Goal: Task Accomplishment & Management: Use online tool/utility

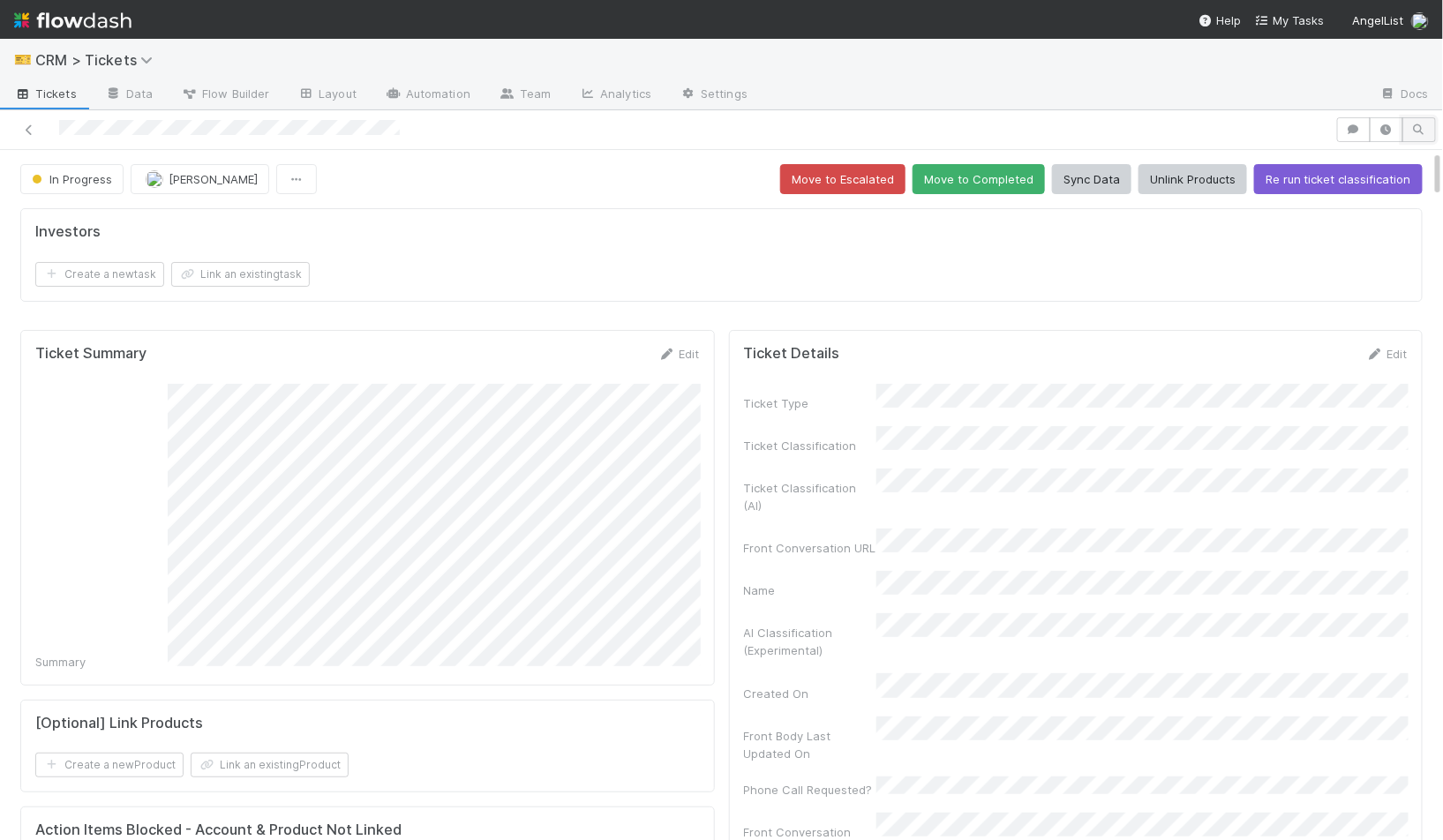
click at [1419, 128] on icon "button" at bounding box center [1420, 130] width 18 height 11
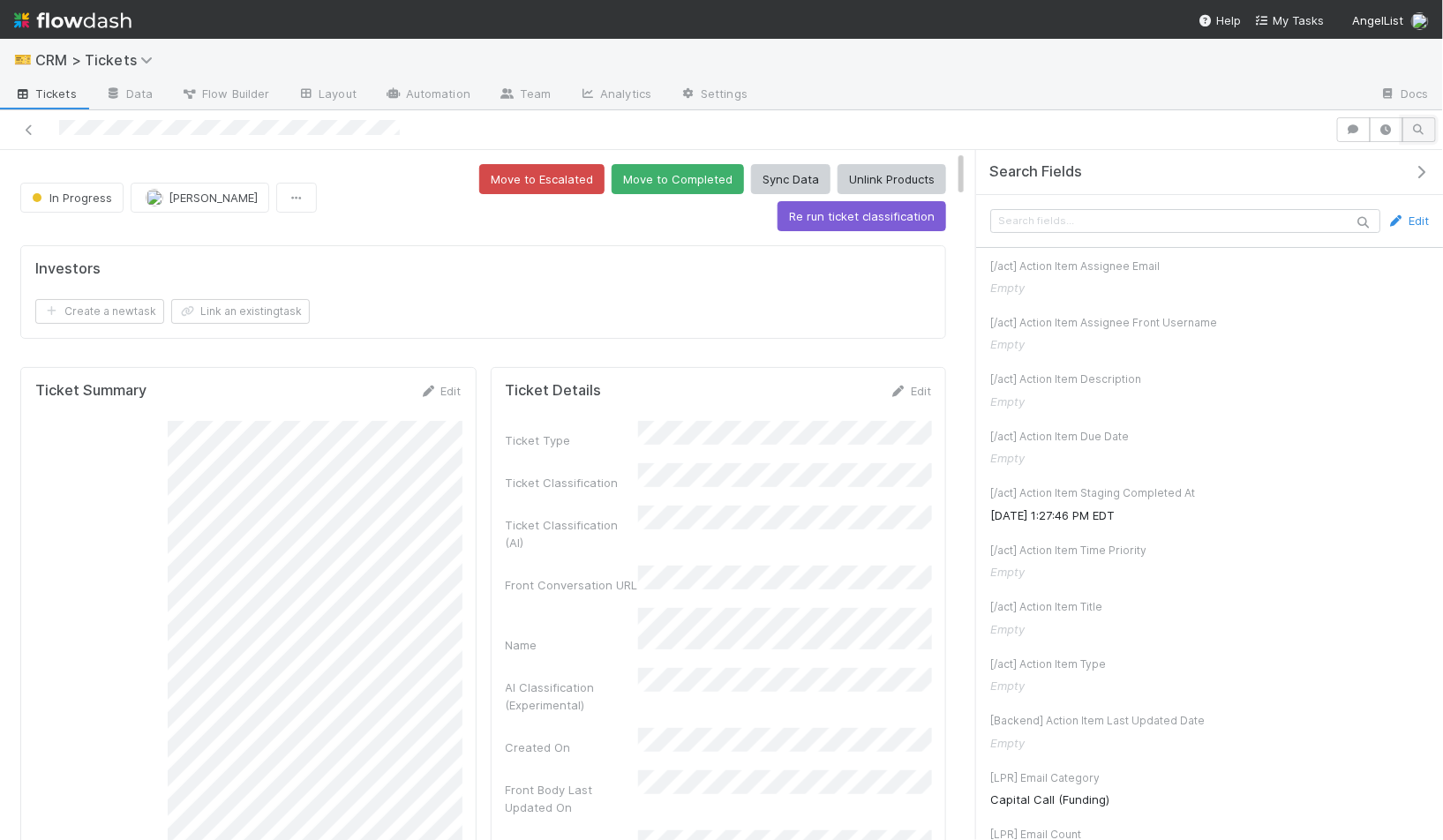
click at [1419, 128] on icon "button" at bounding box center [1420, 130] width 18 height 11
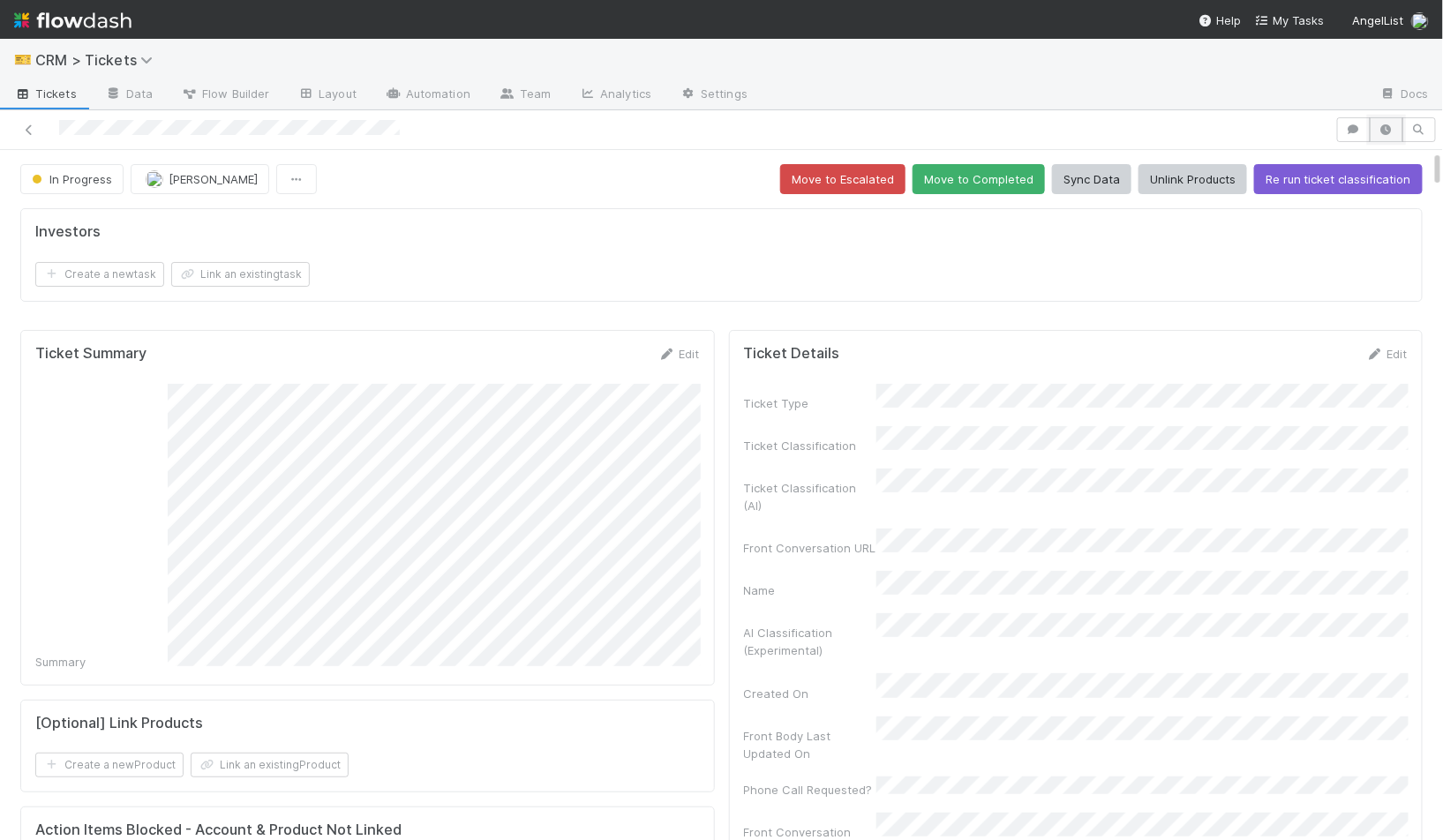
click at [1393, 130] on icon "button" at bounding box center [1387, 130] width 18 height 11
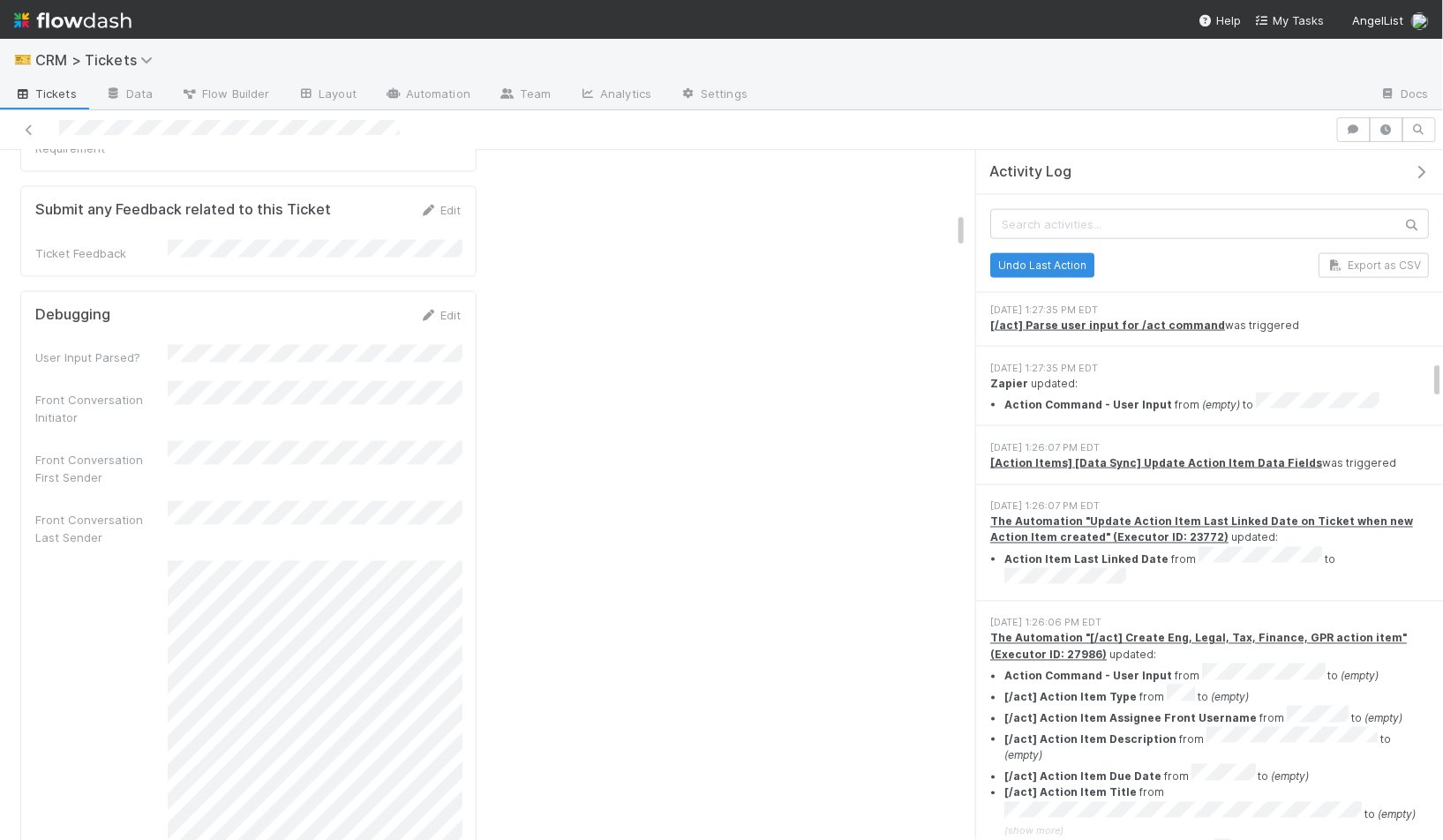
scroll to position [3578, 0]
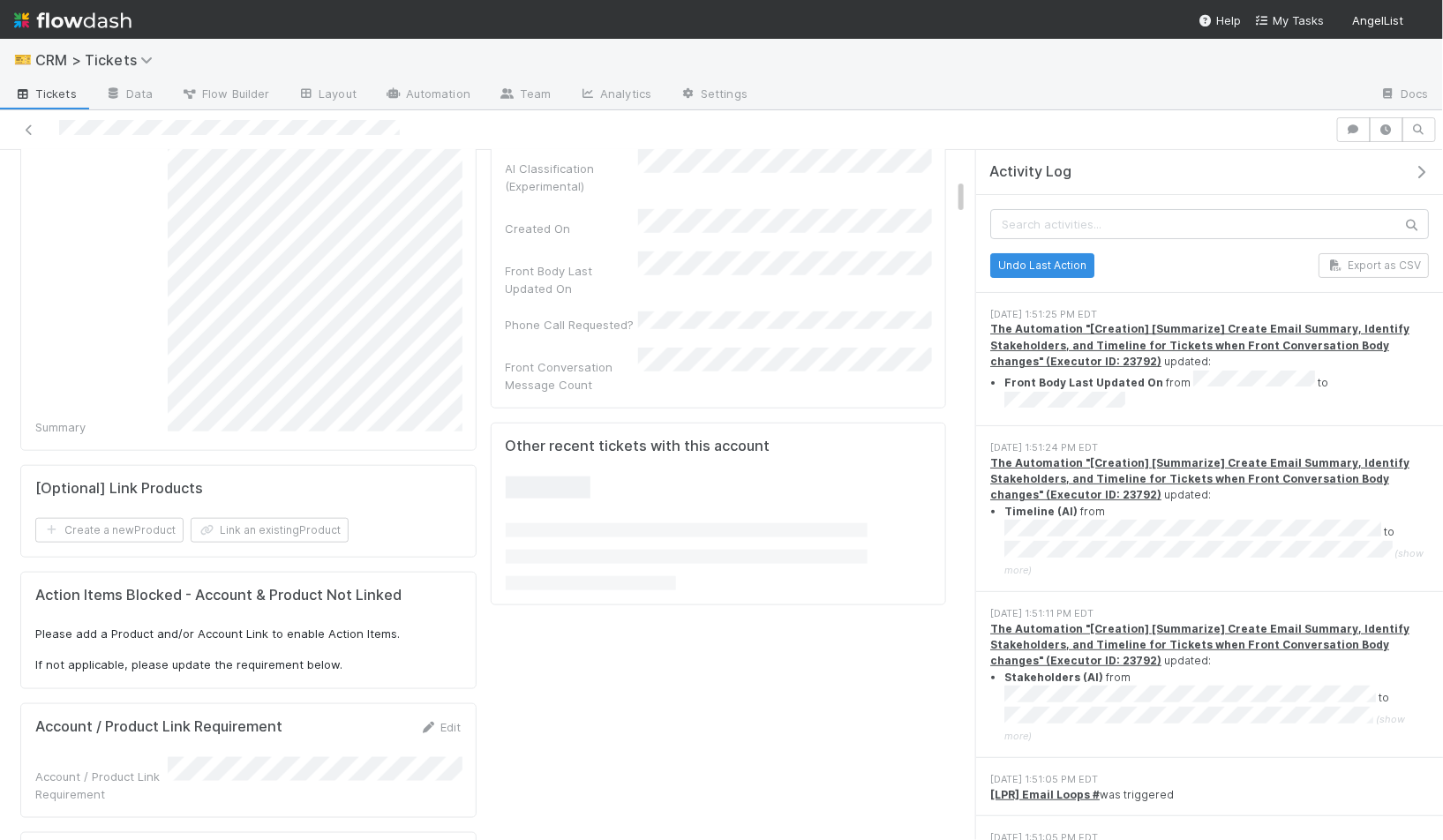
scroll to position [517, 0]
click at [1425, 167] on icon "button" at bounding box center [1421, 172] width 18 height 14
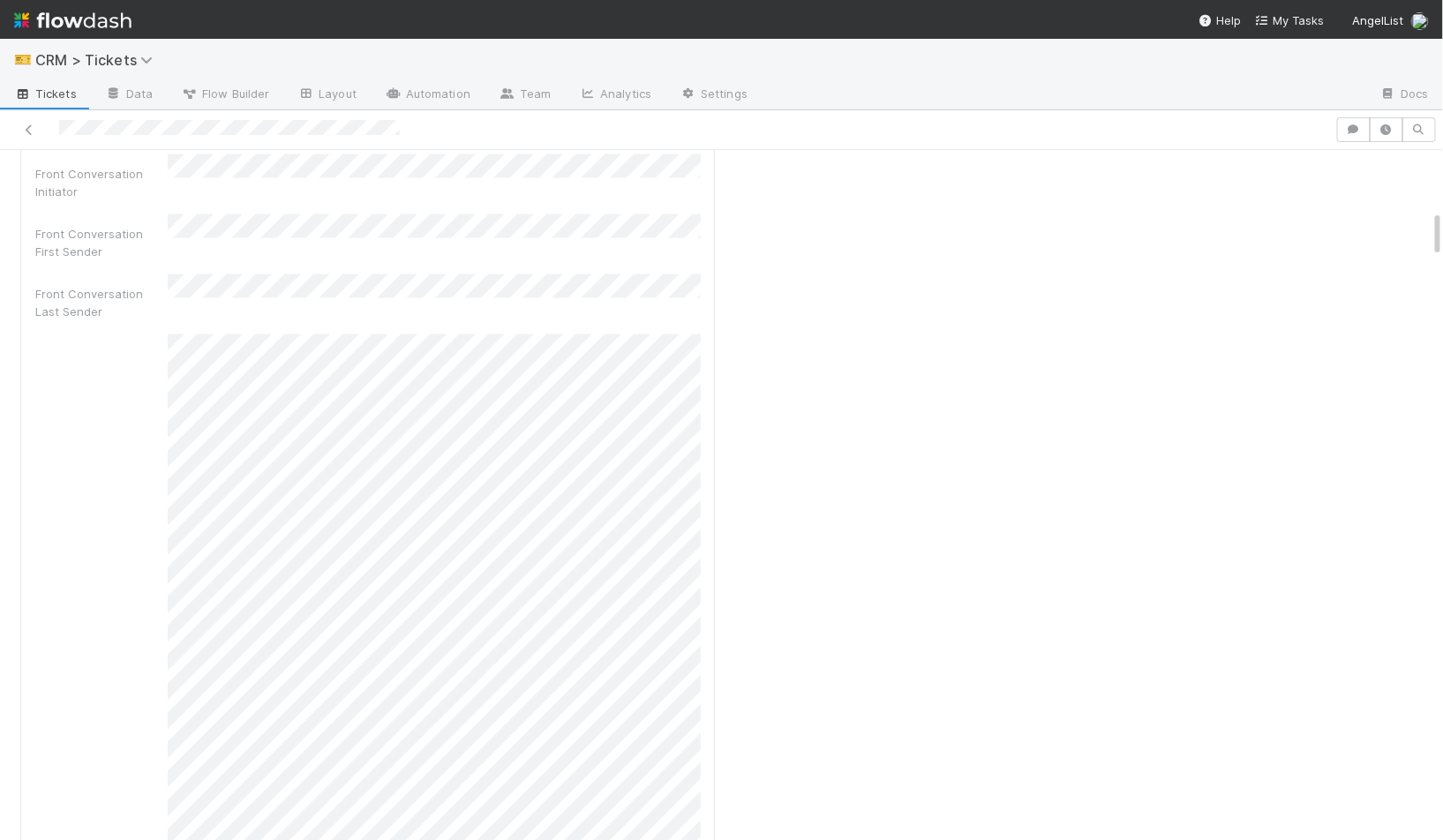
scroll to position [597, 0]
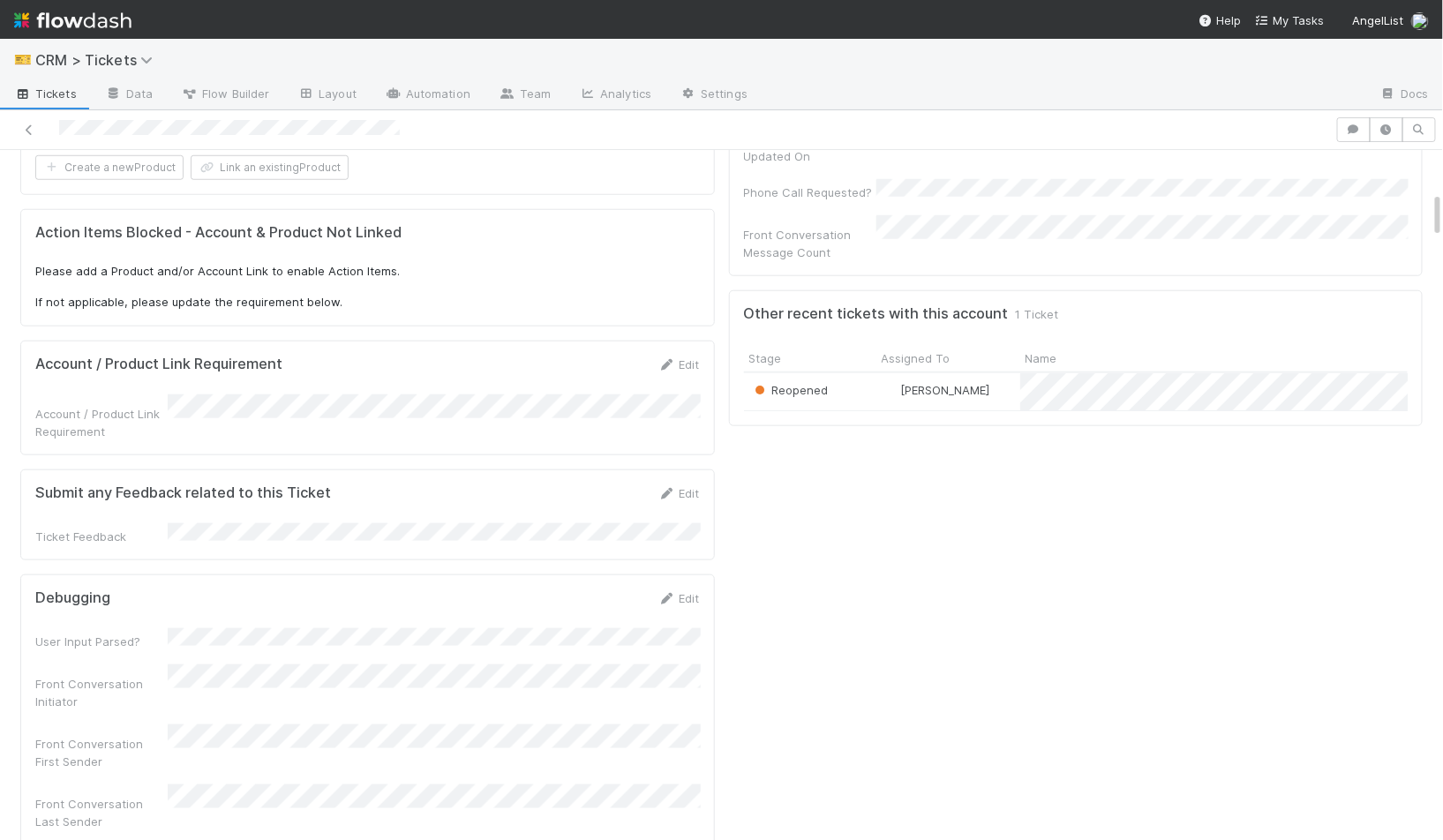
click at [998, 374] on div "Haley Young" at bounding box center [948, 392] width 144 height 37
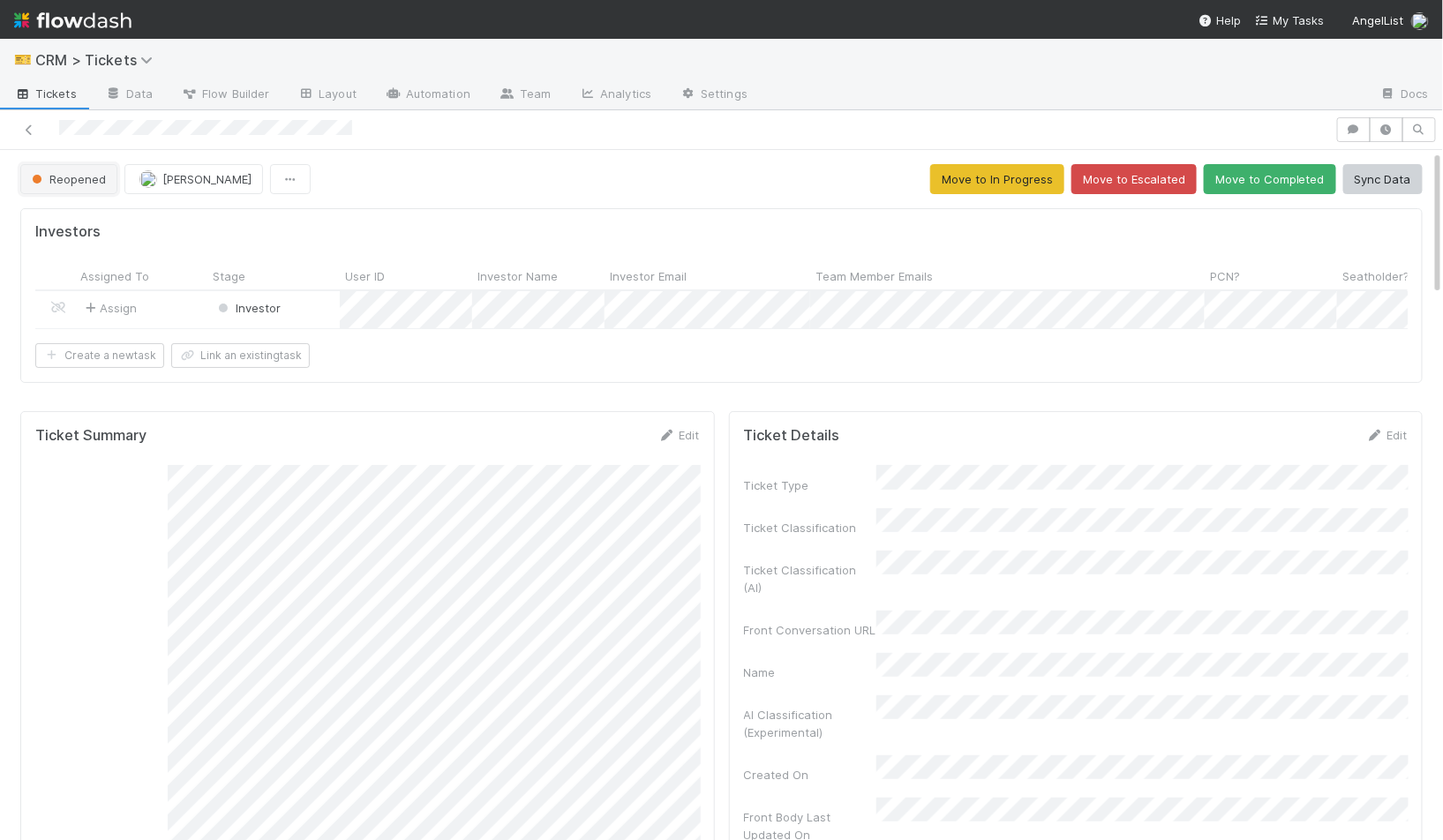
click at [77, 182] on span "Reopened" at bounding box center [67, 179] width 77 height 14
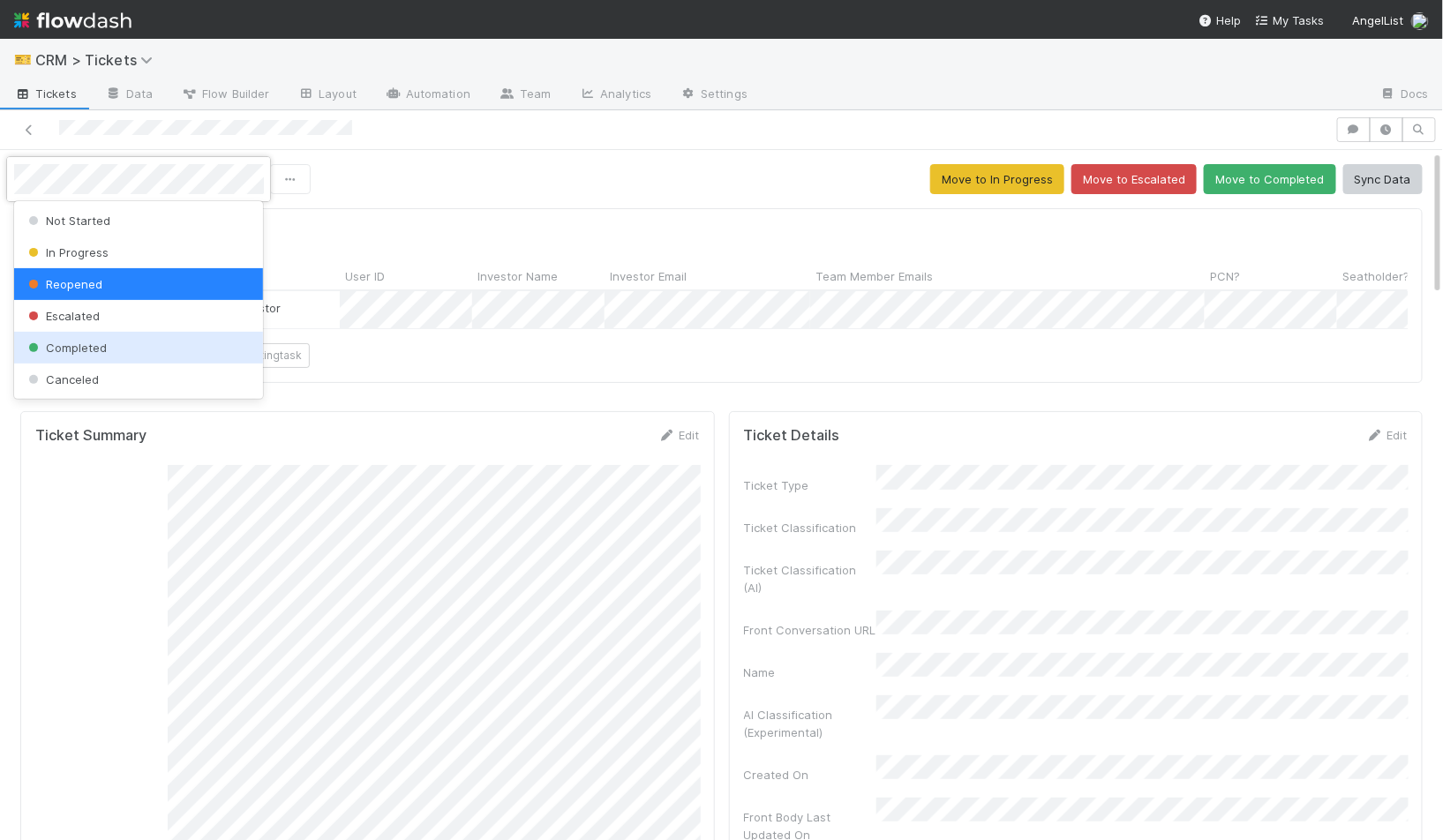
click at [67, 355] on div "Completed" at bounding box center [139, 347] width 250 height 32
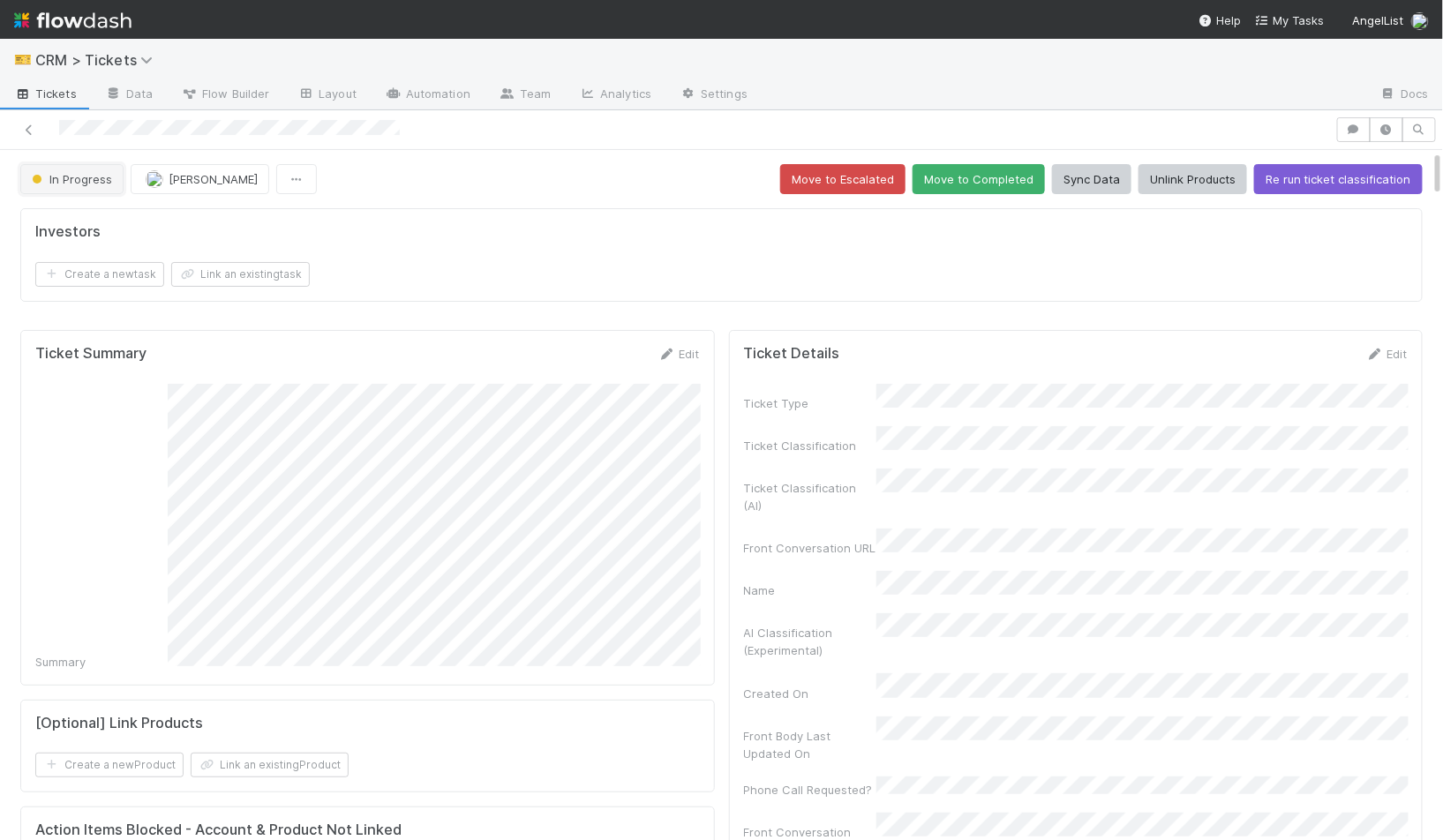
click at [59, 177] on span "In Progress" at bounding box center [69, 179] width 84 height 14
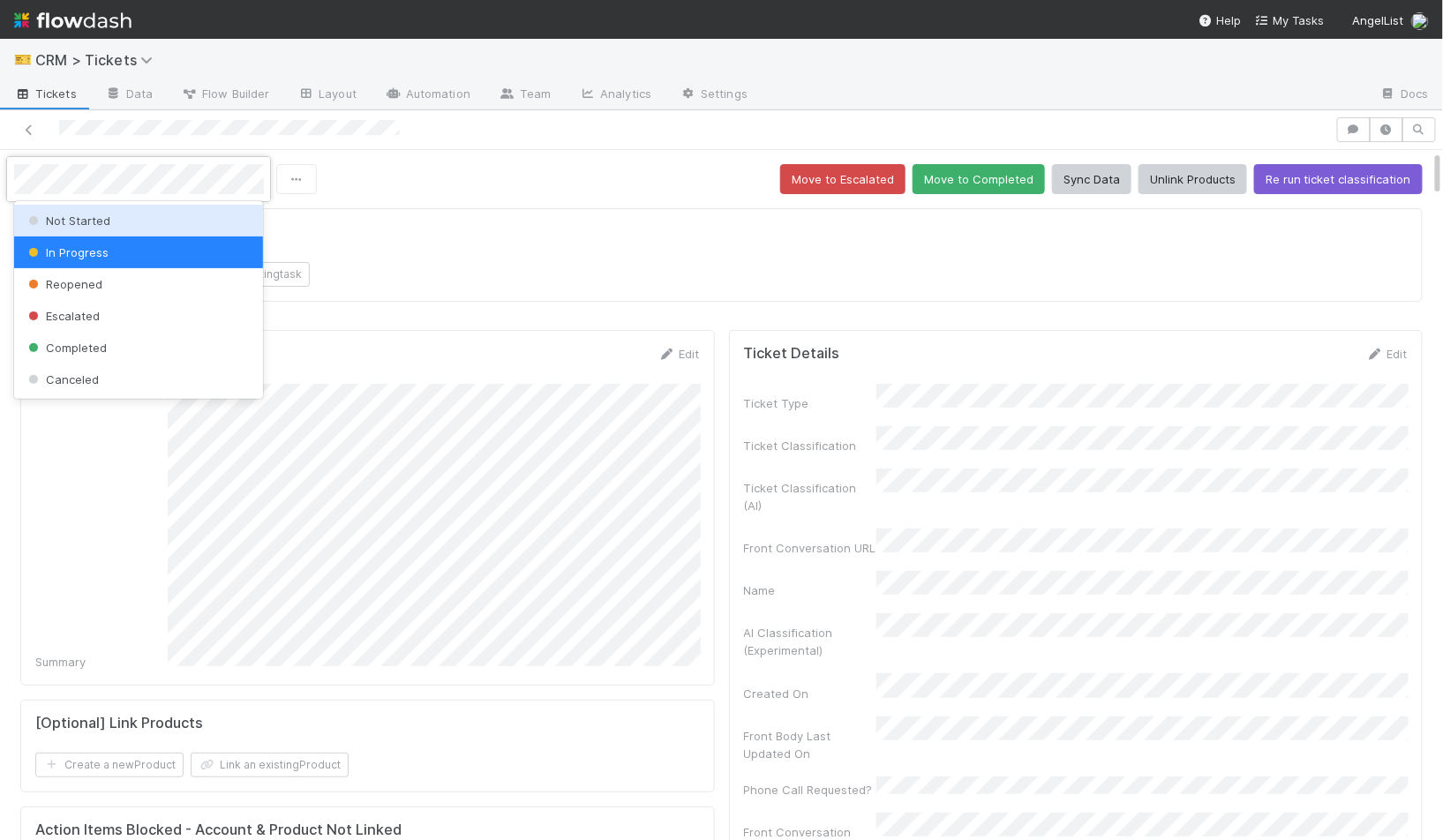
click at [137, 134] on div at bounding box center [722, 420] width 1443 height 840
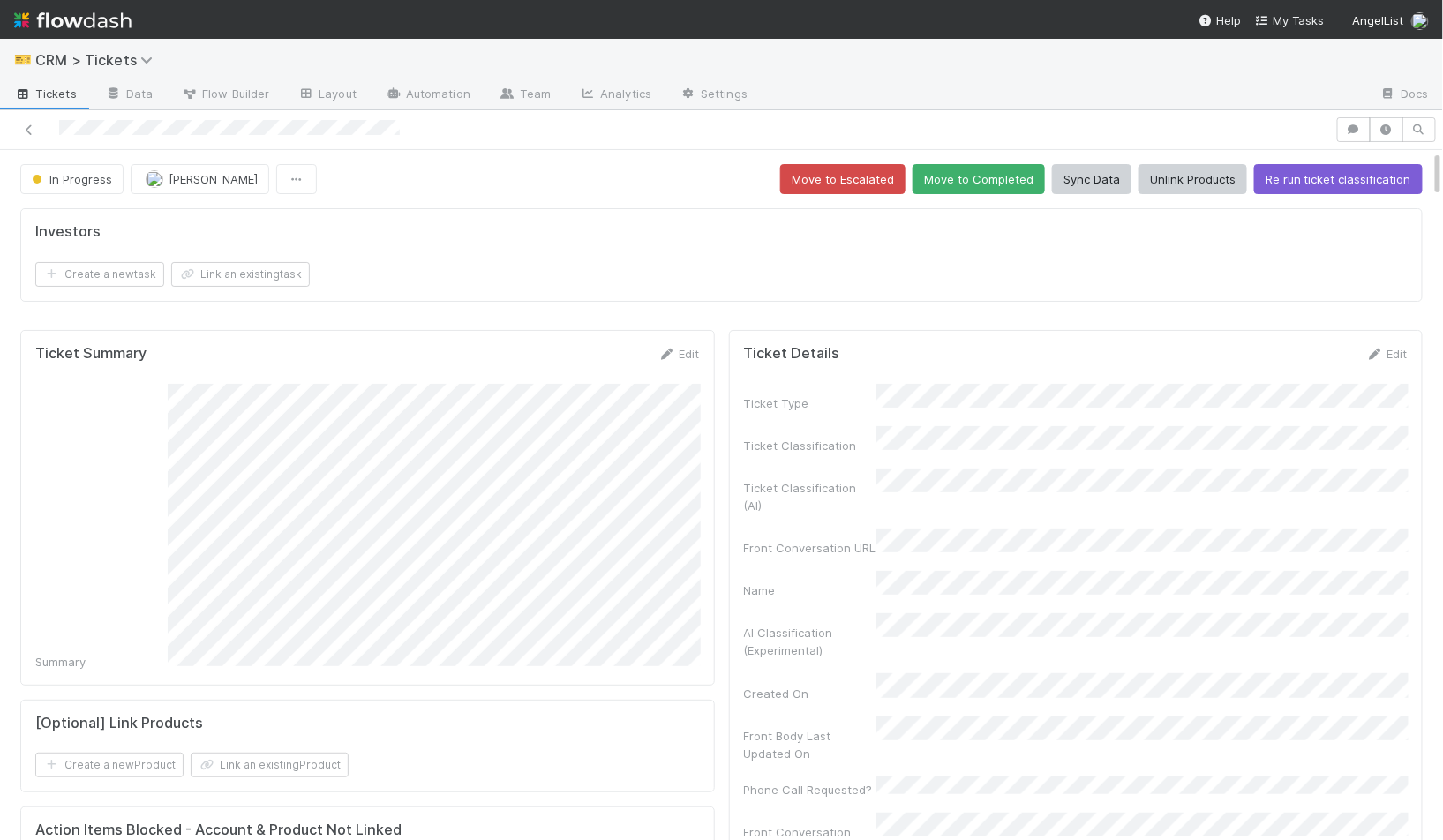
click at [1420, 275] on div "Investors Create a new task Link an existing task" at bounding box center [722, 255] width 1402 height 94
click at [1396, 354] on link "Edit" at bounding box center [1387, 354] width 41 height 14
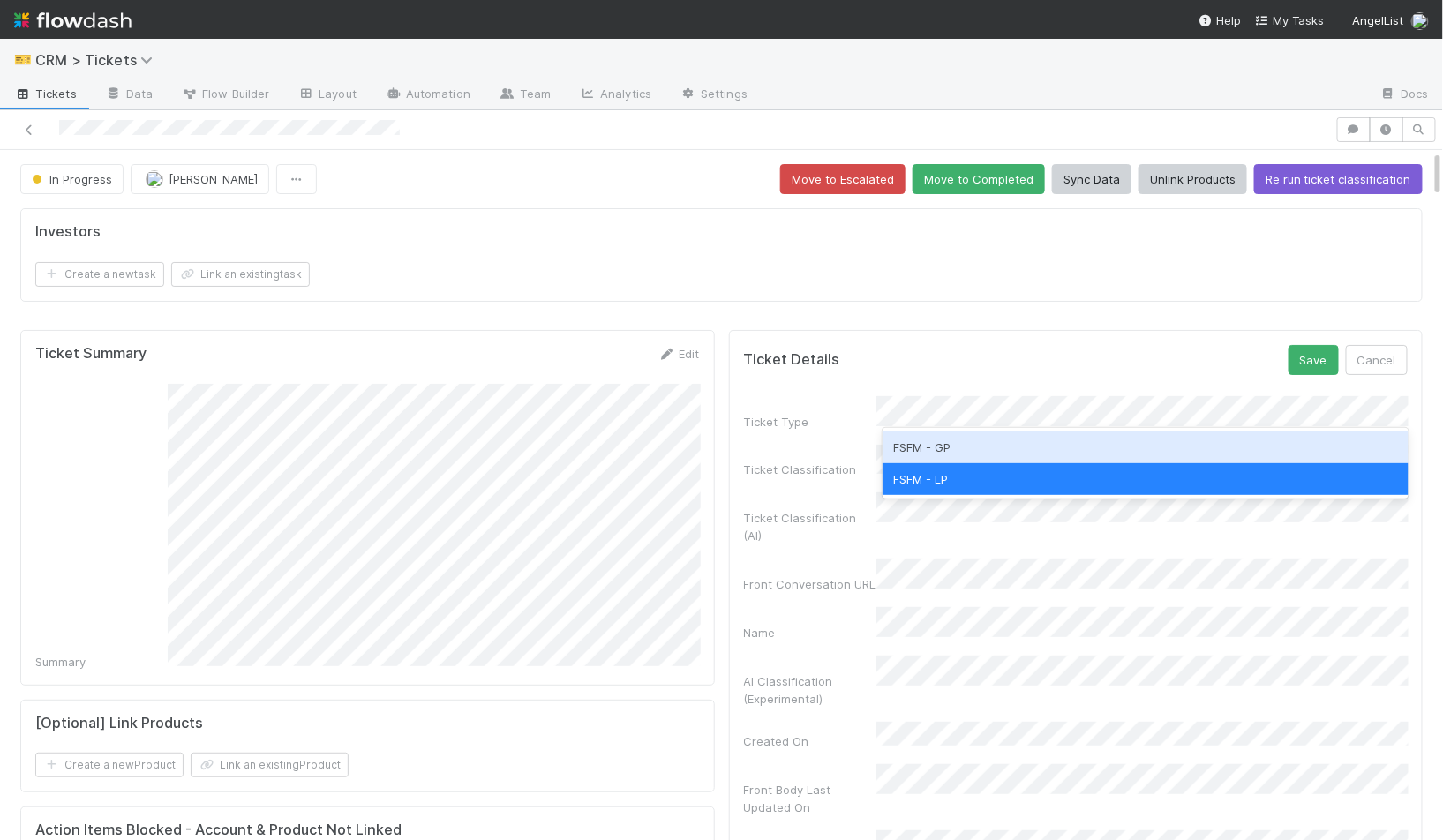
click at [957, 445] on div "FSFM - GP" at bounding box center [1146, 447] width 526 height 32
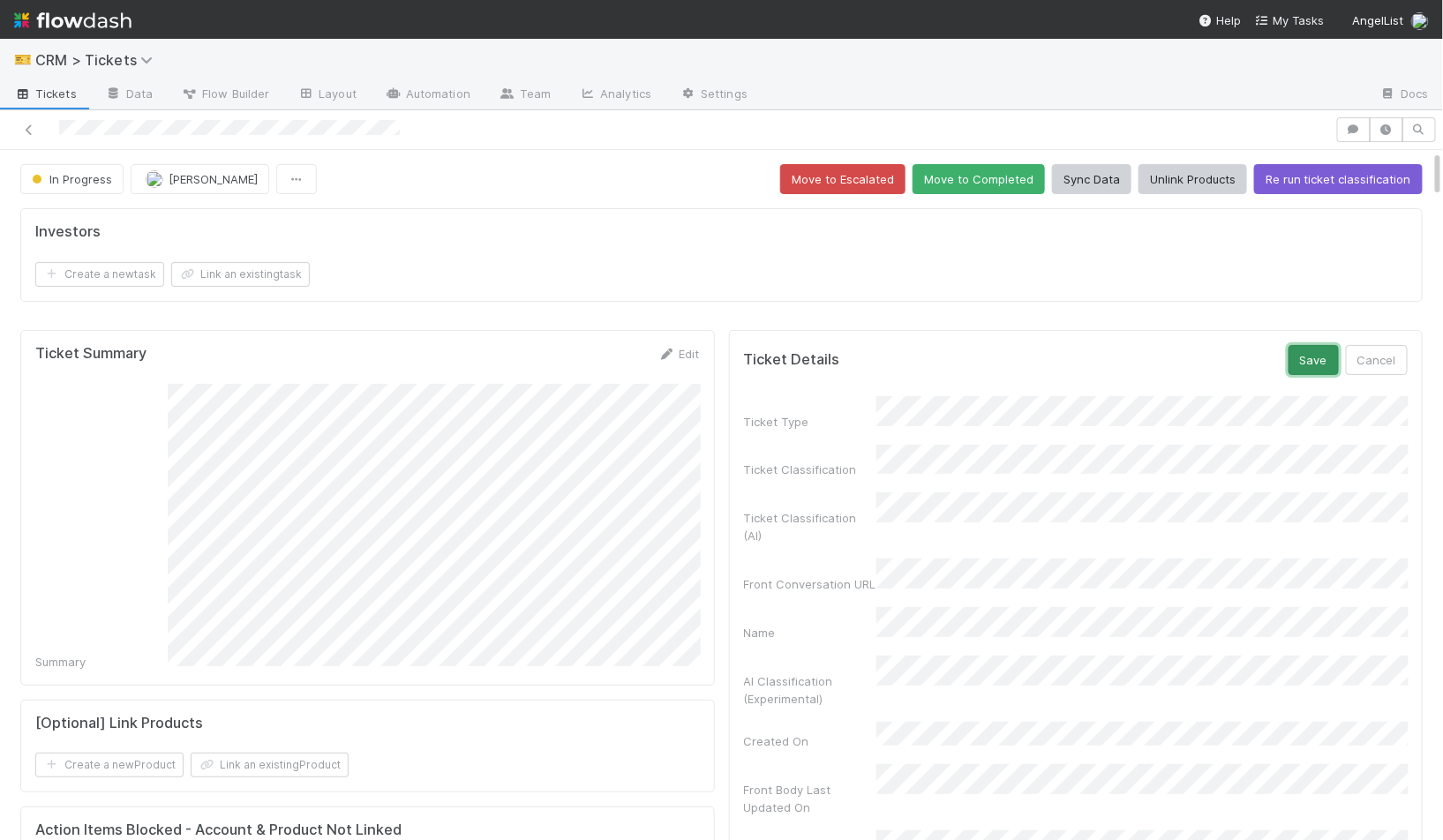
click at [1308, 362] on button "Save" at bounding box center [1314, 359] width 50 height 30
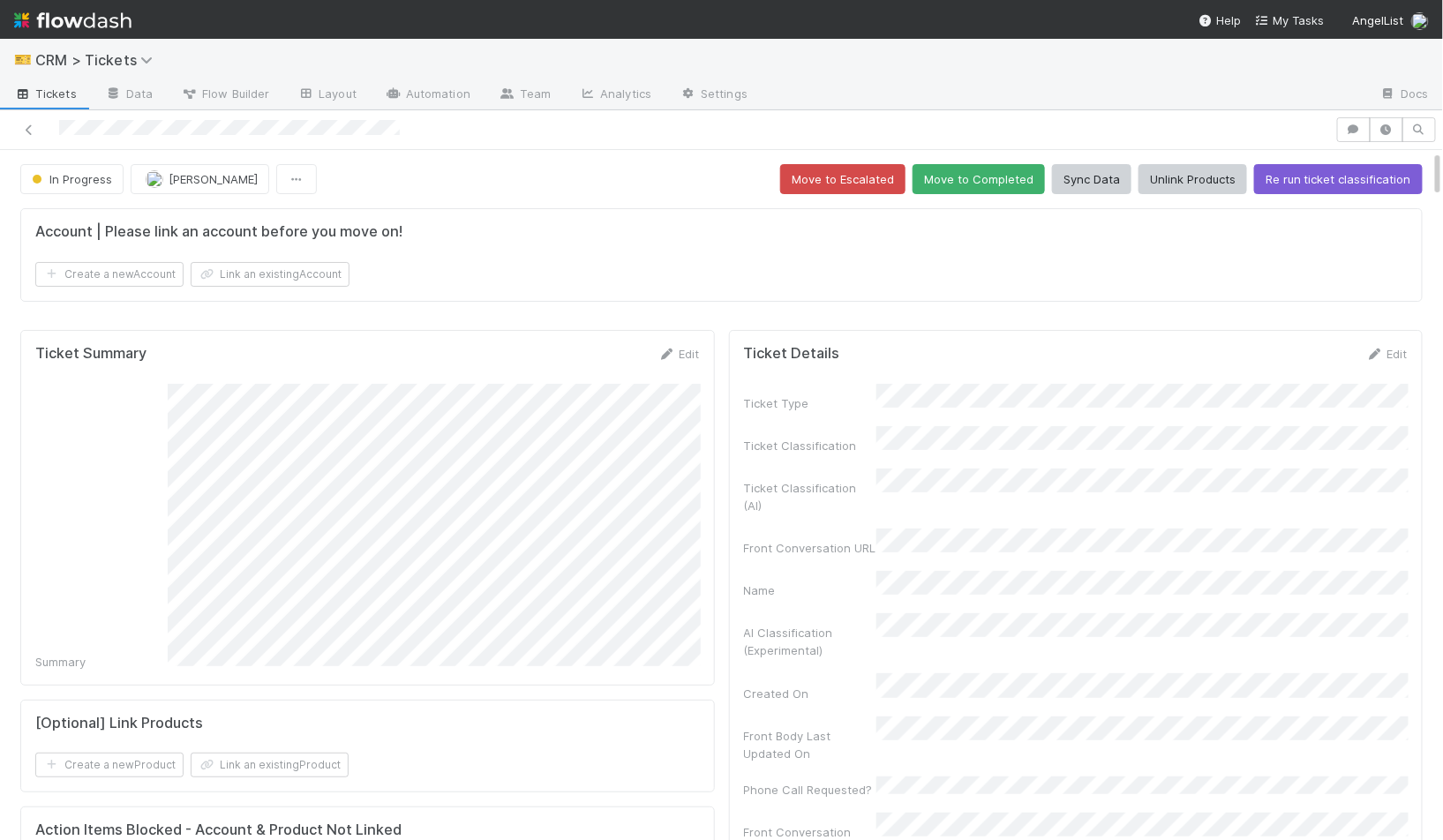
click at [593, 240] on form "Account | Please link an account before you move on! Create a new Account Link …" at bounding box center [722, 255] width 1373 height 64
click at [398, 294] on div "Account | Please link an account before you move on! Create a new Account Link …" at bounding box center [722, 255] width 1402 height 94
click at [1393, 128] on icon "button" at bounding box center [1387, 130] width 18 height 11
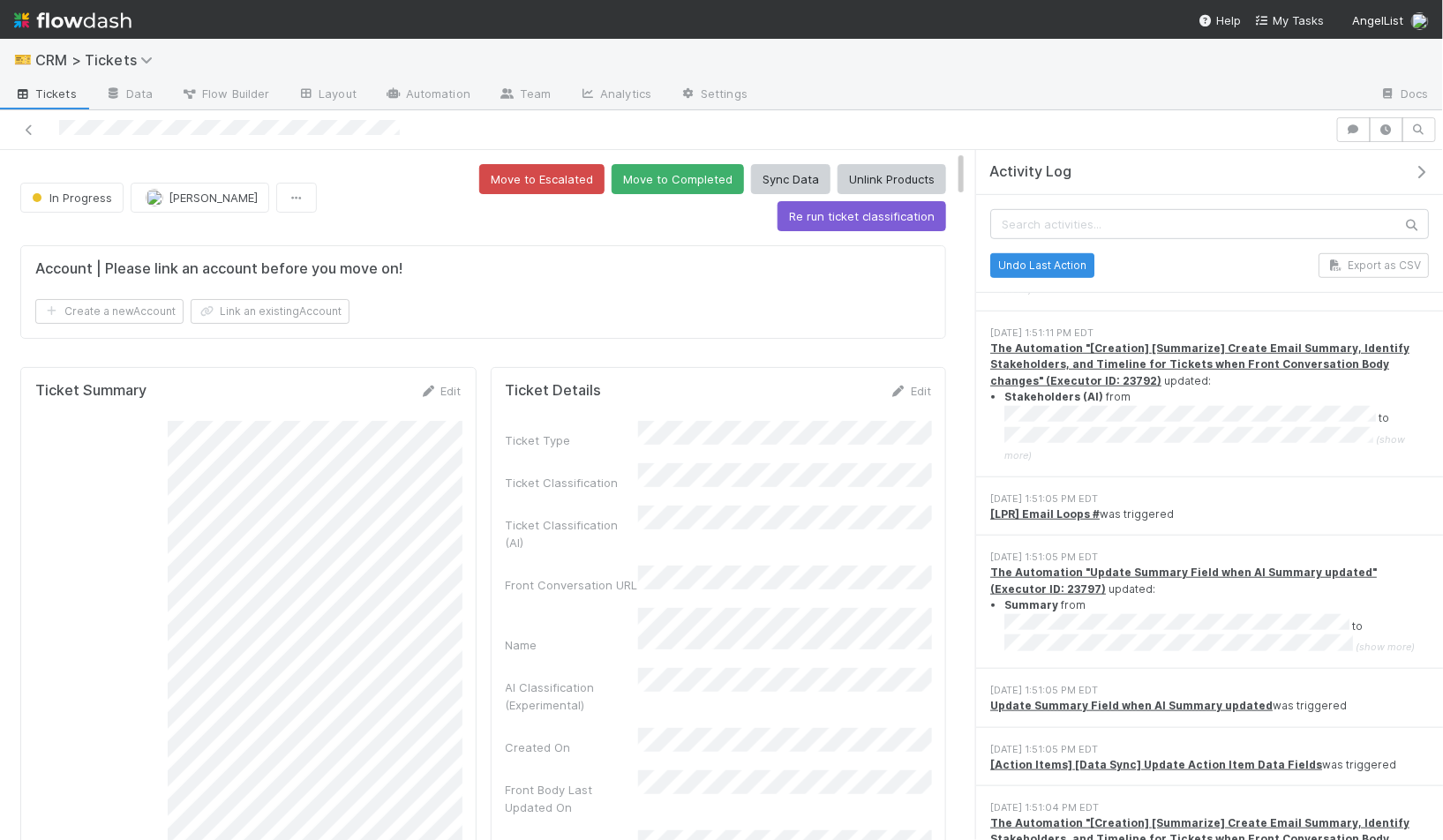
scroll to position [11981, 0]
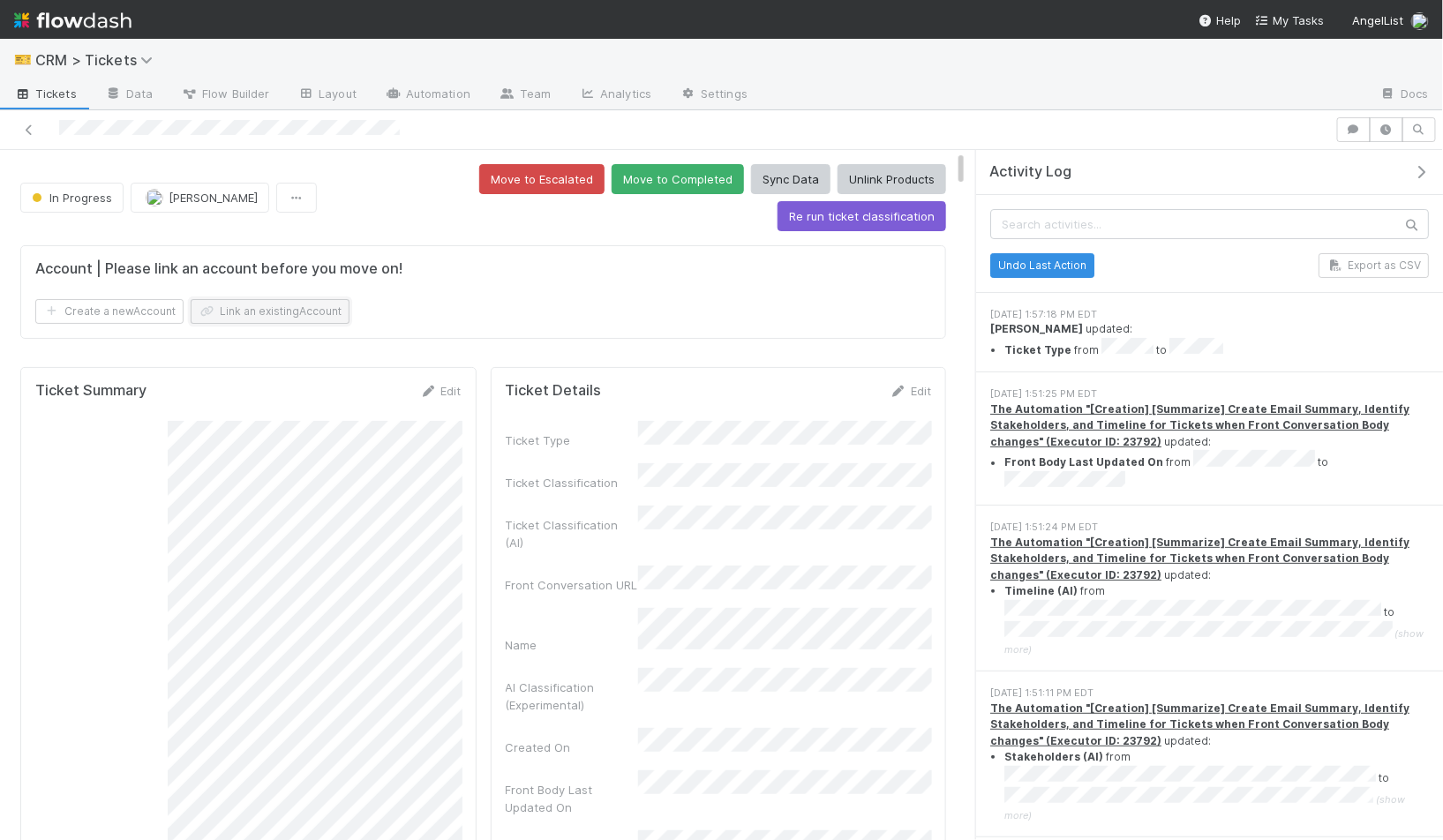
click at [272, 299] on button "Link an existing Account" at bounding box center [270, 311] width 159 height 24
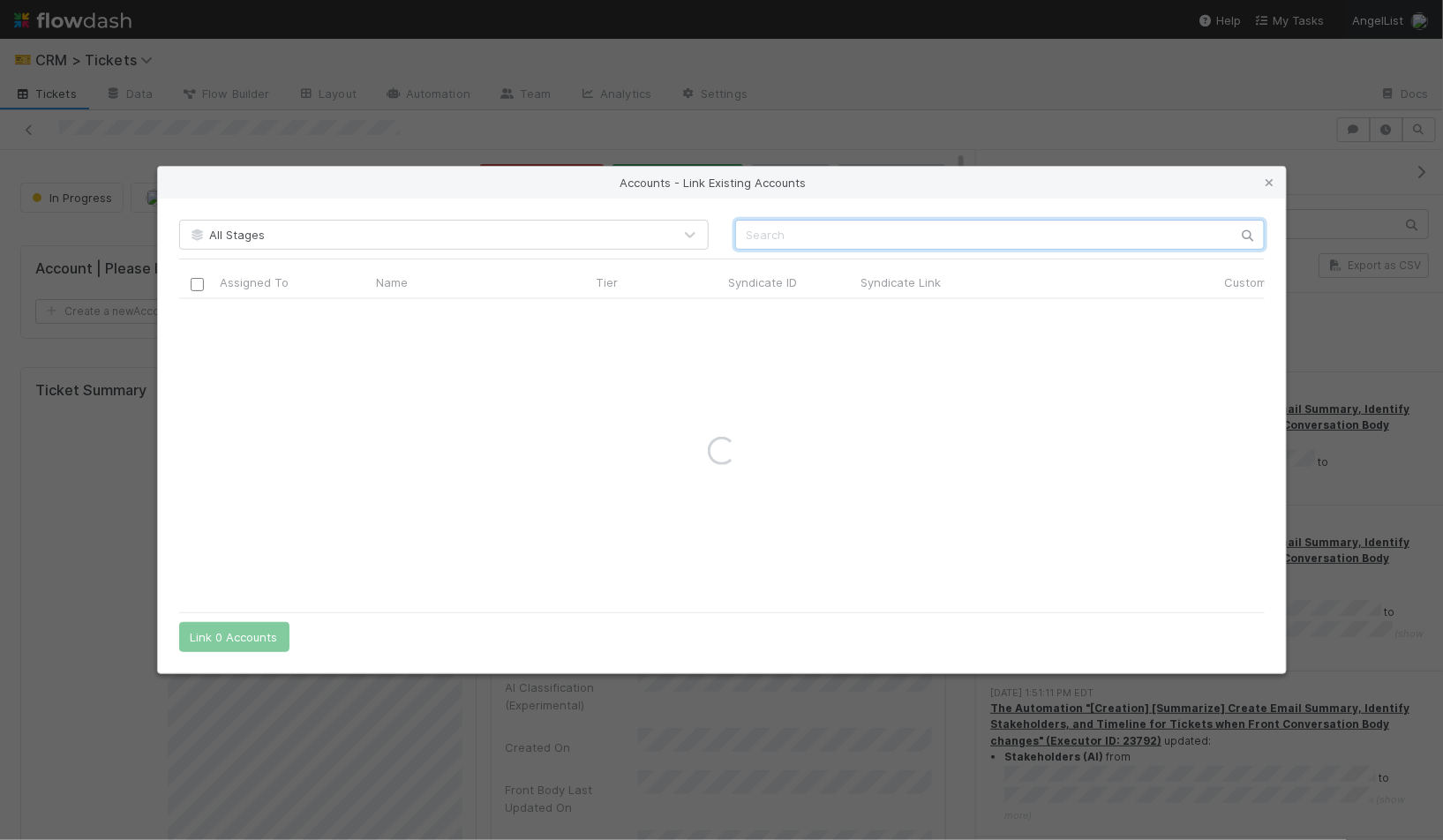
click at [907, 243] on input "text" at bounding box center [1000, 234] width 530 height 30
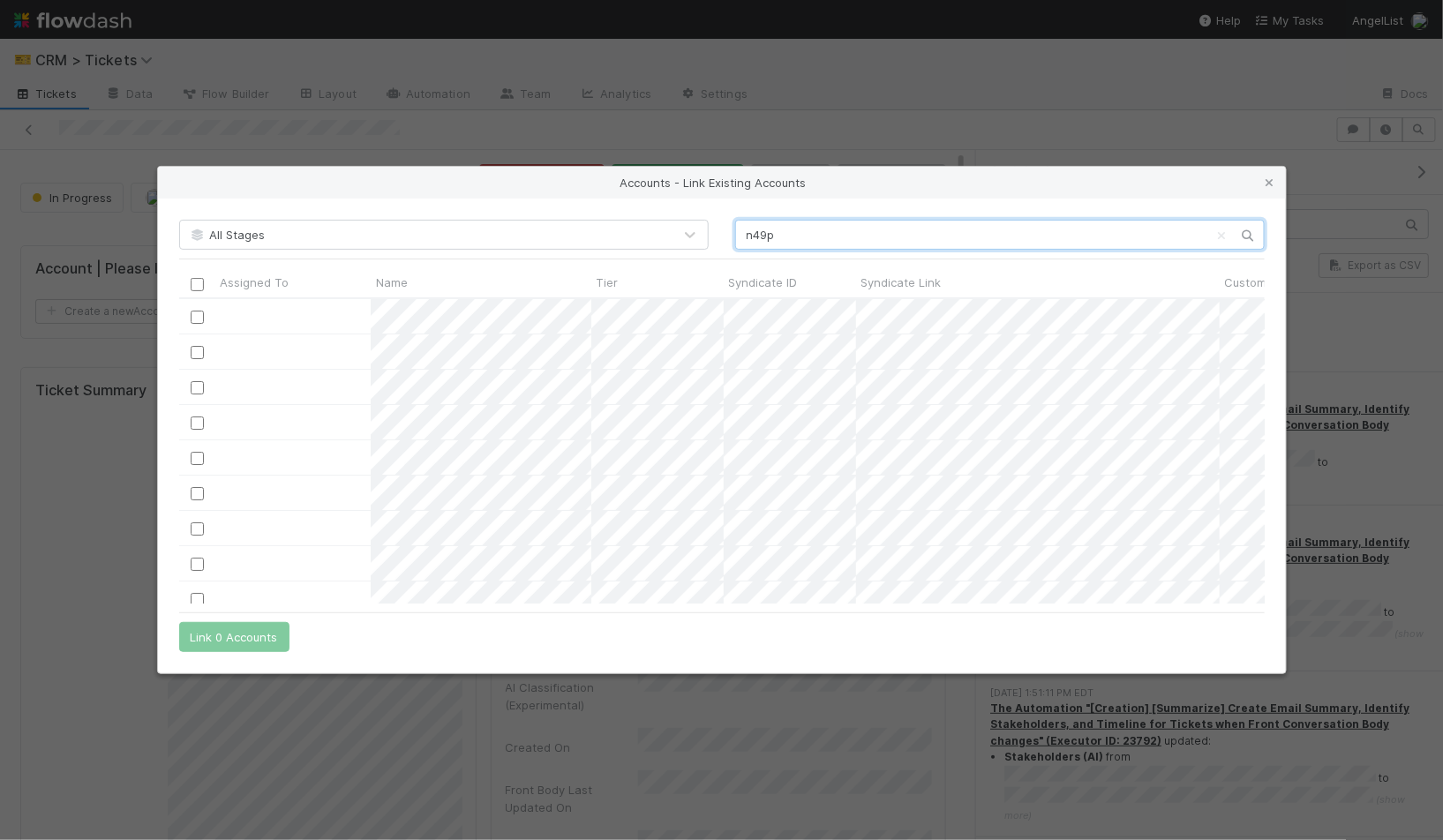
scroll to position [305, 1085]
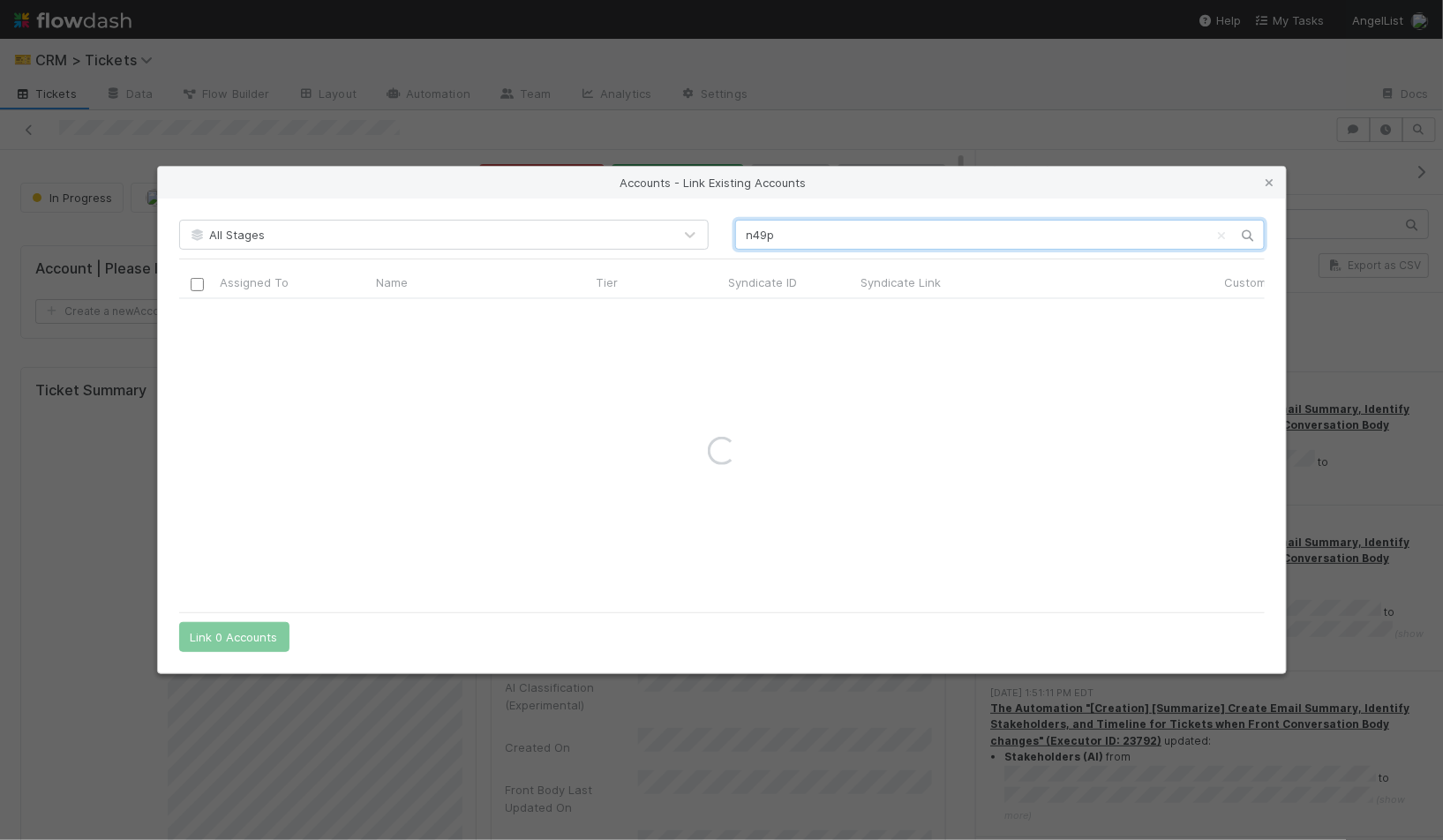
type input "n49p"
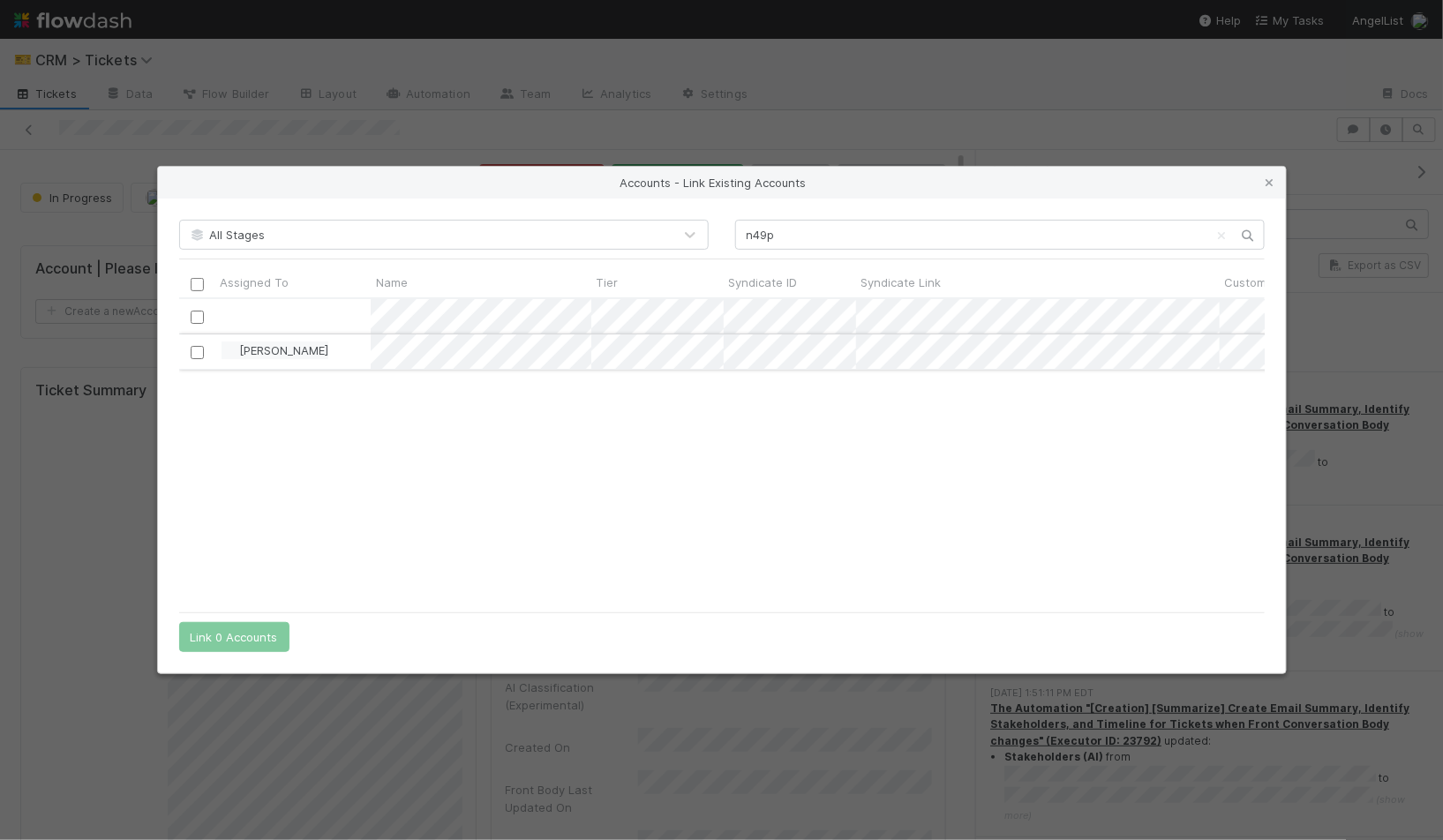
click at [266, 352] on span "Connor Riley" at bounding box center [284, 350] width 89 height 14
click at [342, 354] on div "Connor Riley" at bounding box center [292, 351] width 156 height 34
click at [193, 352] on input "checkbox" at bounding box center [196, 352] width 14 height 14
click at [249, 640] on button "Link 1 Account" at bounding box center [231, 637] width 103 height 30
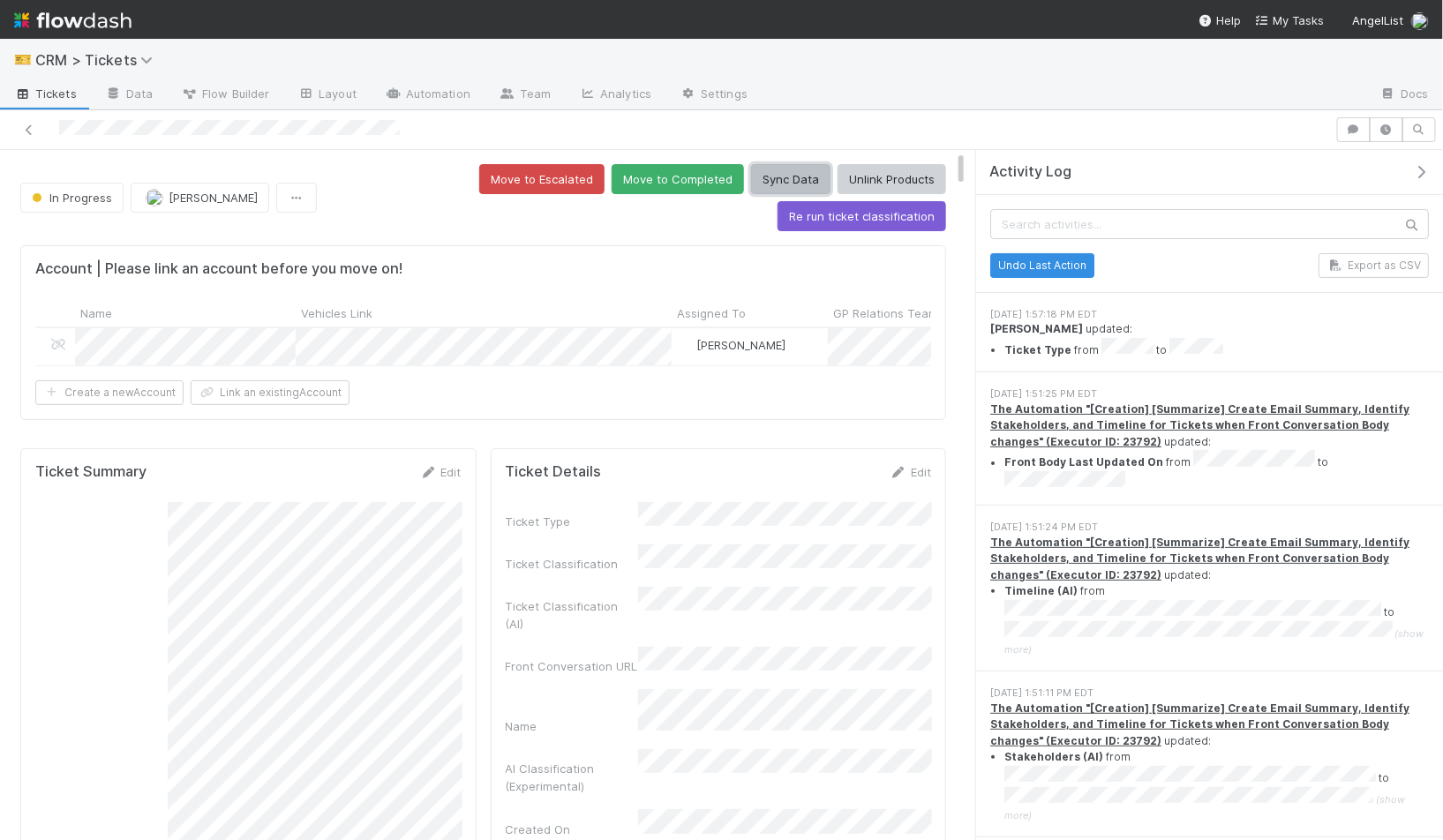
click at [751, 179] on button "Sync Data" at bounding box center [791, 178] width 79 height 30
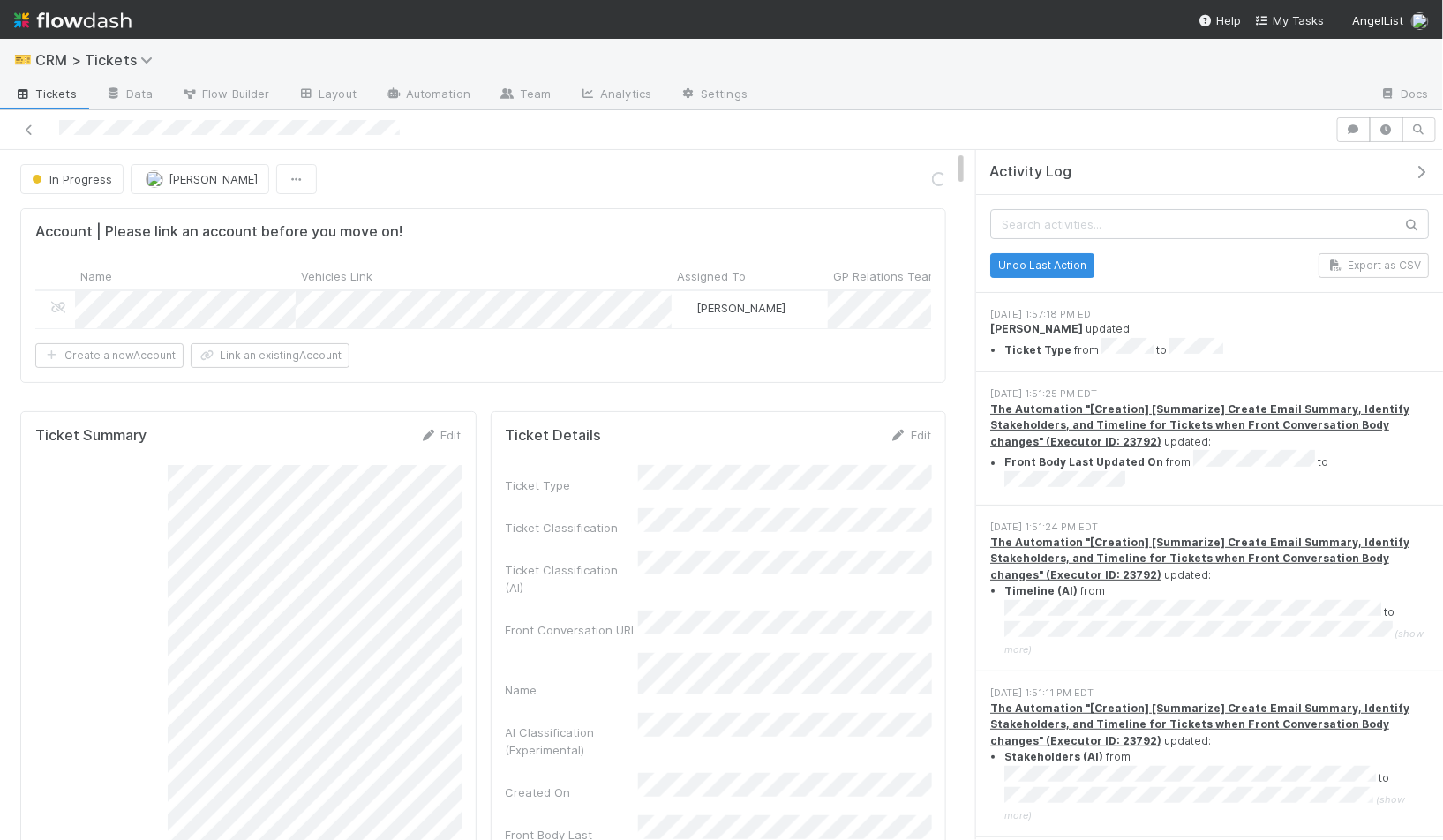
click at [1430, 166] on button "button" at bounding box center [1425, 172] width 36 height 16
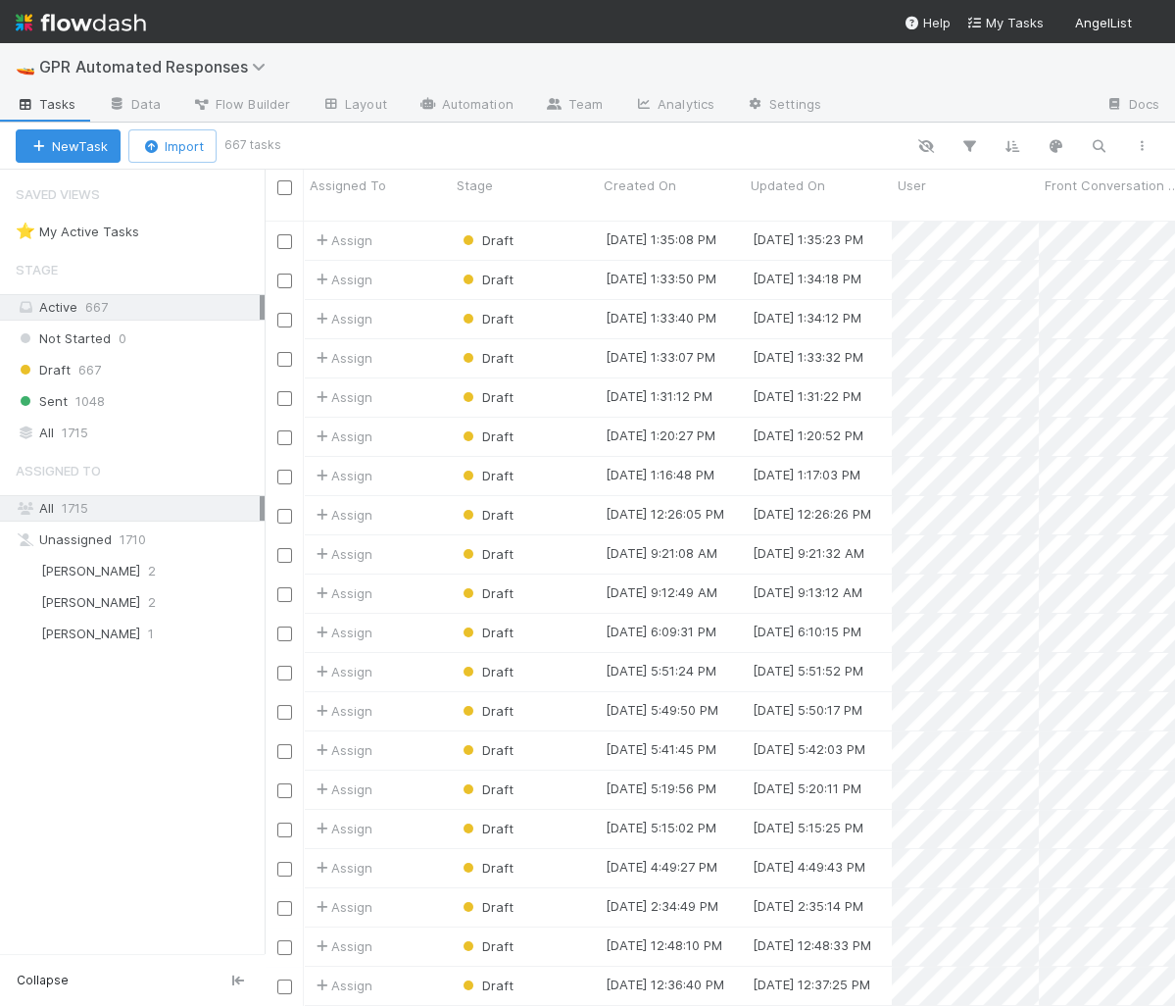
scroll to position [802, 909]
click at [1102, 139] on icon "button" at bounding box center [1099, 146] width 20 height 18
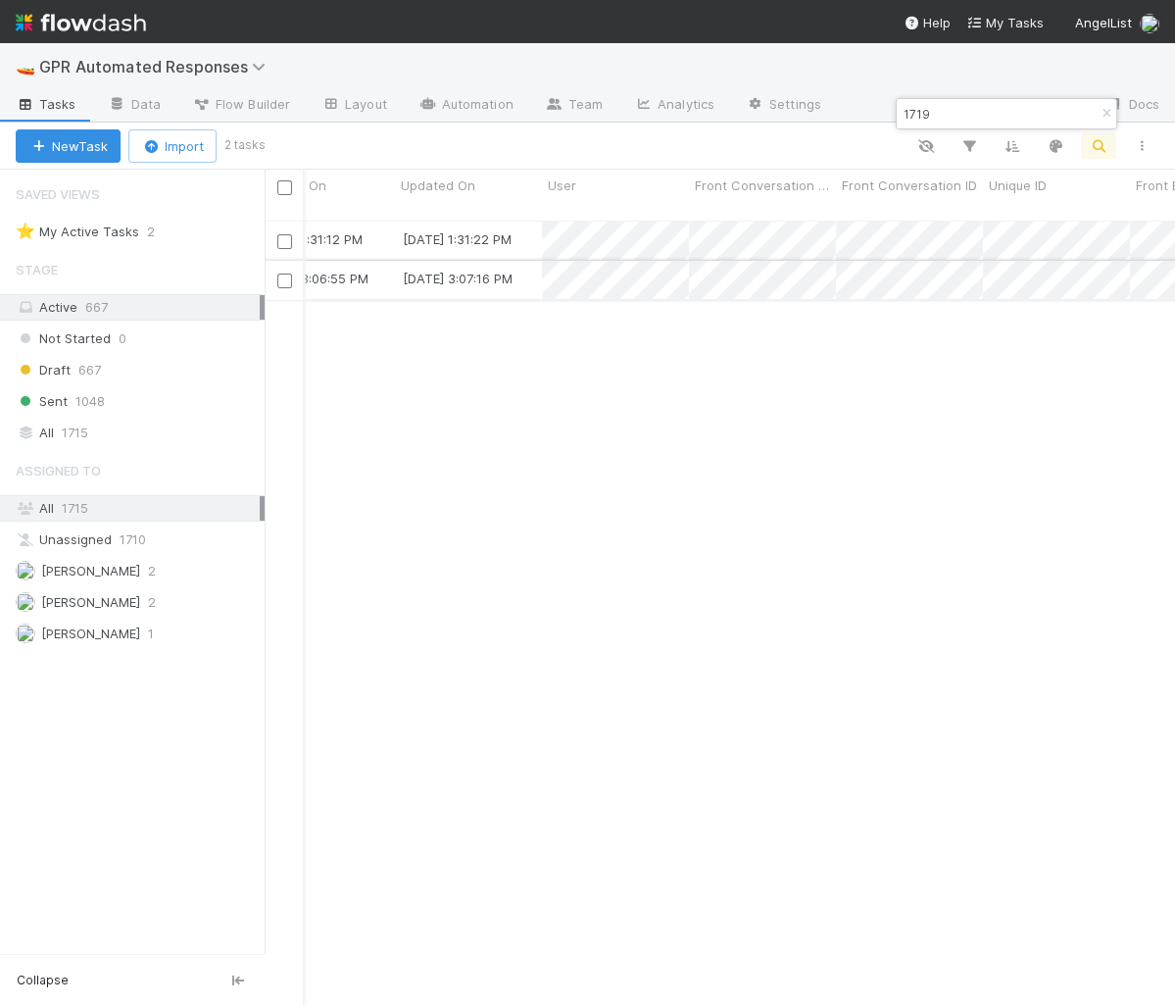
scroll to position [0, 379]
type input "1719"
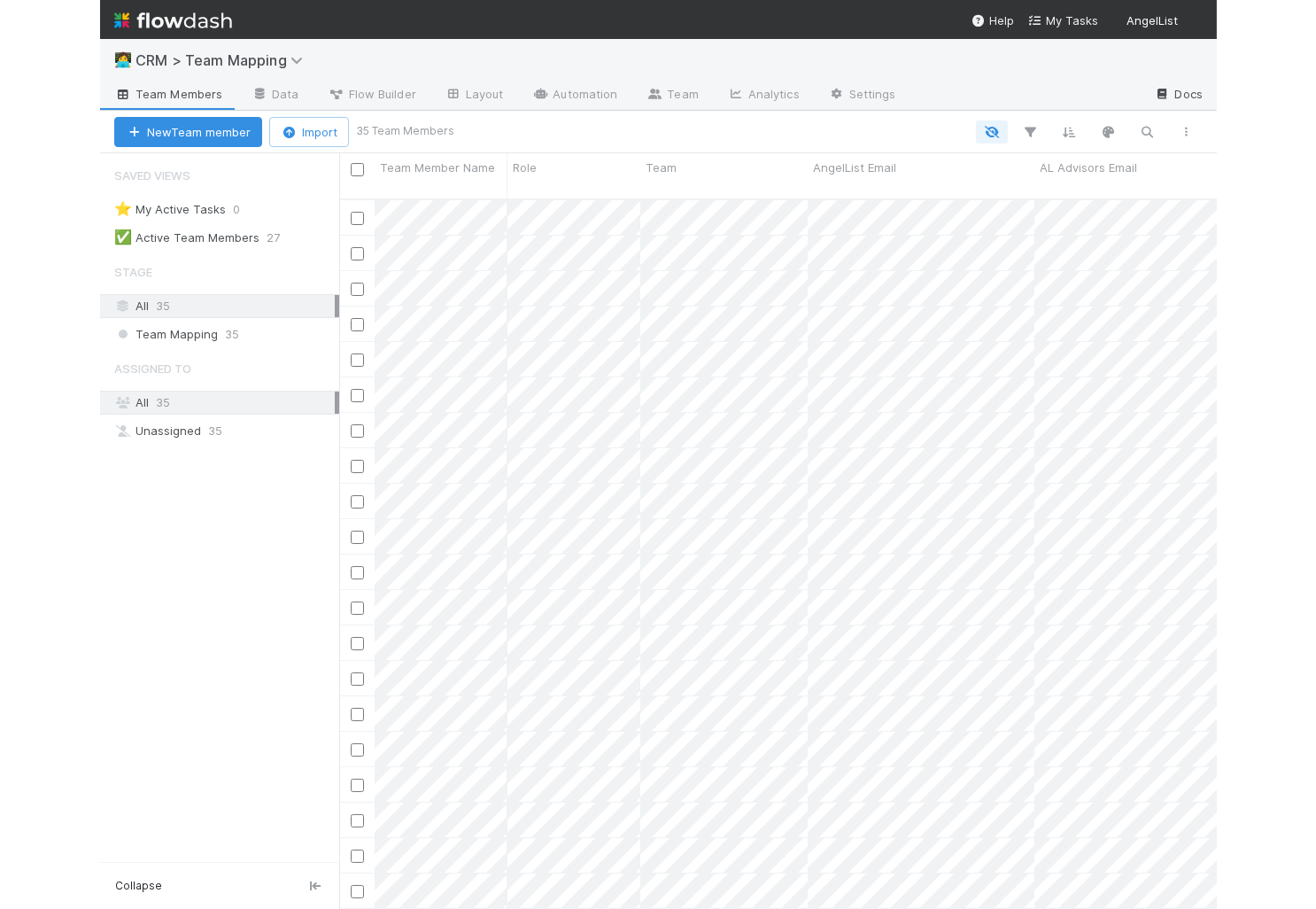
scroll to position [725, 1077]
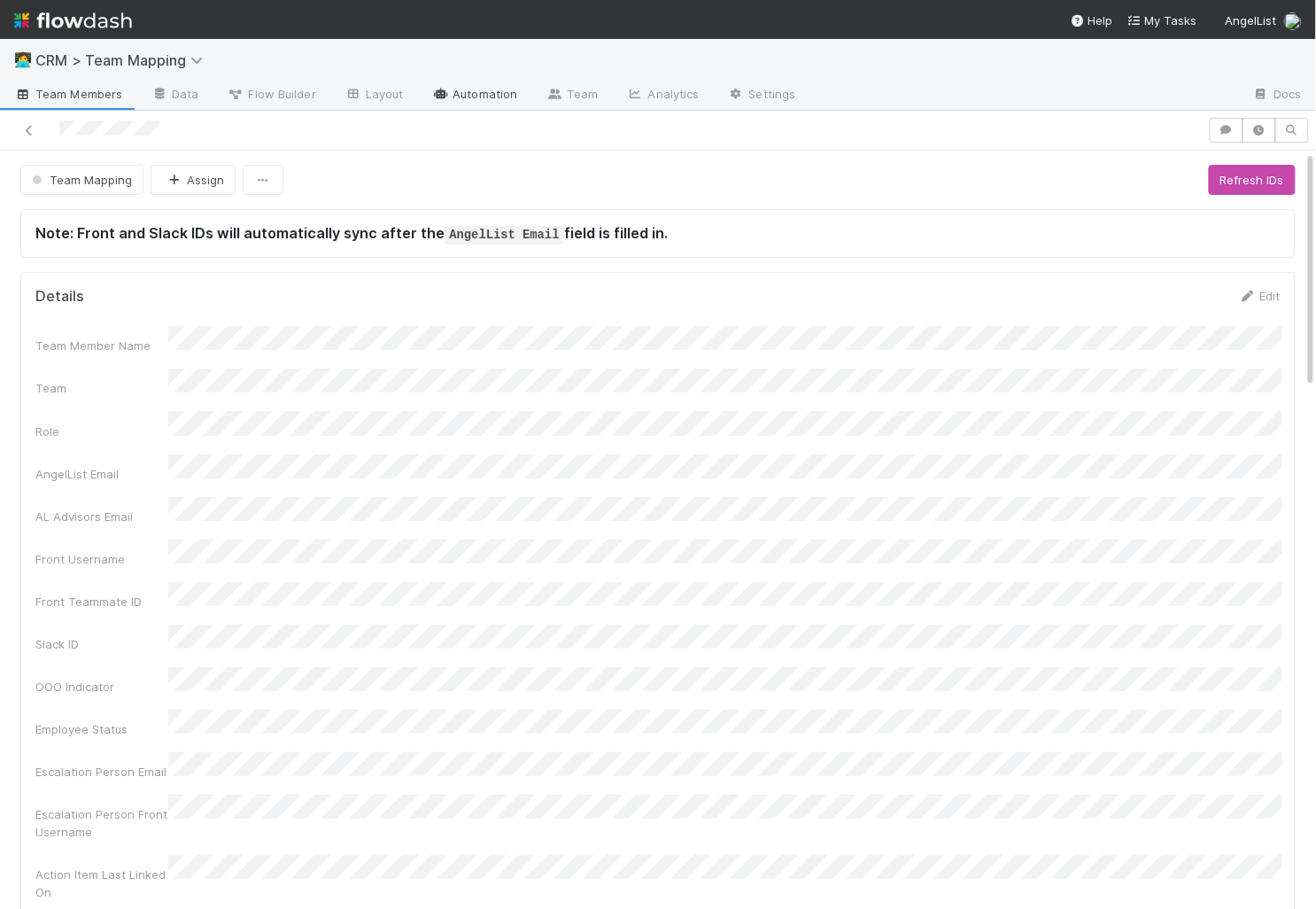
scroll to position [361, 1246]
click at [359, 93] on icon at bounding box center [353, 94] width 18 height 11
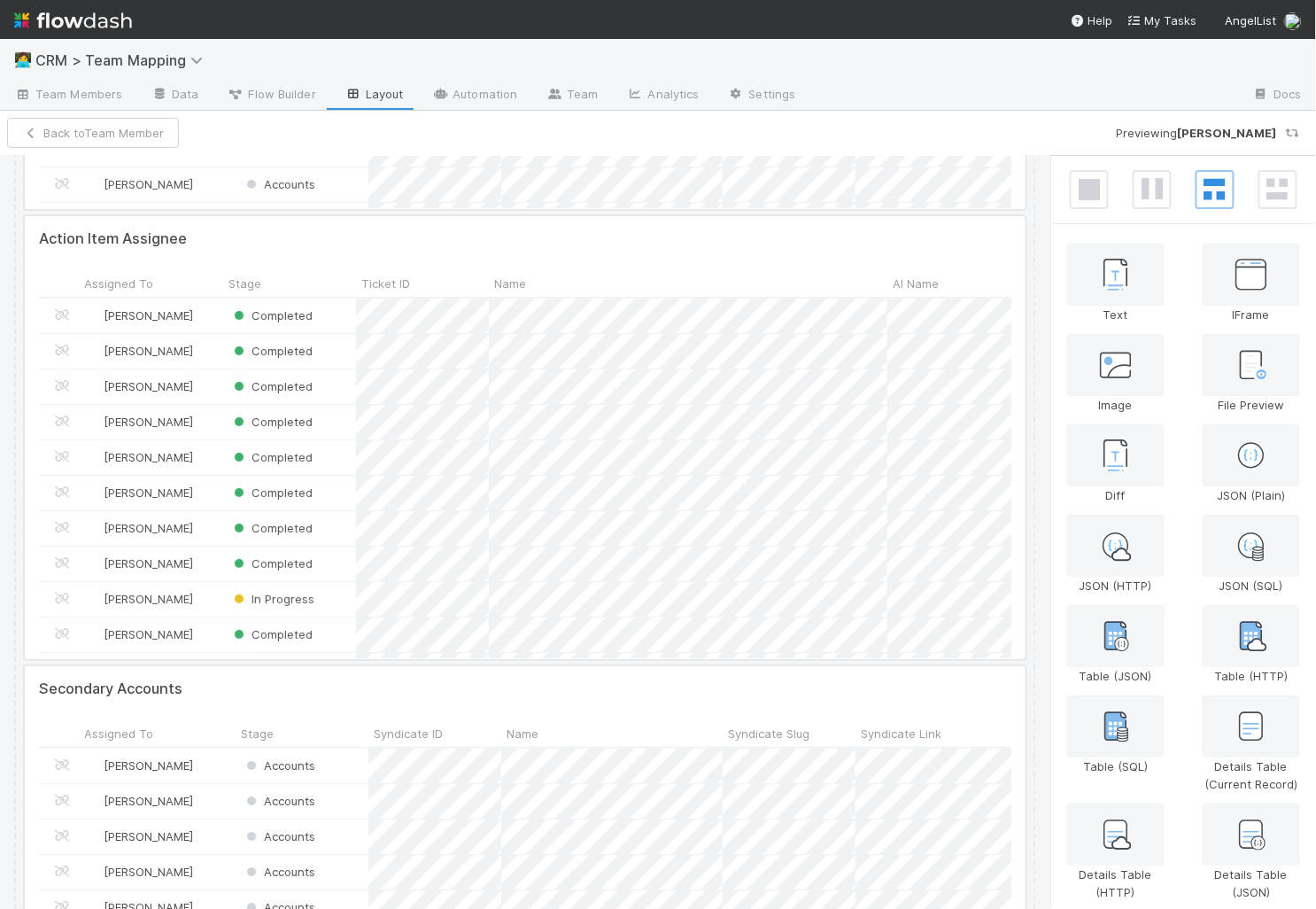
scroll to position [2560, 0]
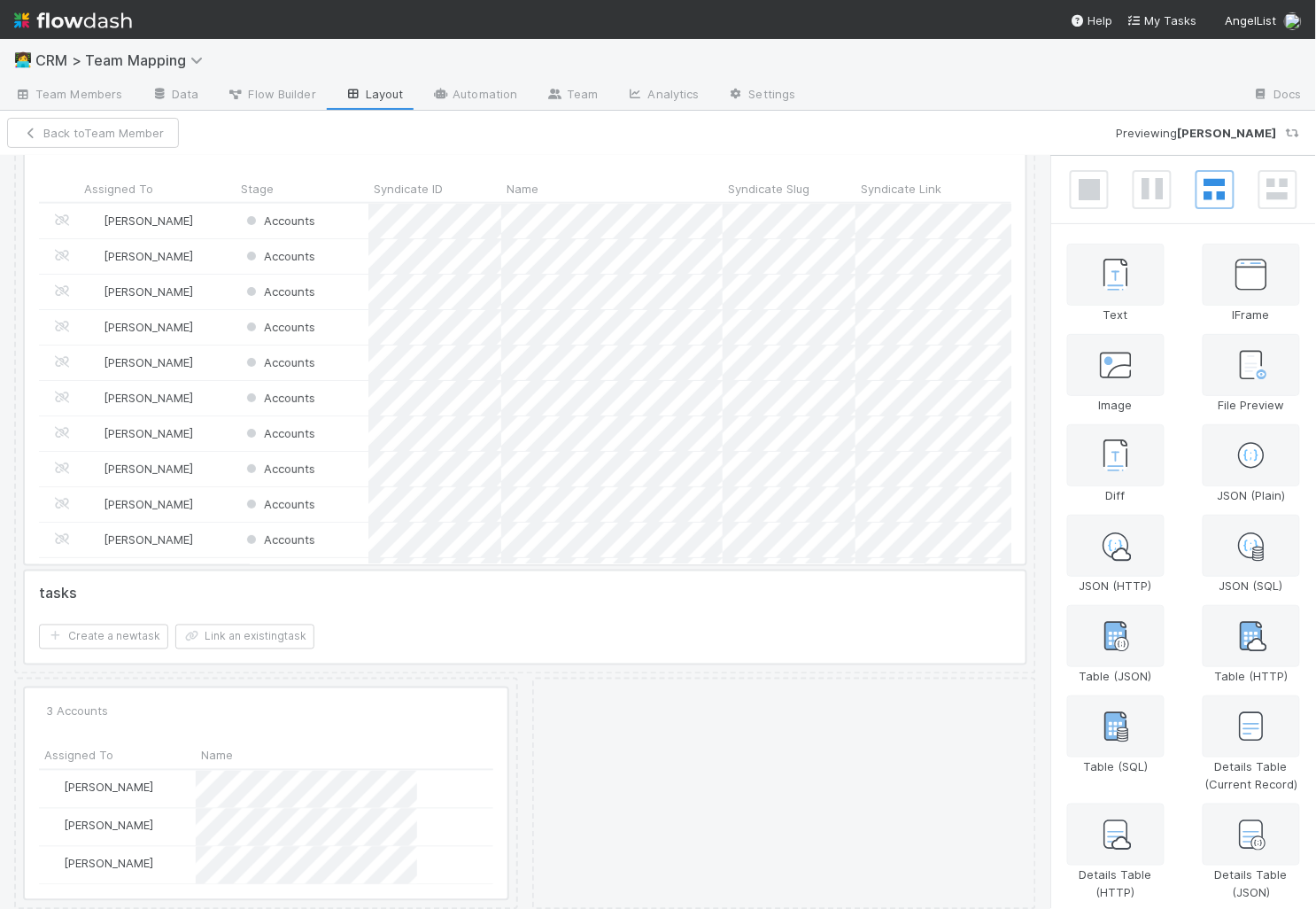
click at [364, 735] on div at bounding box center [266, 793] width 483 height 211
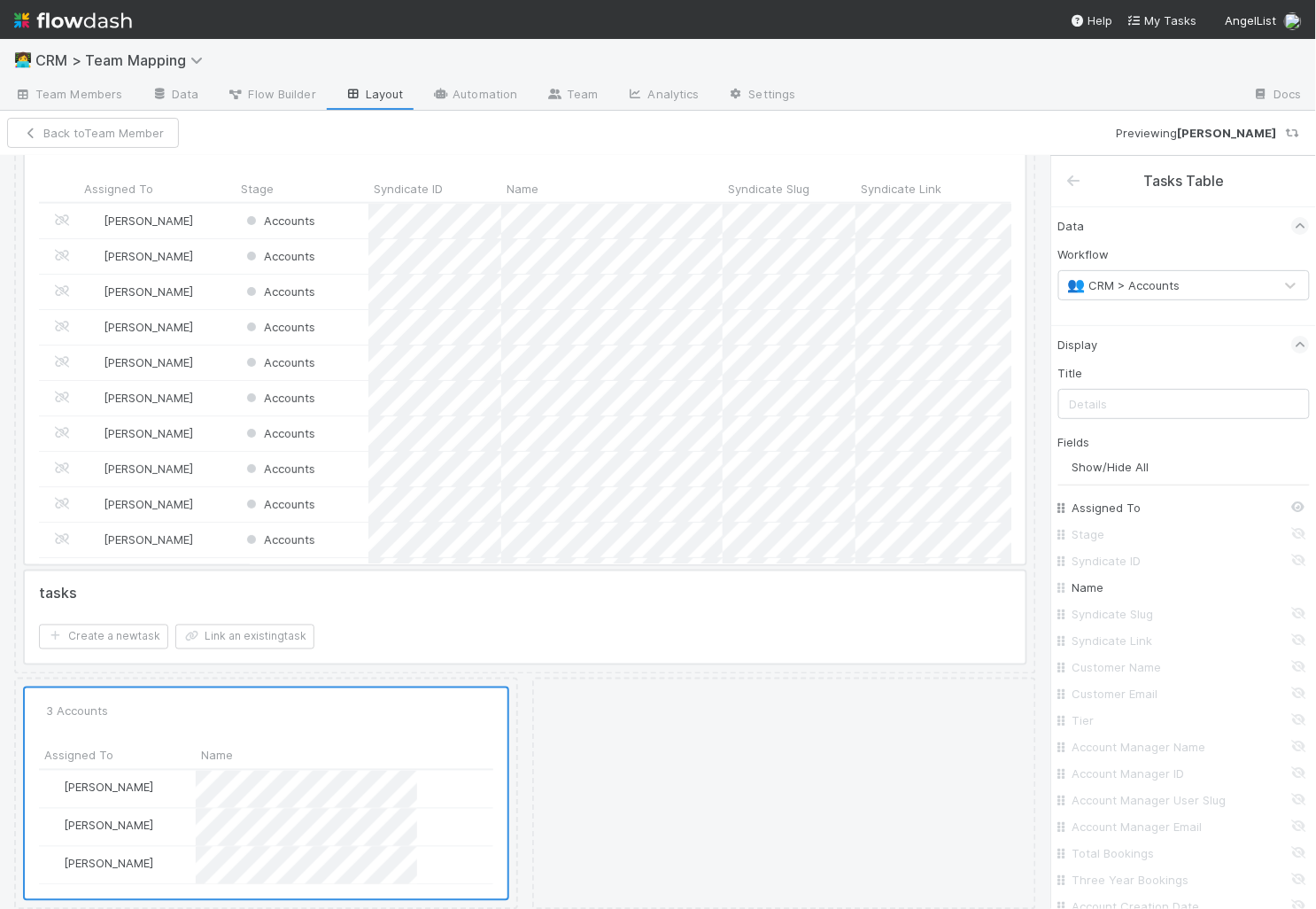
drag, startPoint x: 1087, startPoint y: 586, endPoint x: 1091, endPoint y: 513, distance: 73.1
drag, startPoint x: 1066, startPoint y: 586, endPoint x: 1066, endPoint y: 529, distance: 57.0
click at [1132, 309] on div "Workflow 👥 CRM > Accounts" at bounding box center [1184, 285] width 251 height 80
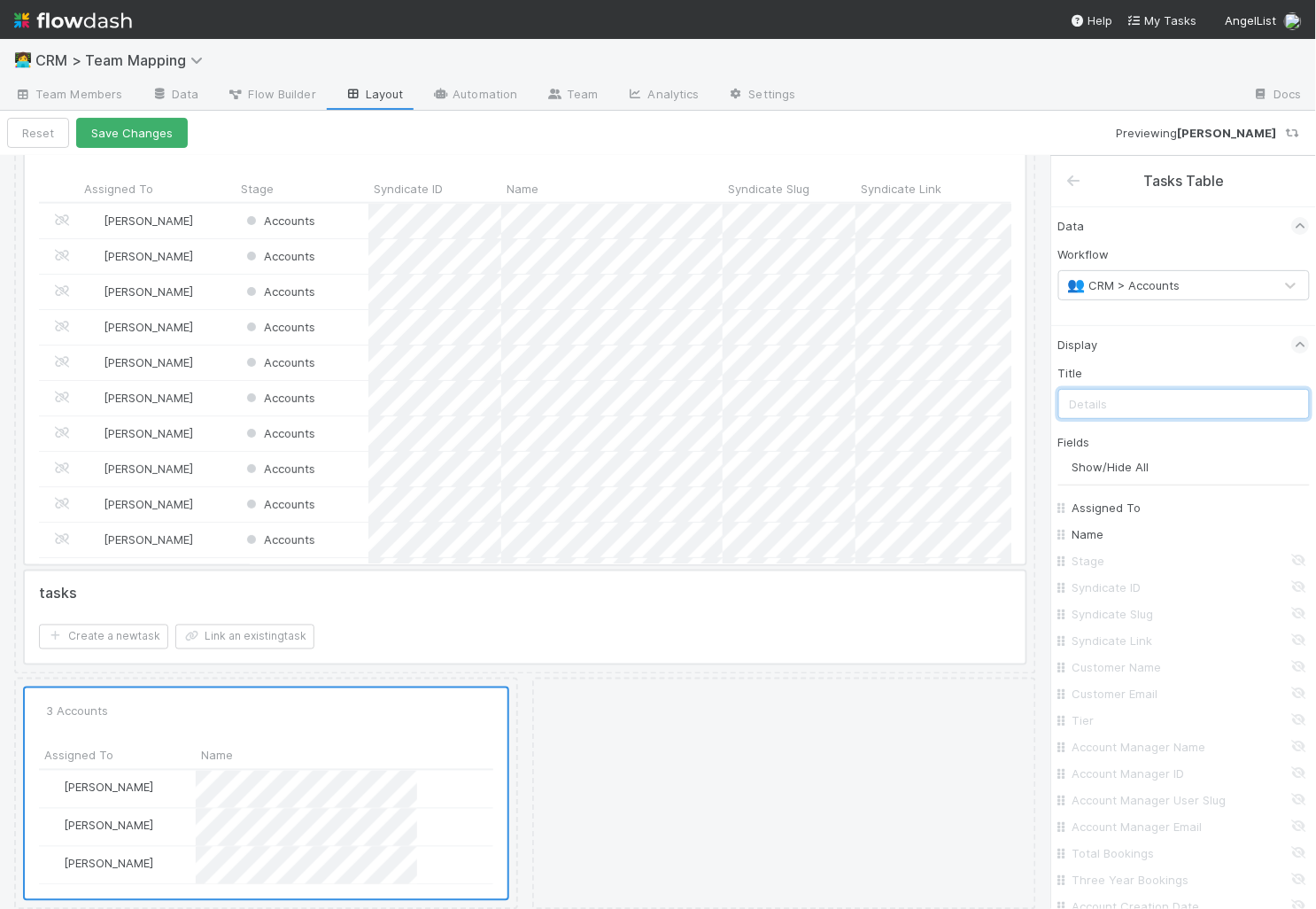
click at [1131, 414] on input "text" at bounding box center [1184, 403] width 251 height 30
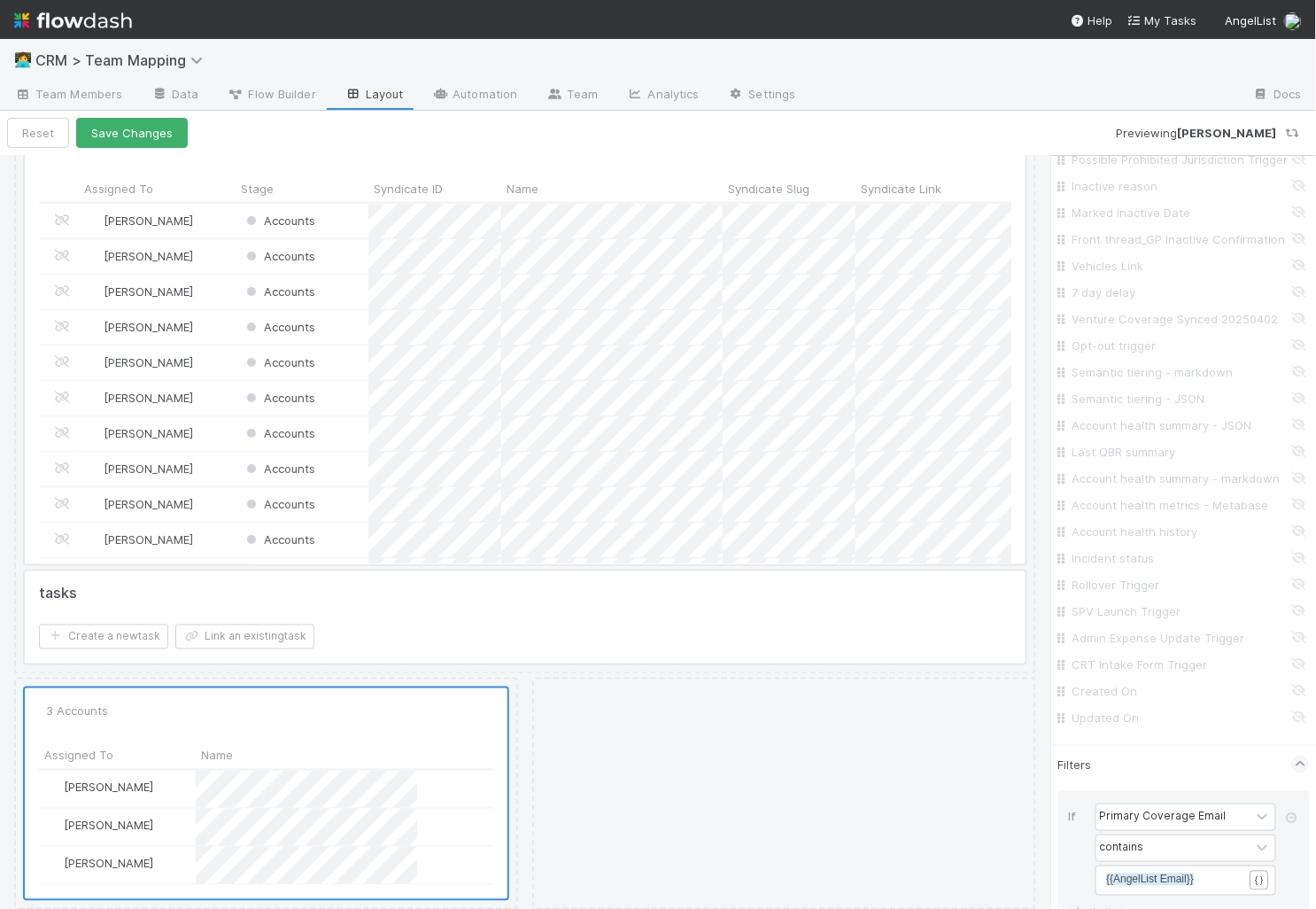
scroll to position [2820, 0]
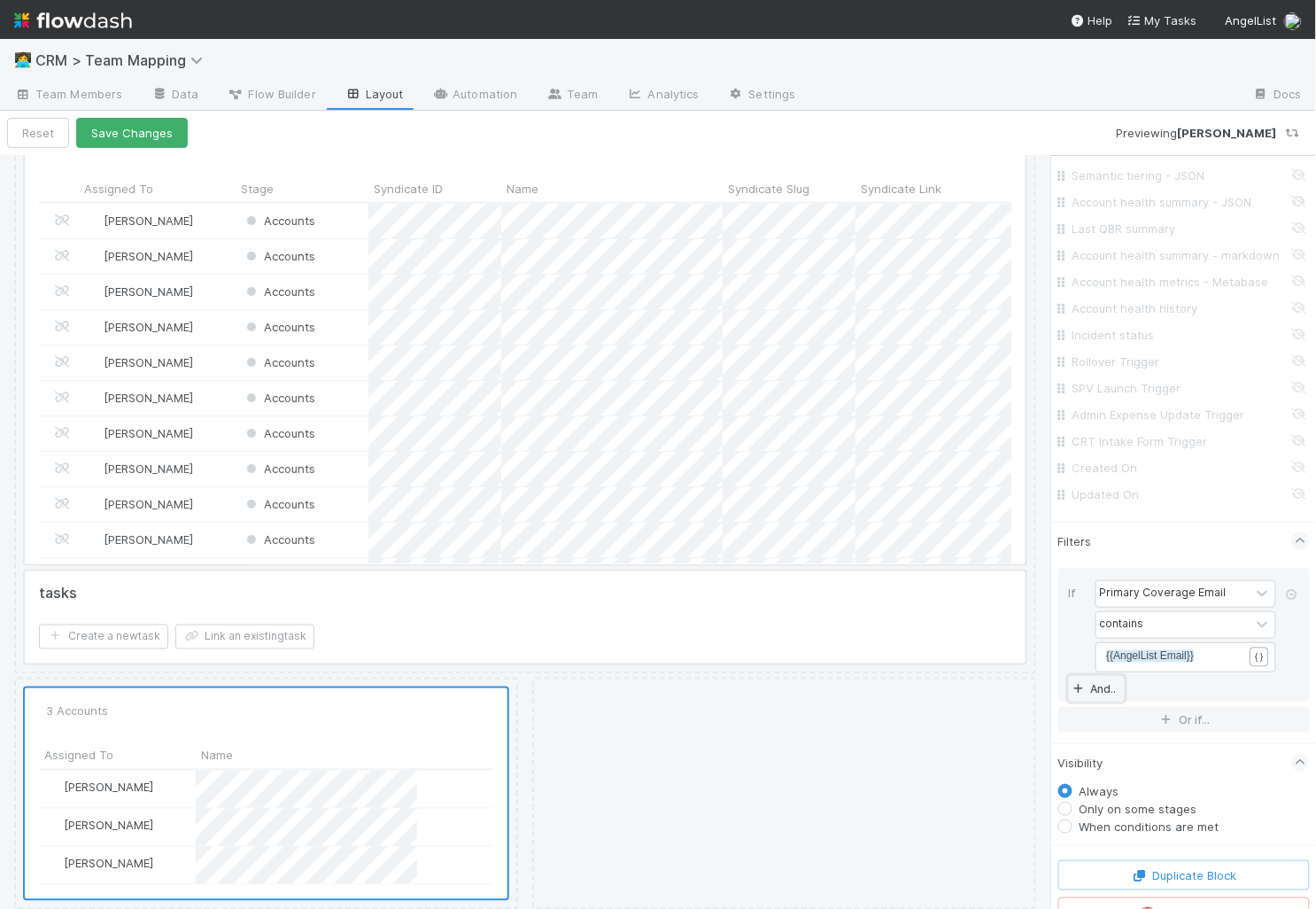
click at [1102, 676] on link "And.." at bounding box center [1097, 689] width 56 height 25
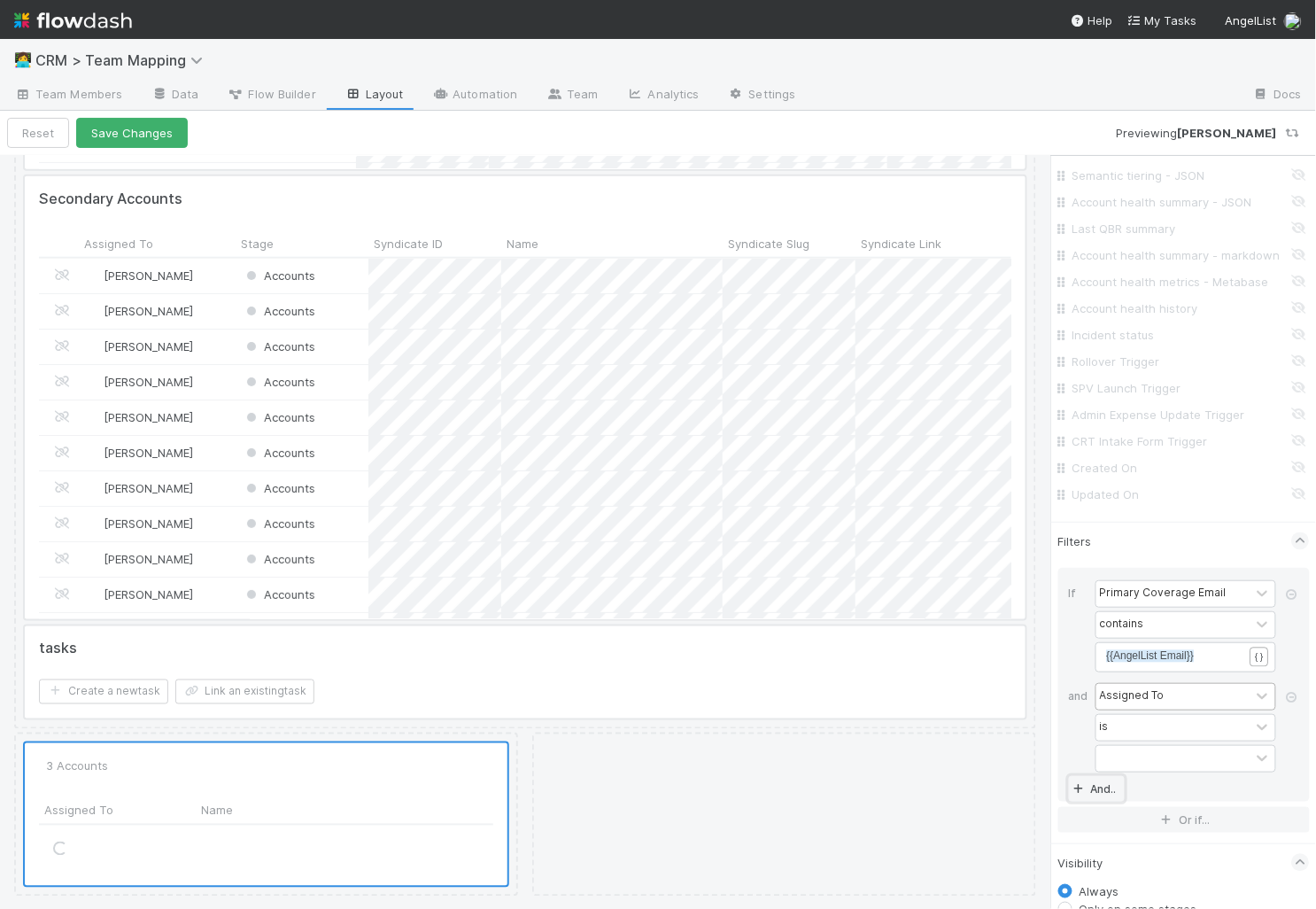
scroll to position [2494, 0]
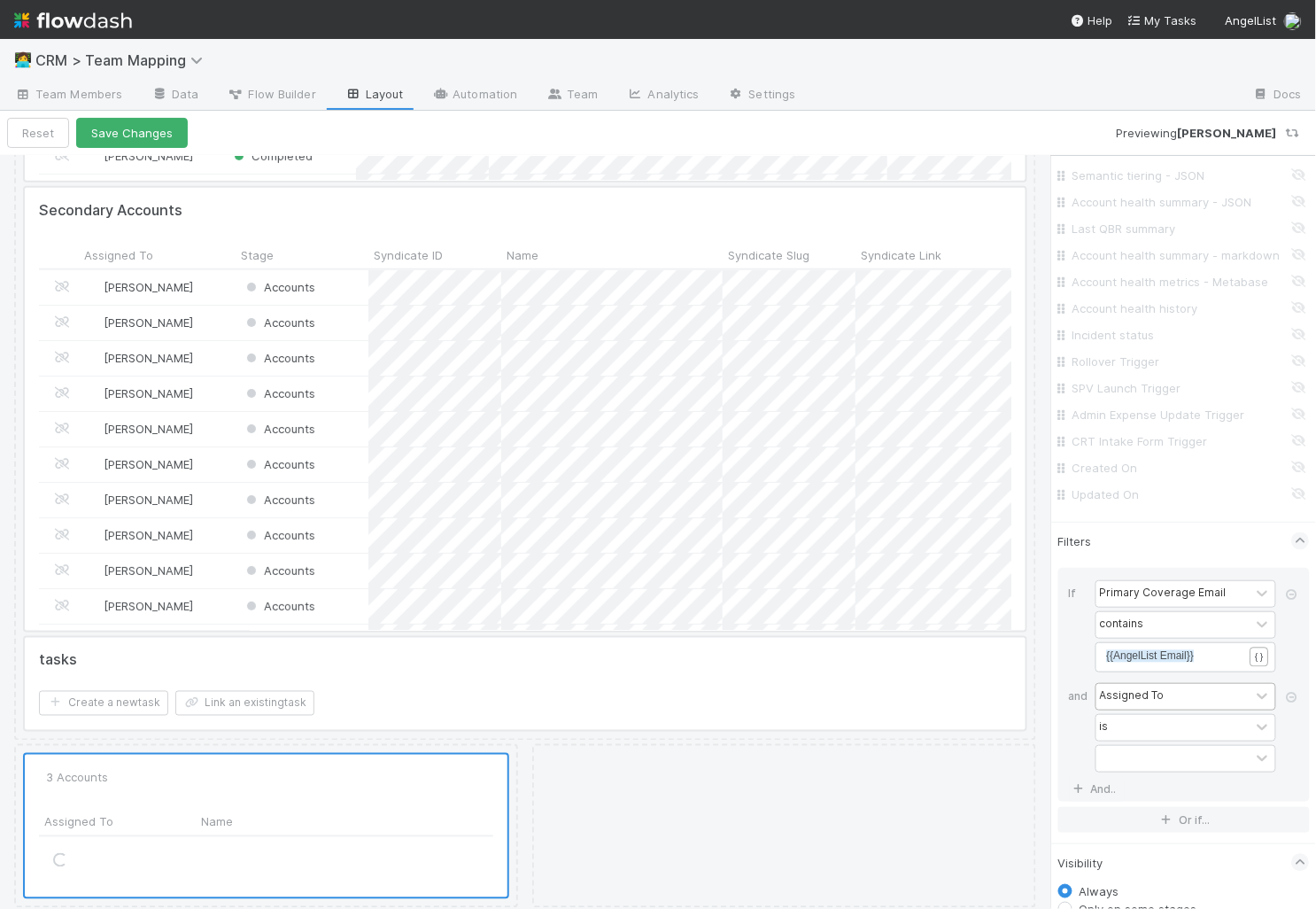
click at [1123, 688] on div "Assigned To" at bounding box center [1133, 696] width 65 height 16
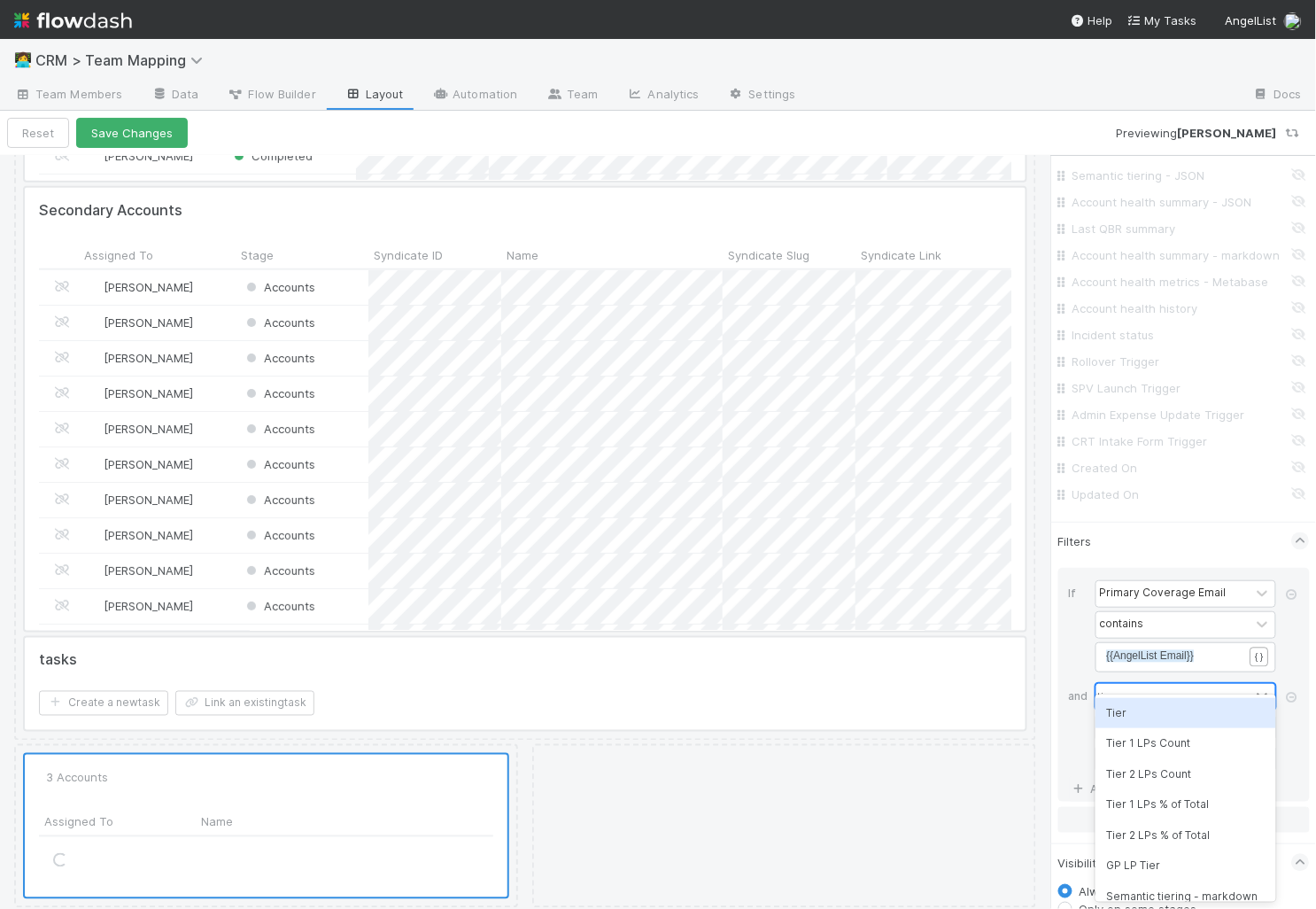
type input "tier"
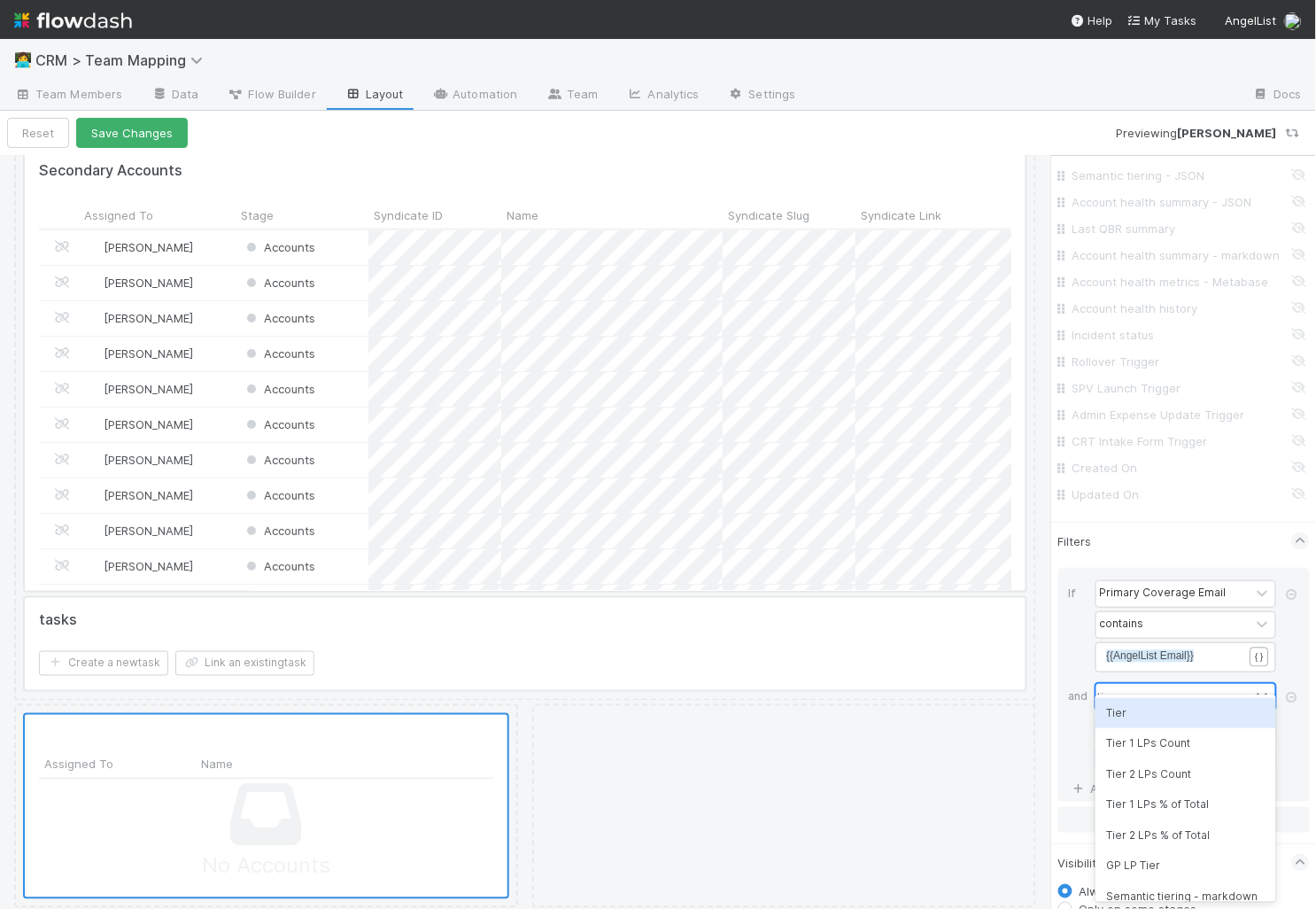
click at [1130, 709] on div "Tier" at bounding box center [1186, 712] width 181 height 30
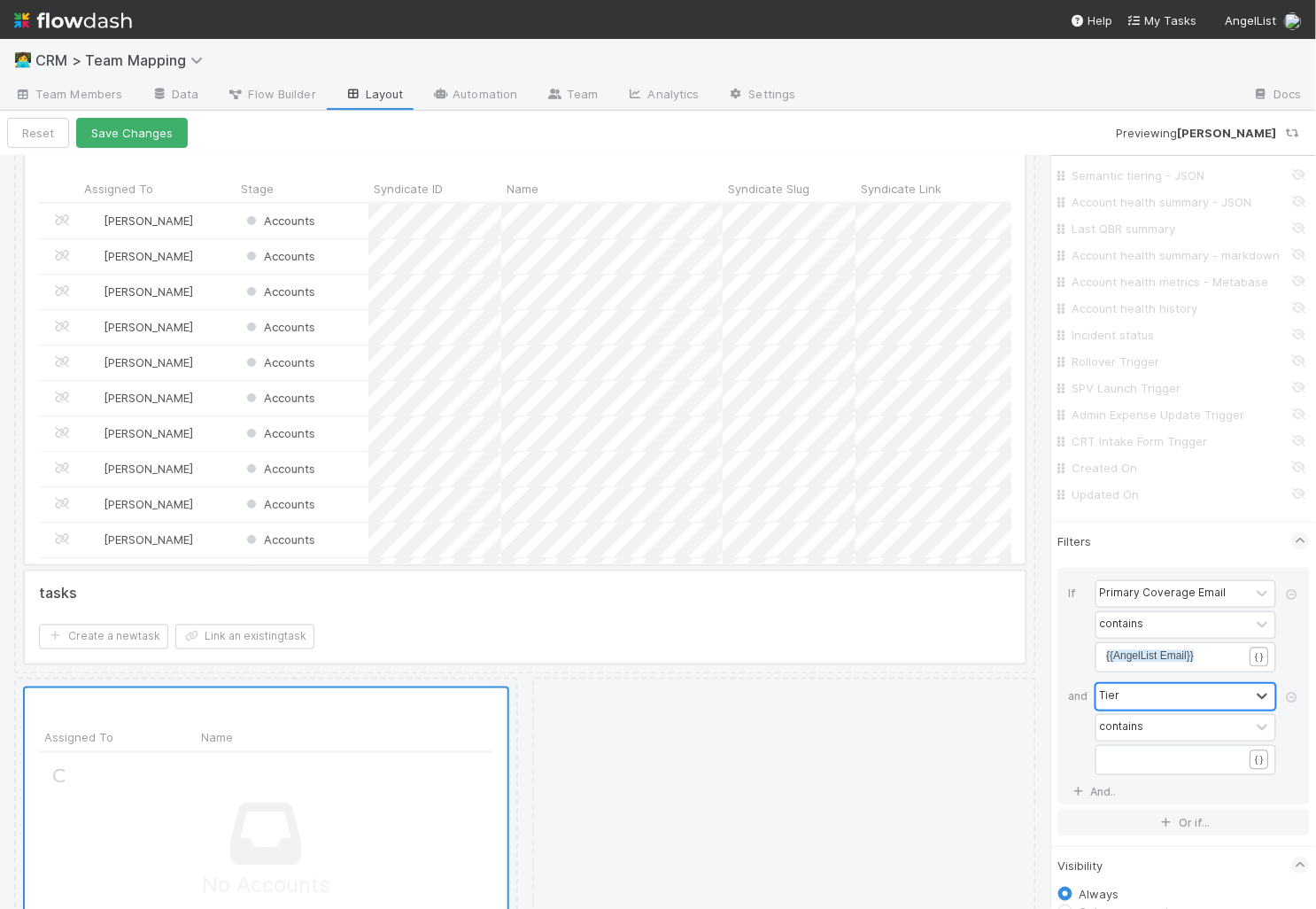
click at [1147, 751] on pre "​" at bounding box center [1175, 759] width 136 height 16
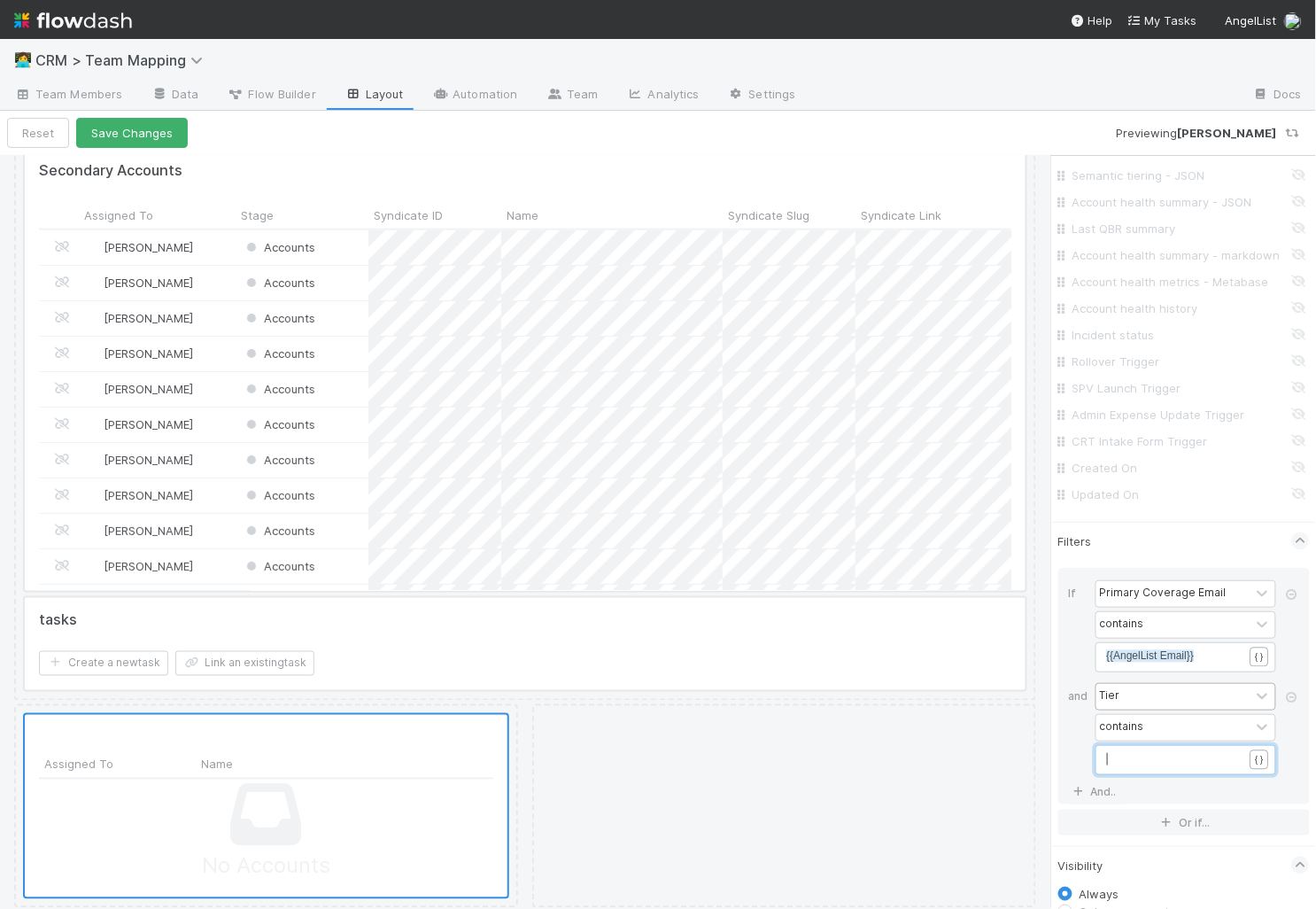
type textarea "{{"
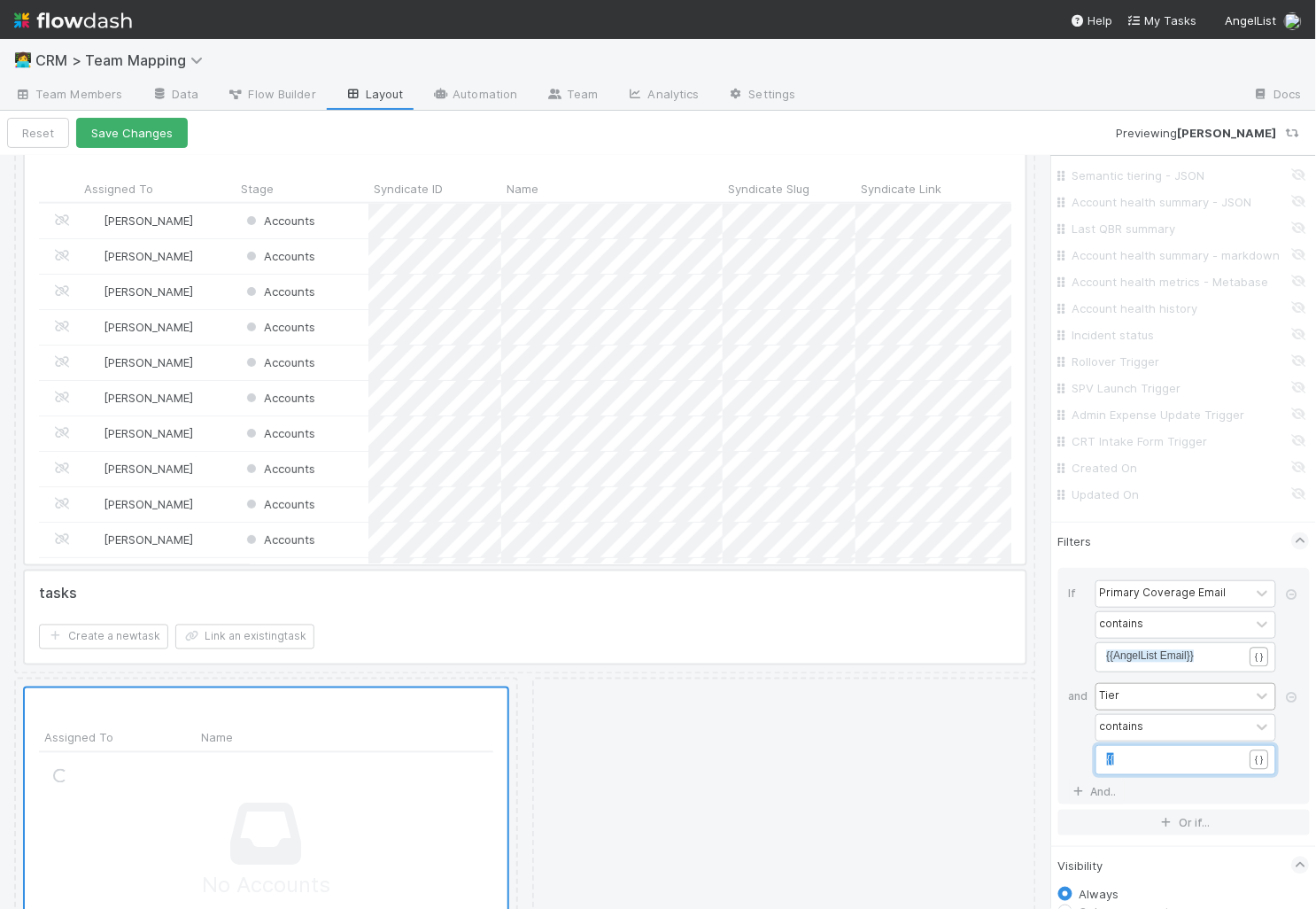
drag, startPoint x: 1271, startPoint y: 726, endPoint x: 1086, endPoint y: 741, distance: 185.6
type textarea "Tier 1"
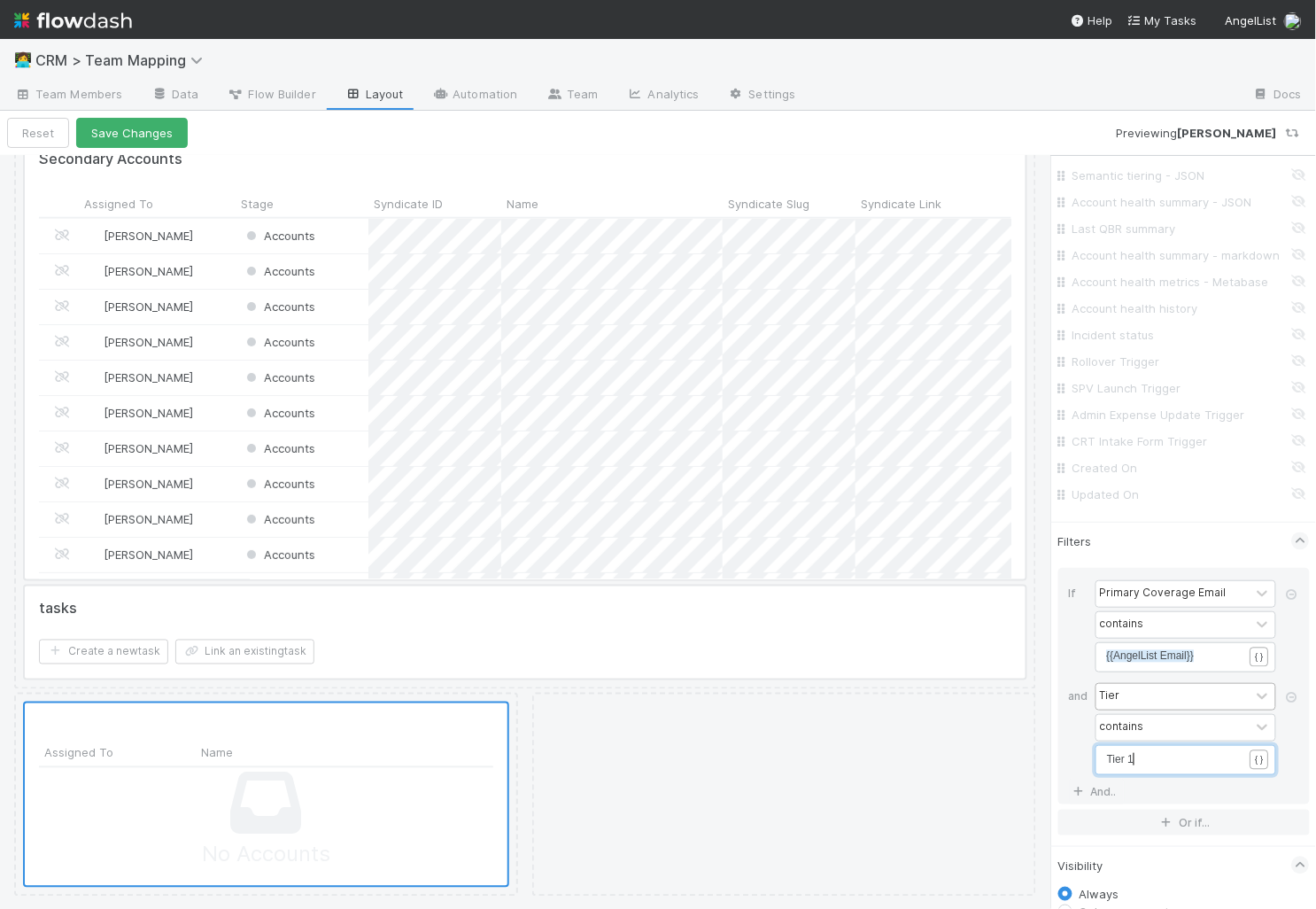
click at [1140, 751] on div "x Tier 1" at bounding box center [1198, 782] width 181 height 62
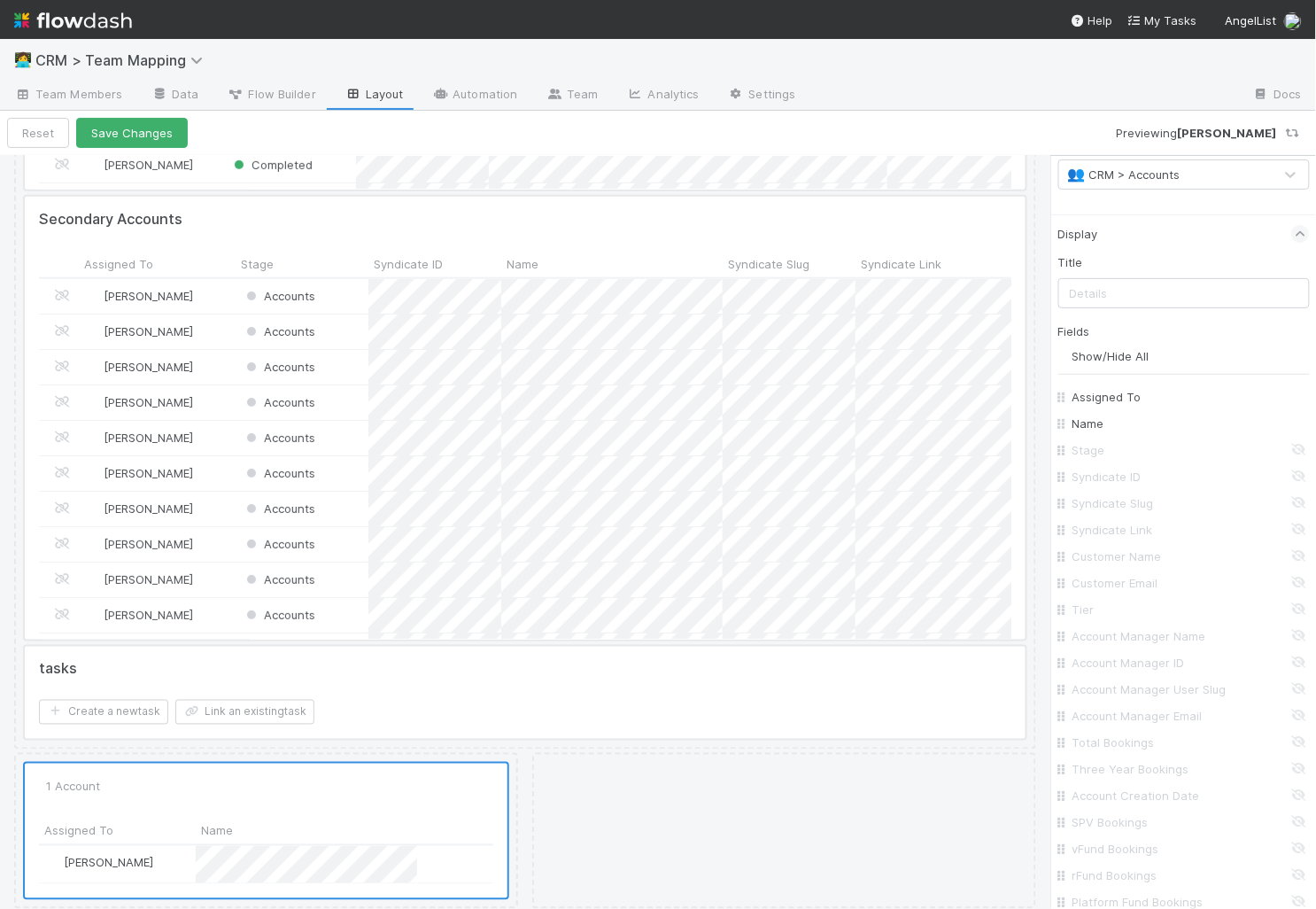
scroll to position [0, 0]
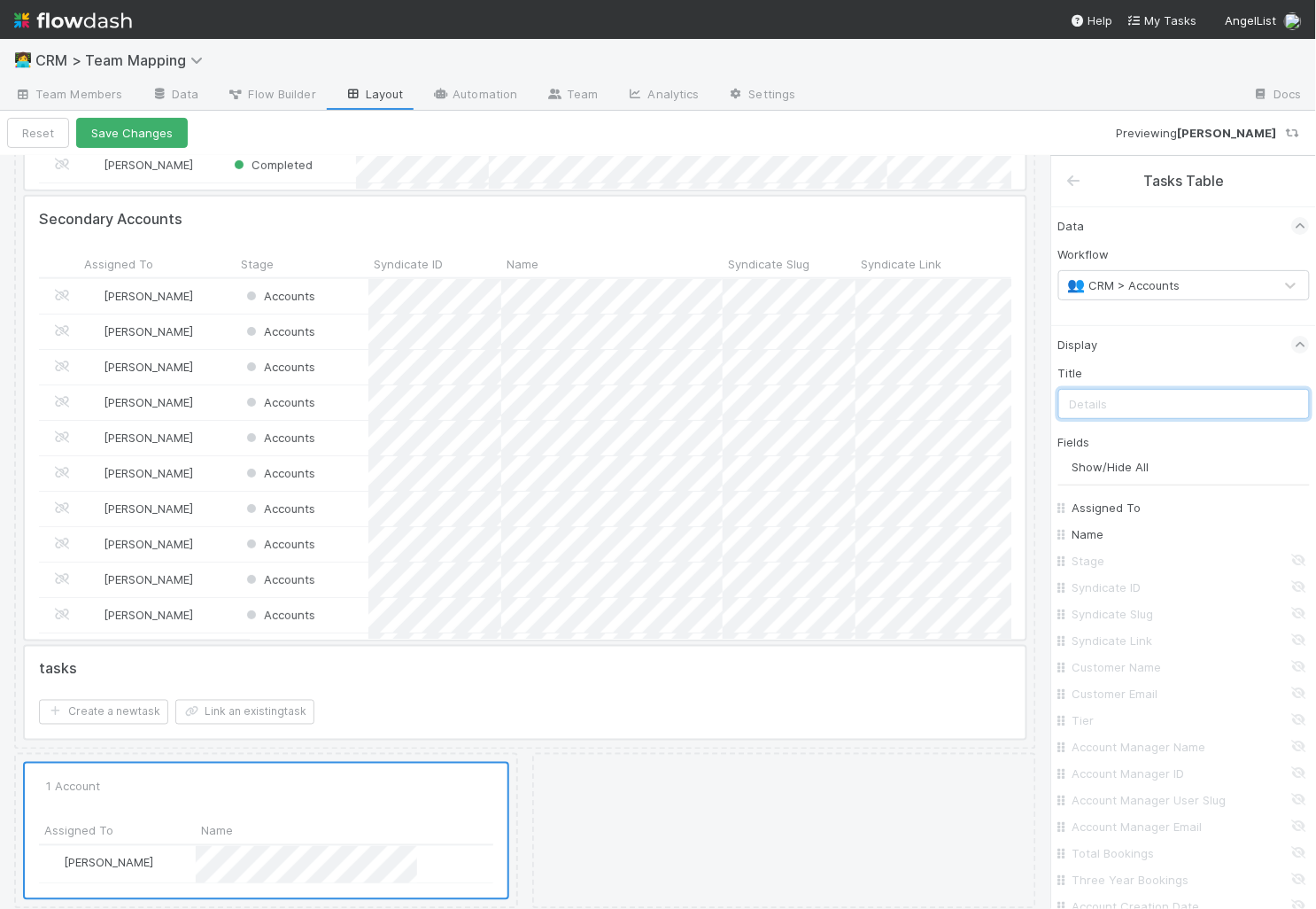
click at [1132, 399] on input "text" at bounding box center [1184, 403] width 251 height 30
click at [1147, 403] on input "Tier 1 Accounts" at bounding box center [1184, 403] width 251 height 30
type input "Tier 1 Accounts"
click at [159, 136] on button "Save Changes" at bounding box center [131, 132] width 111 height 30
click at [589, 789] on div at bounding box center [785, 830] width 504 height 155
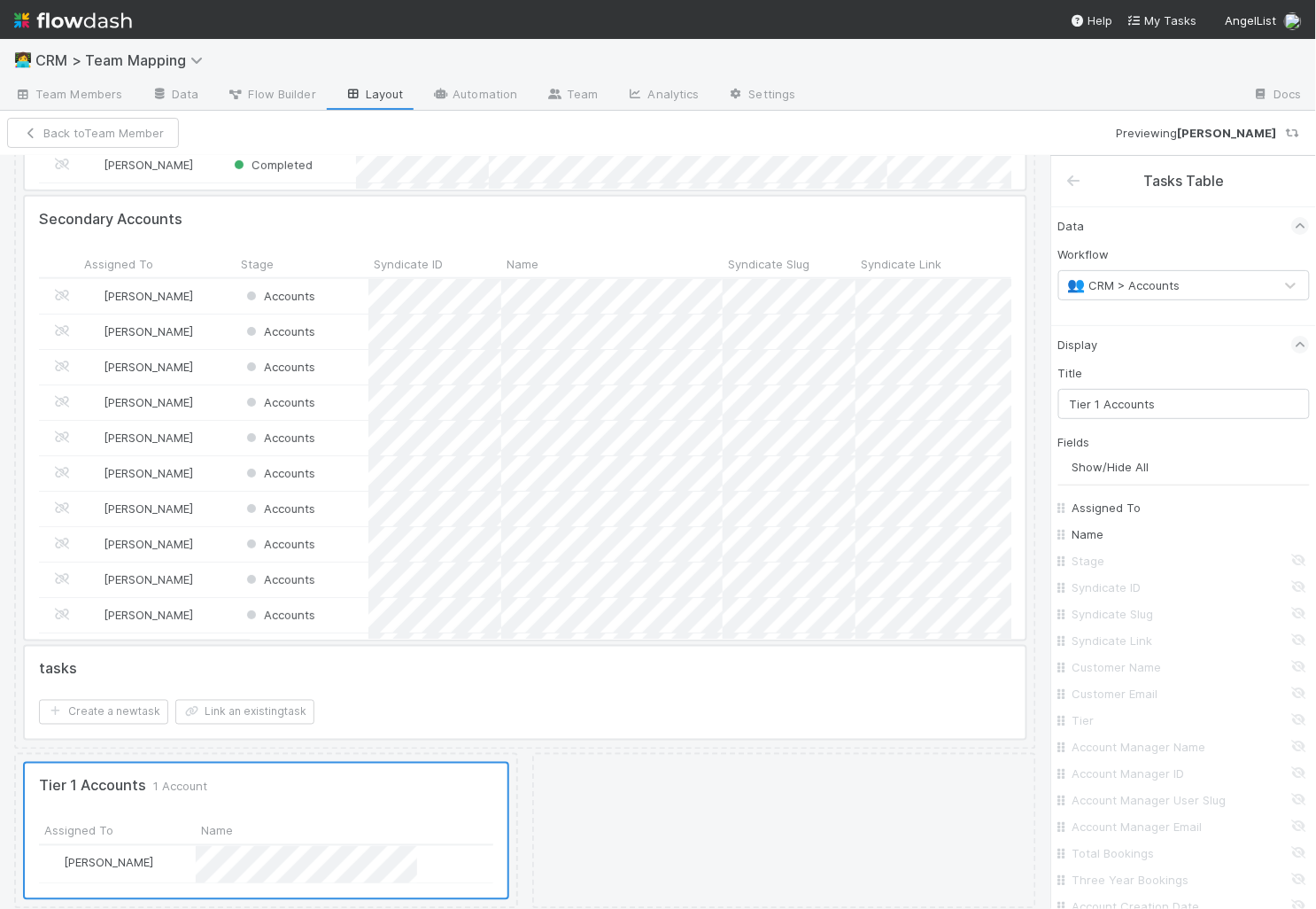
click at [806, 770] on div at bounding box center [785, 830] width 504 height 155
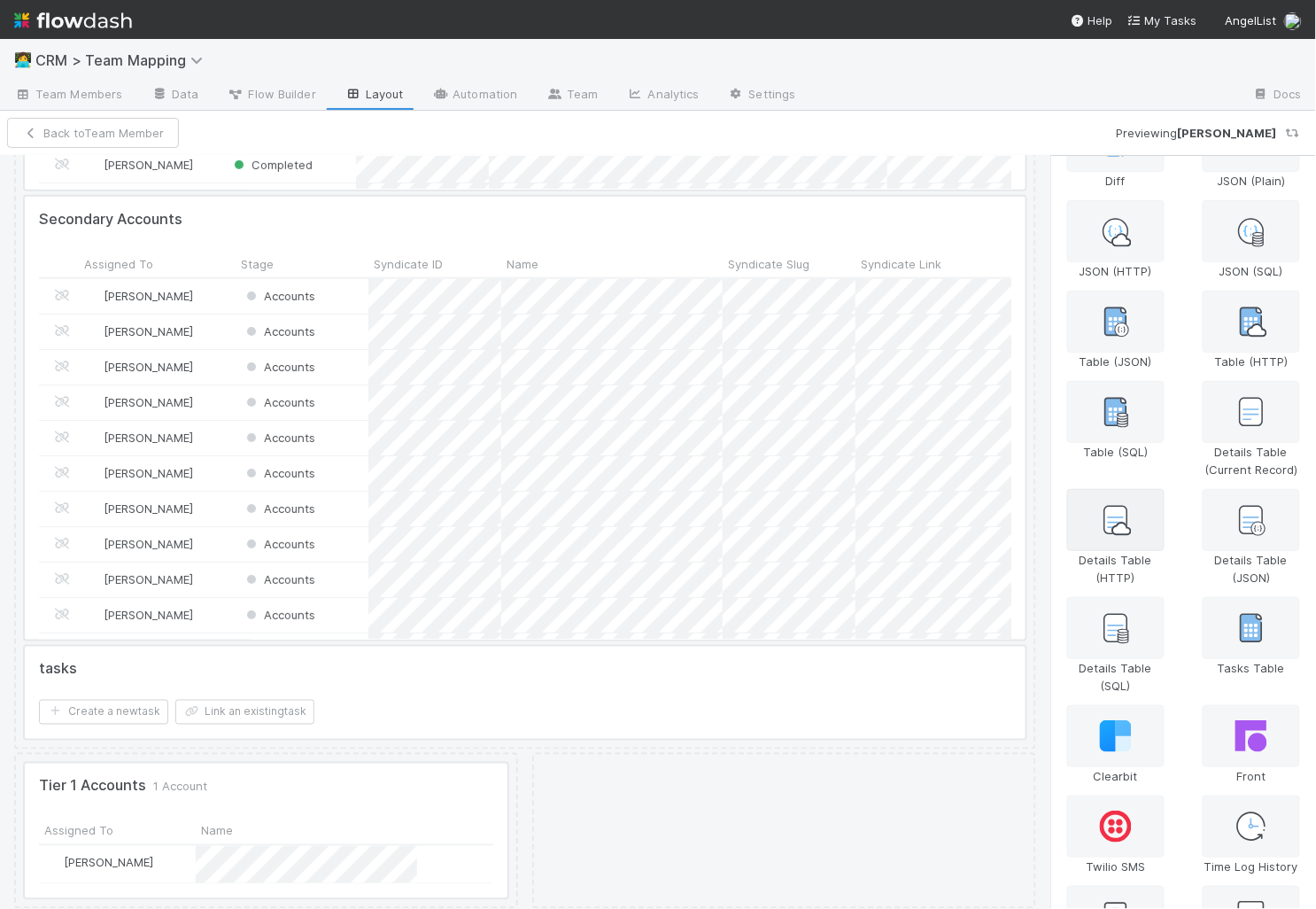
scroll to position [330, 0]
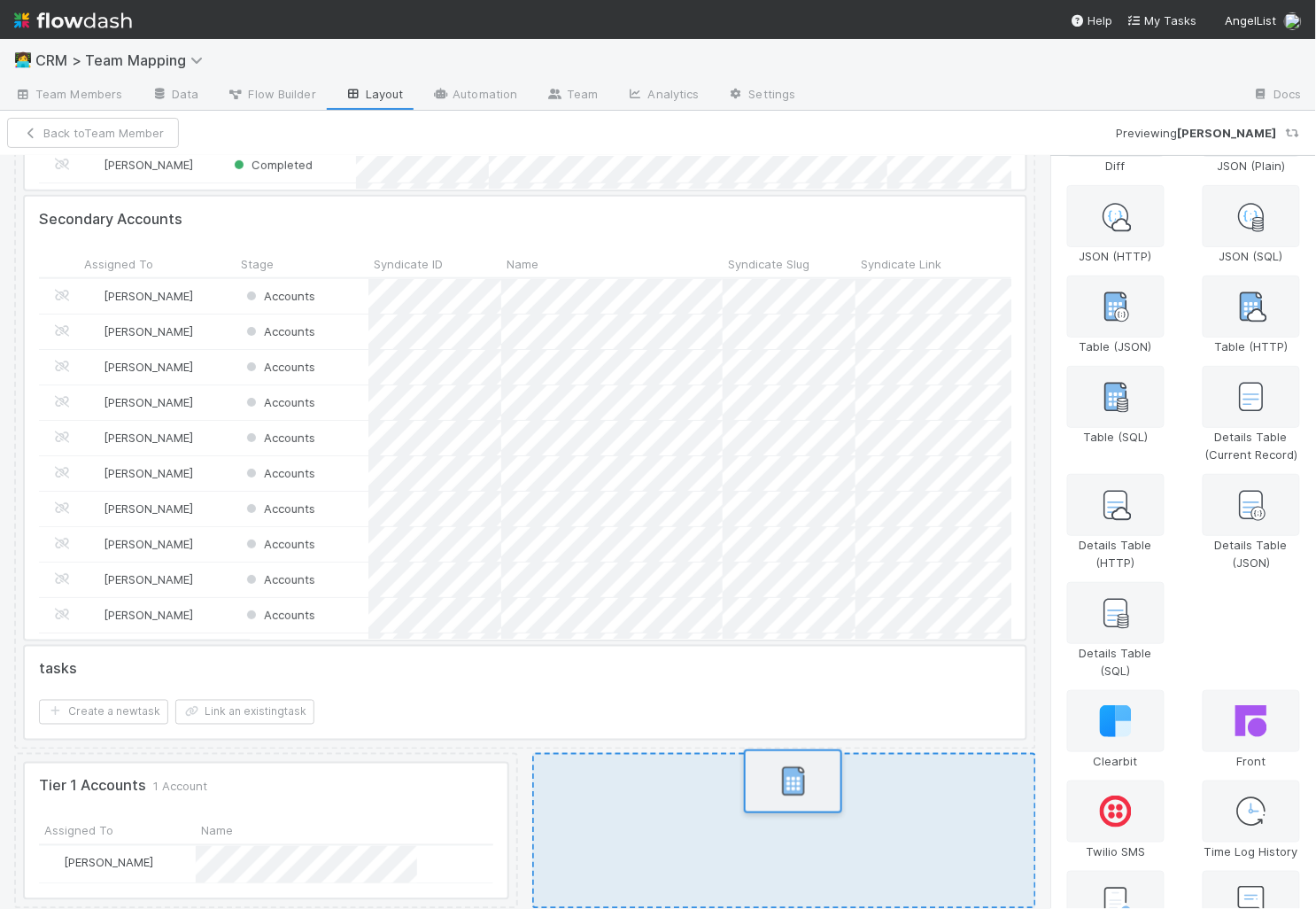
drag, startPoint x: 1259, startPoint y: 603, endPoint x: 795, endPoint y: 783, distance: 497.7
click at [795, 783] on div "Note: Front and Slack IDs will automatically sync after the AngelList Email fie…" at bounding box center [658, 532] width 1316 height 754
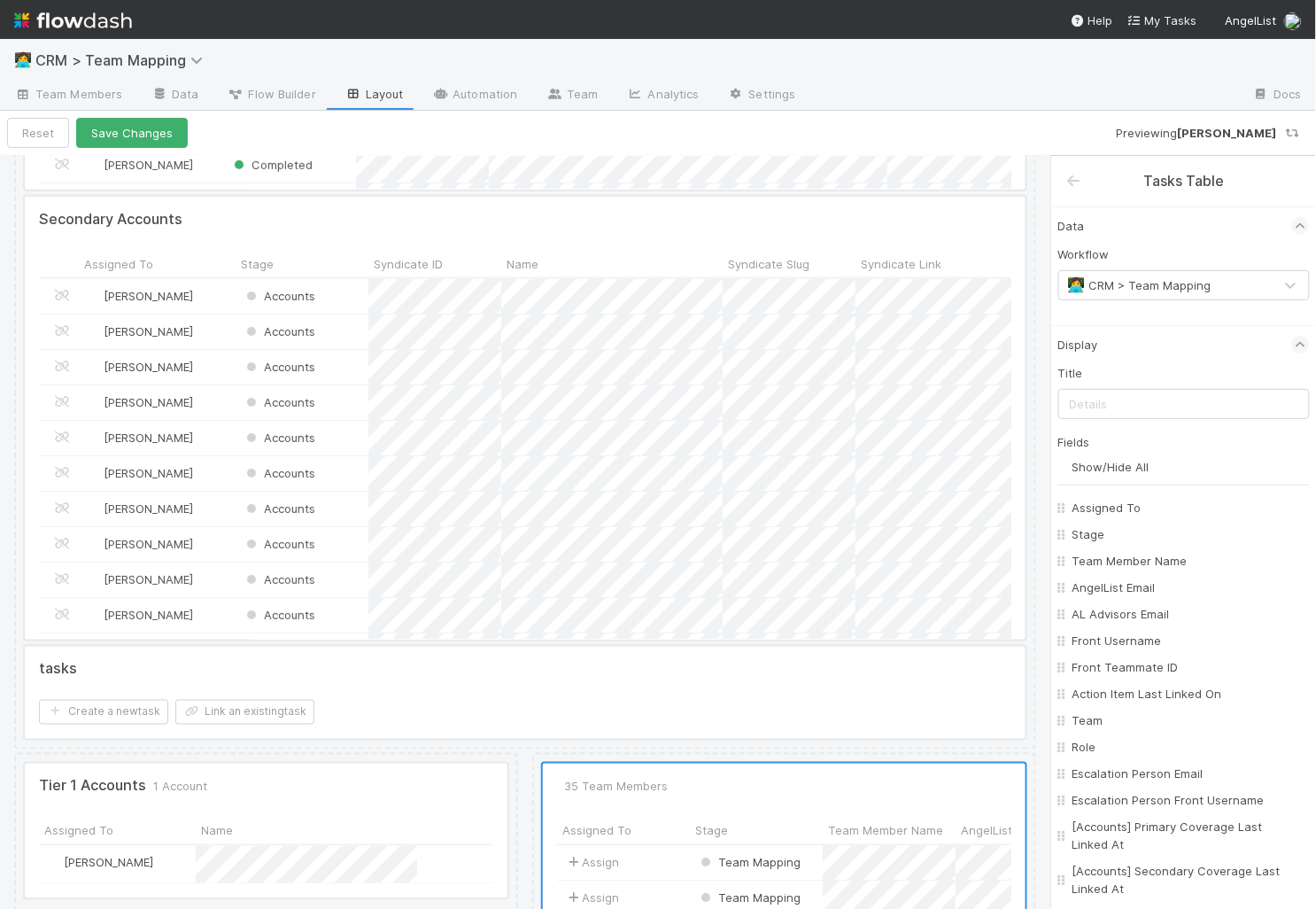
scroll to position [361, 456]
click at [1166, 286] on div "👩‍💻 CRM > Team Mapping" at bounding box center [1140, 286] width 144 height 18
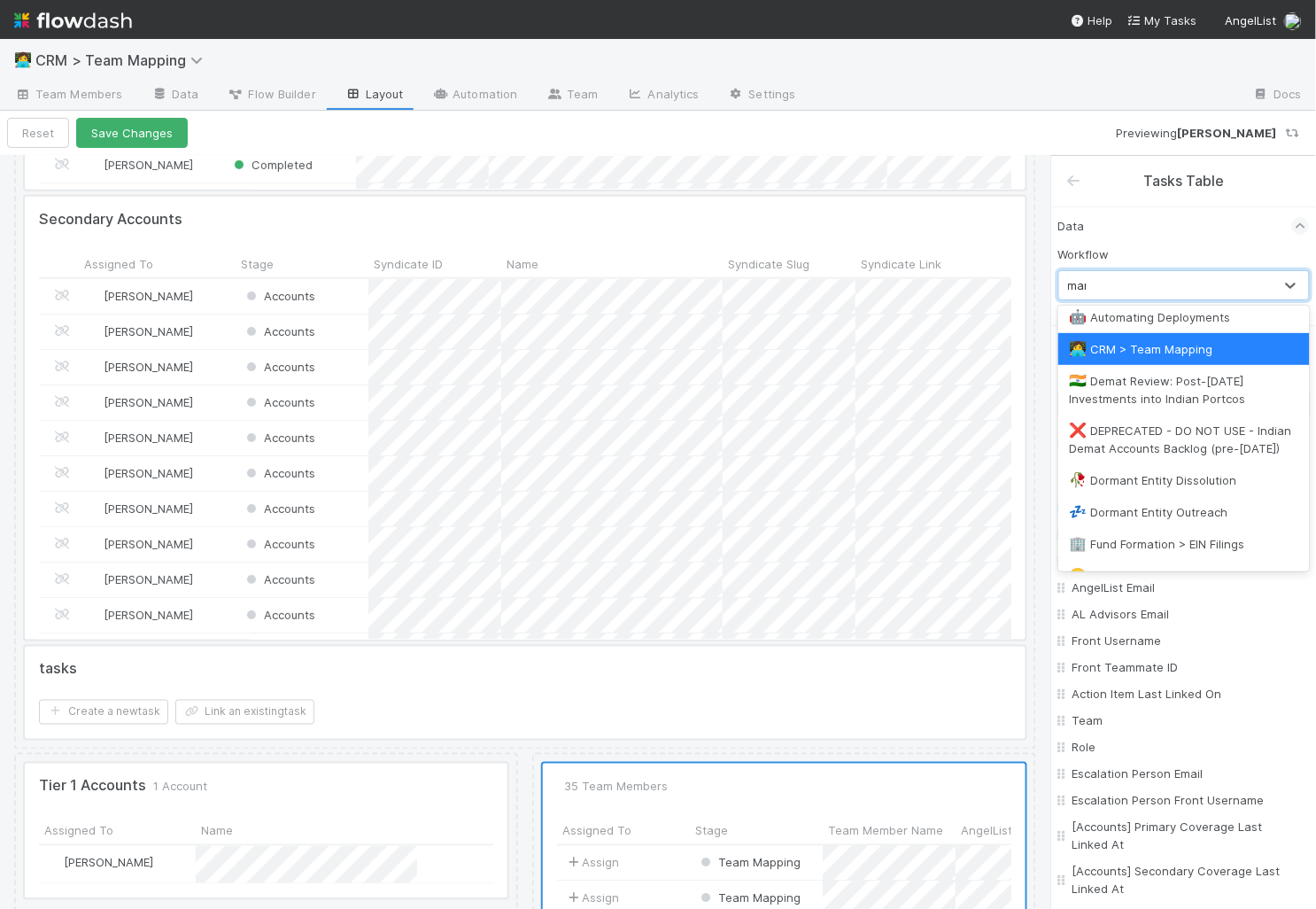
scroll to position [0, 0]
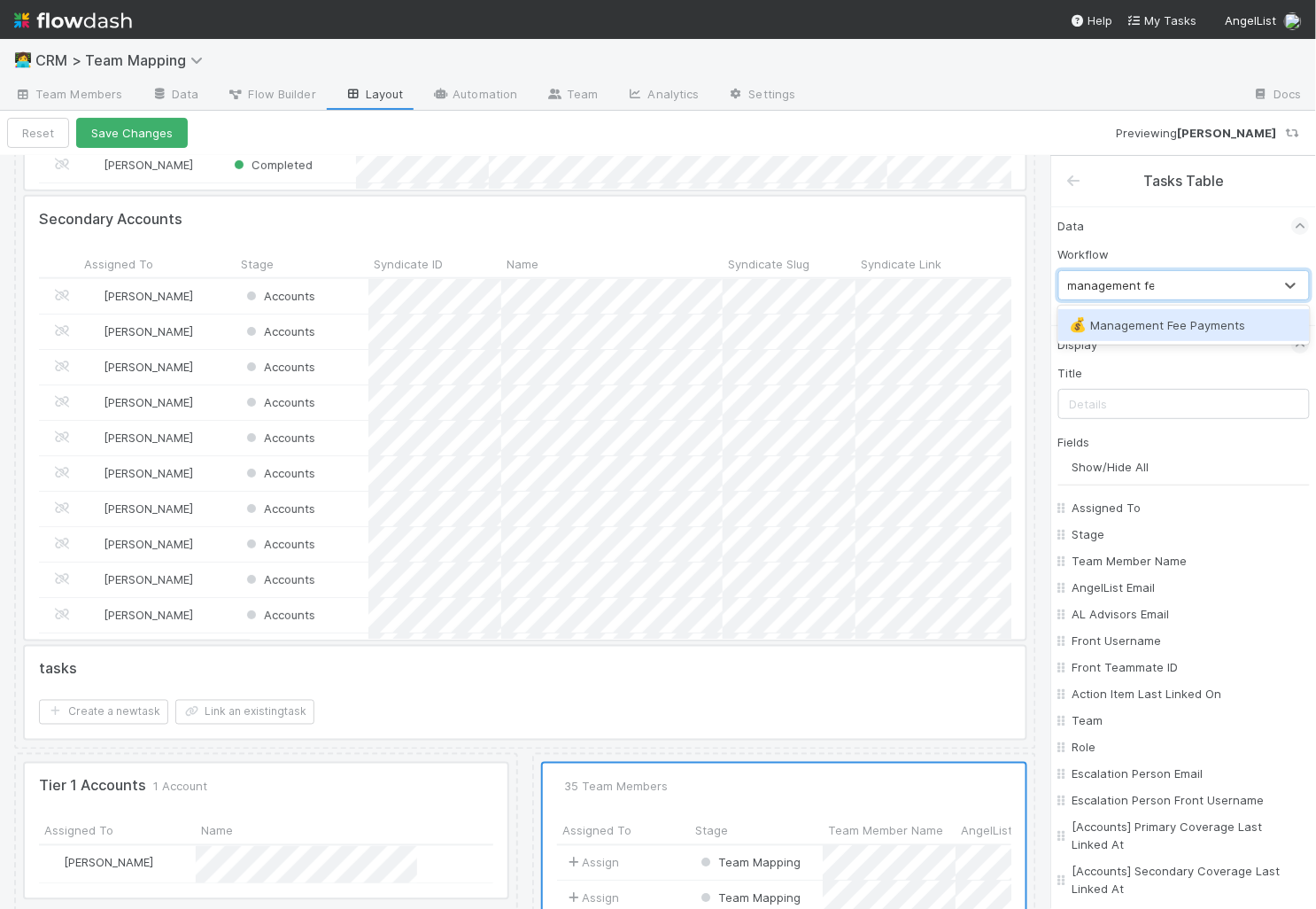
type input "management fee"
click at [1178, 319] on div "💰 Management Fee Payments" at bounding box center [1184, 325] width 230 height 18
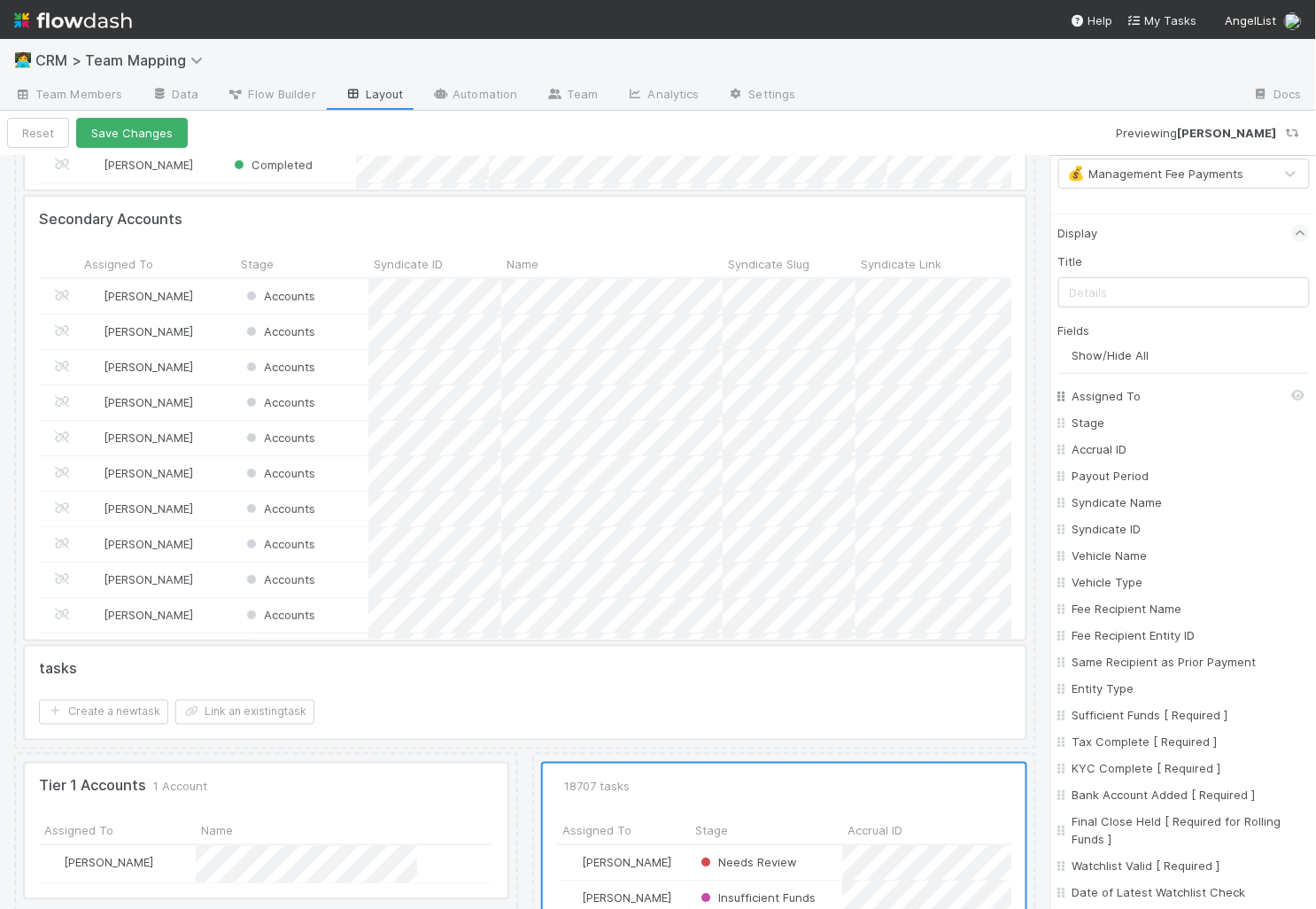
scroll to position [130, 0]
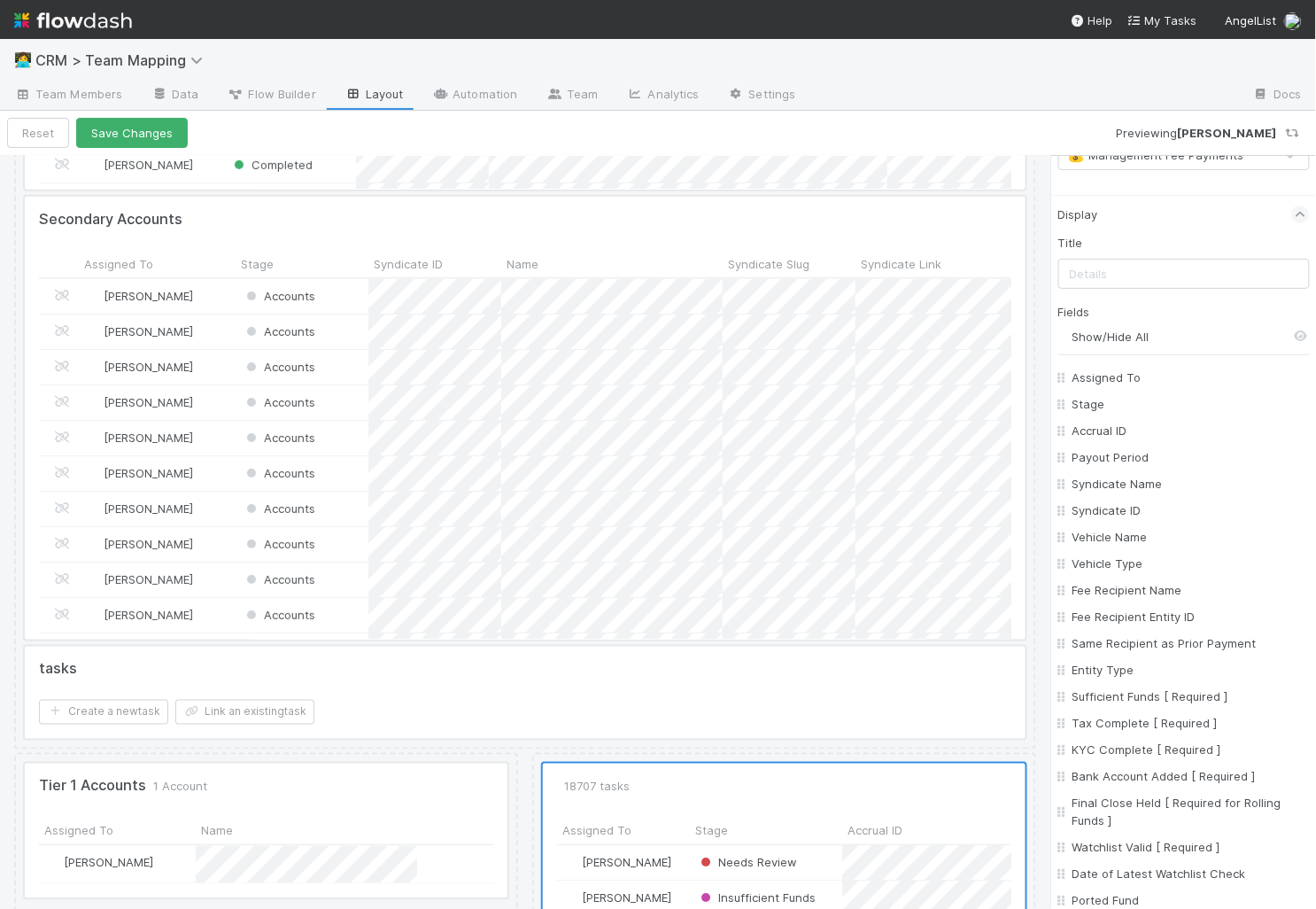
click at [1108, 330] on input "Show/Hide All" at bounding box center [1191, 337] width 238 height 18
checkbox input "false"
checkbox To "false"
checkbox input "false"
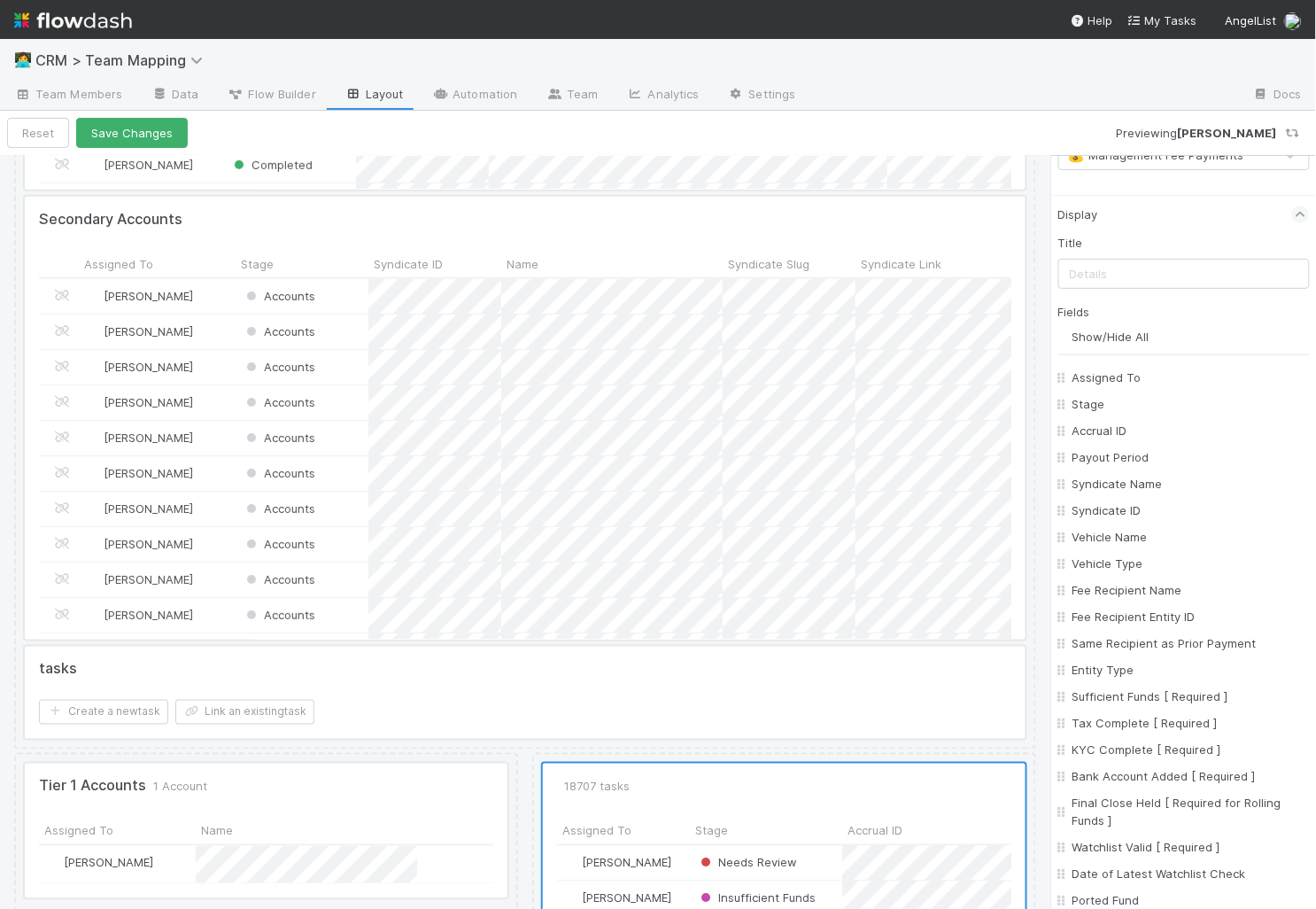
checkbox input "false"
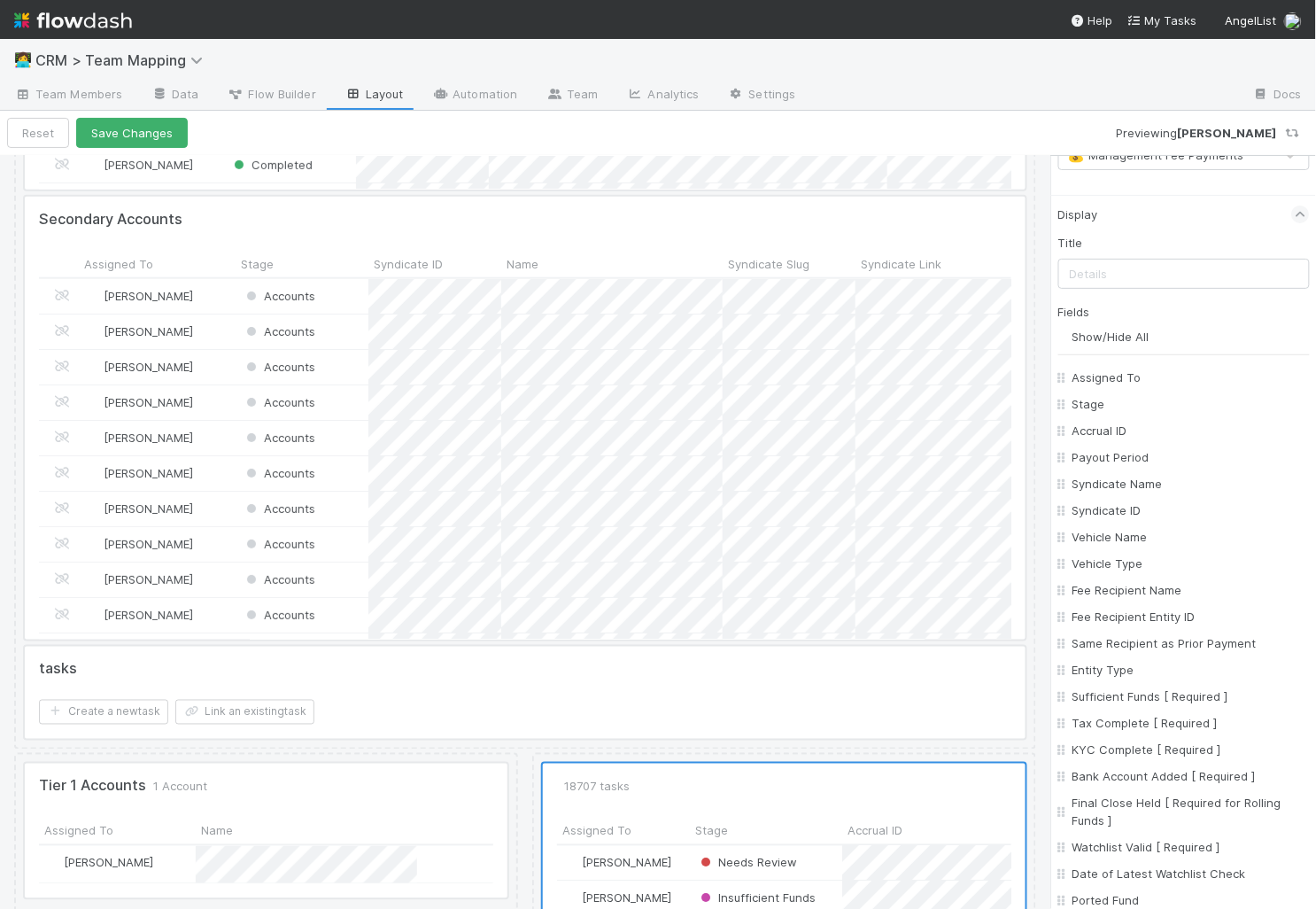
checkbox input "false"
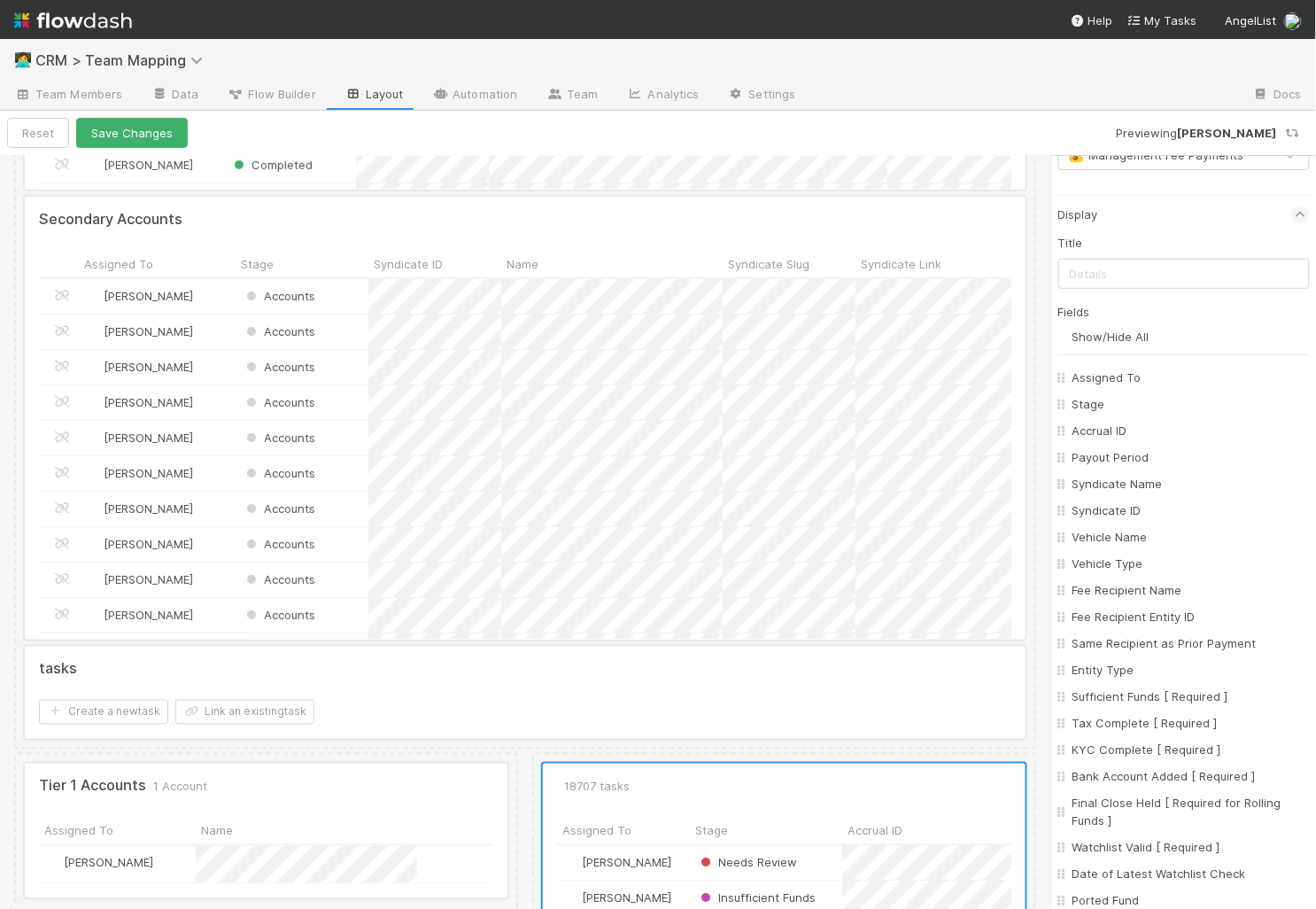
checkbox input "false"
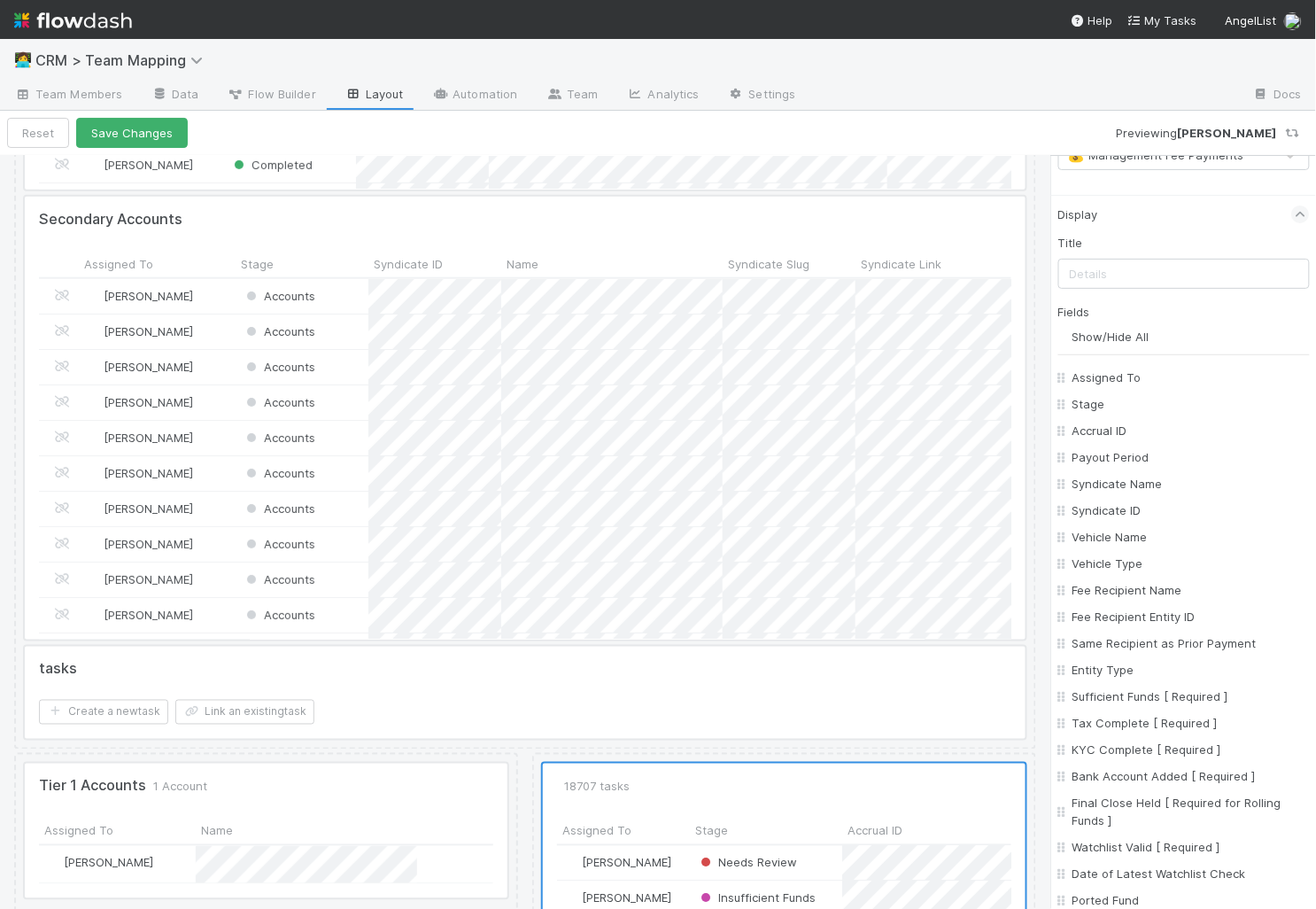
checkbox input "false"
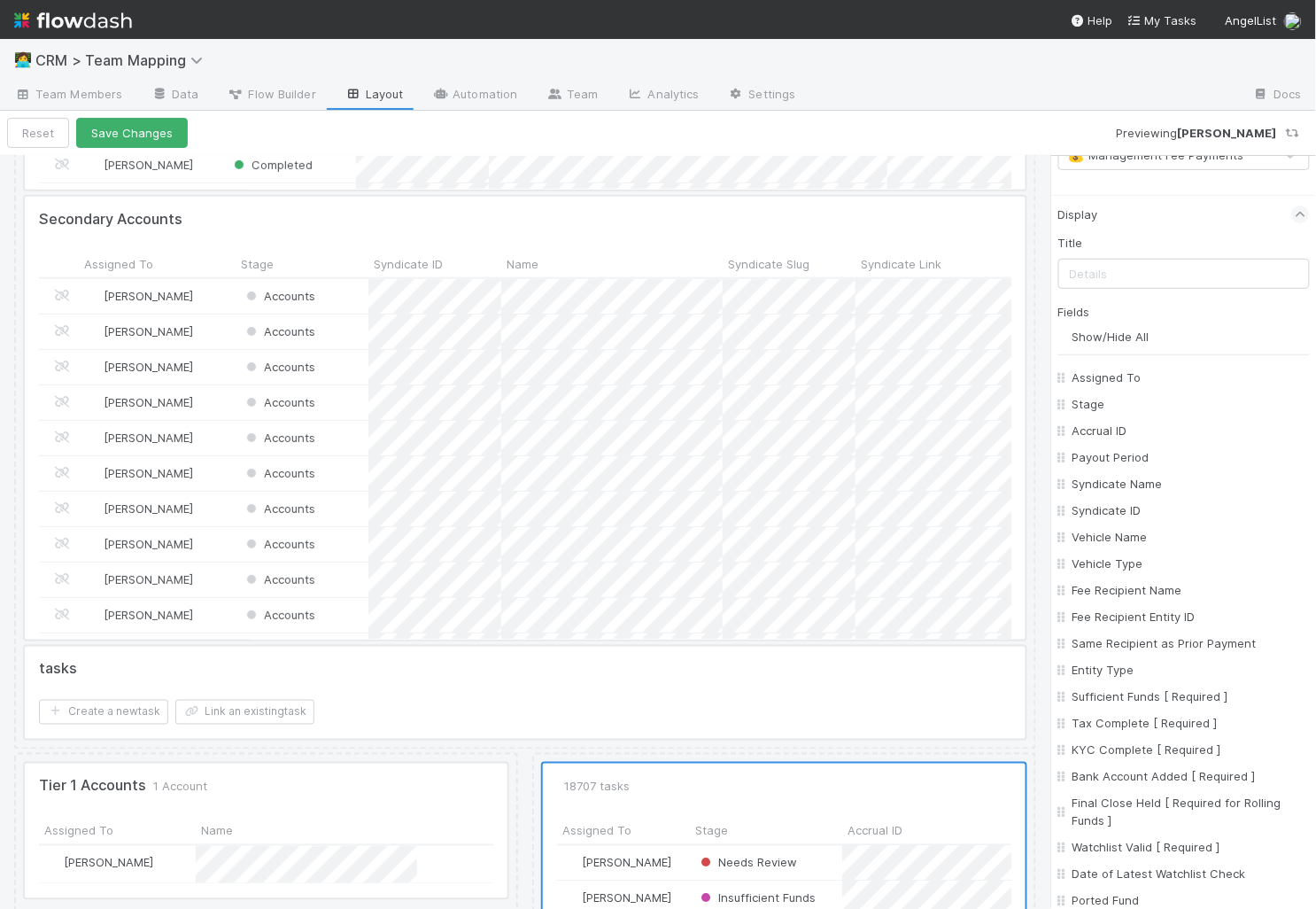
checkbox input "false"
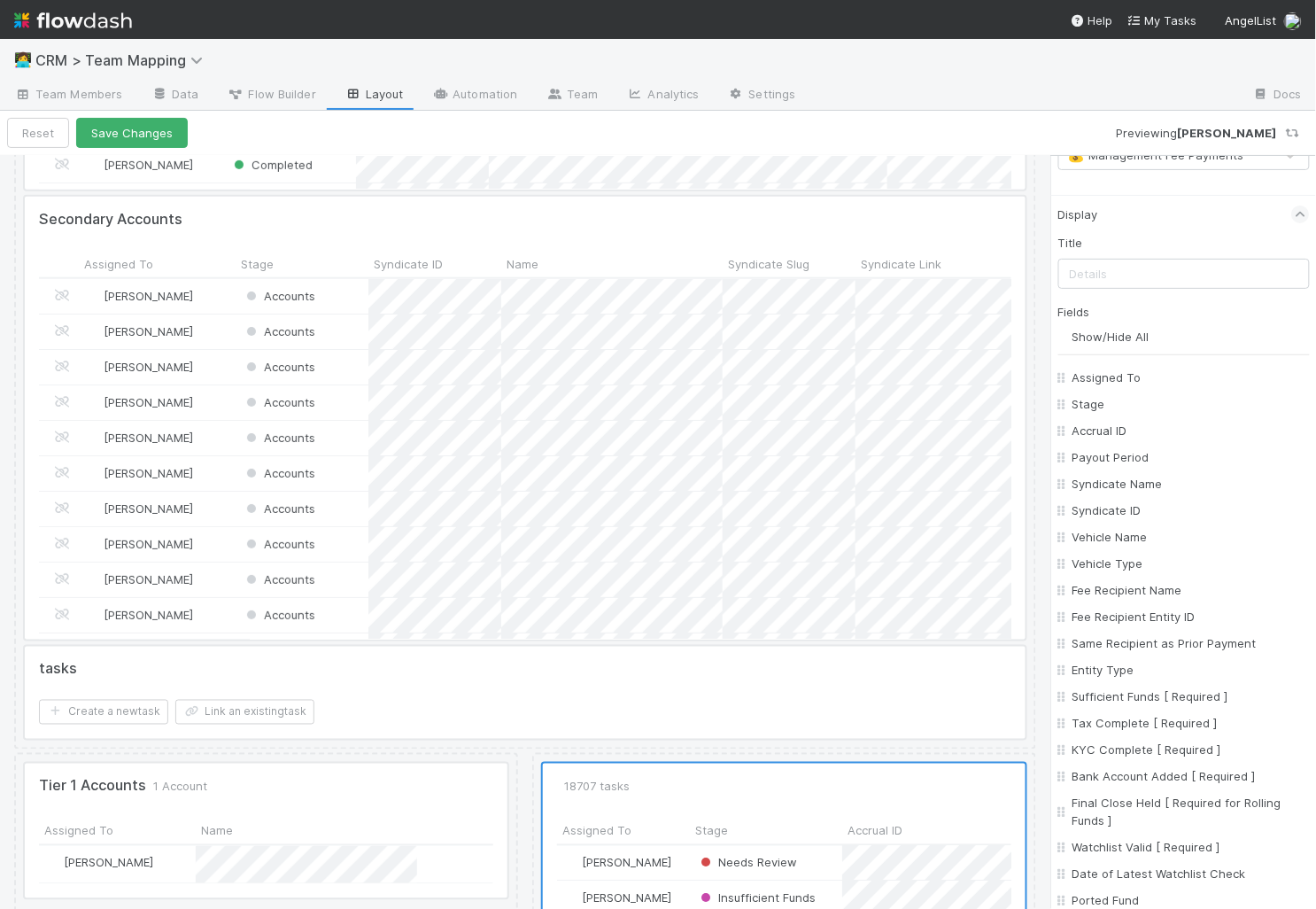
checkbox input "false"
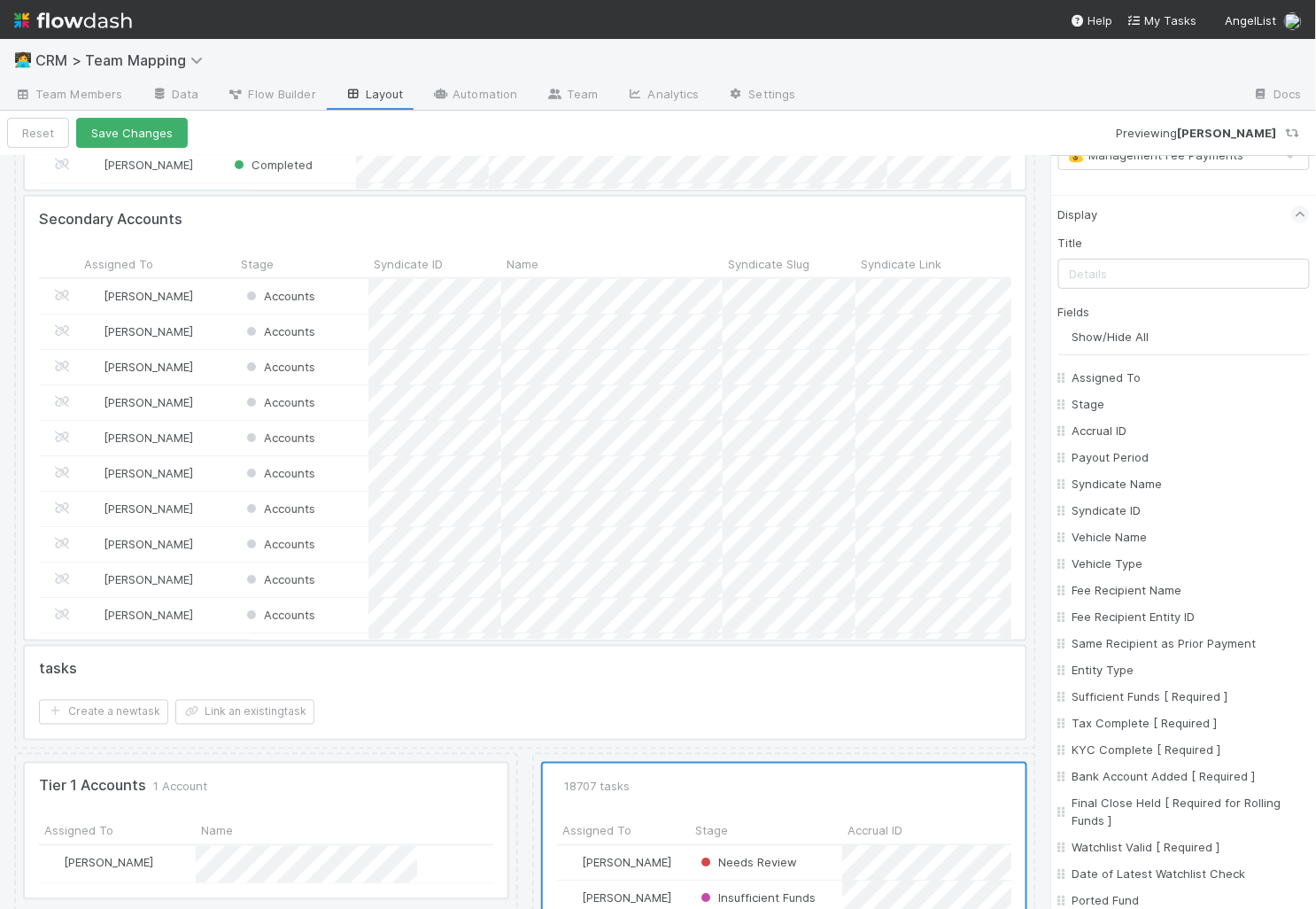
checkbox input "false"
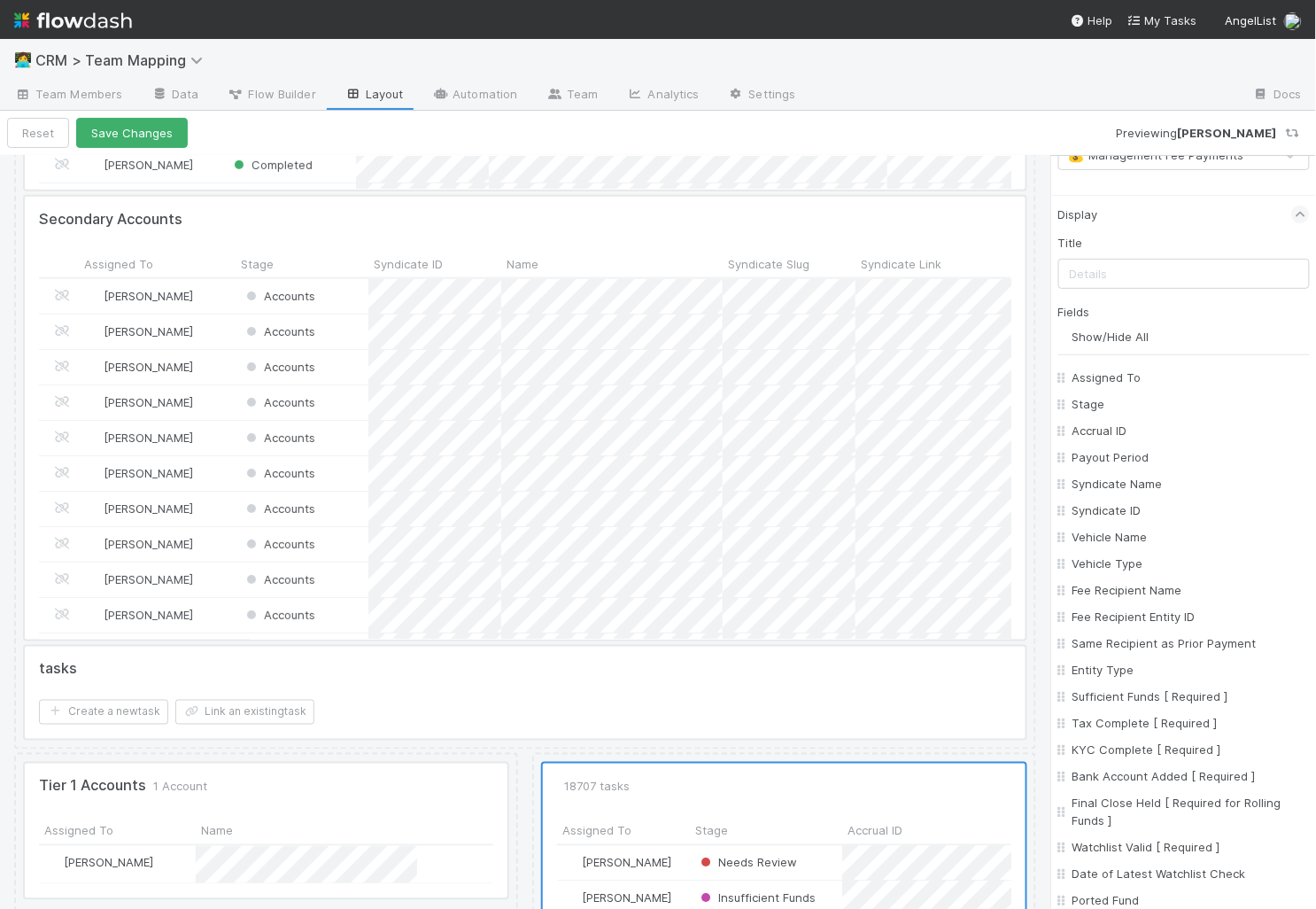
checkbox input "false"
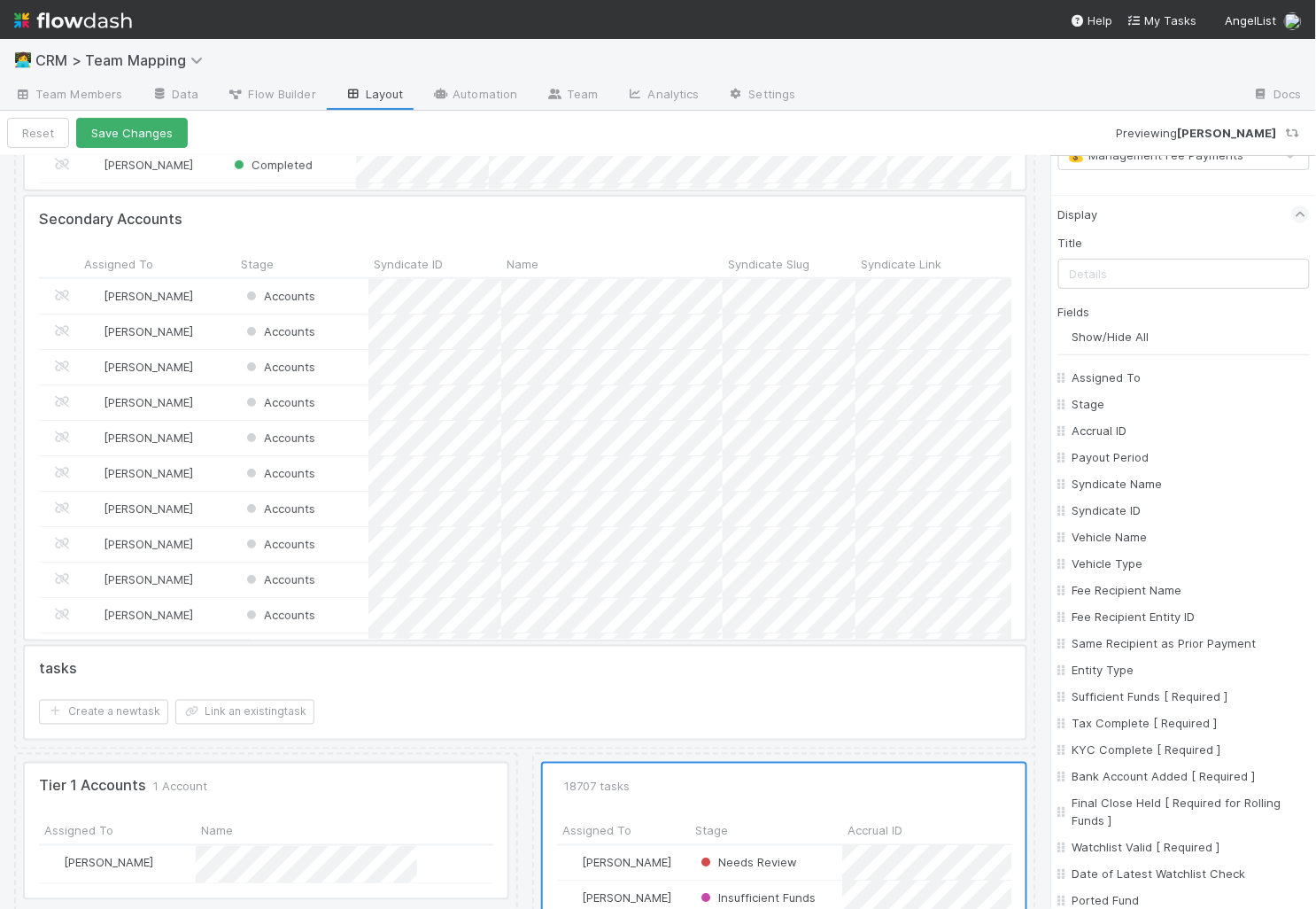
checkbox input "false"
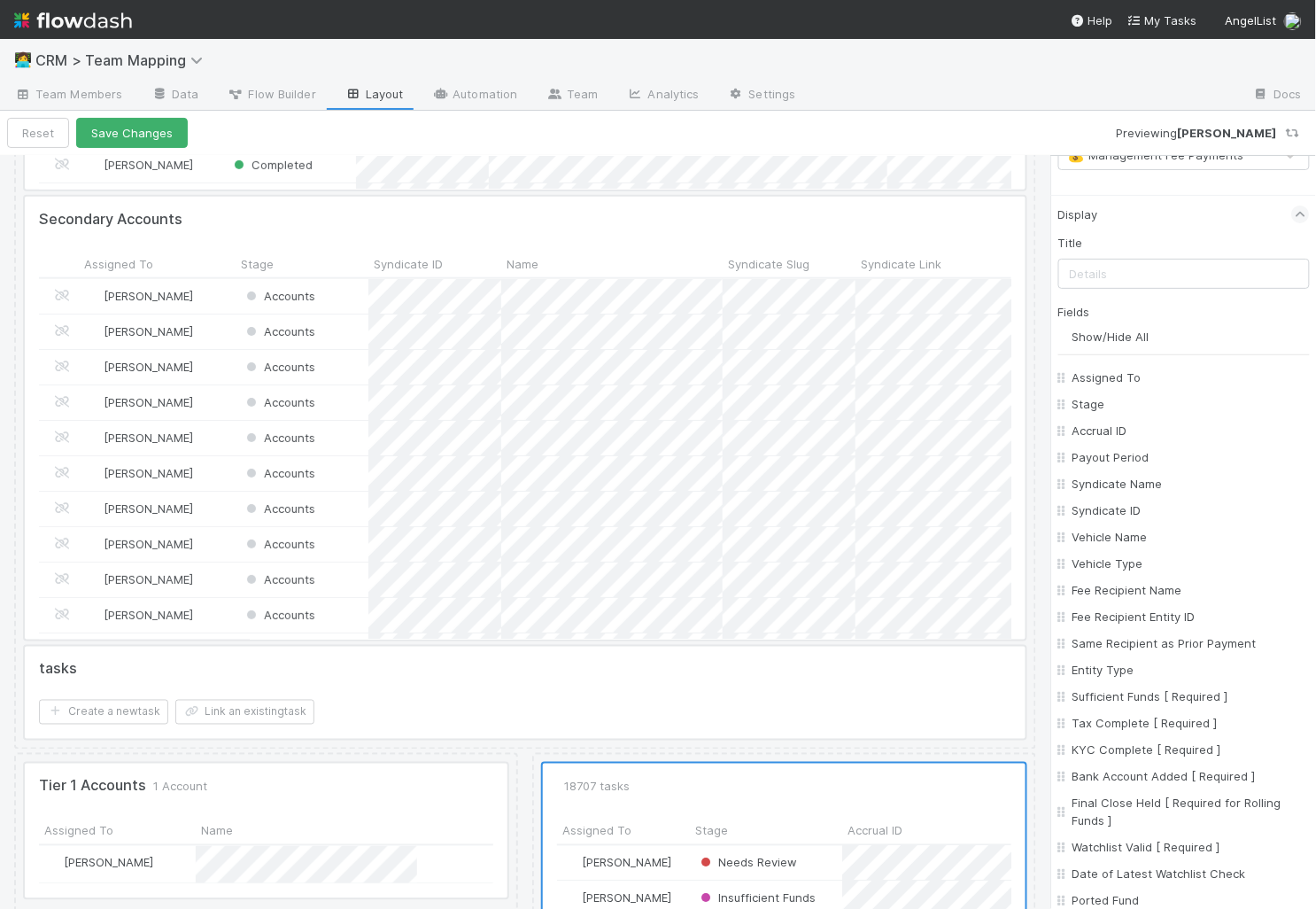
checkbox input "false"
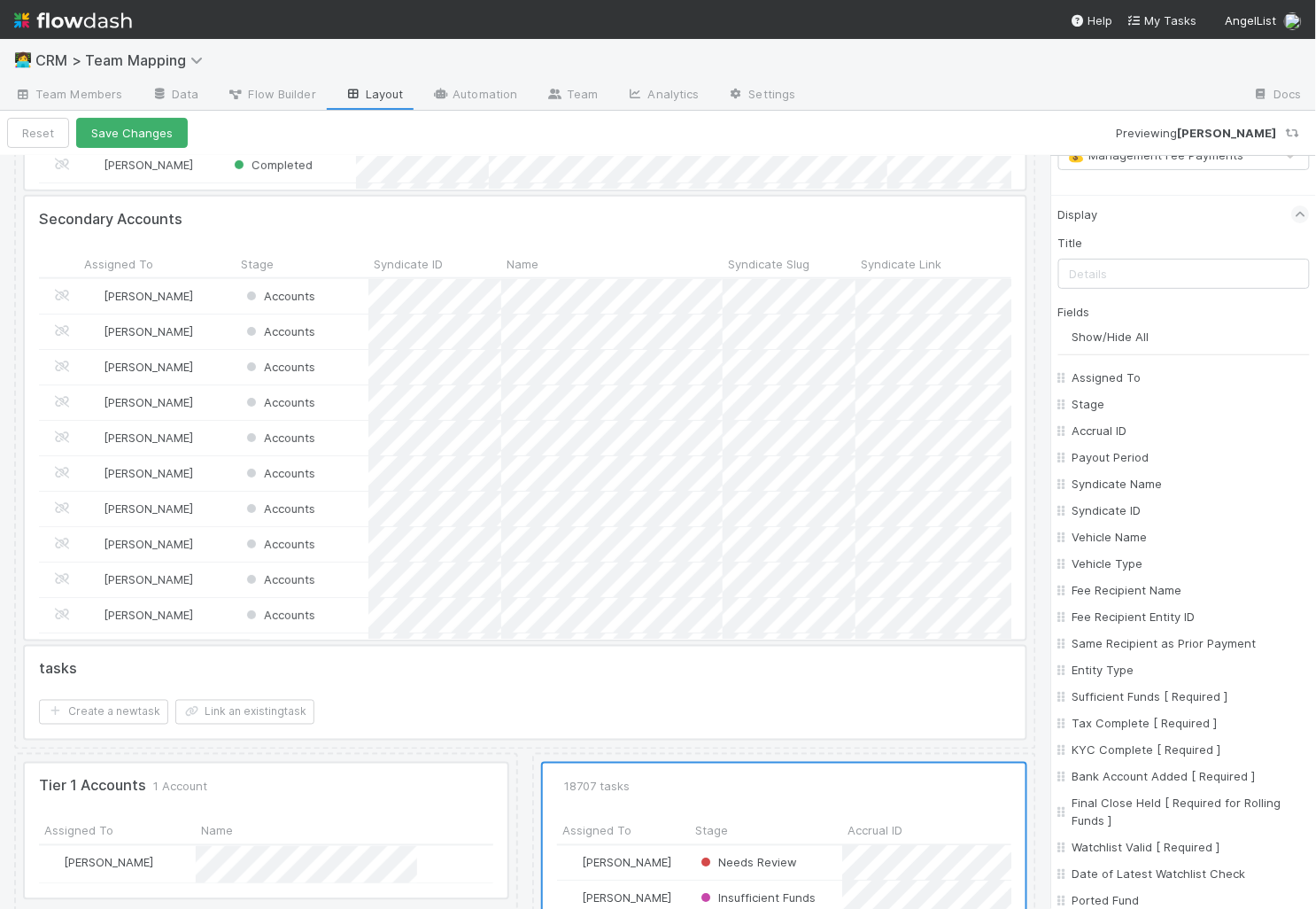
checkbox input "false"
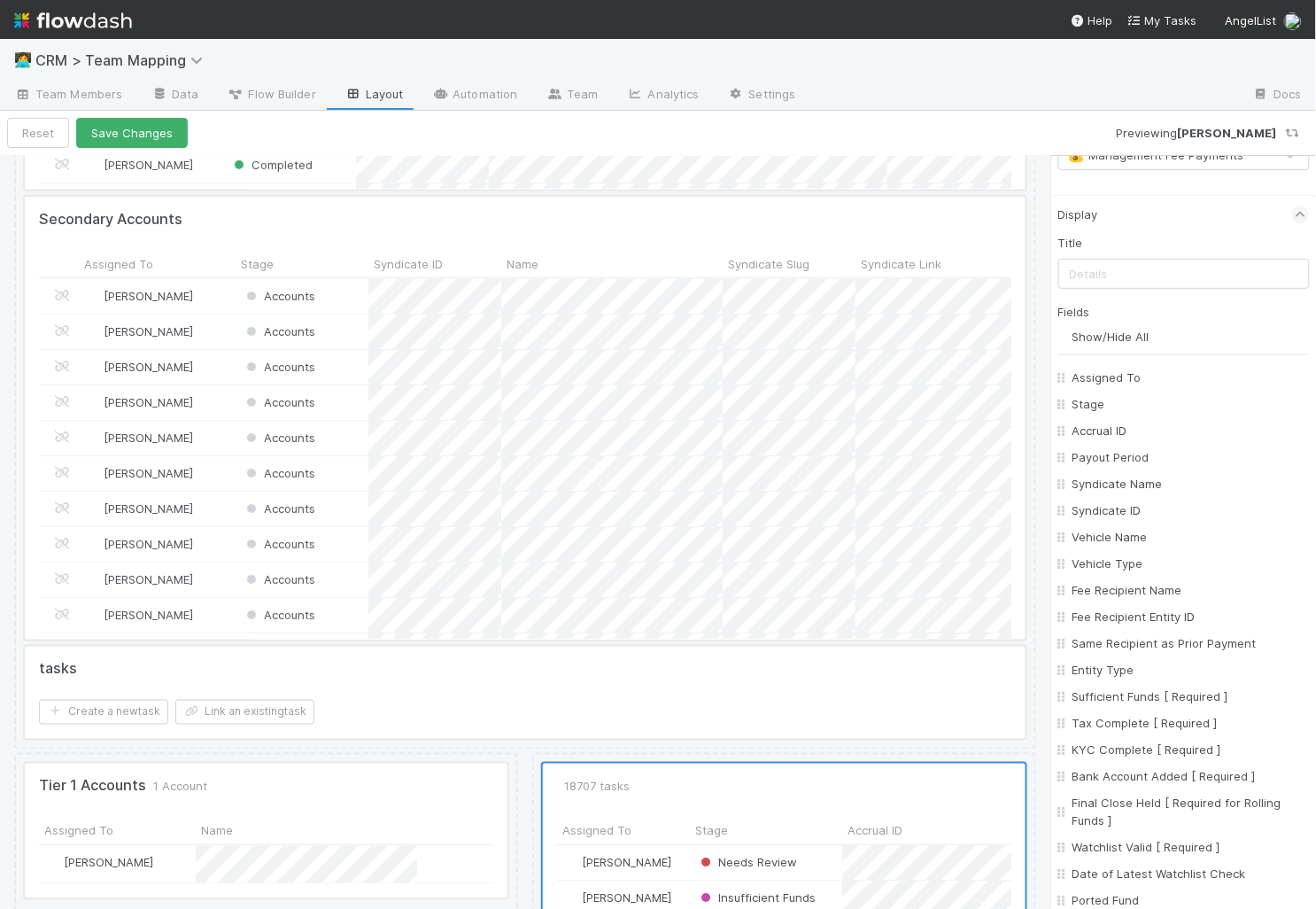
checkbox input "false"
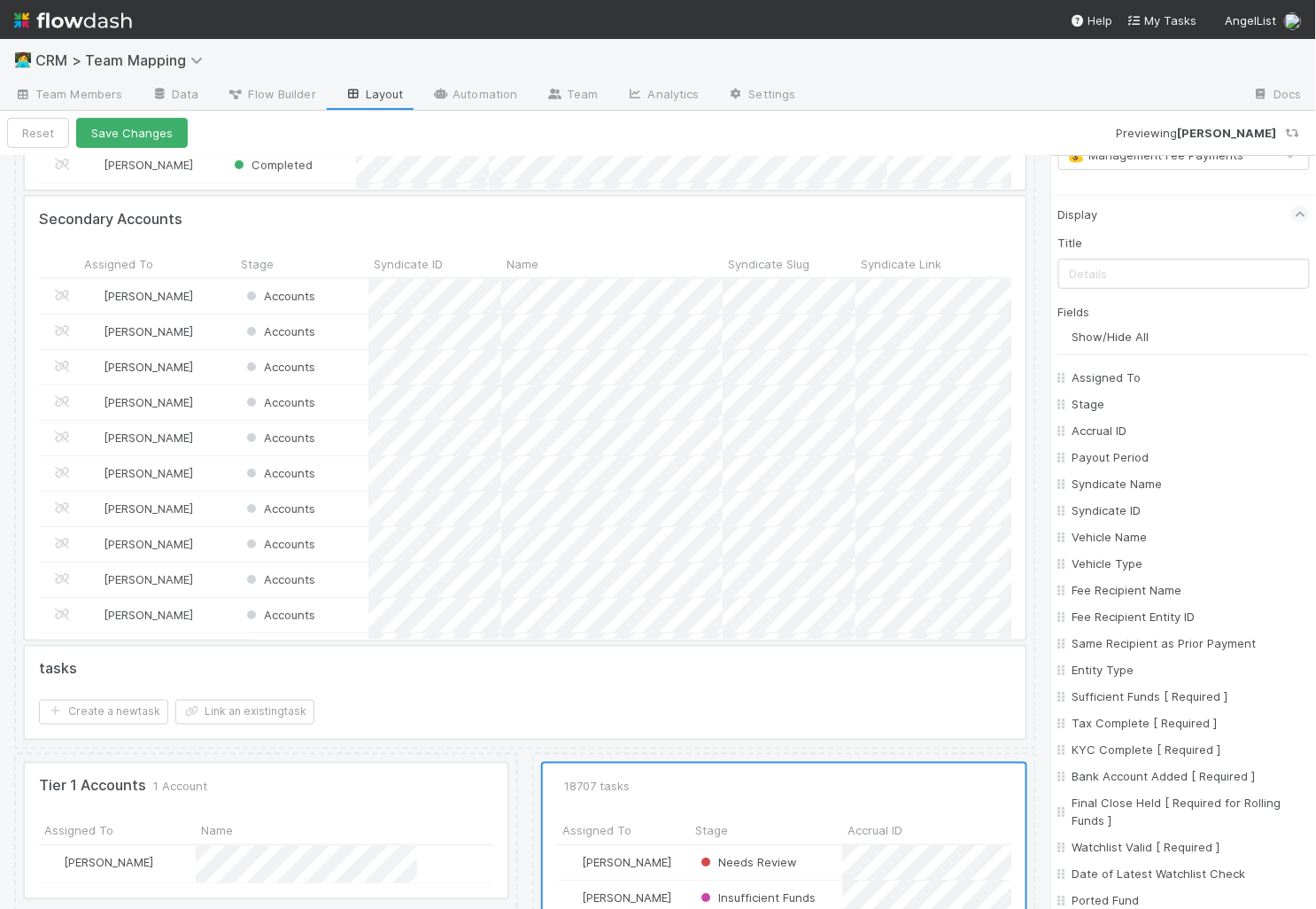
checkbox input "false"
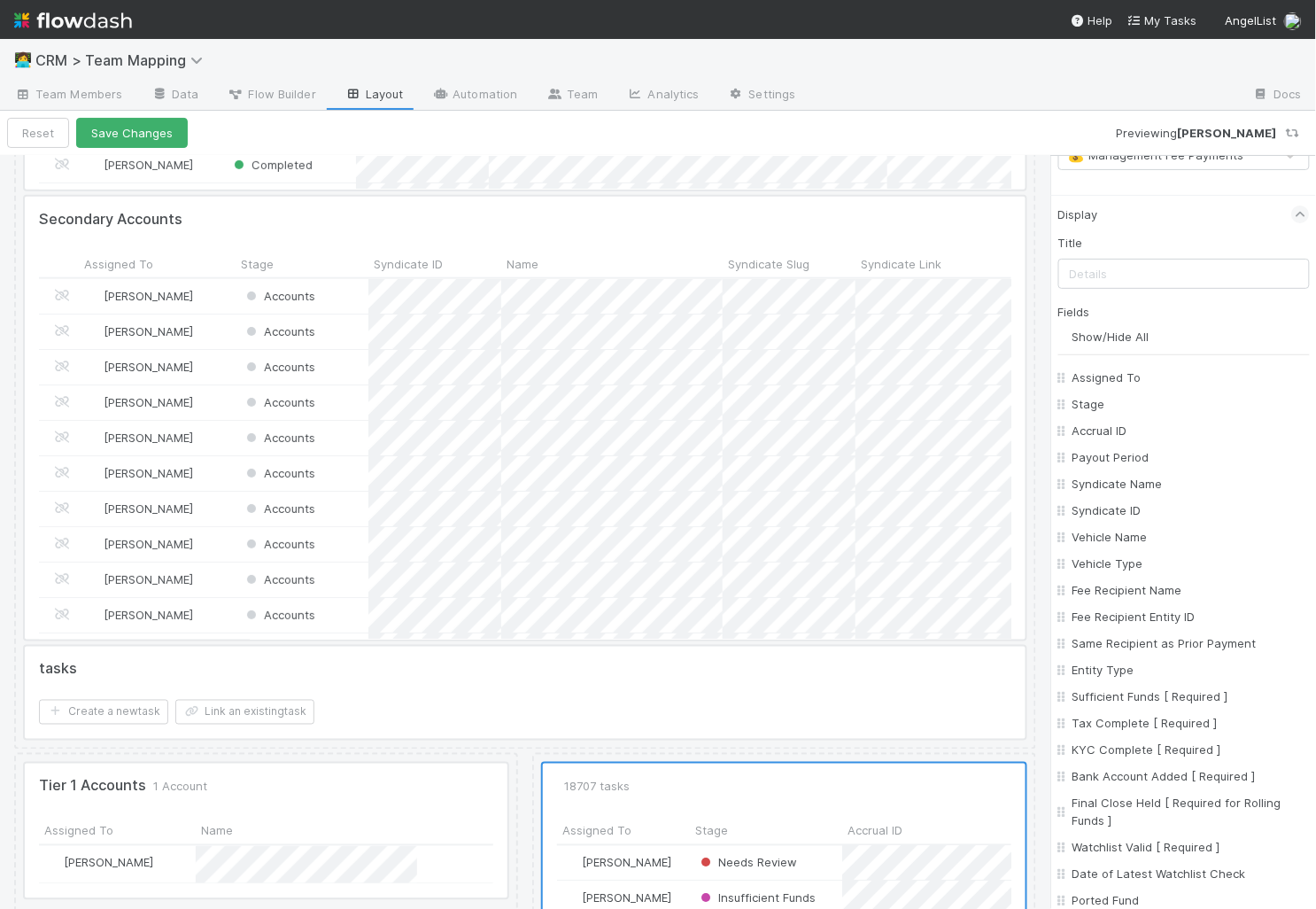
checkbox input "false"
checkbox On "false"
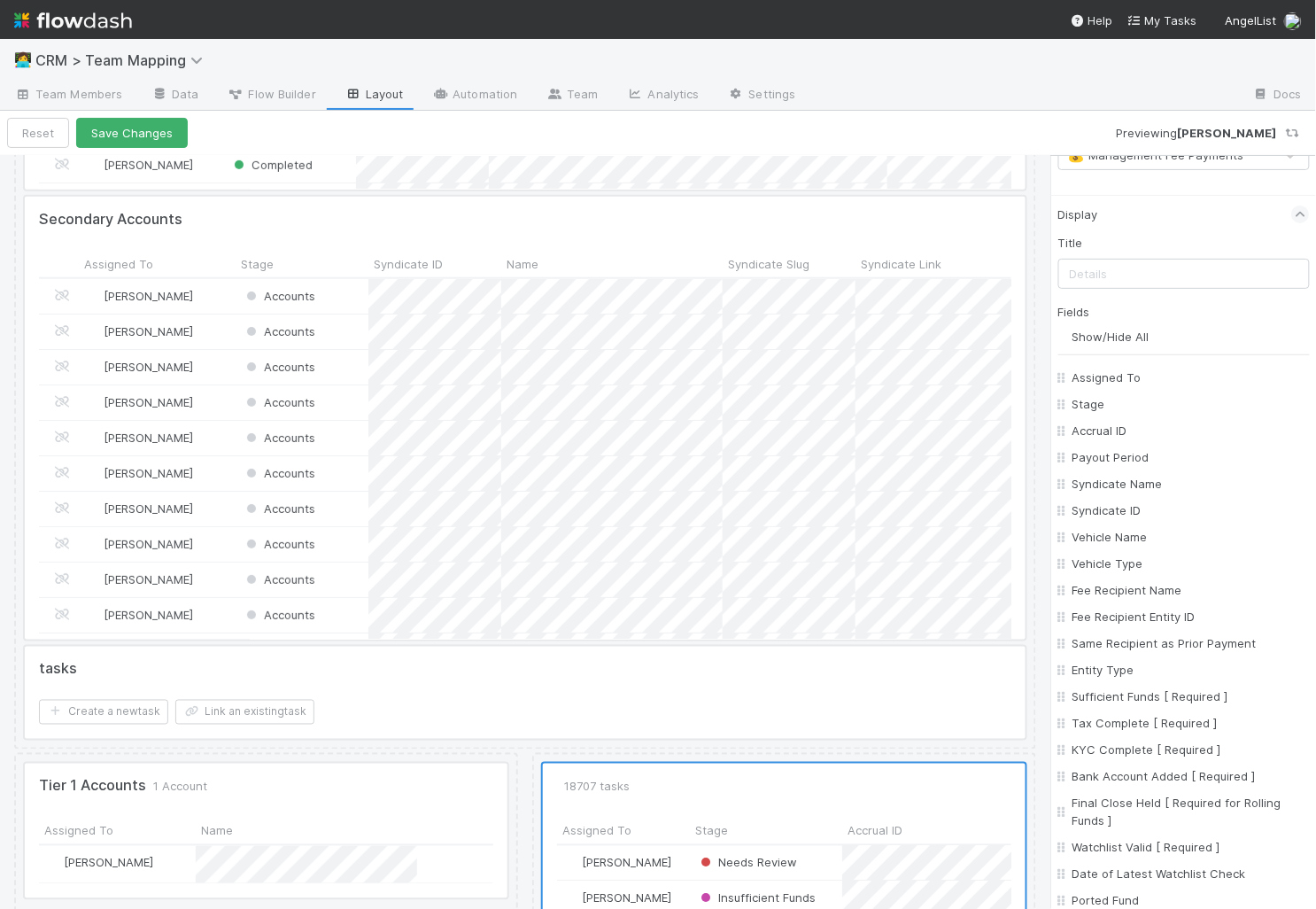
checkbox On "false"
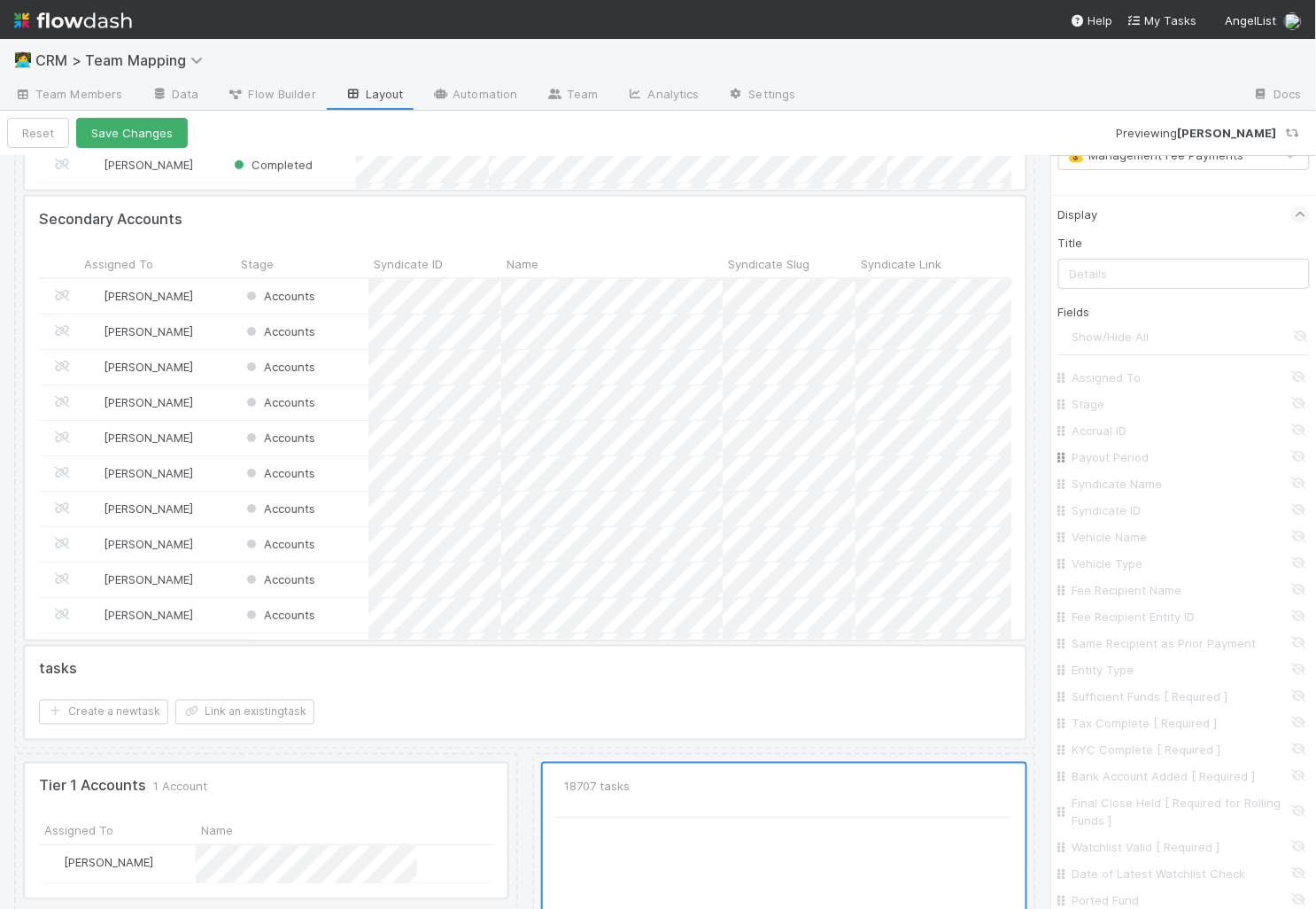
scroll to position [388, 456]
click at [1104, 370] on To "Assigned To" at bounding box center [1189, 378] width 233 height 18
checkbox To "true"
click at [1083, 398] on input "Stage" at bounding box center [1189, 404] width 233 height 18
checkbox input "true"
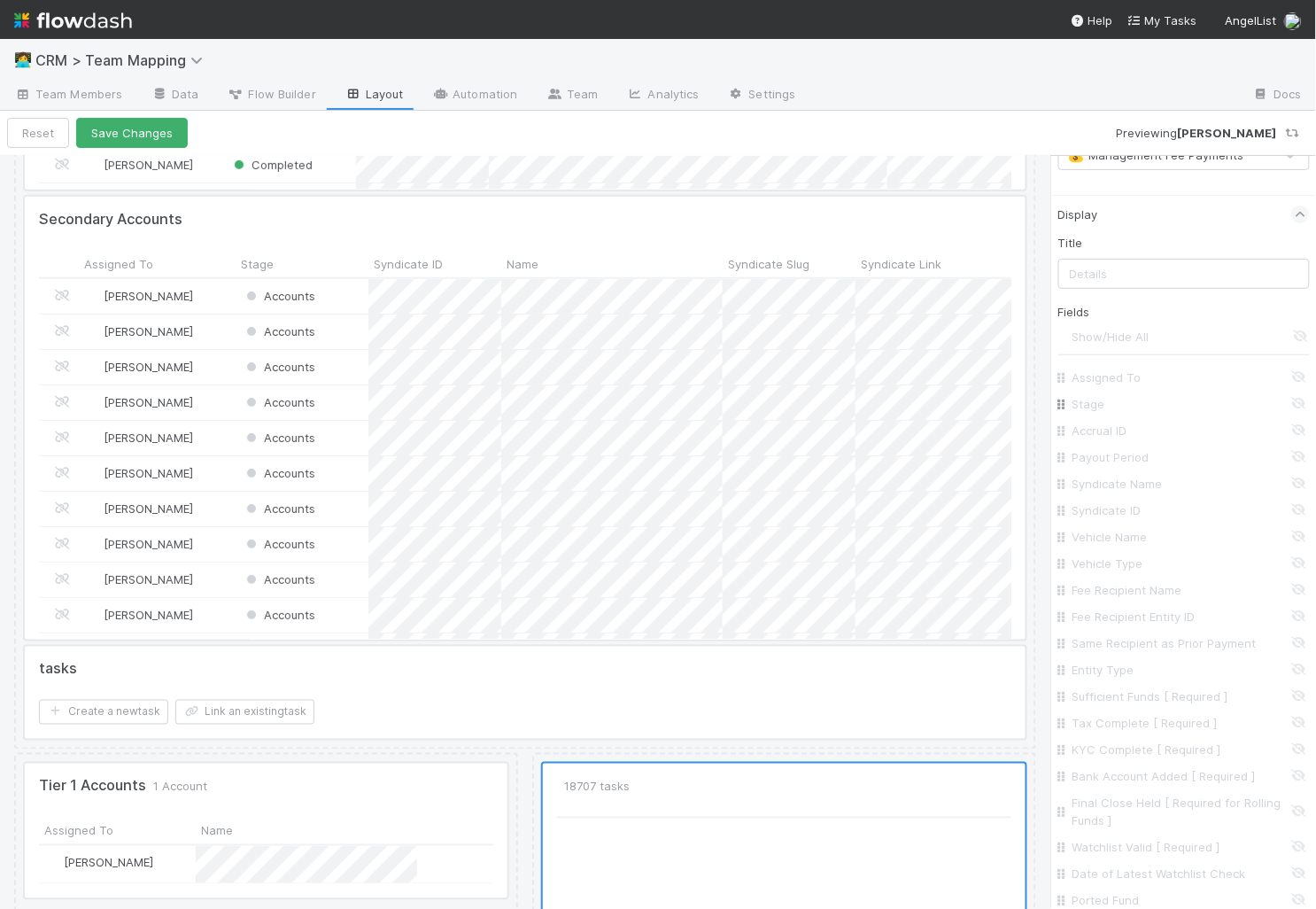
checkbox input "true"
click at [1114, 135] on input "Current Payment Period" at bounding box center [1189, 126] width 233 height 18
checkbox input "true"
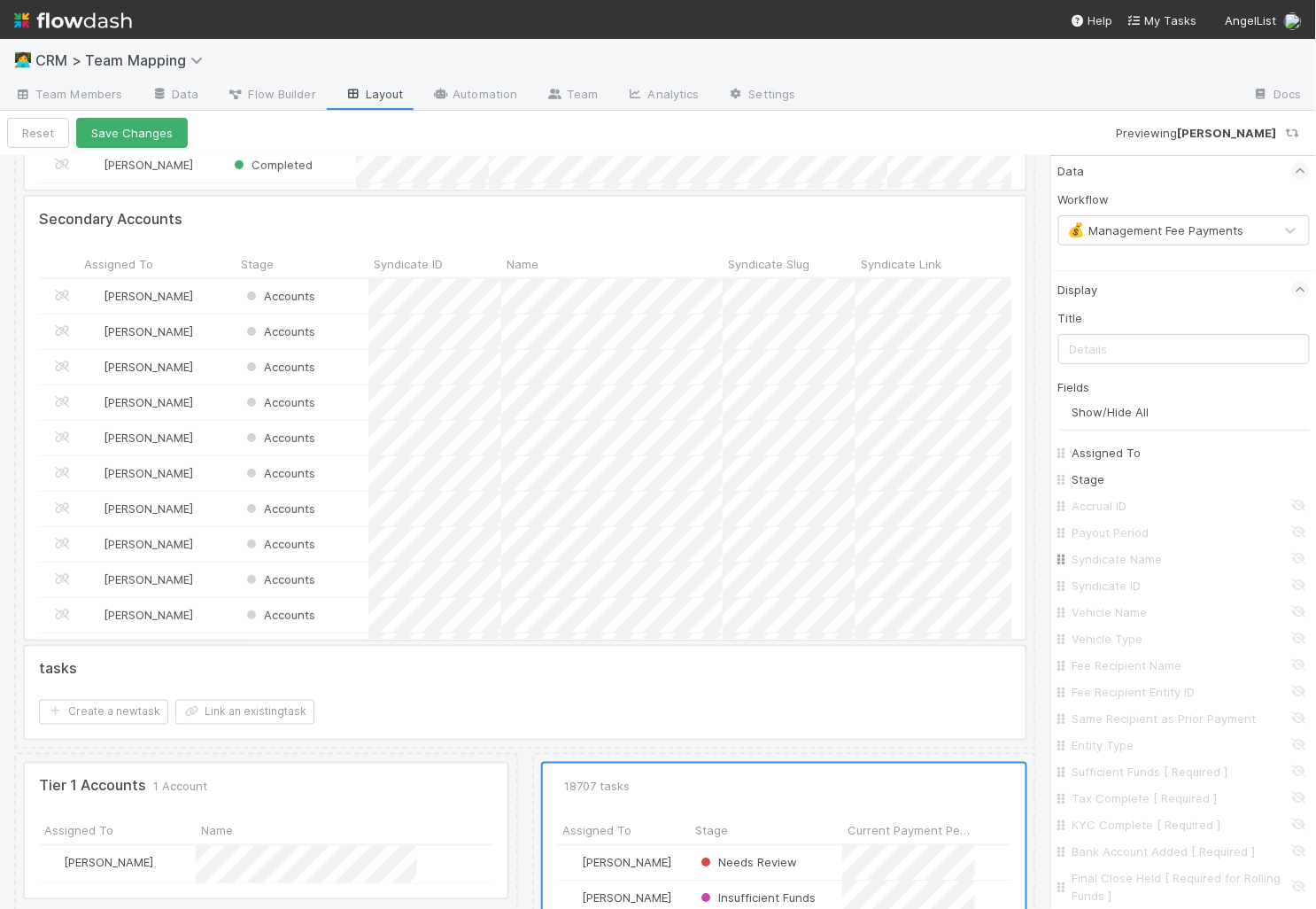
click at [1114, 556] on input "Syndicate Name" at bounding box center [1189, 559] width 233 height 18
checkbox input "true"
click at [1095, 333] on input "Vehicle Name" at bounding box center [1189, 340] width 233 height 18
checkbox input "true"
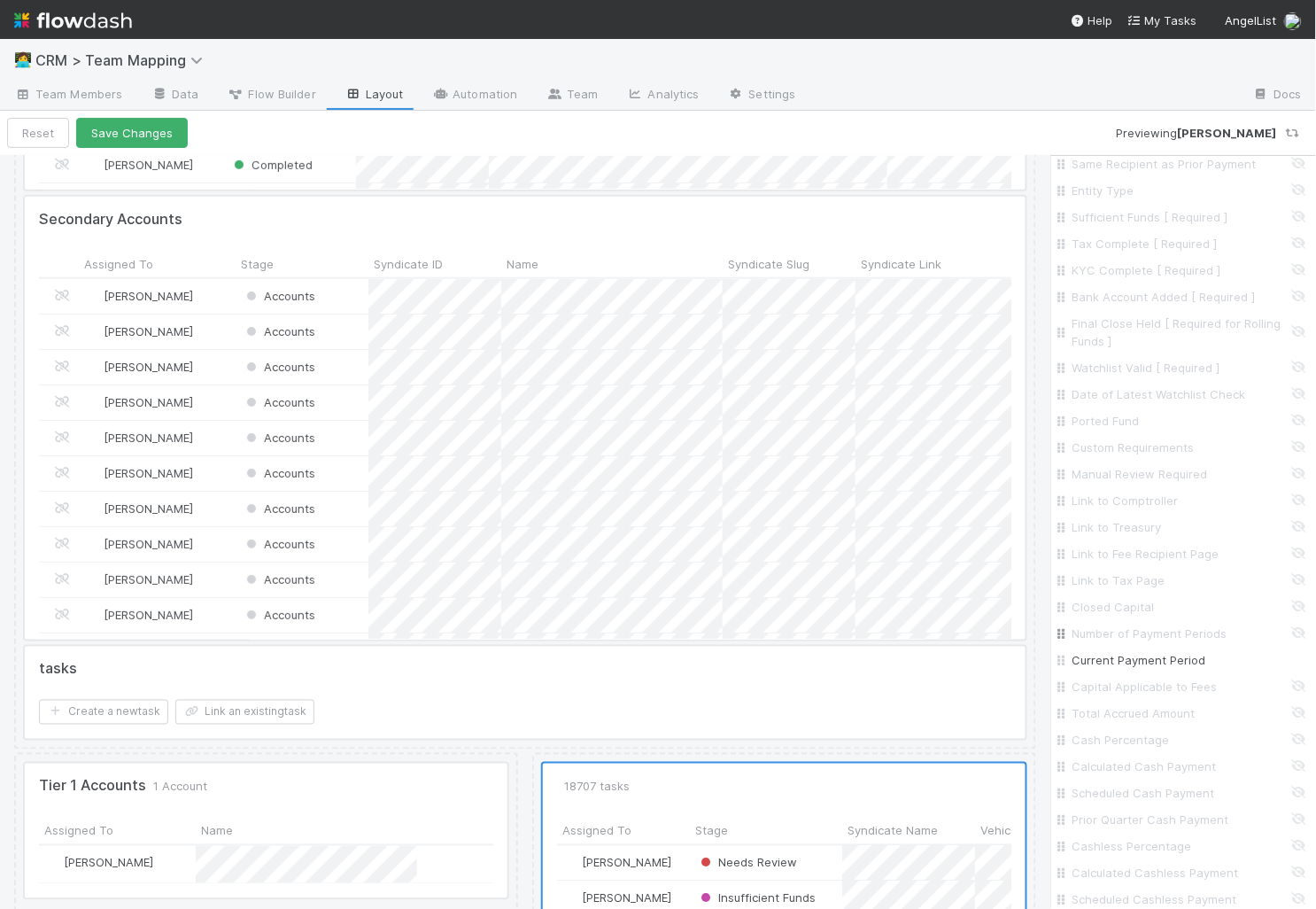
scroll to position [620, 0]
click at [1138, 647] on input "Current Payment Period" at bounding box center [1189, 650] width 233 height 18
checkbox input "false"
click at [1170, 465] on input "USD Amount in Banking Format" at bounding box center [1189, 474] width 233 height 18
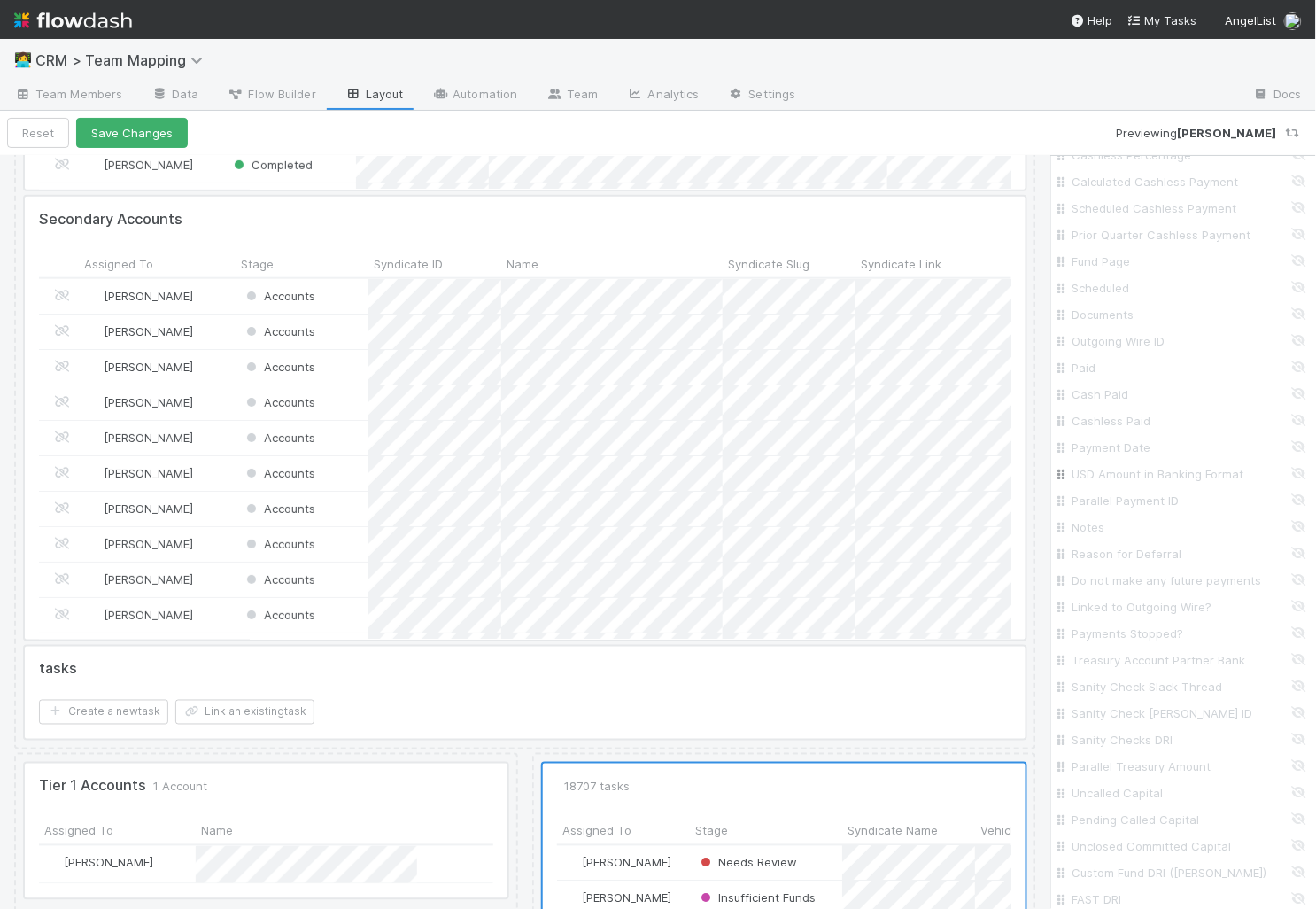
checkbox input "true"
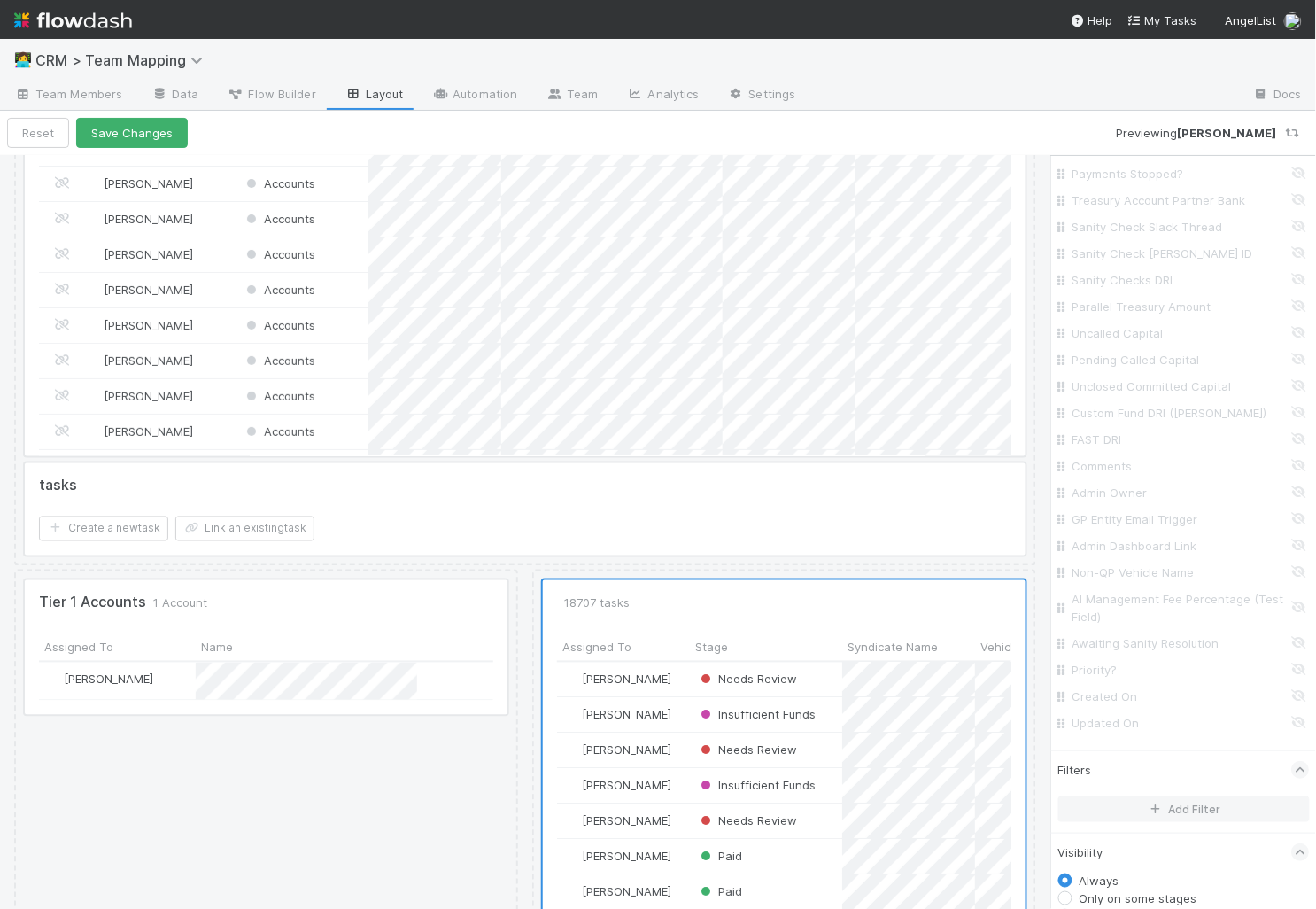
scroll to position [1870, 0]
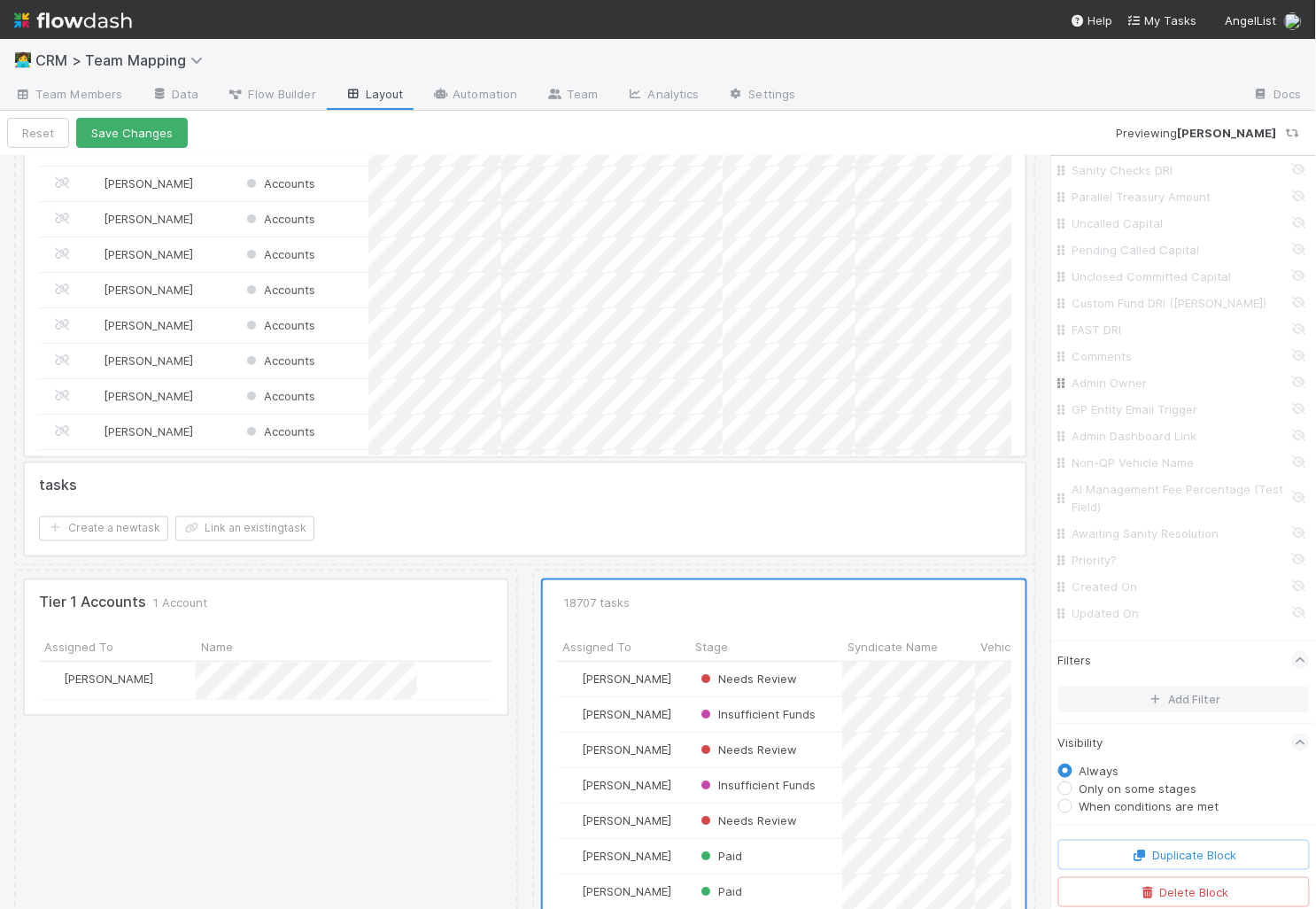
click at [1123, 377] on input "Admin Owner" at bounding box center [1189, 383] width 233 height 18
checkbox input "true"
click at [1154, 694] on icon "button" at bounding box center [1157, 699] width 18 height 11
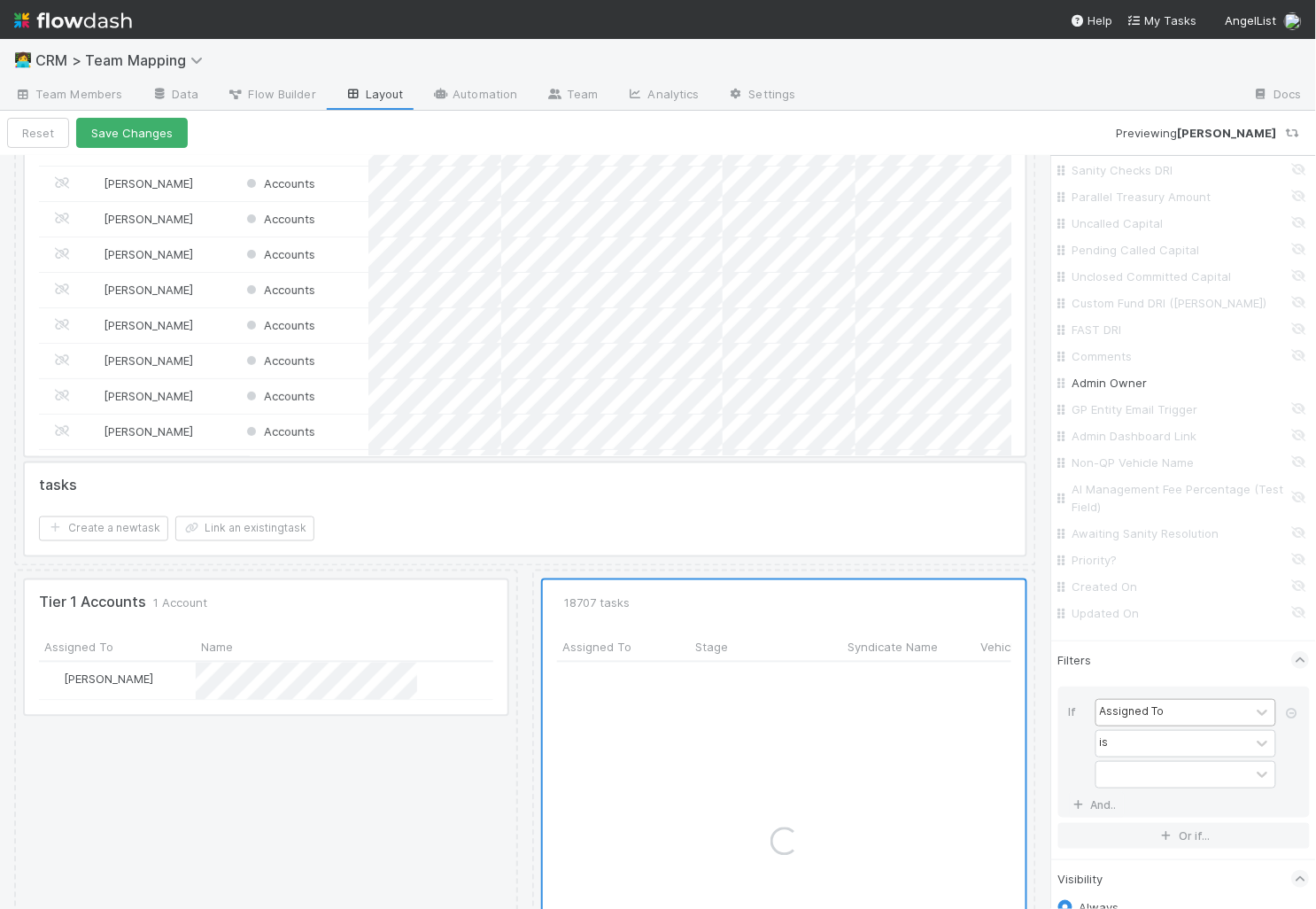
click at [1131, 707] on div "Assigned To" at bounding box center [1133, 712] width 65 height 16
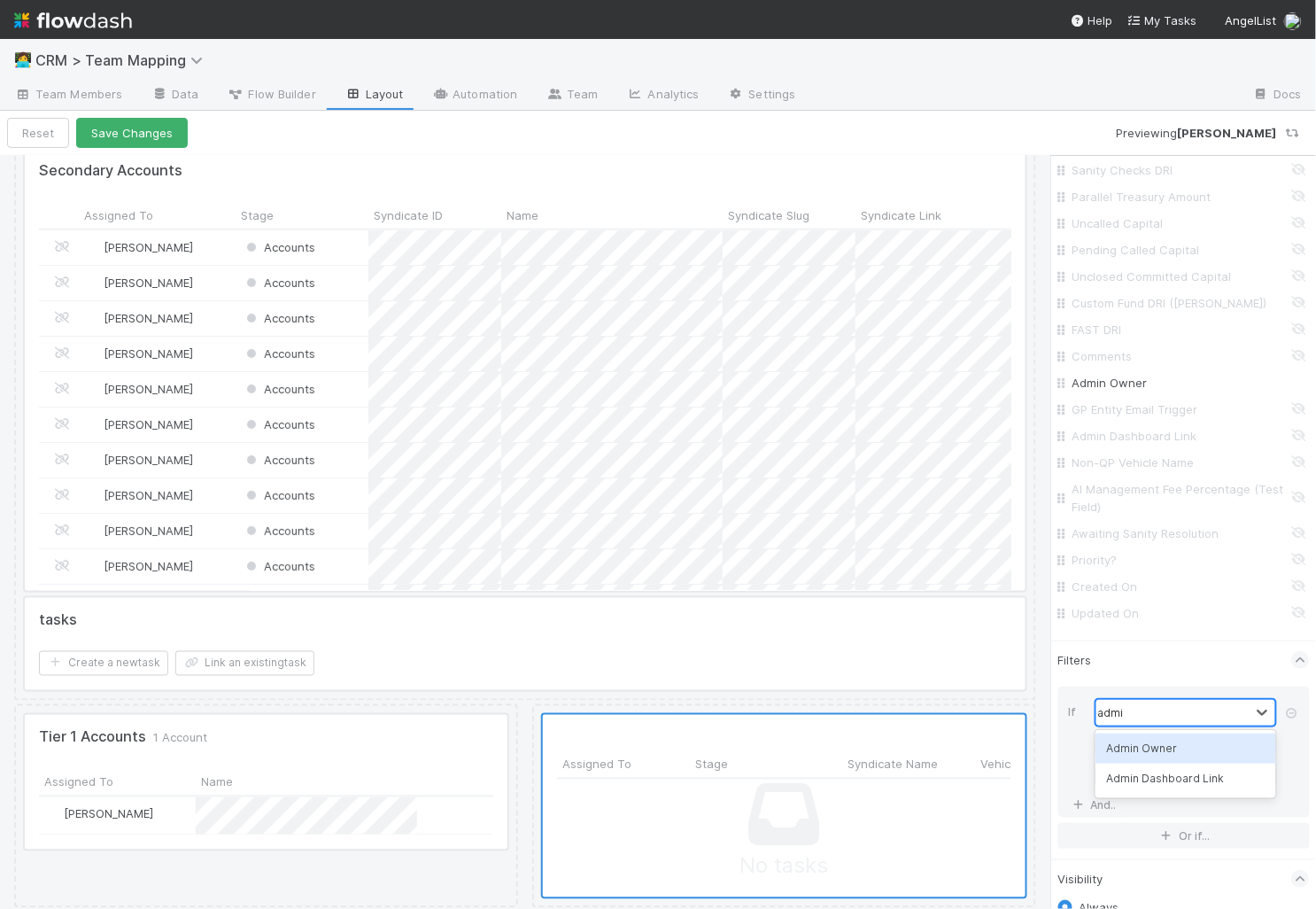
type input "admin"
click at [1143, 748] on div "Admin Owner" at bounding box center [1186, 747] width 181 height 30
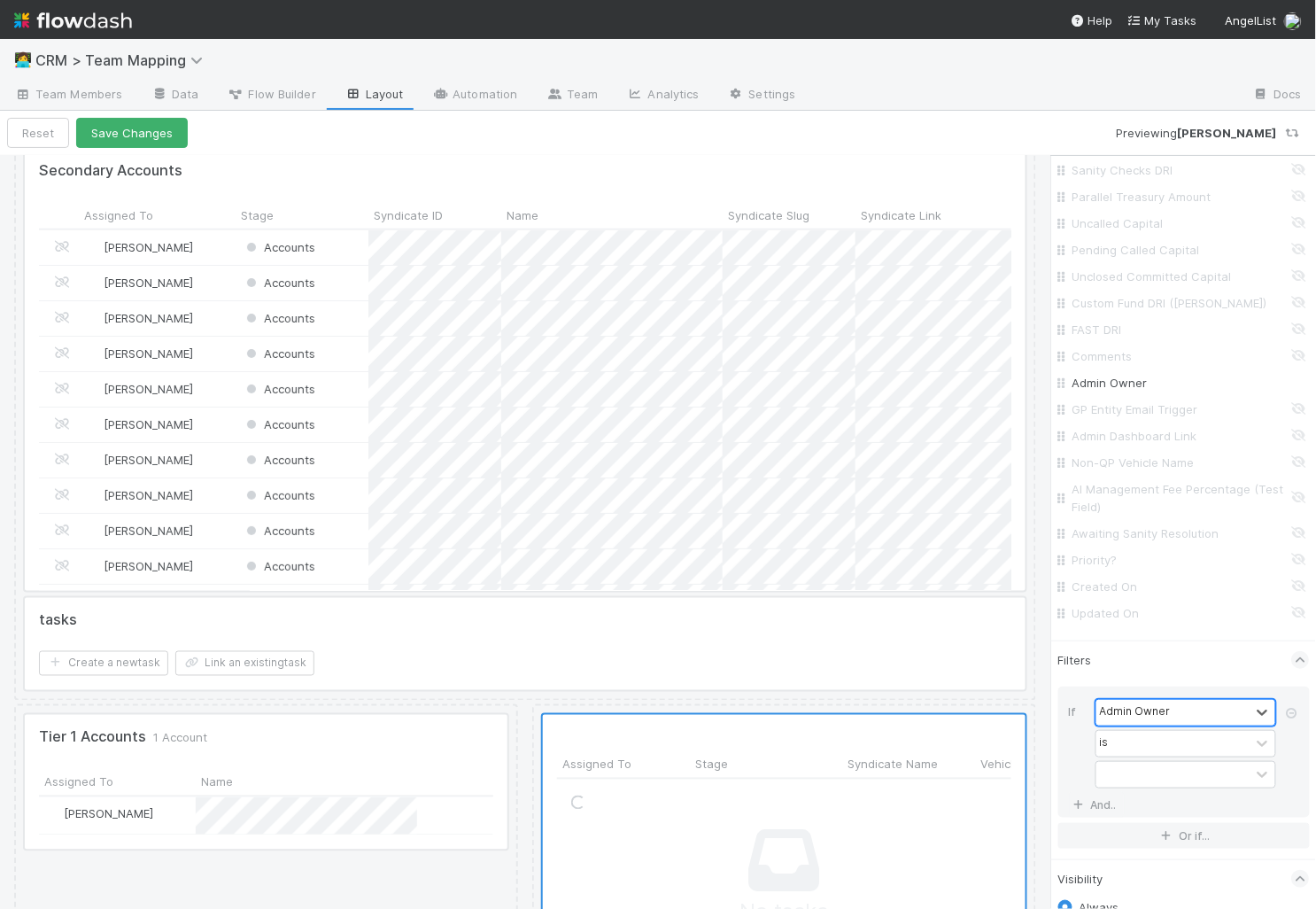
scroll to position [2580, 0]
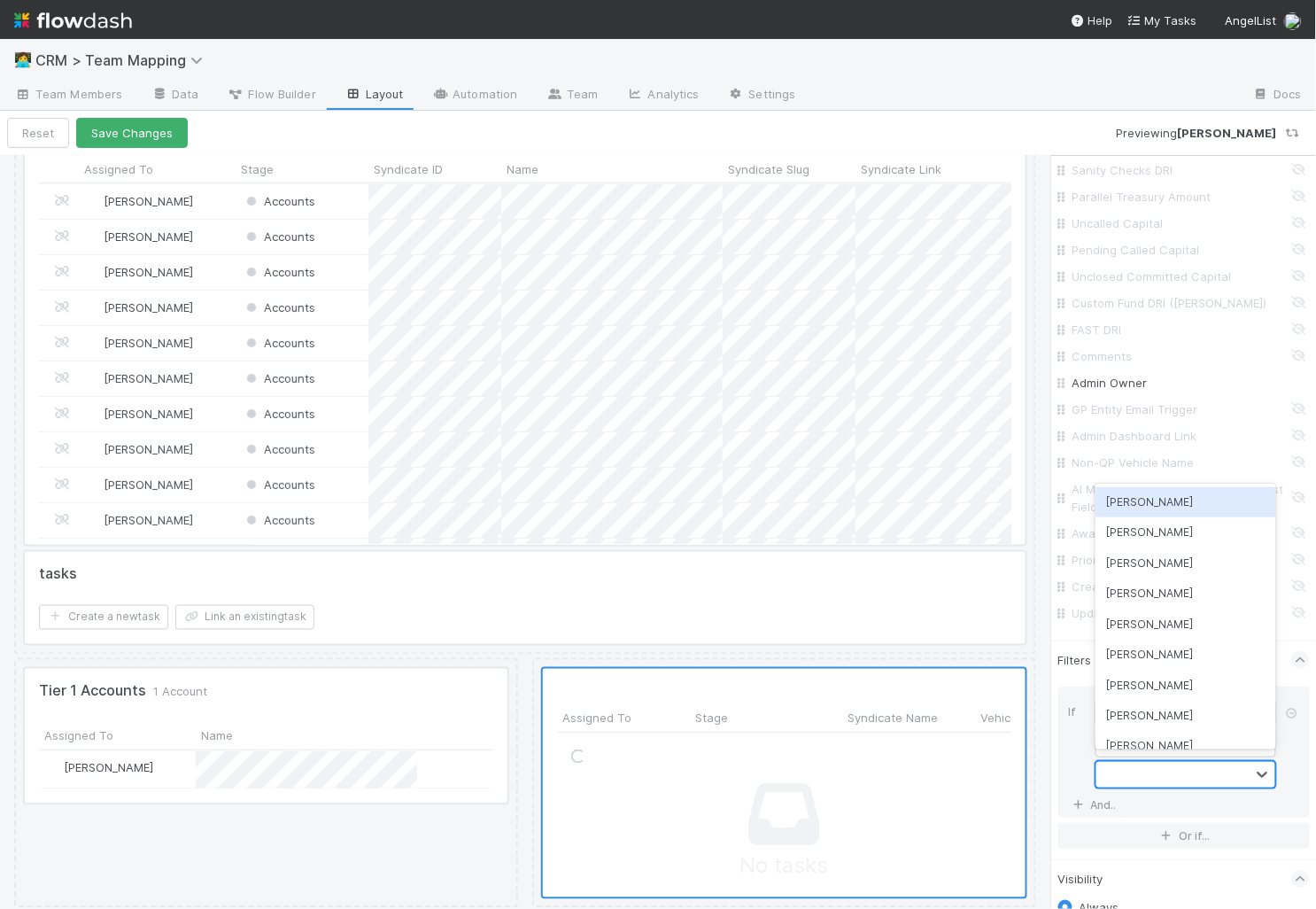
click at [1134, 769] on div at bounding box center [1173, 774] width 155 height 25
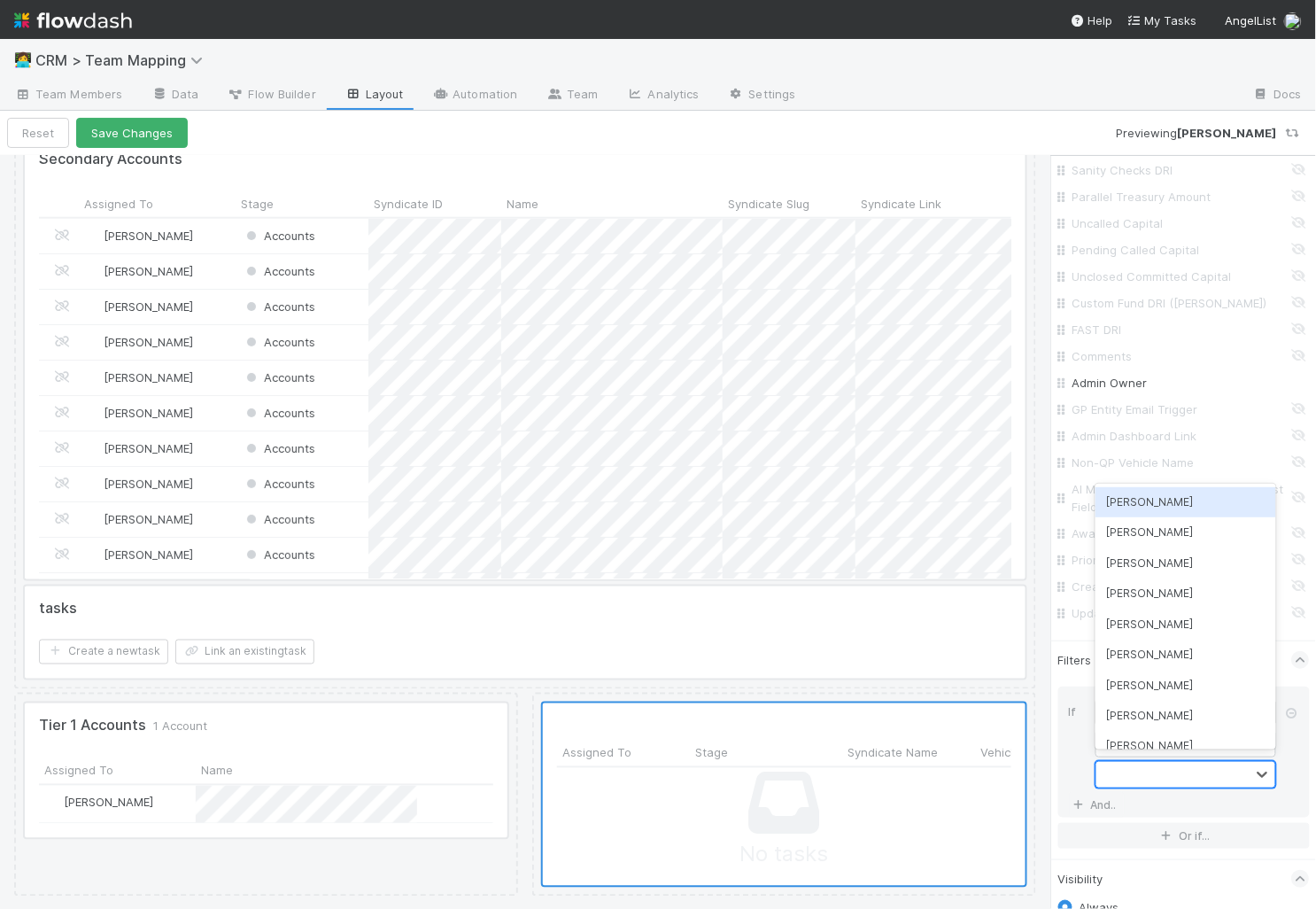
scroll to position [2534, 0]
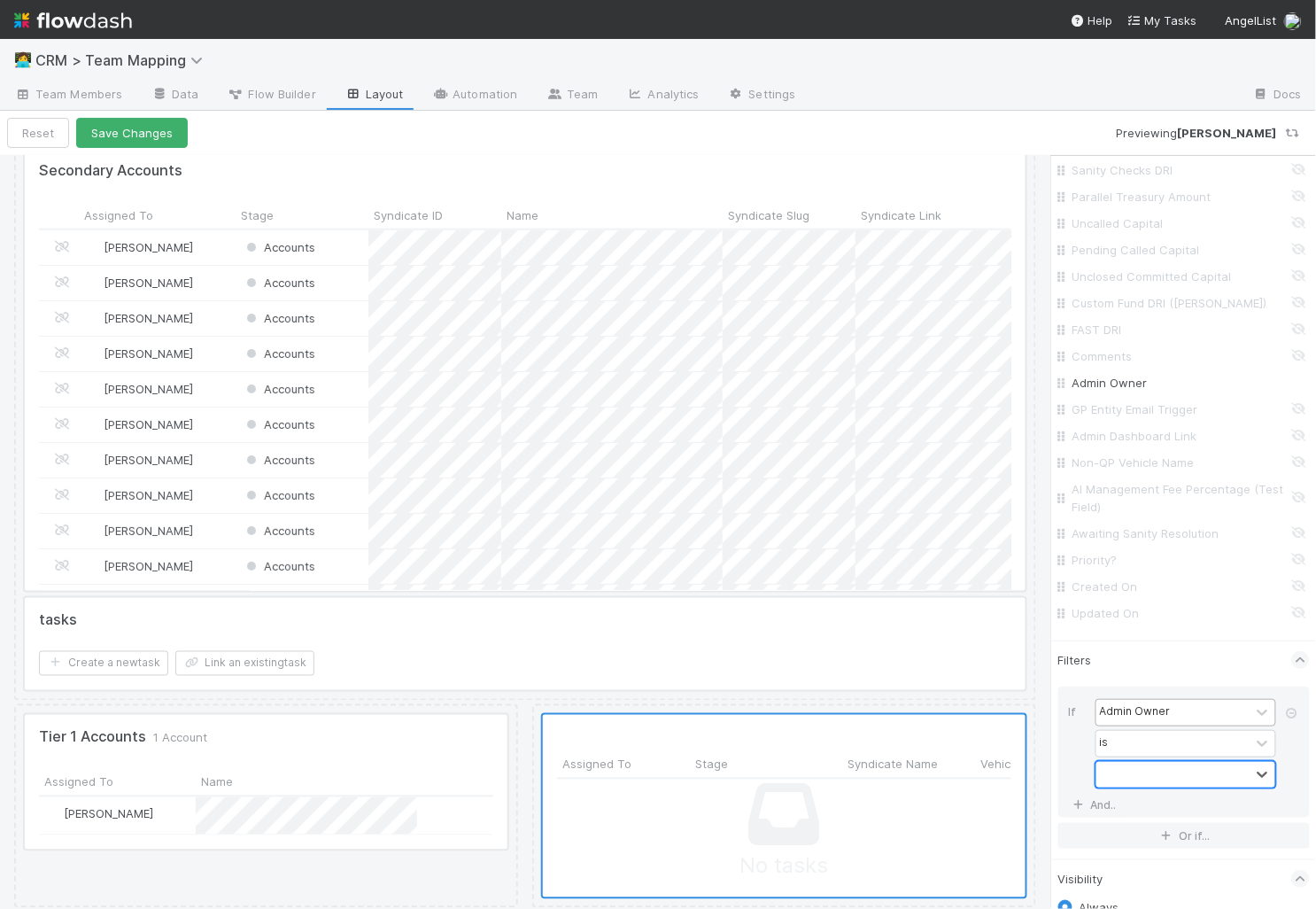
click at [1147, 779] on div at bounding box center [1173, 774] width 155 height 25
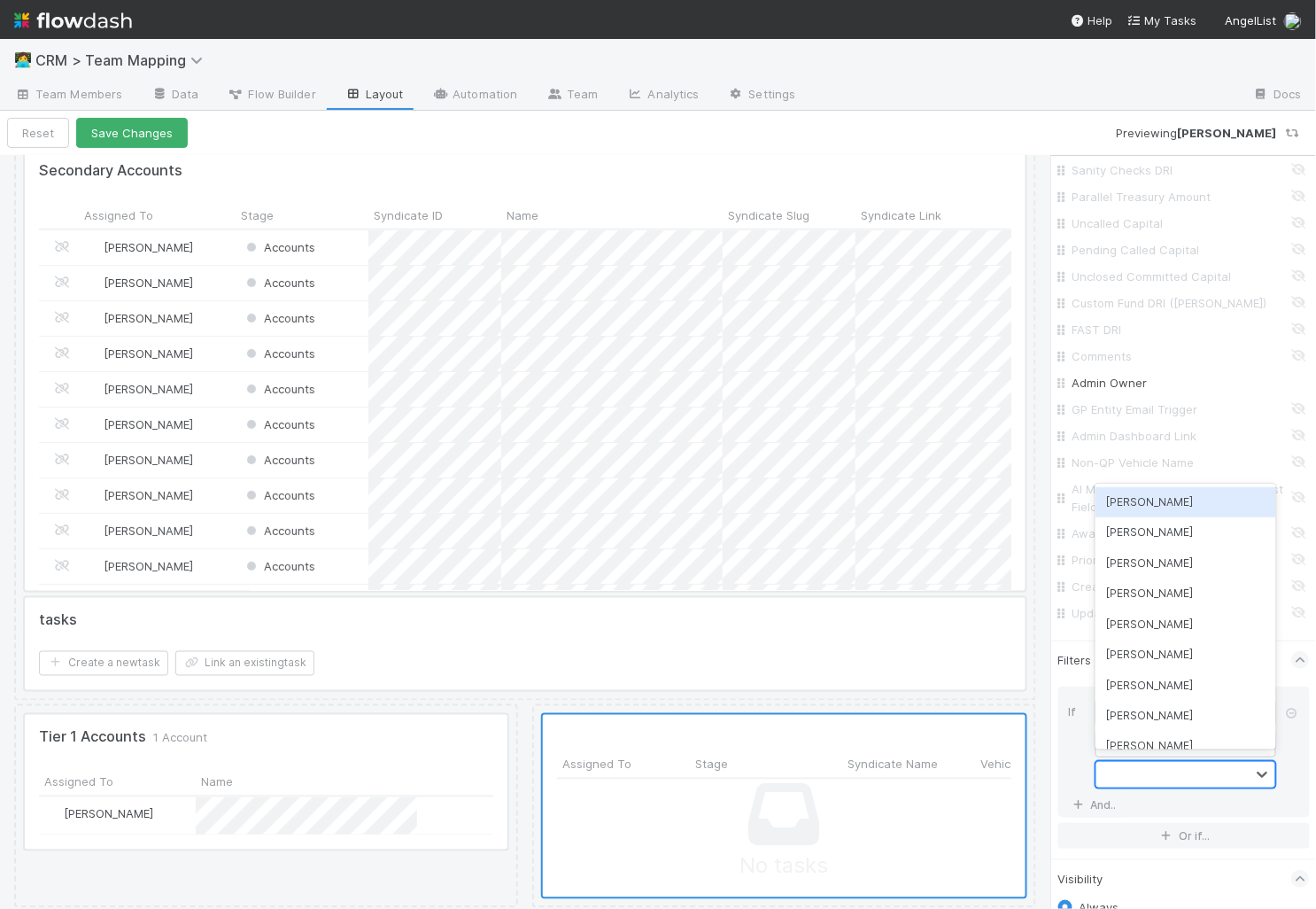
click at [1147, 779] on div at bounding box center [1173, 774] width 155 height 25
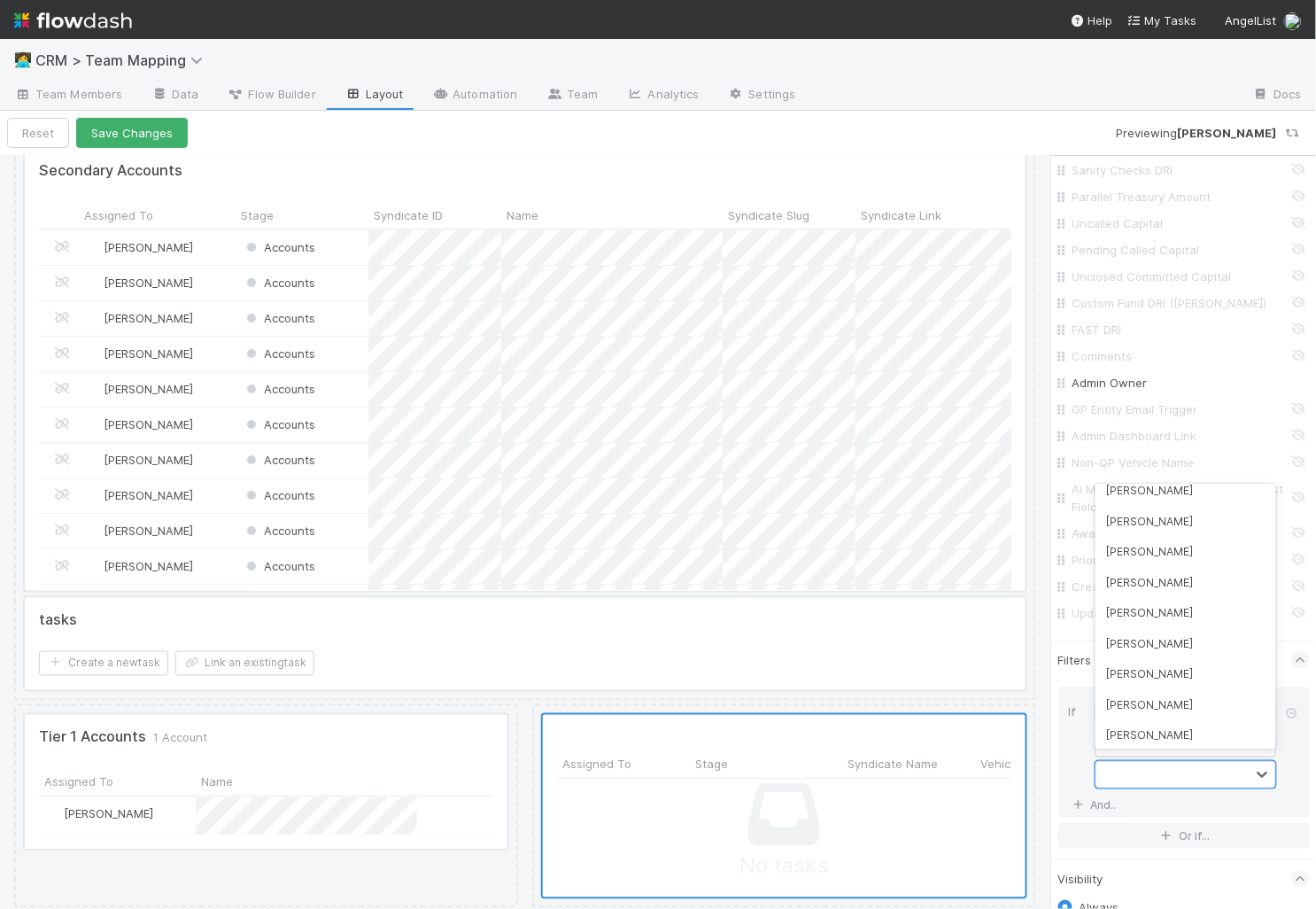
scroll to position [2578, 0]
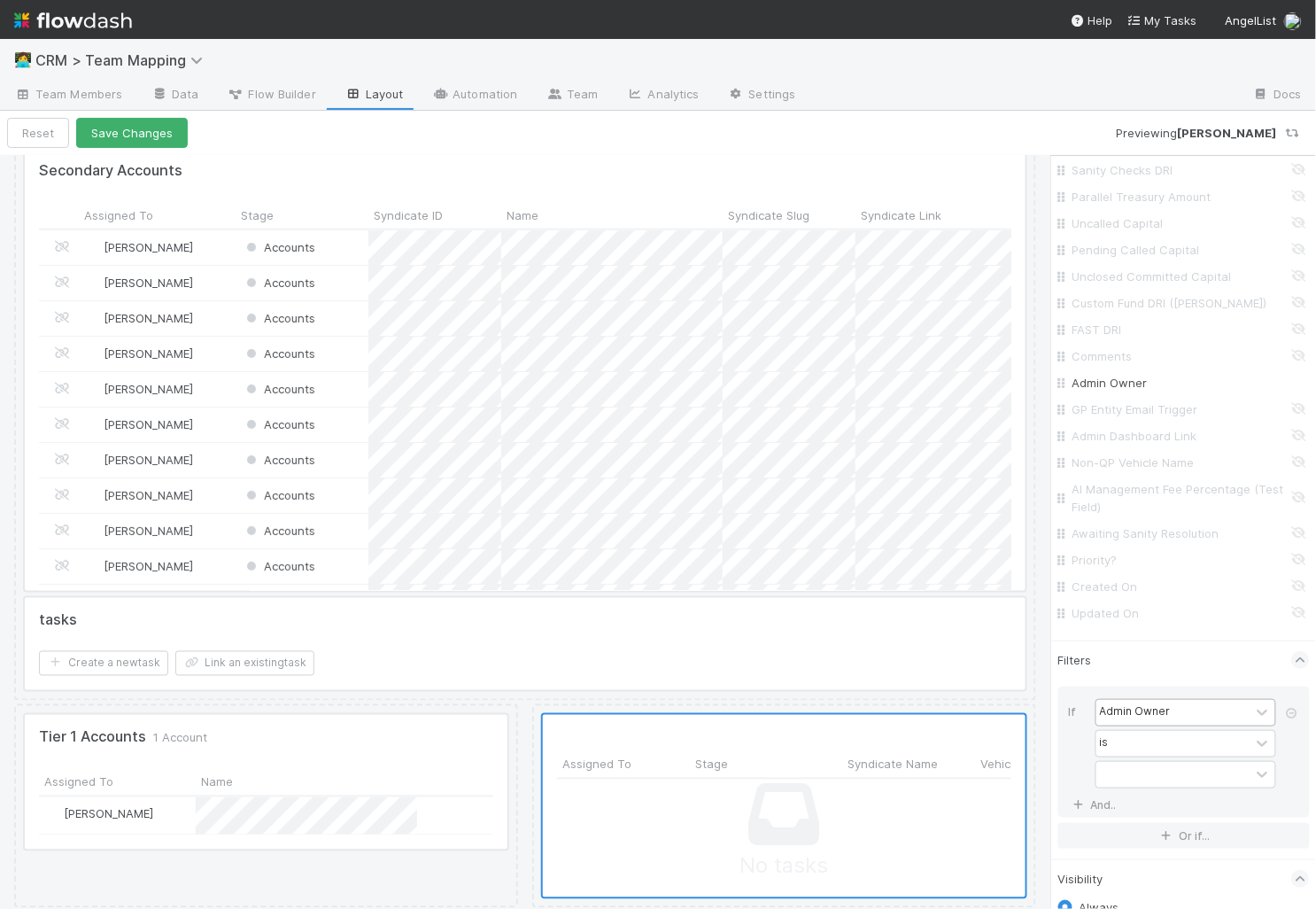
click at [1081, 744] on div "If" at bounding box center [1082, 745] width 26 height 93
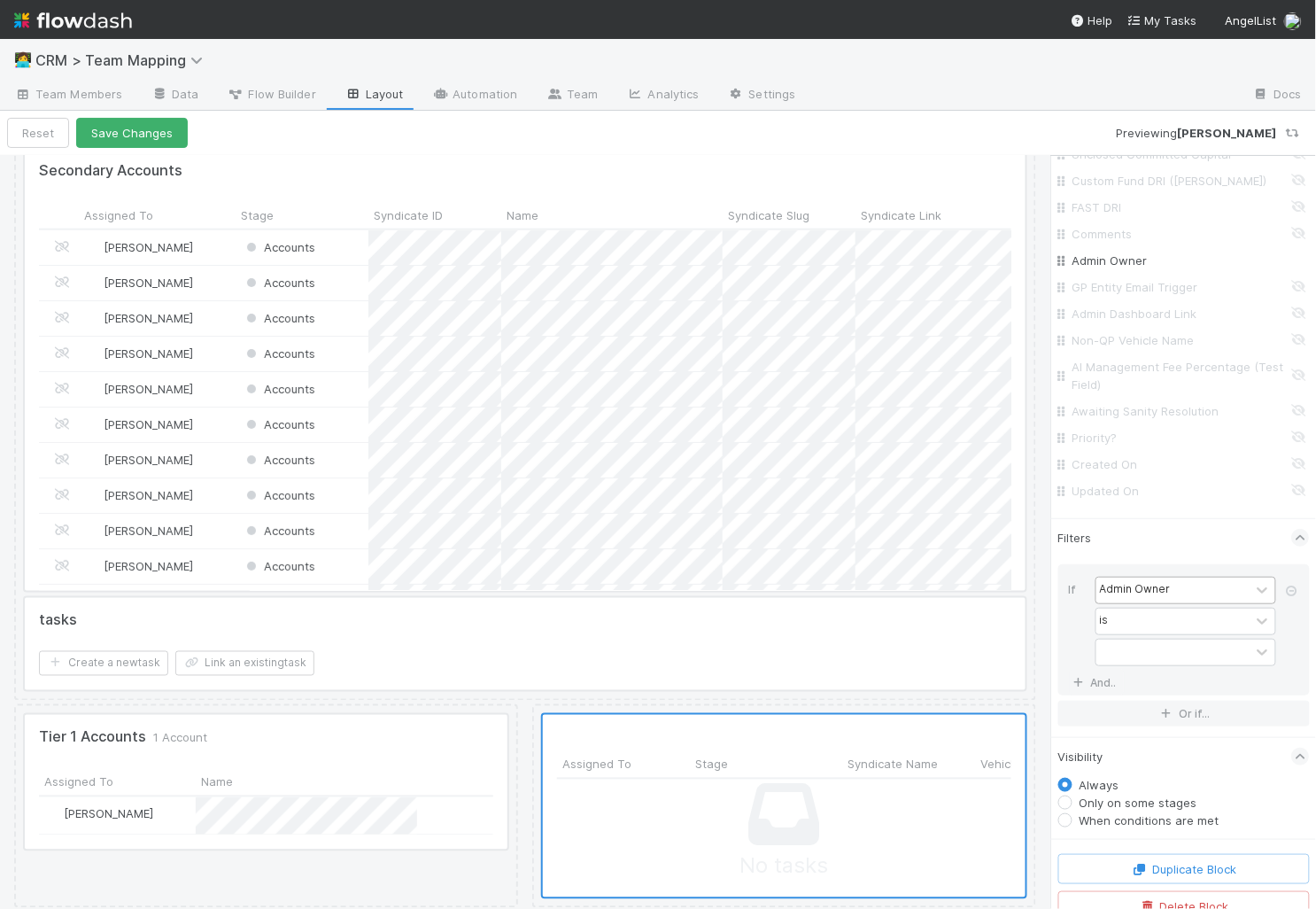
scroll to position [2002, 0]
click at [1127, 635] on div at bounding box center [1173, 642] width 155 height 25
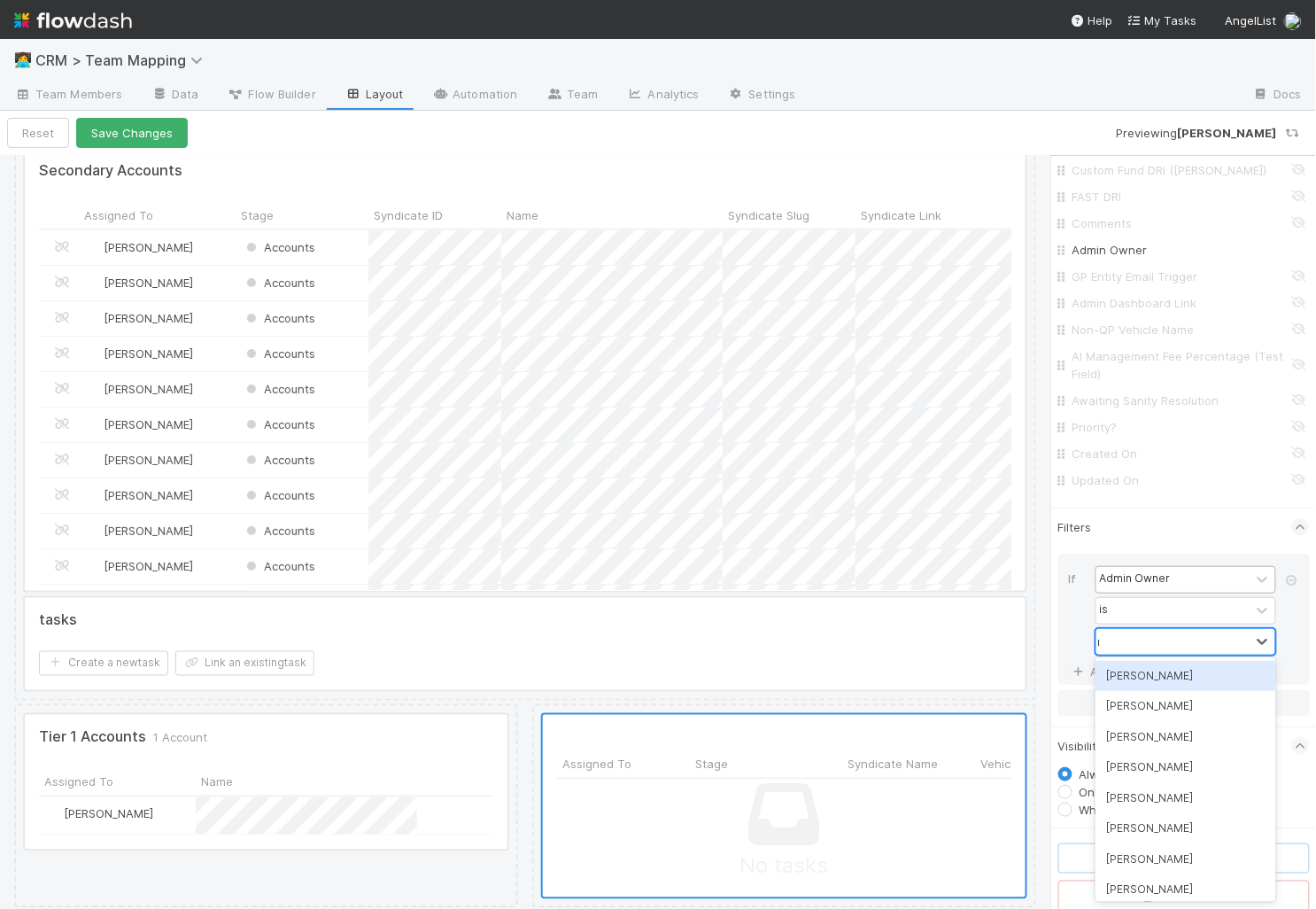
type input "mad"
click at [1131, 679] on div "[PERSON_NAME]" at bounding box center [1186, 675] width 181 height 30
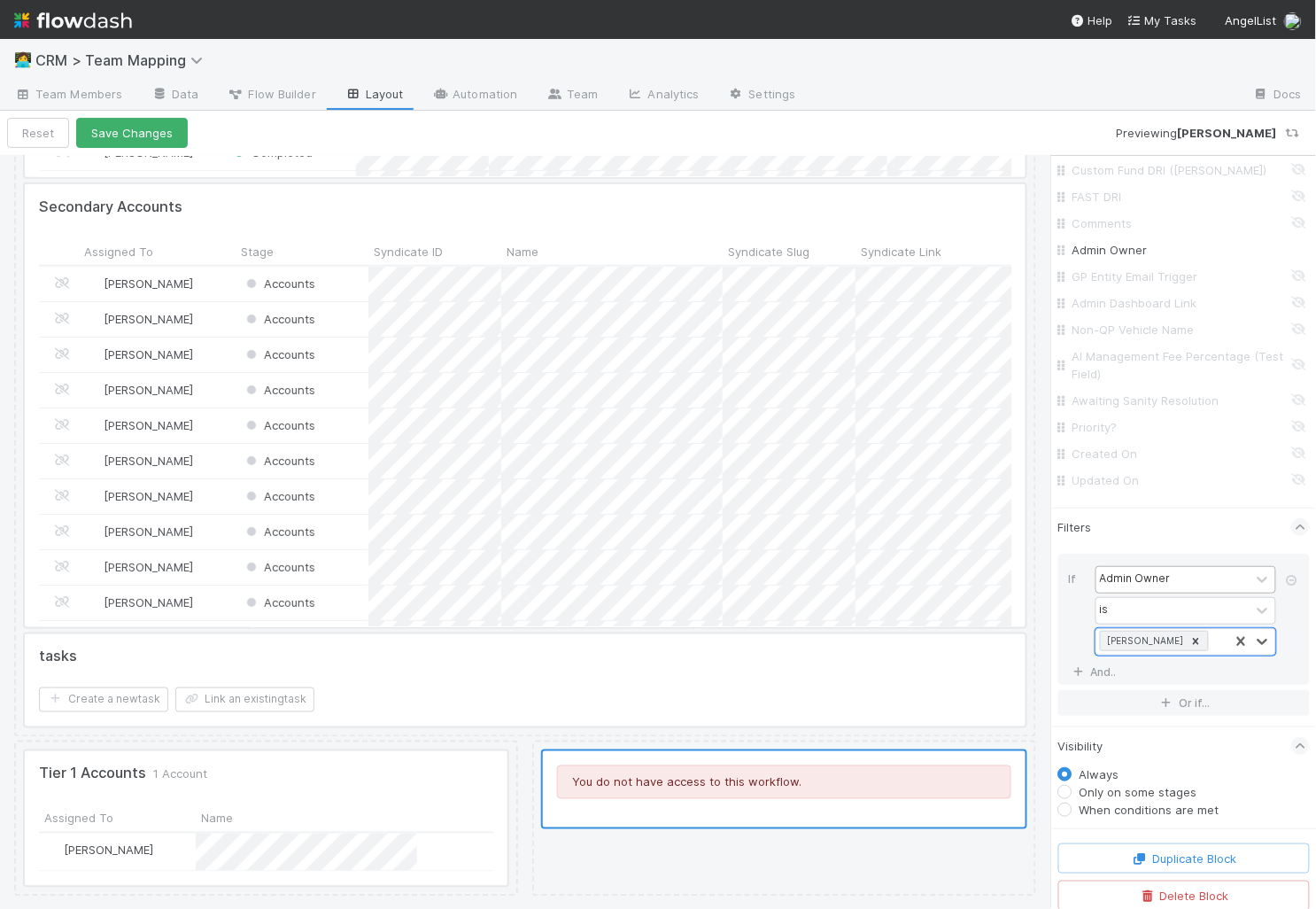
scroll to position [2485, 0]
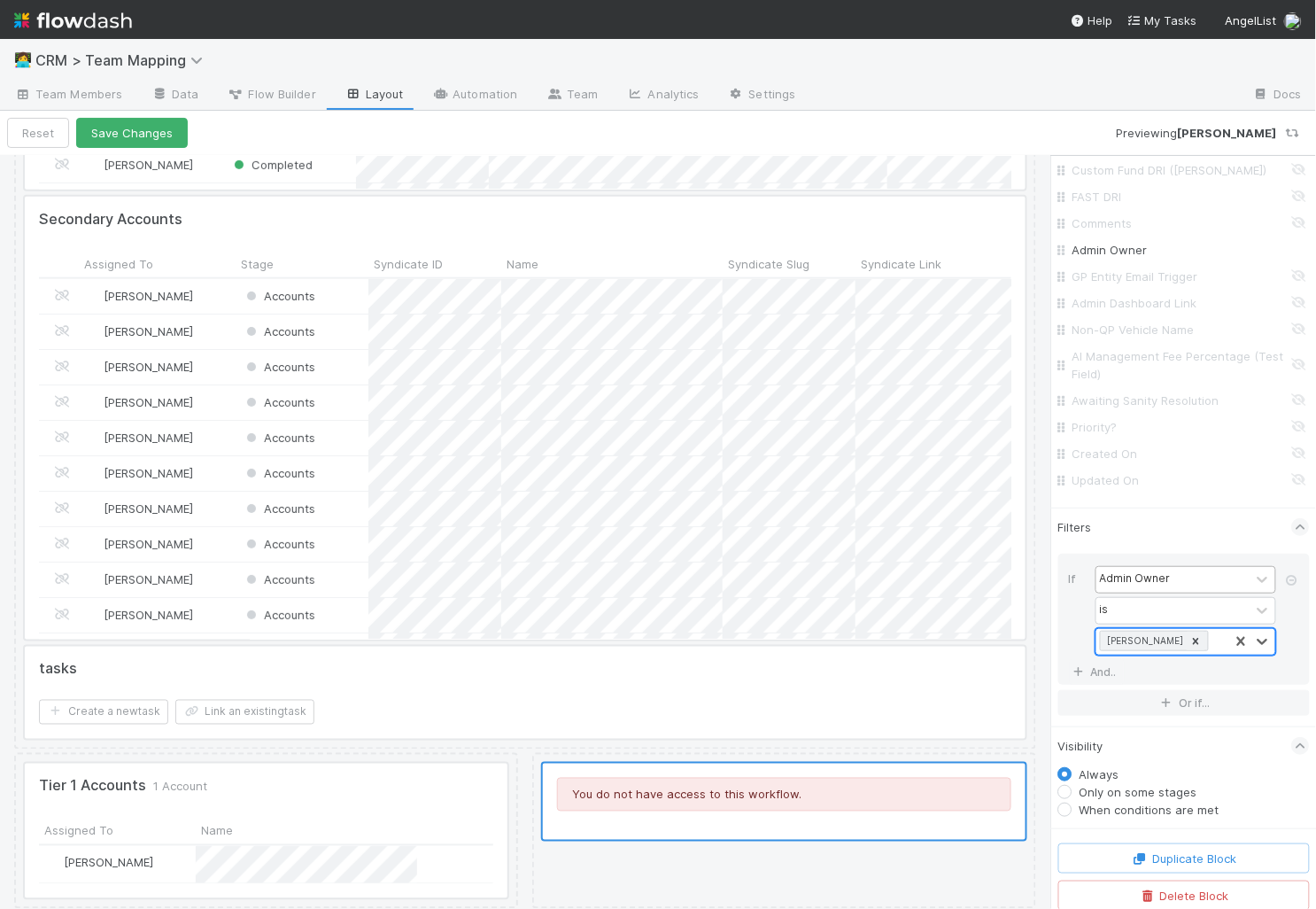
click at [1198, 638] on icon at bounding box center [1197, 641] width 6 height 6
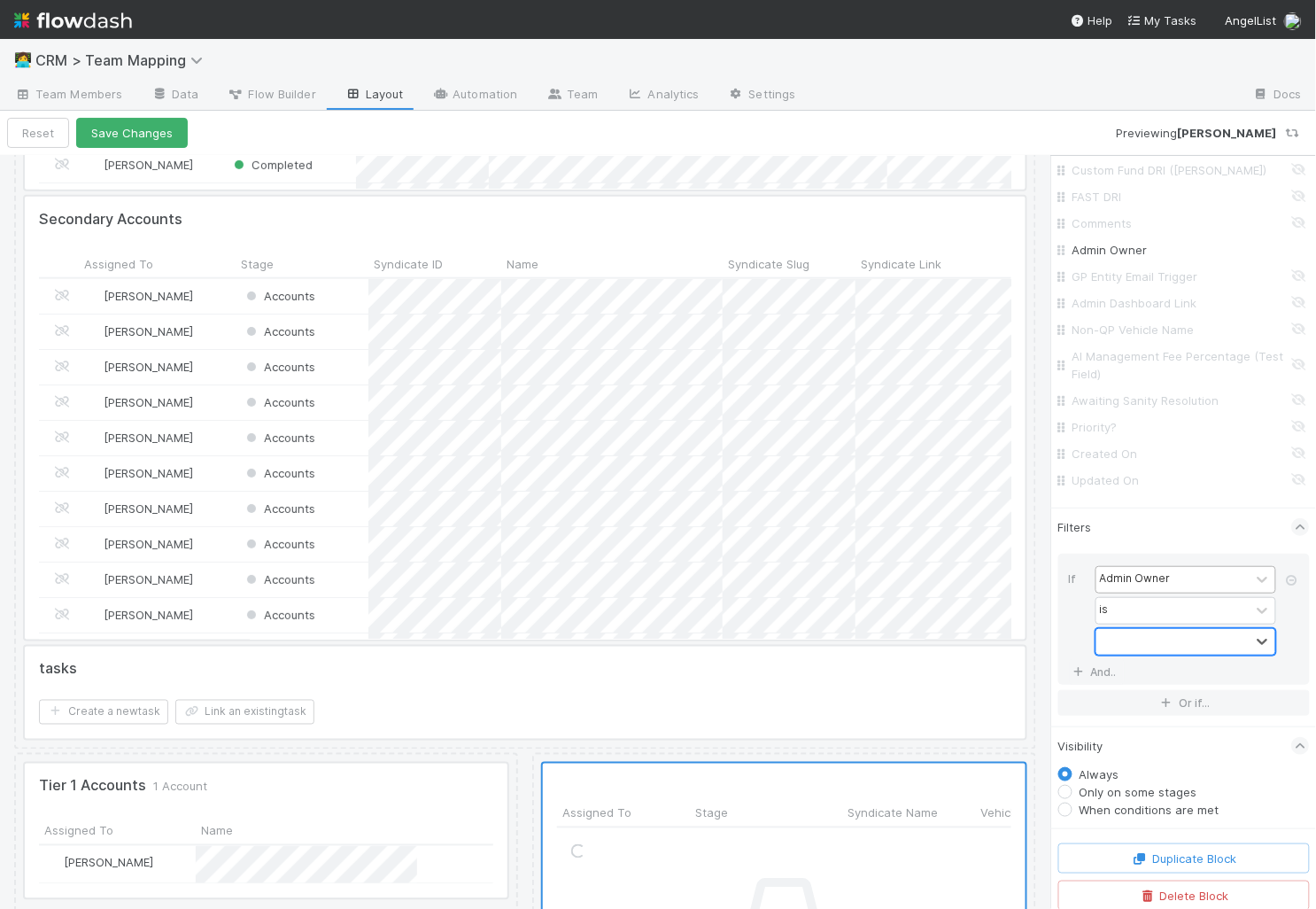
scroll to position [2580, 0]
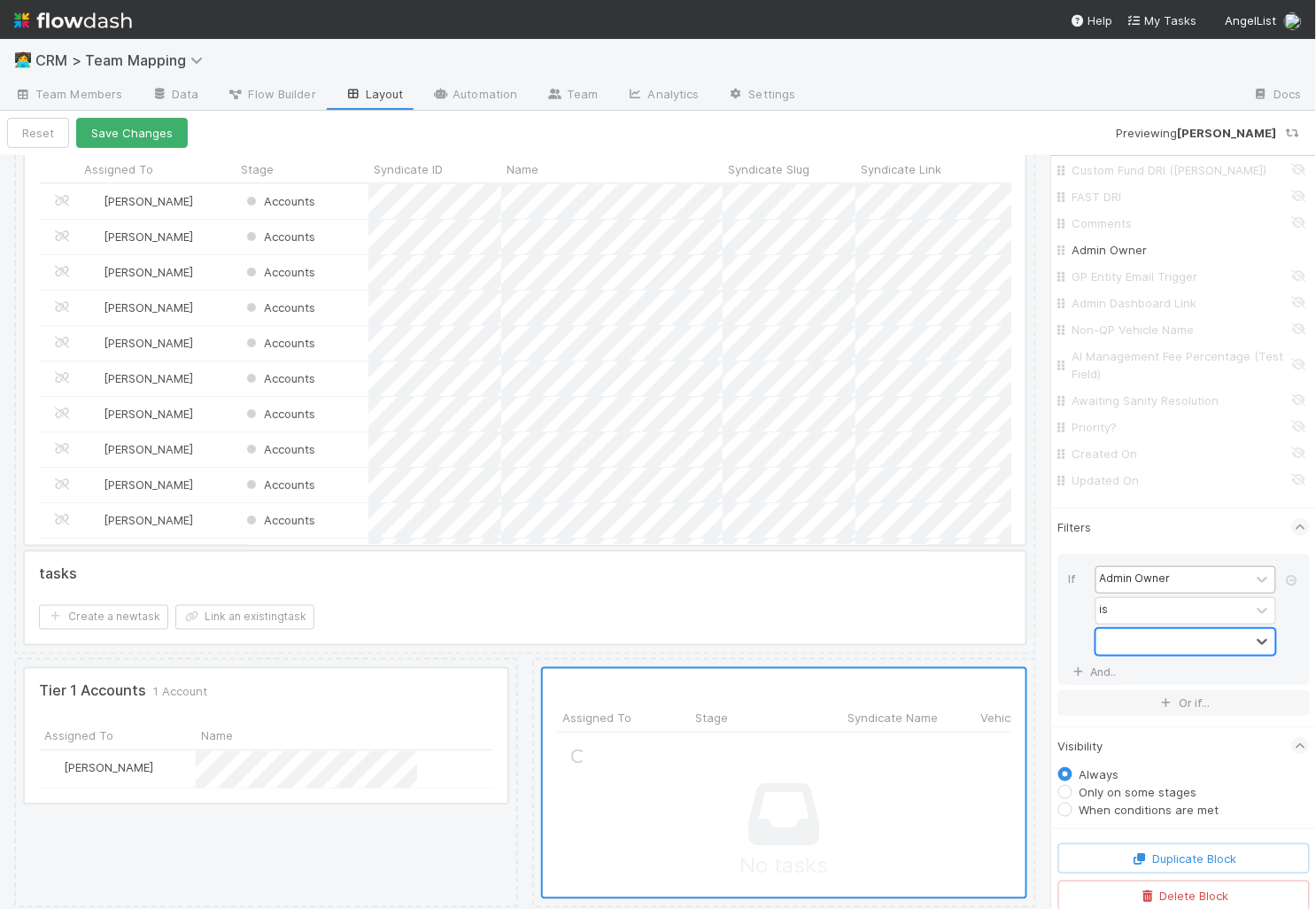
click at [1203, 634] on div at bounding box center [1173, 642] width 155 height 25
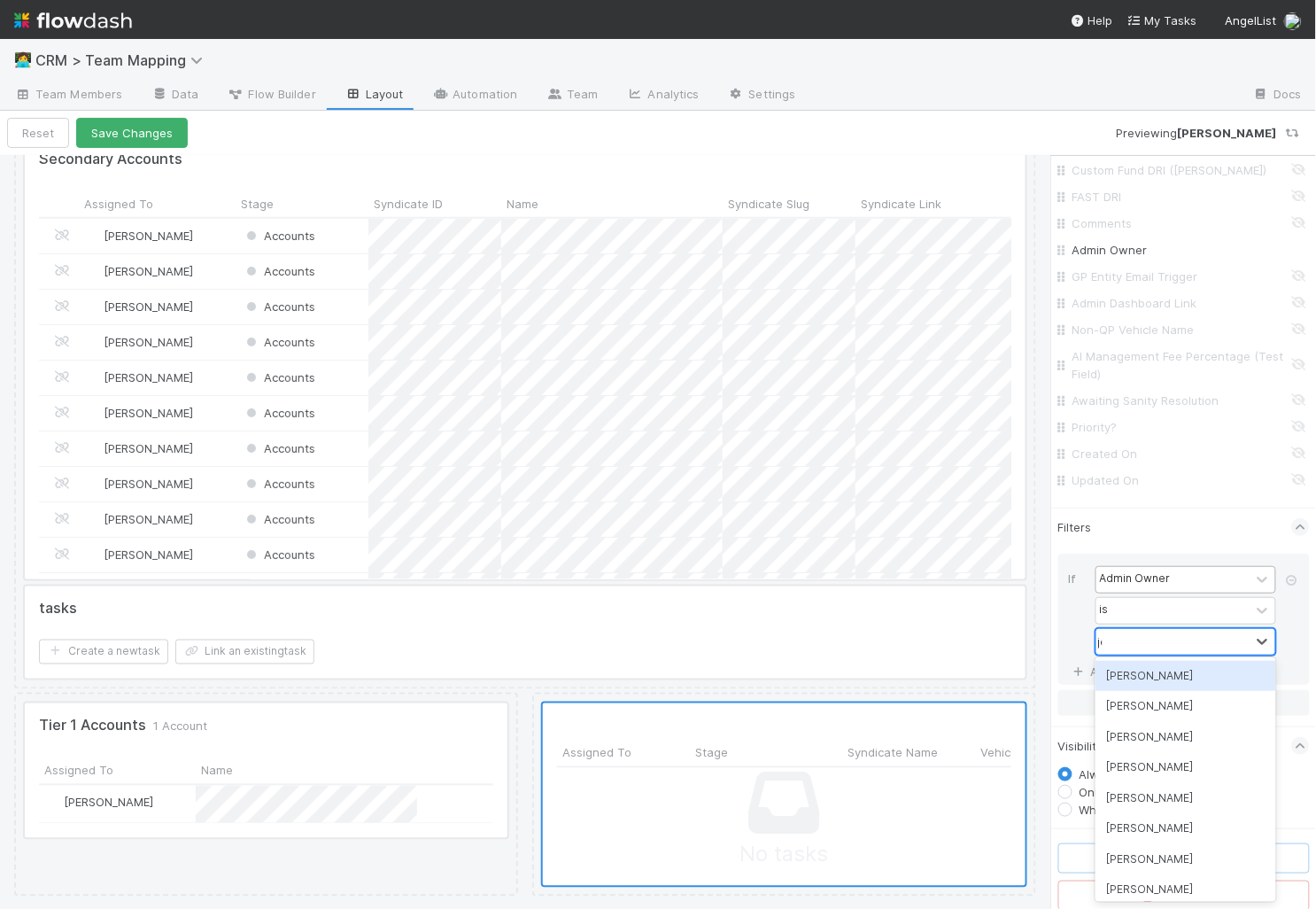
scroll to position [2534, 0]
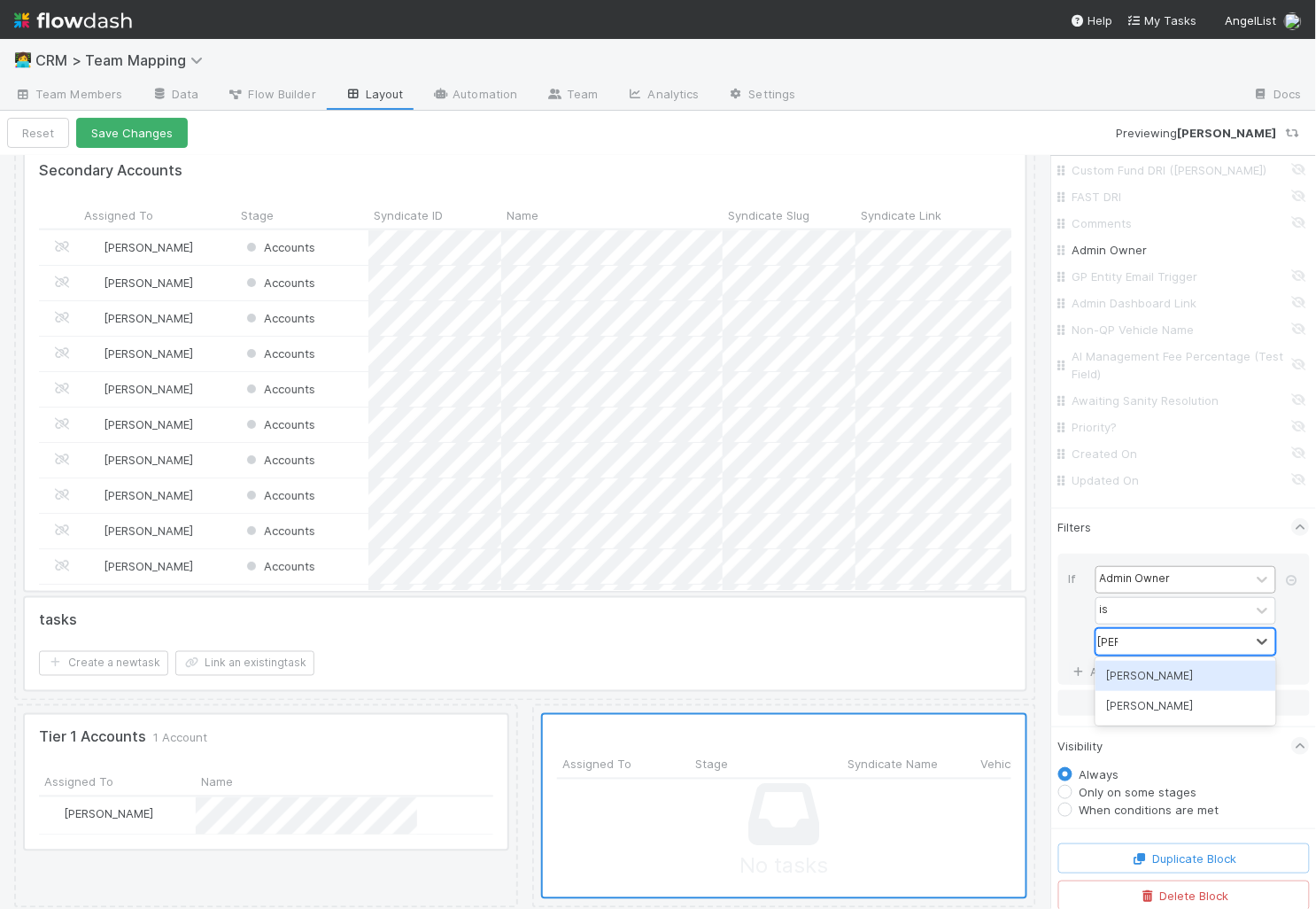
type input "jerem"
click at [1205, 689] on div "[PERSON_NAME]" at bounding box center [1186, 675] width 181 height 30
click at [1189, 672] on div "If Admin Owner is option Madison Friedman, deselected. option Jeremy Navarro fo…" at bounding box center [1184, 619] width 251 height 131
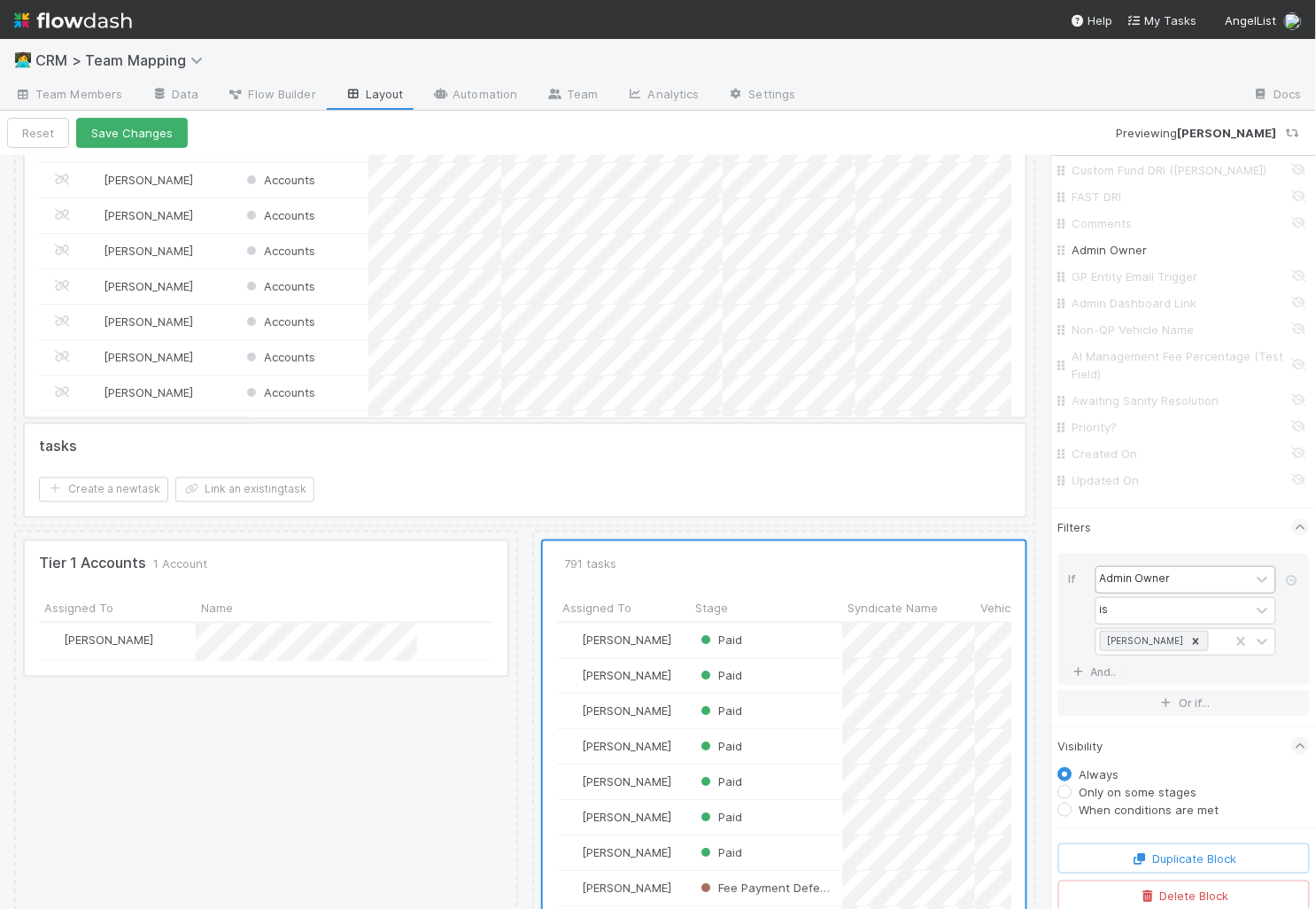
scroll to position [2794, 0]
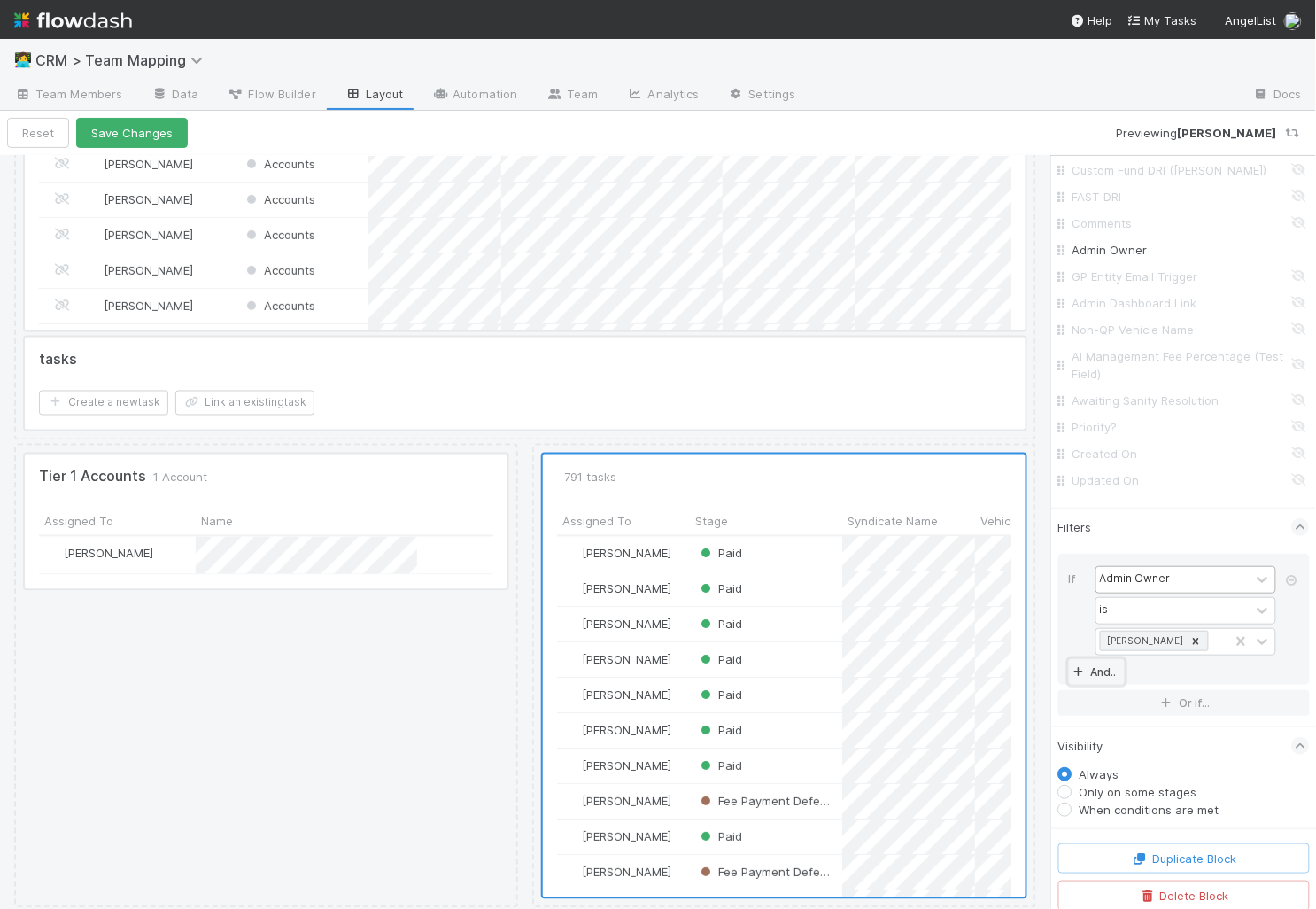
click at [1096, 668] on link "And.." at bounding box center [1097, 671] width 56 height 25
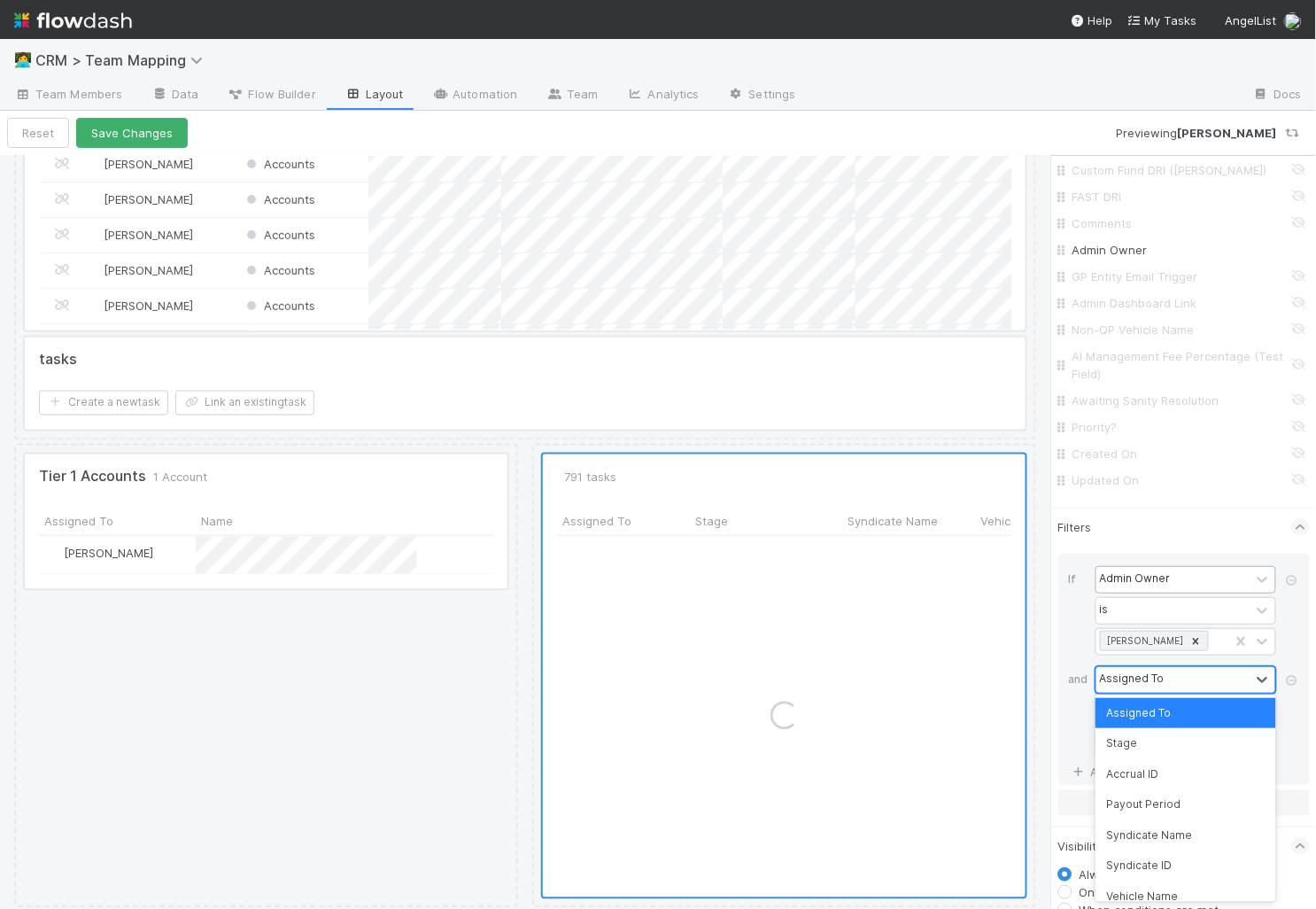
click at [1121, 671] on div "Assigned To" at bounding box center [1133, 679] width 65 height 16
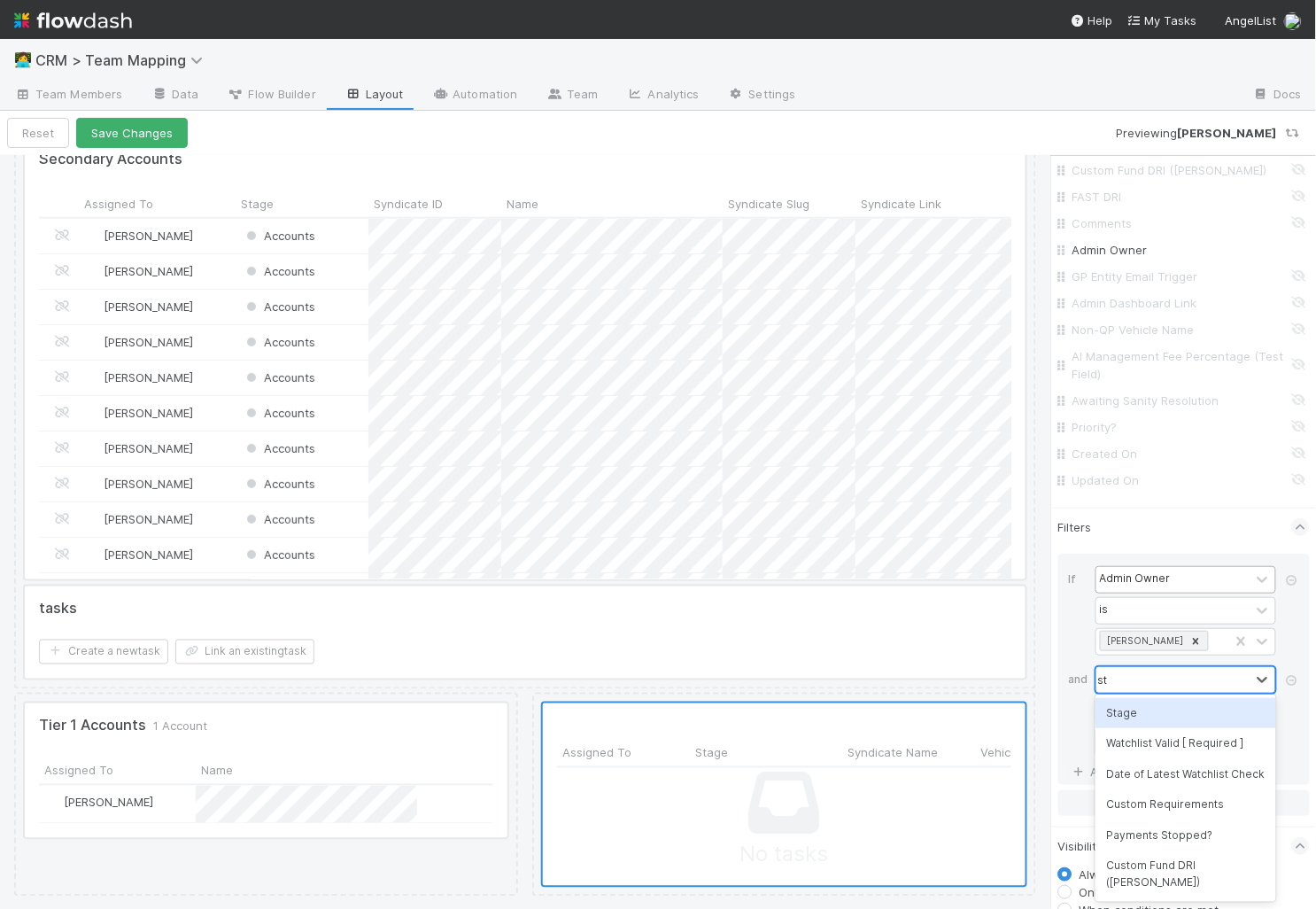
scroll to position [2534, 0]
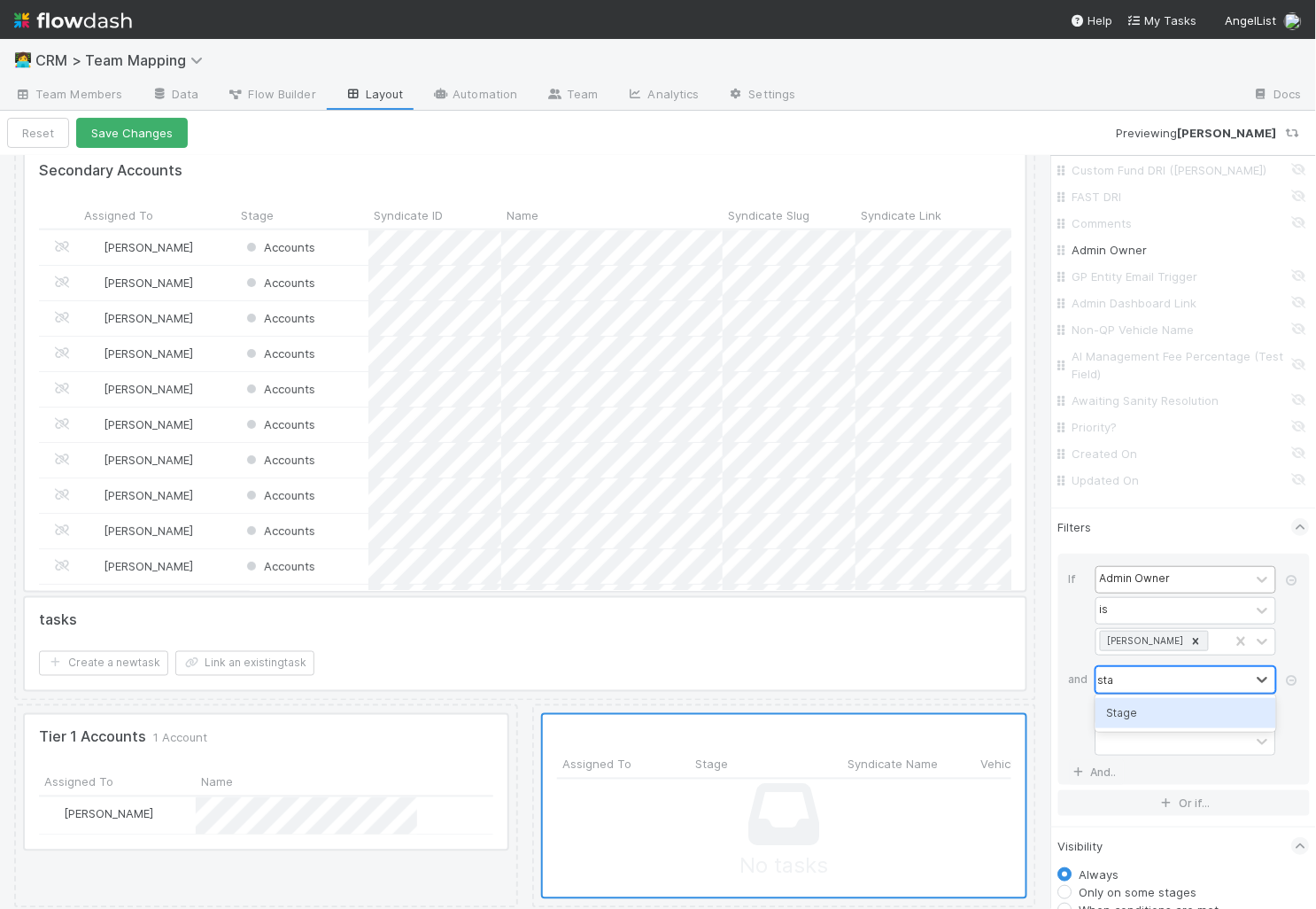
type input "stage"
click at [1132, 714] on div "Stage" at bounding box center [1186, 712] width 181 height 30
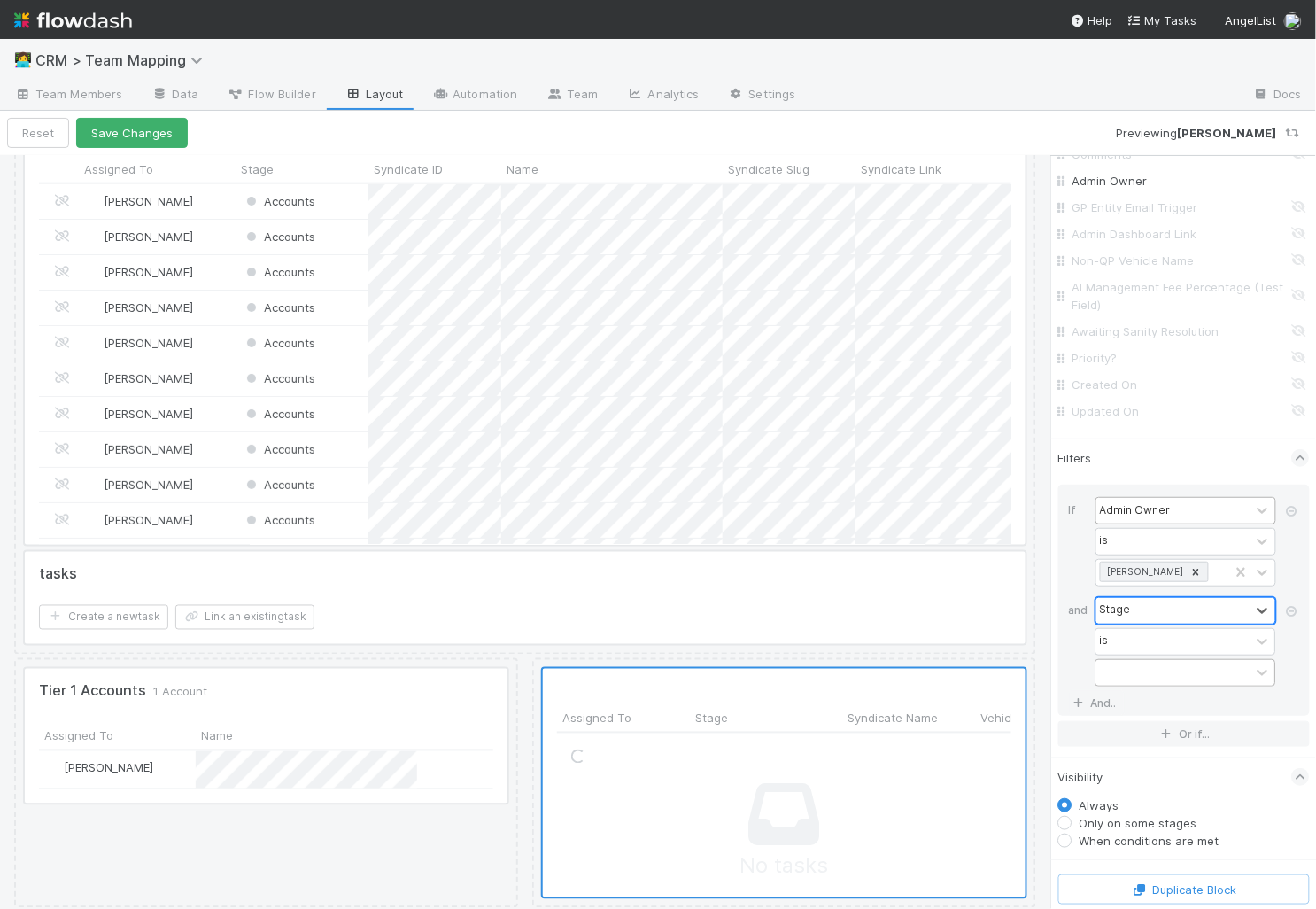
scroll to position [2081, 0]
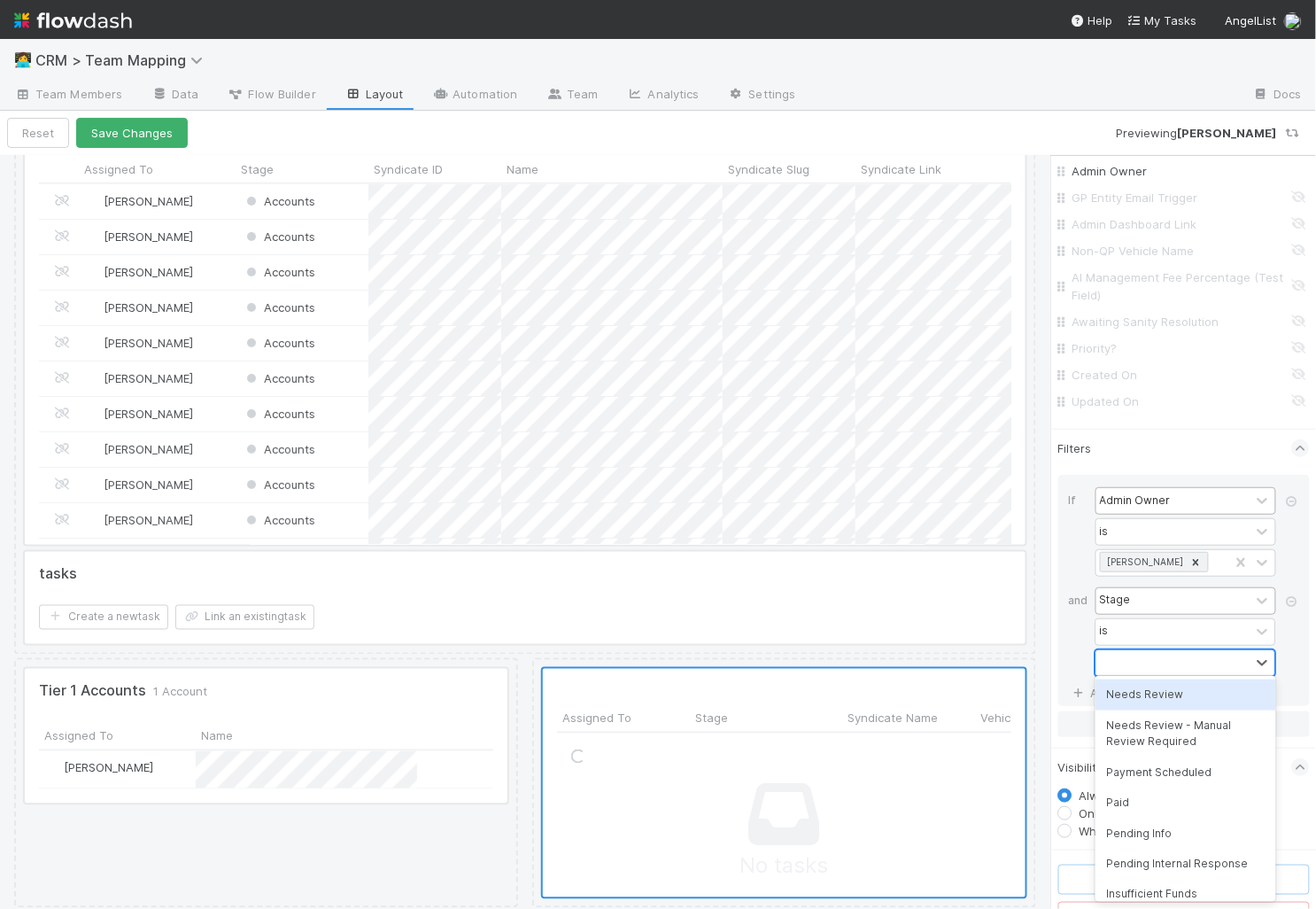
click at [1159, 651] on div at bounding box center [1173, 662] width 155 height 25
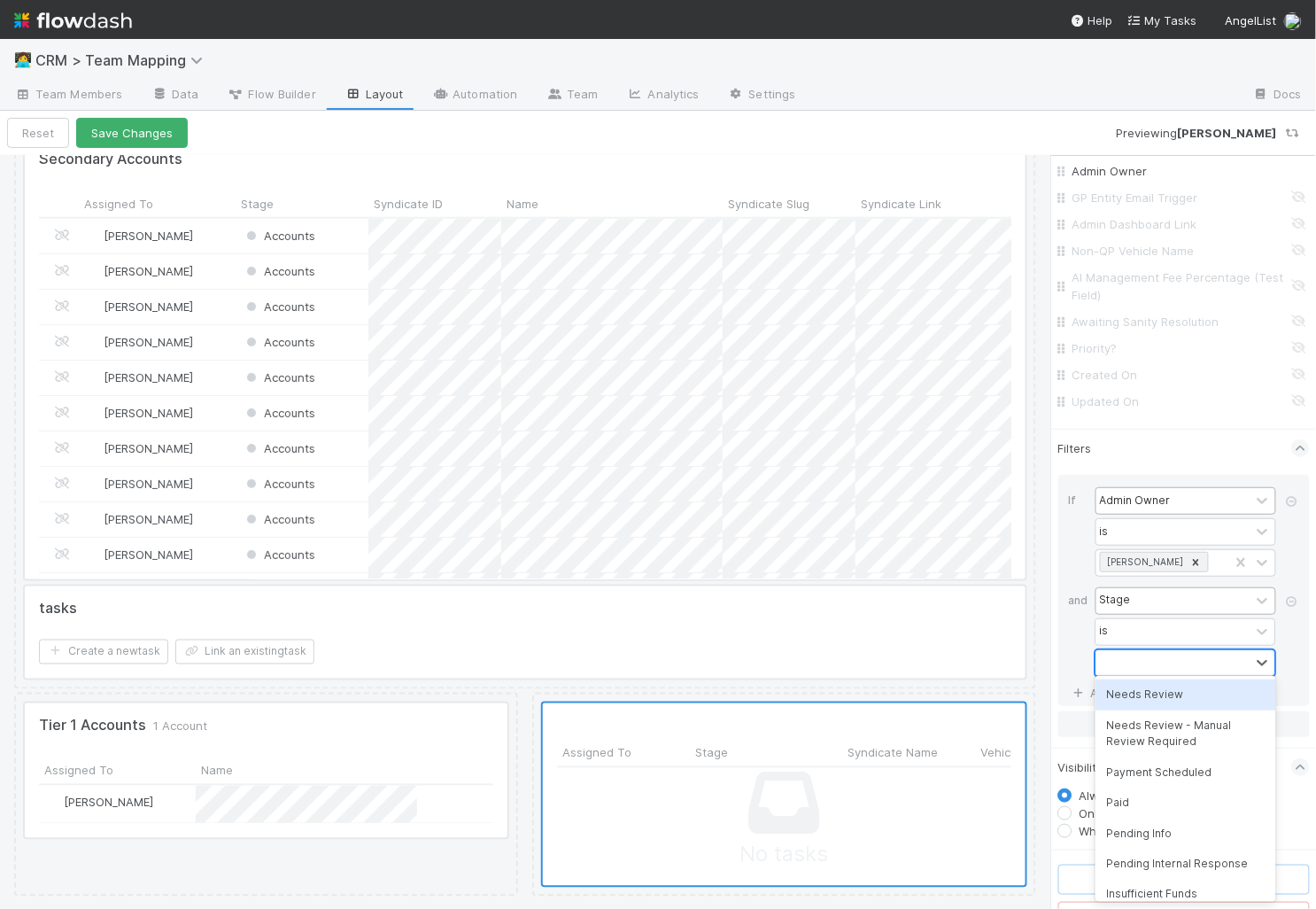
scroll to position [2534, 0]
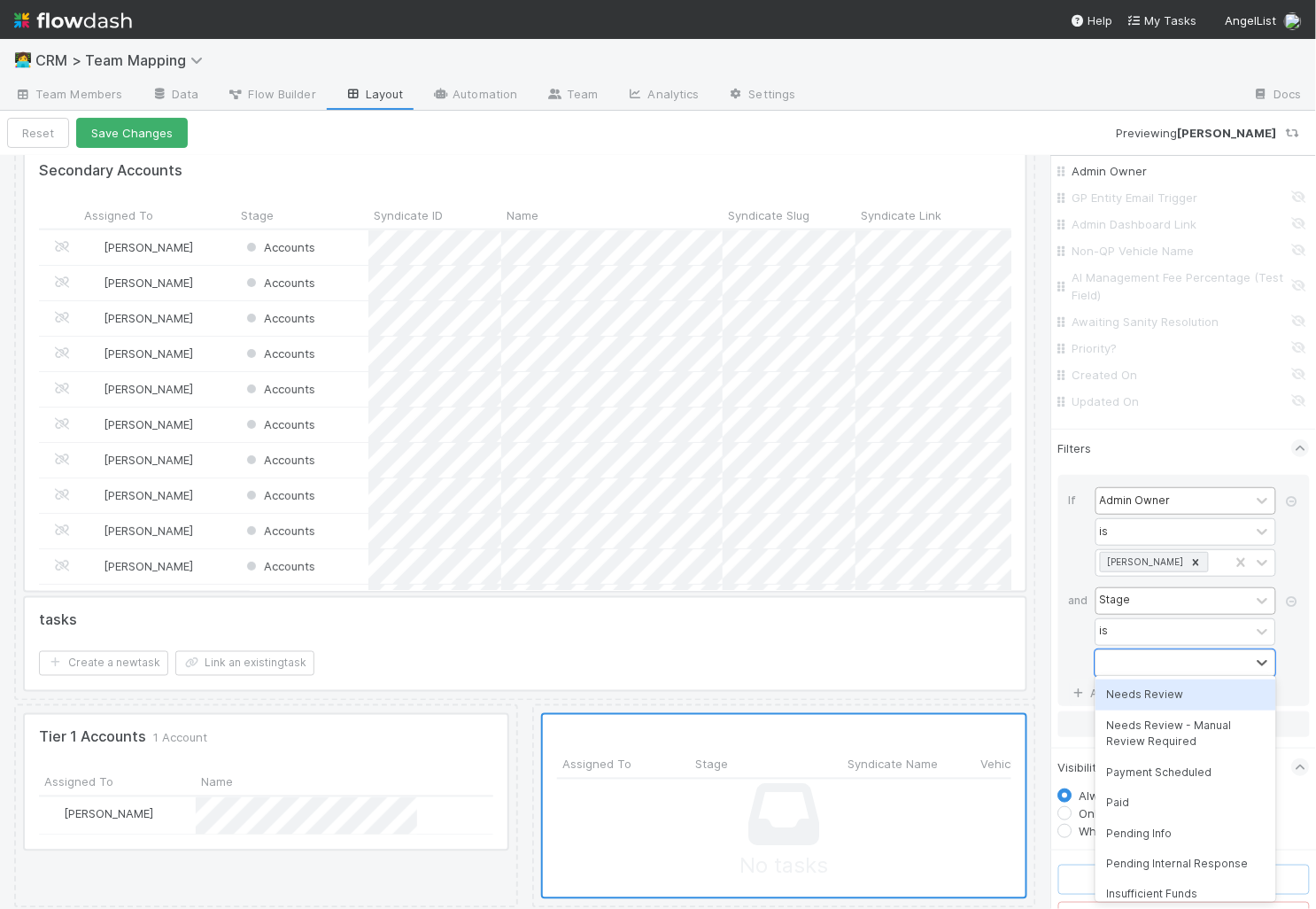
click at [1158, 703] on div "Needs Review" at bounding box center [1186, 694] width 181 height 30
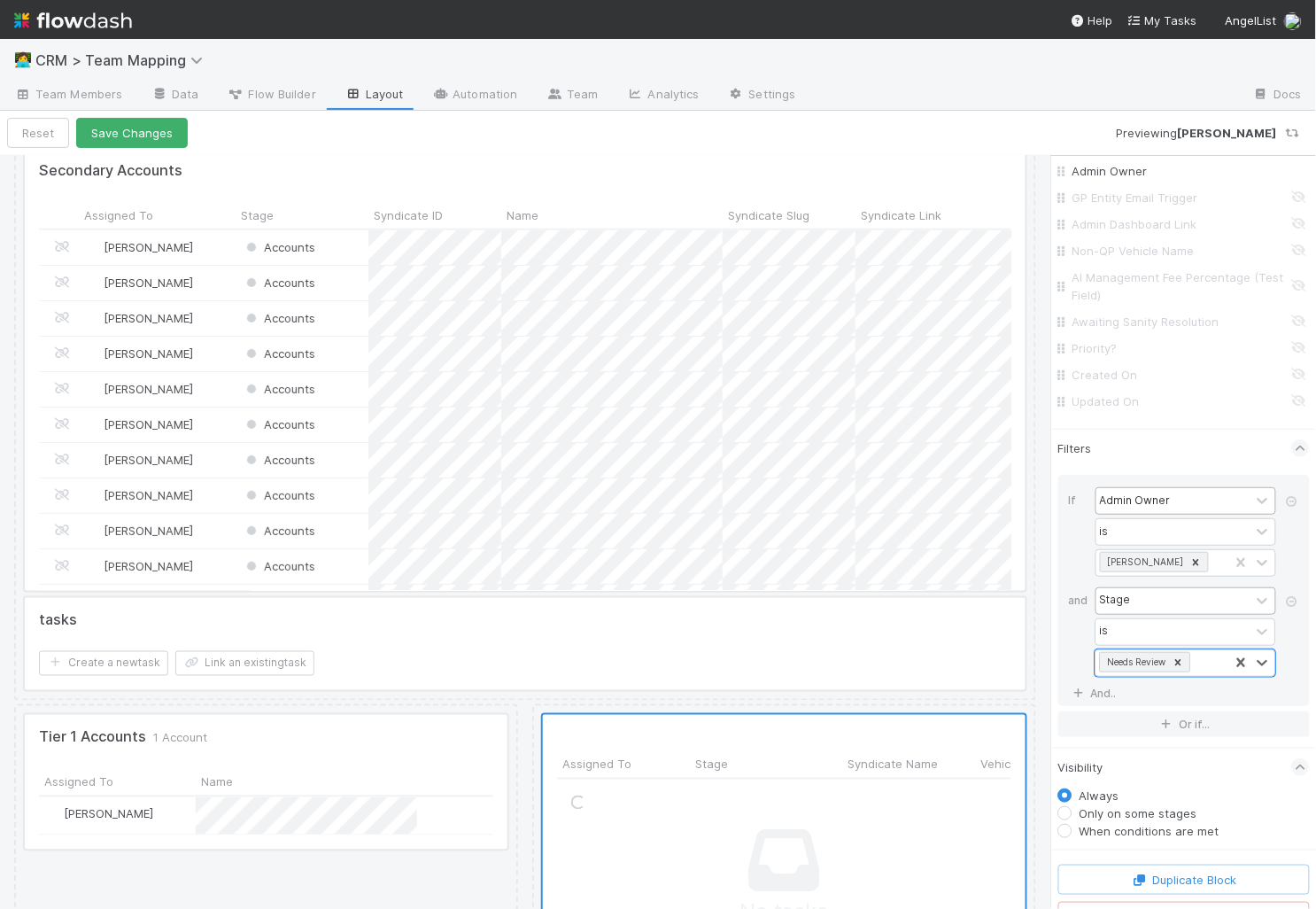
scroll to position [2580, 0]
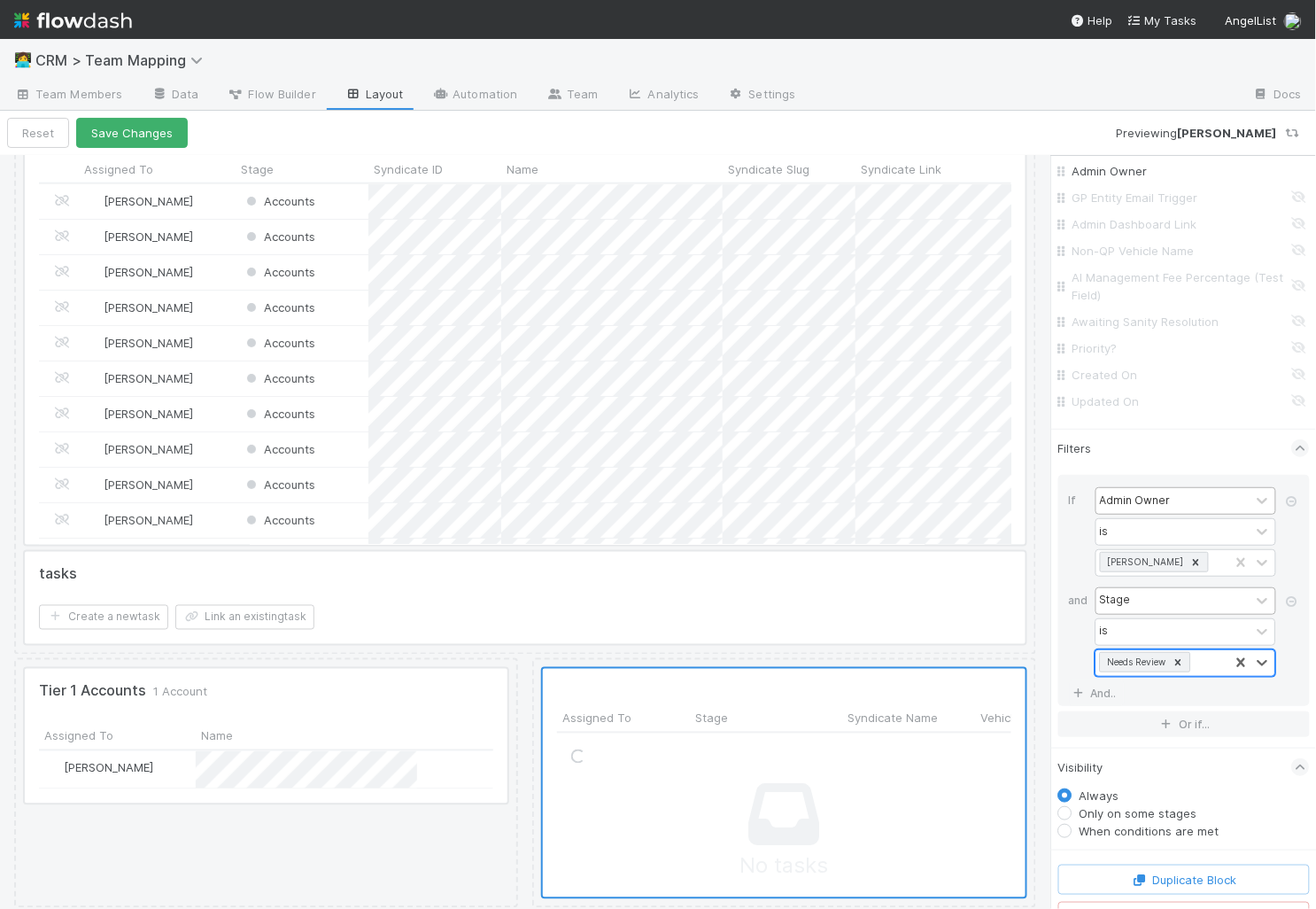
click at [1216, 659] on div "Needs Review" at bounding box center [1162, 662] width 133 height 25
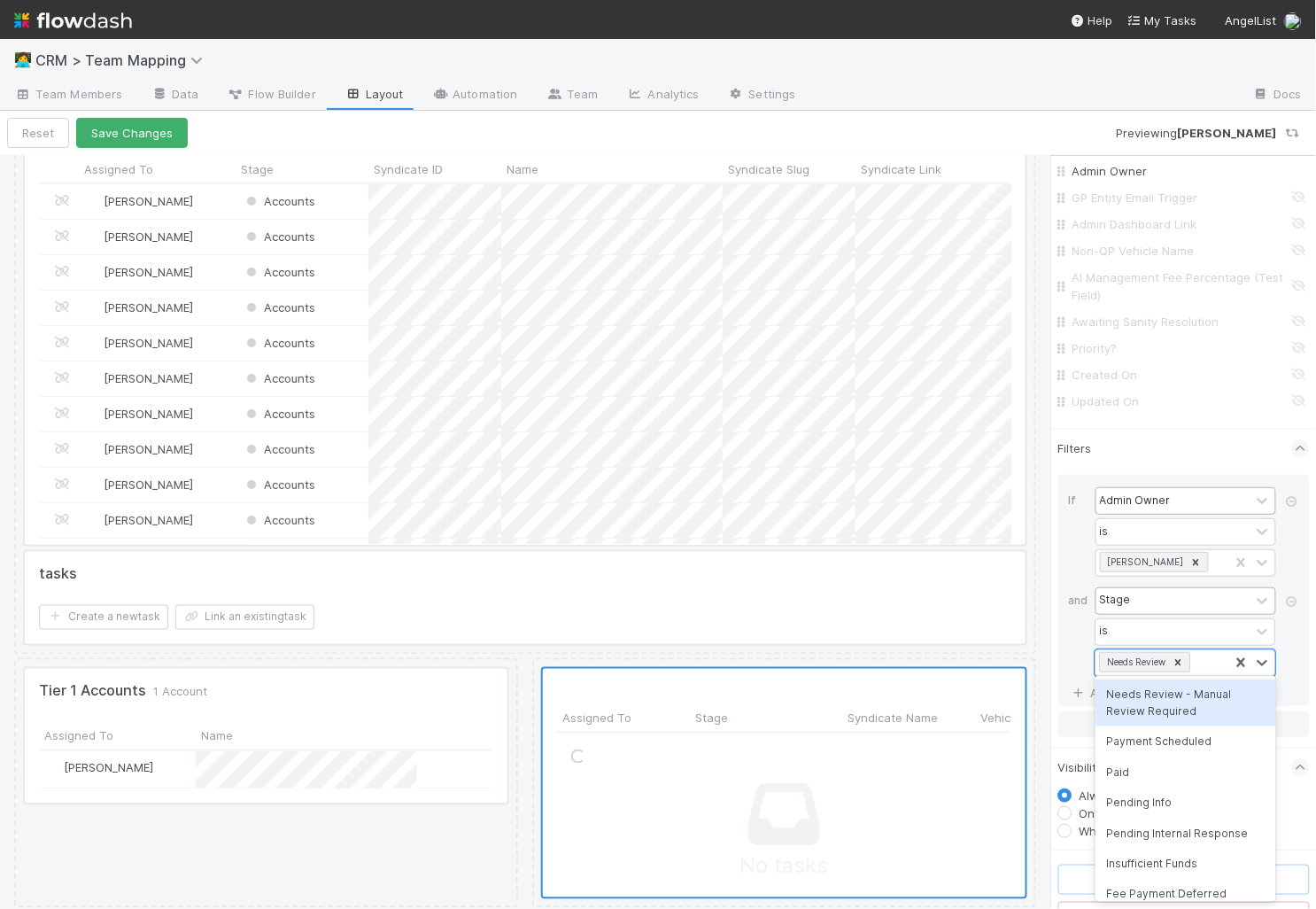
click at [1183, 703] on div "Needs Review - Manual Review Required" at bounding box center [1186, 703] width 181 height 47
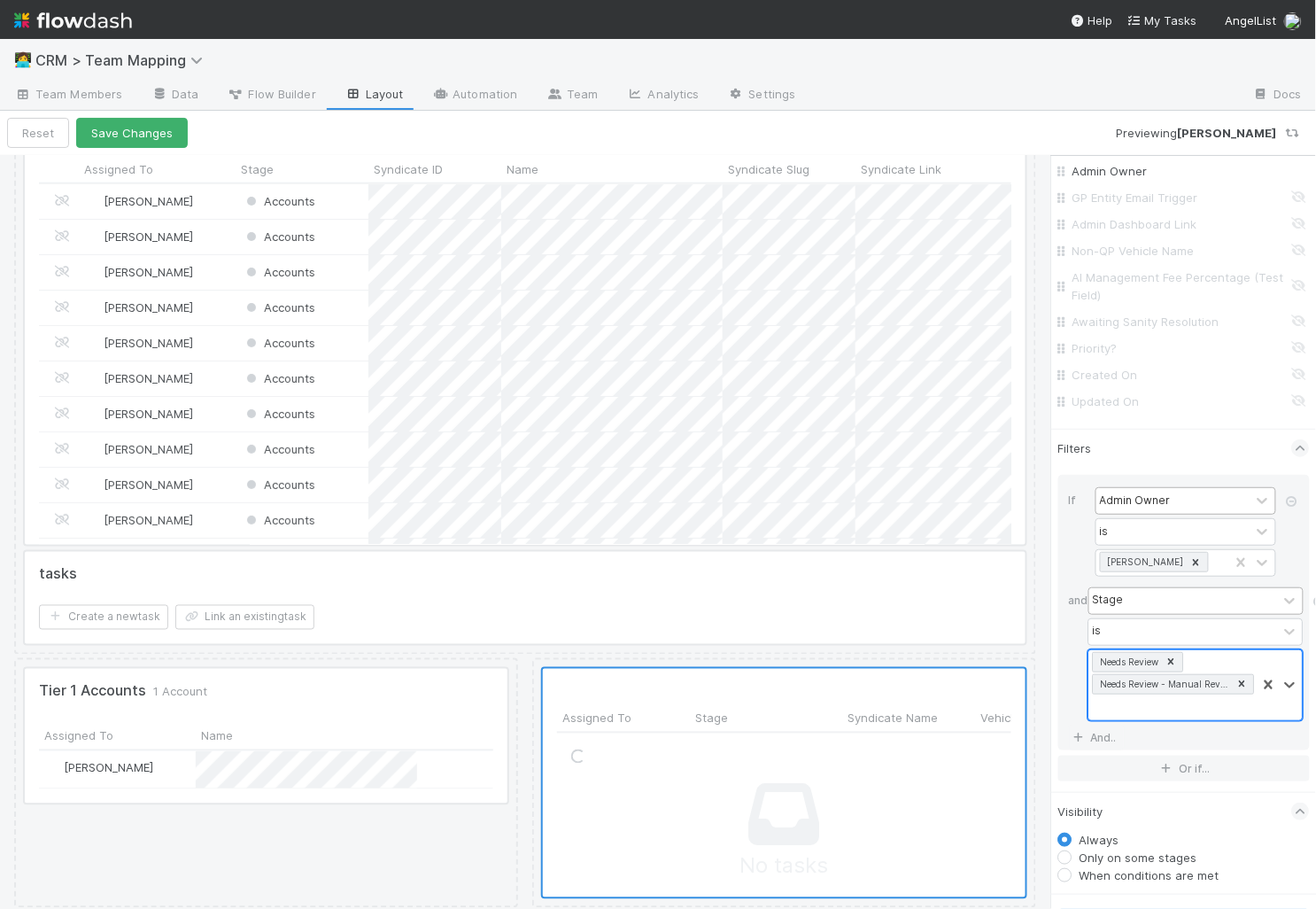
click at [1200, 701] on div "Needs Review Needs Review - Manual Review Required" at bounding box center [1172, 684] width 167 height 70
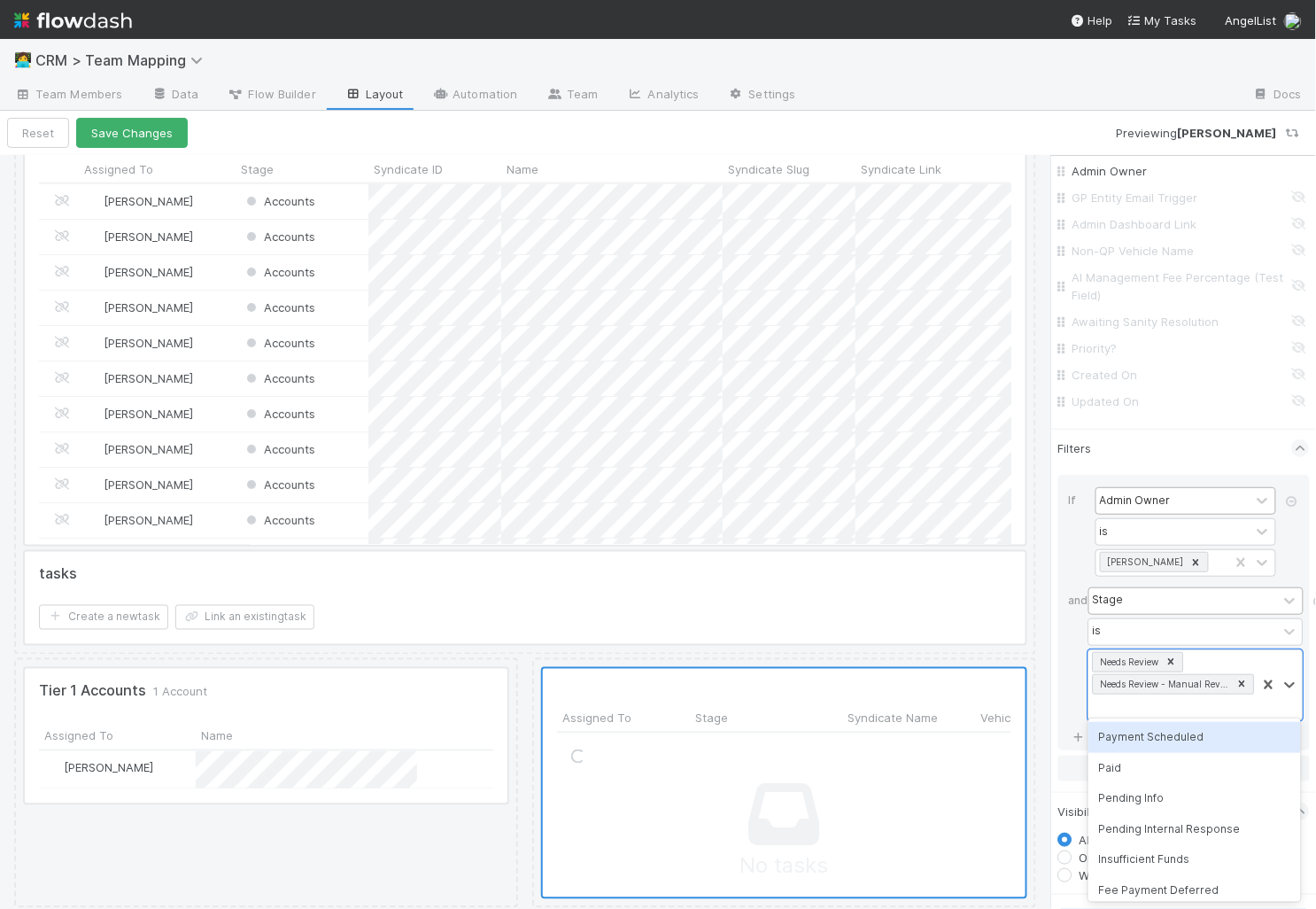
scroll to position [2523, 0]
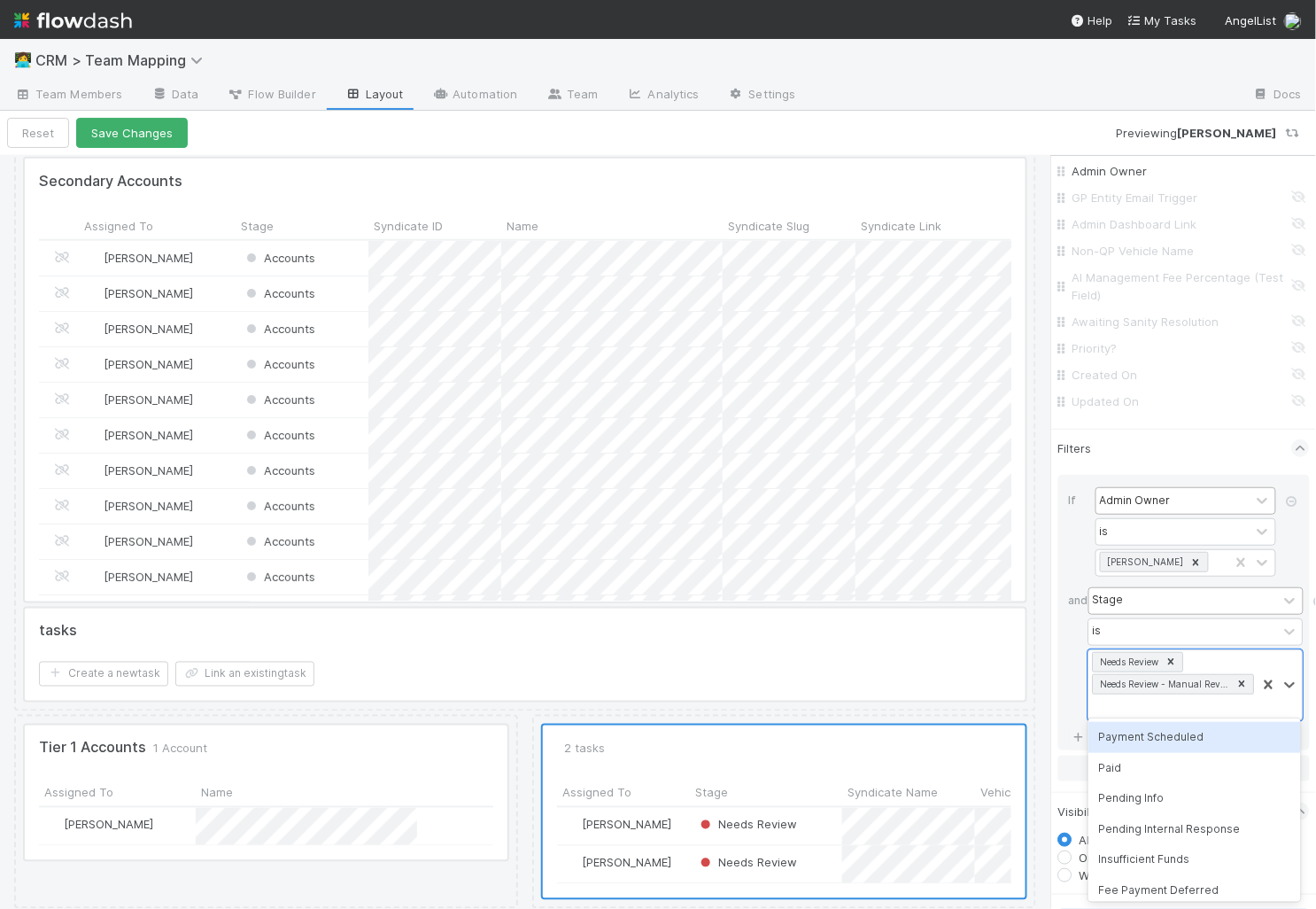
click at [1164, 736] on div "Payment Scheduled" at bounding box center [1194, 736] width 212 height 30
click at [1204, 635] on div "is" at bounding box center [1183, 632] width 189 height 25
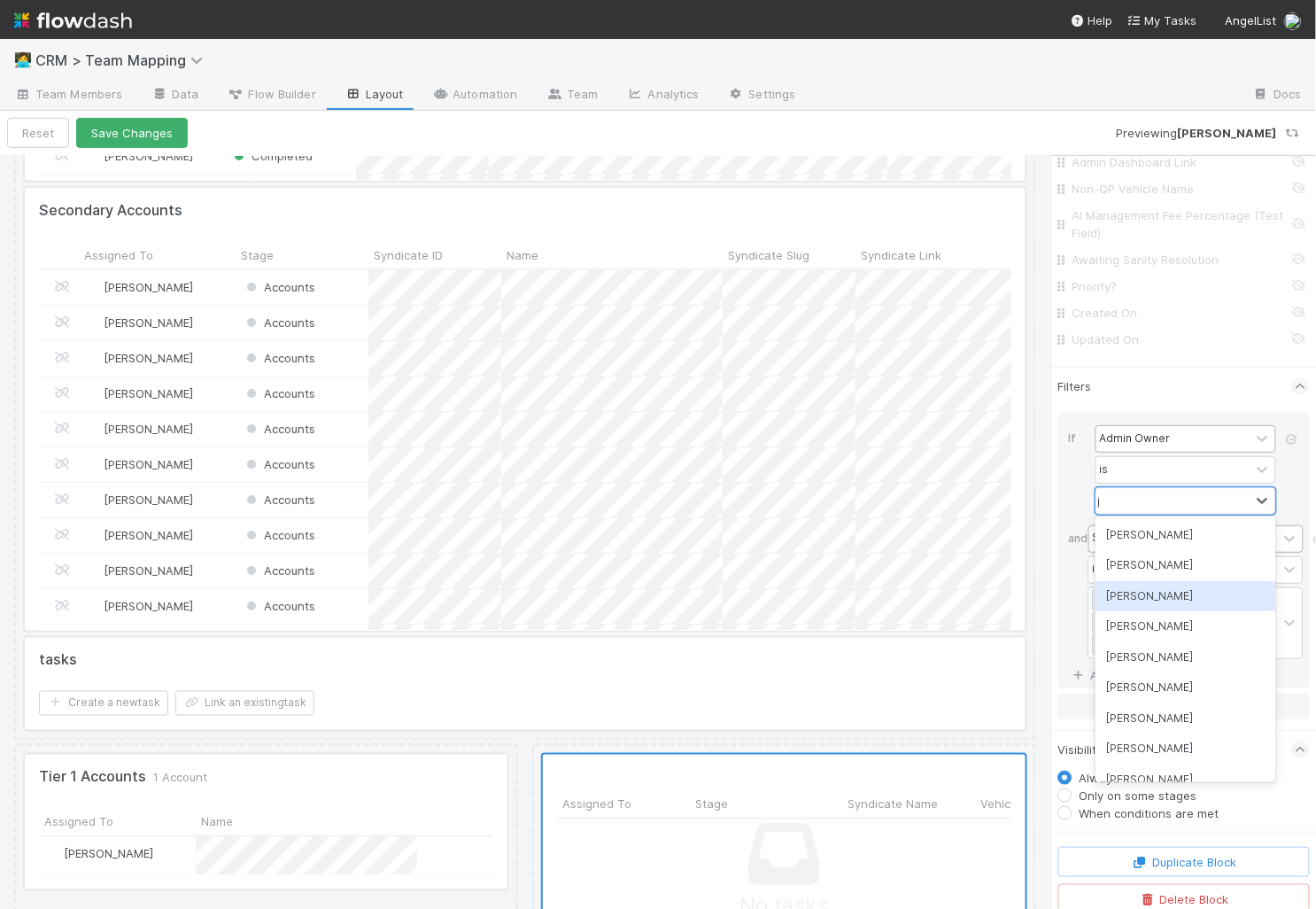
scroll to position [2534, 0]
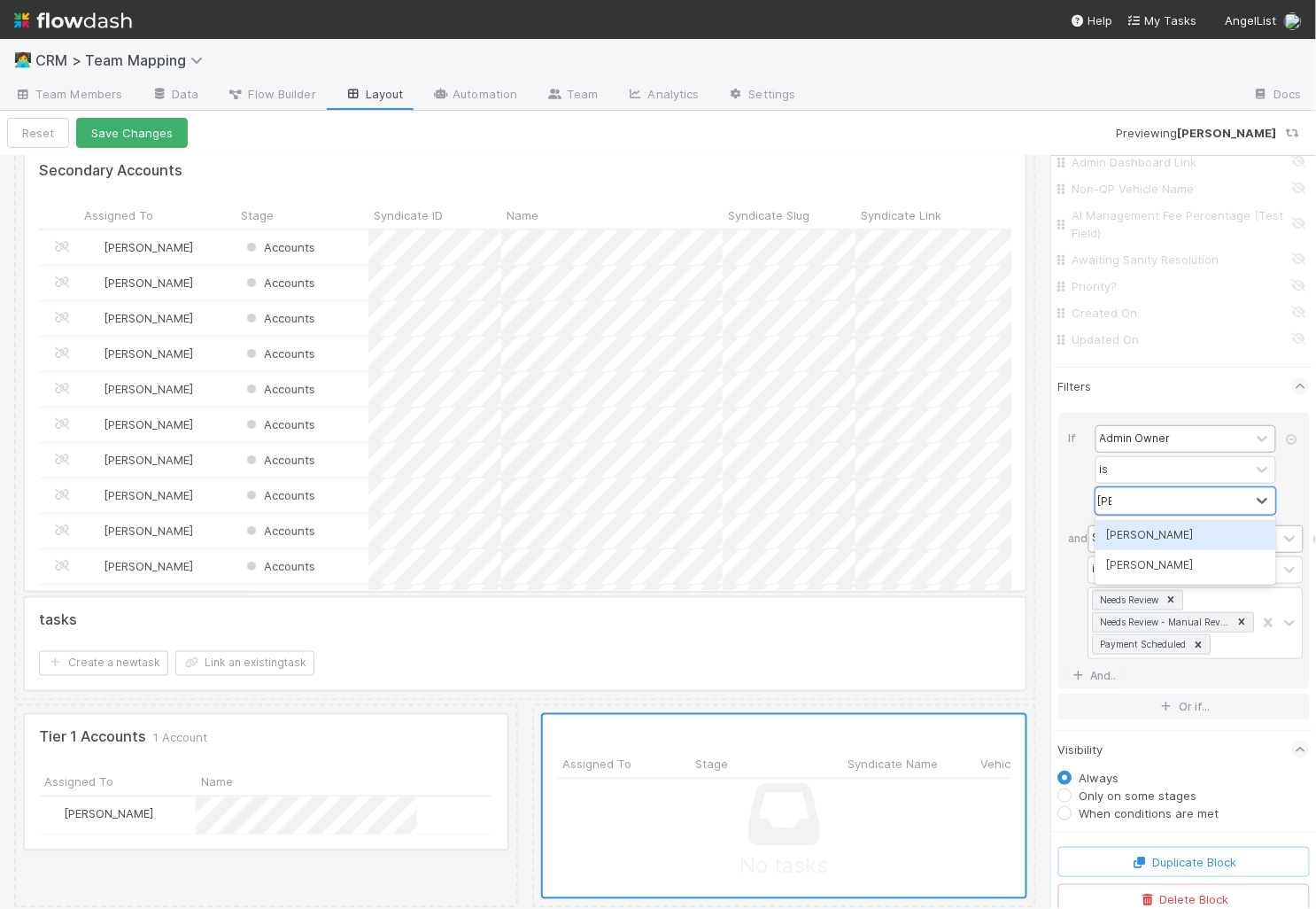
type input "jerem"
click at [1168, 536] on div "[PERSON_NAME]" at bounding box center [1186, 534] width 181 height 30
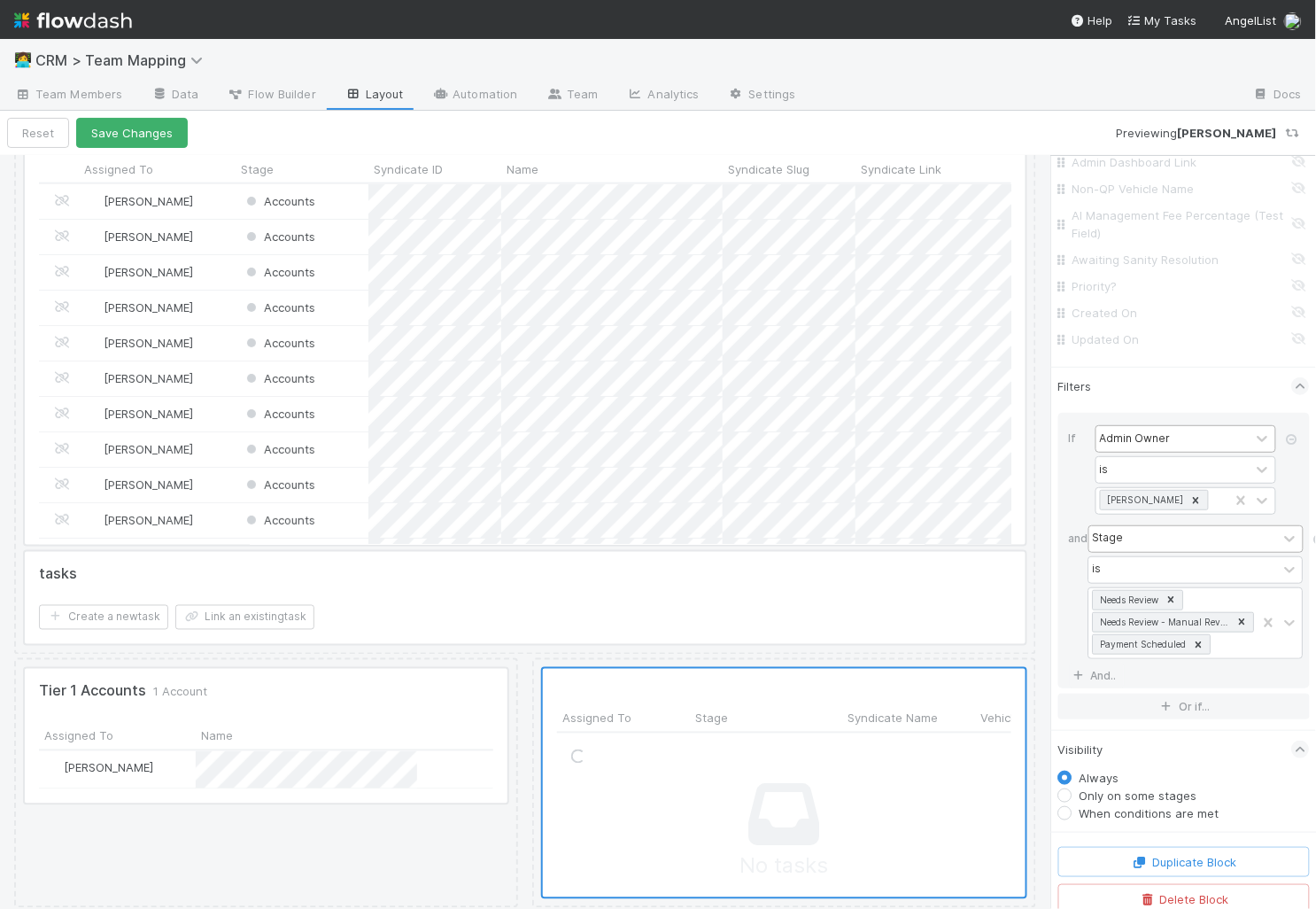
click at [1294, 501] on div at bounding box center [1292, 474] width 18 height 86
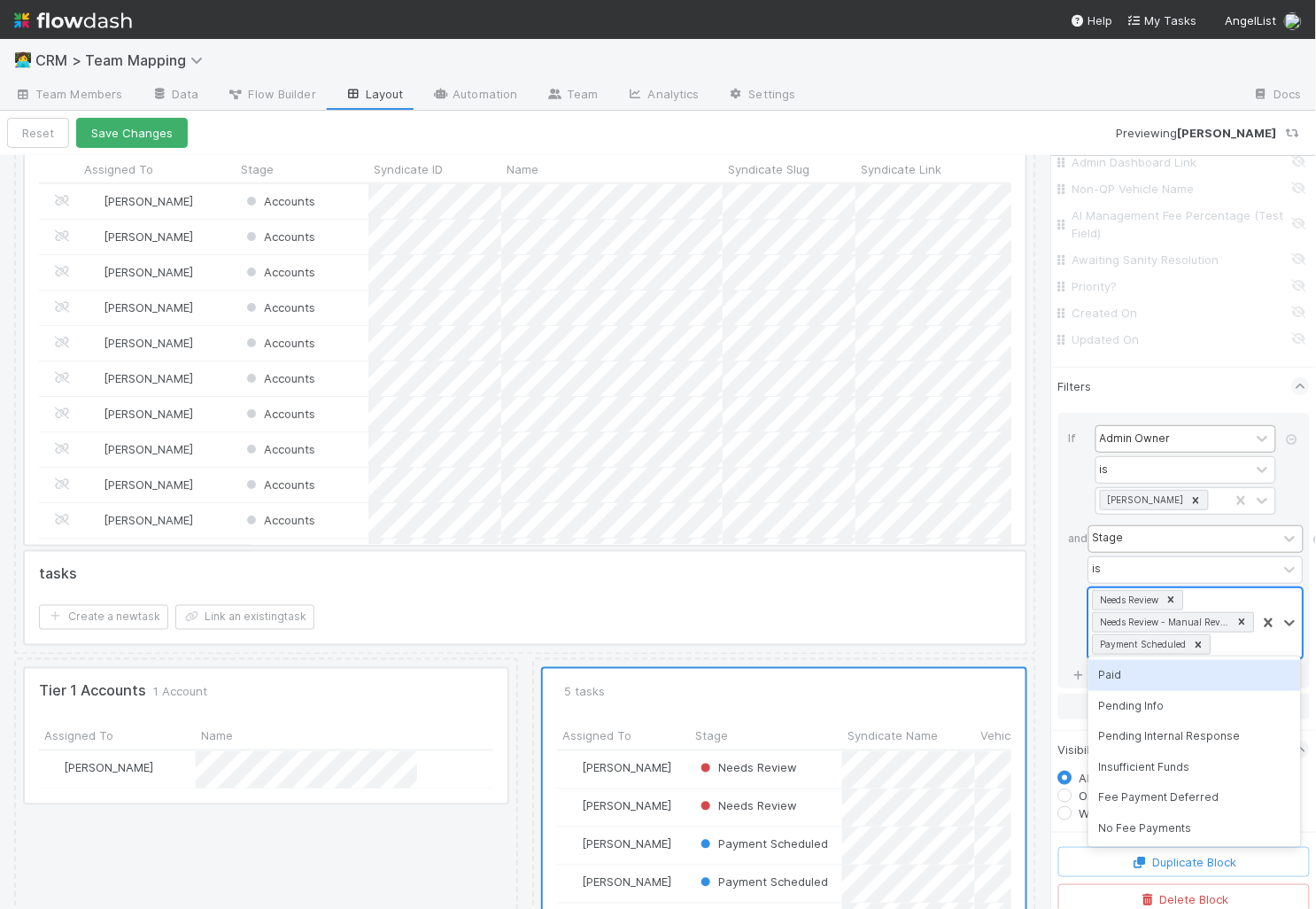
scroll to position [2637, 0]
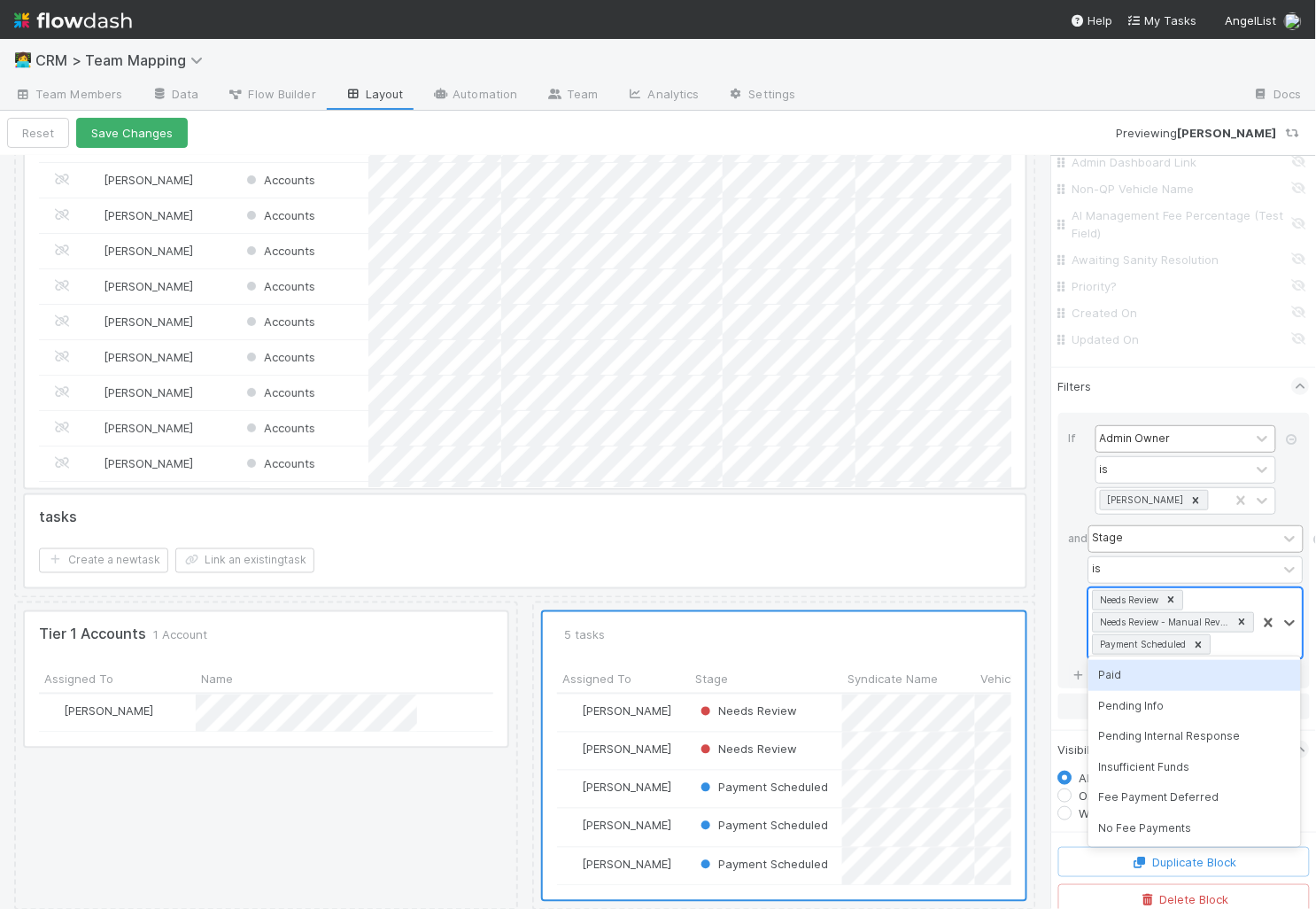
click at [1250, 633] on div "Needs Review Needs Review - Manual Review Required Payment Scheduled" at bounding box center [1172, 623] width 167 height 70
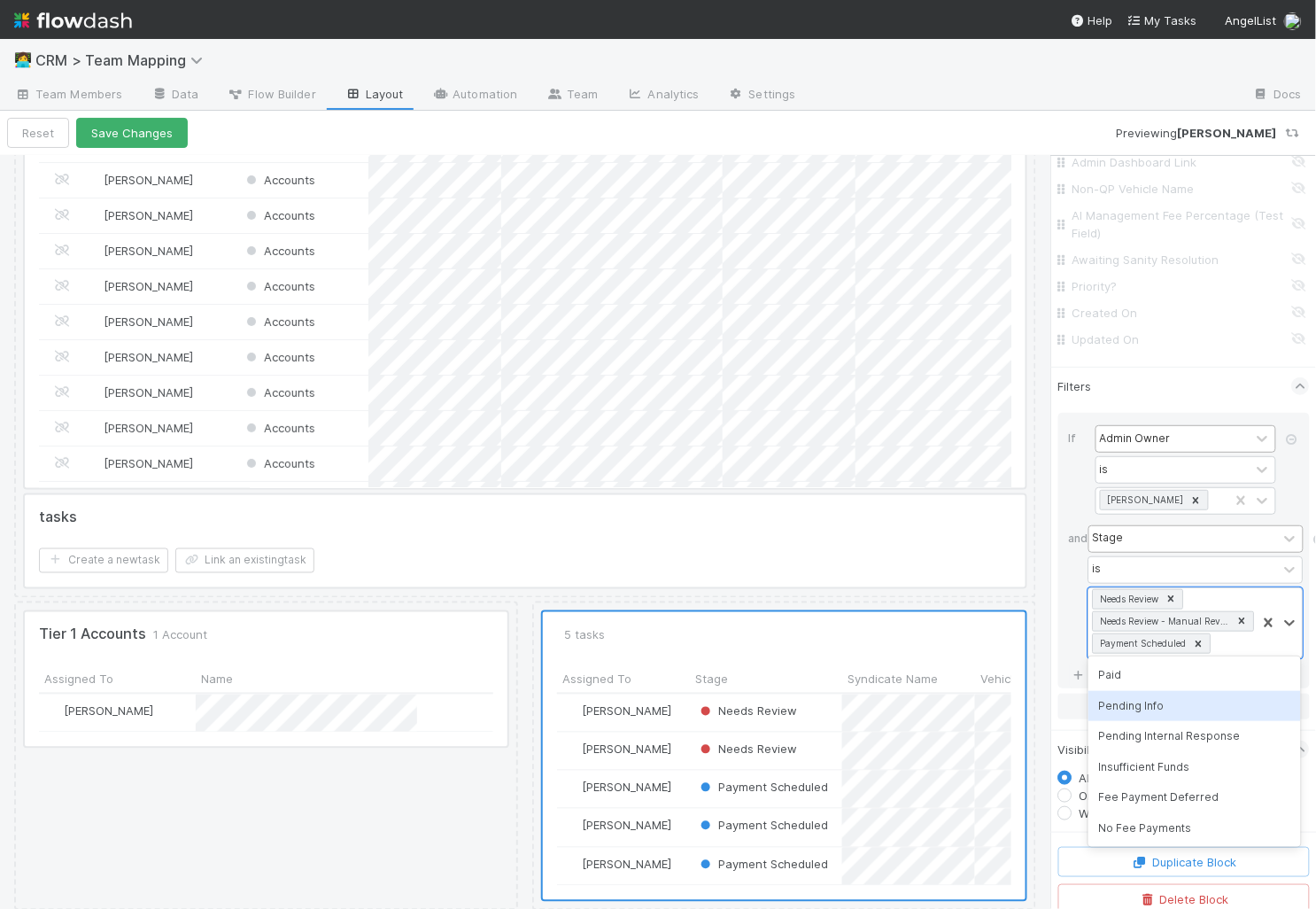
click at [1217, 702] on div "Pending Info" at bounding box center [1194, 705] width 212 height 30
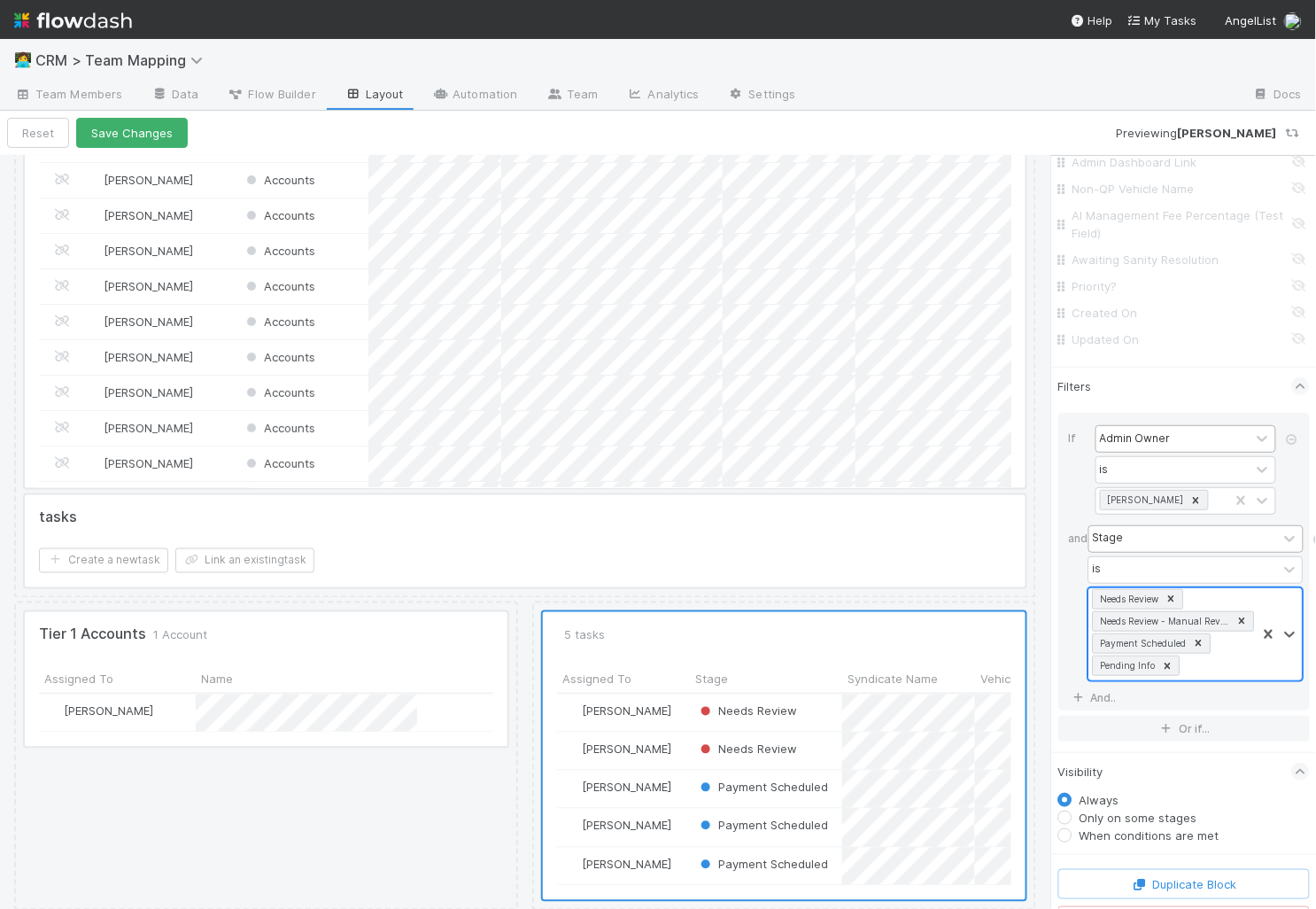
scroll to position [2494, 0]
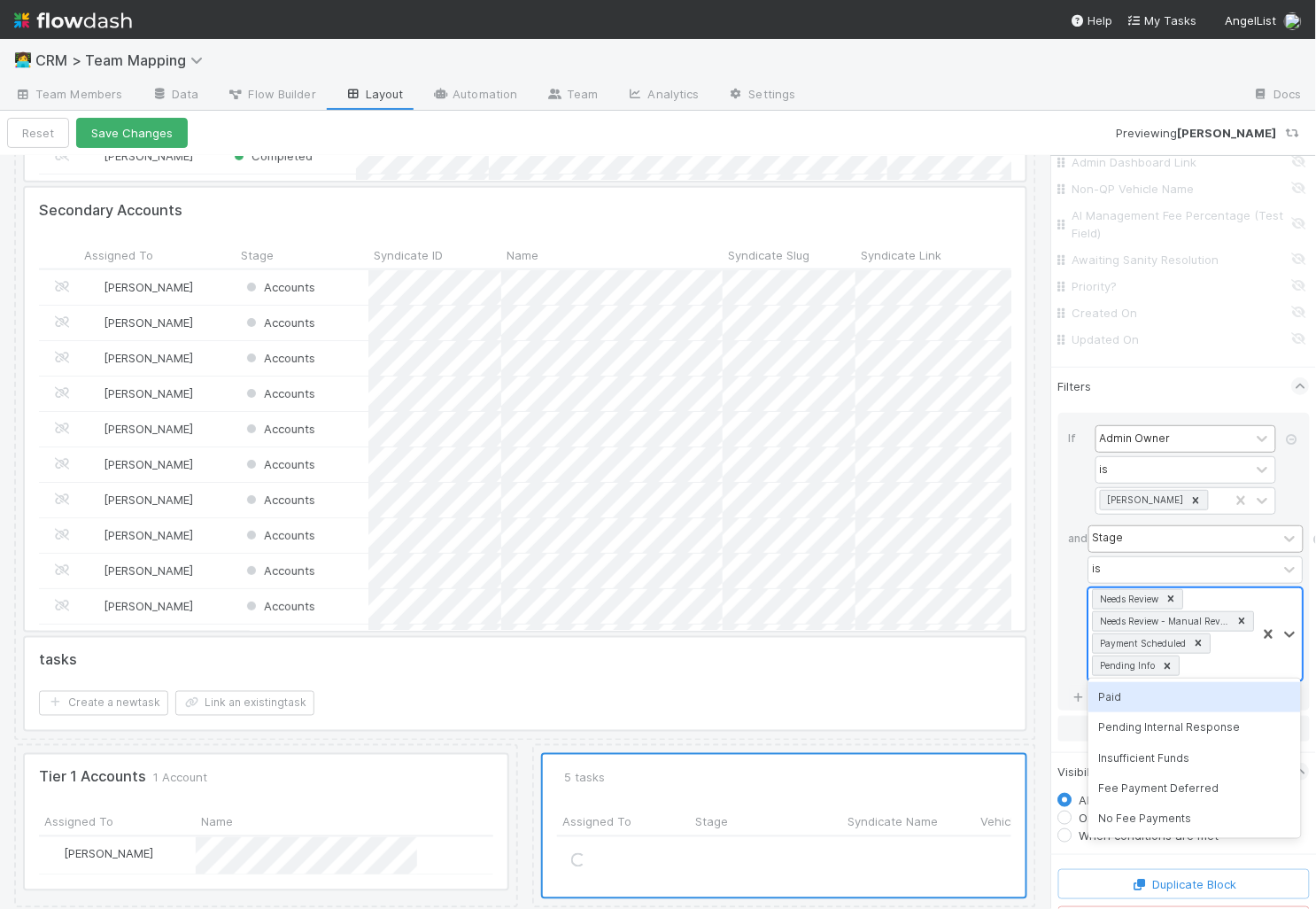
click at [1234, 658] on div "Needs Review Needs Review - Manual Review Required Payment Scheduled Pending In…" at bounding box center [1172, 634] width 167 height 92
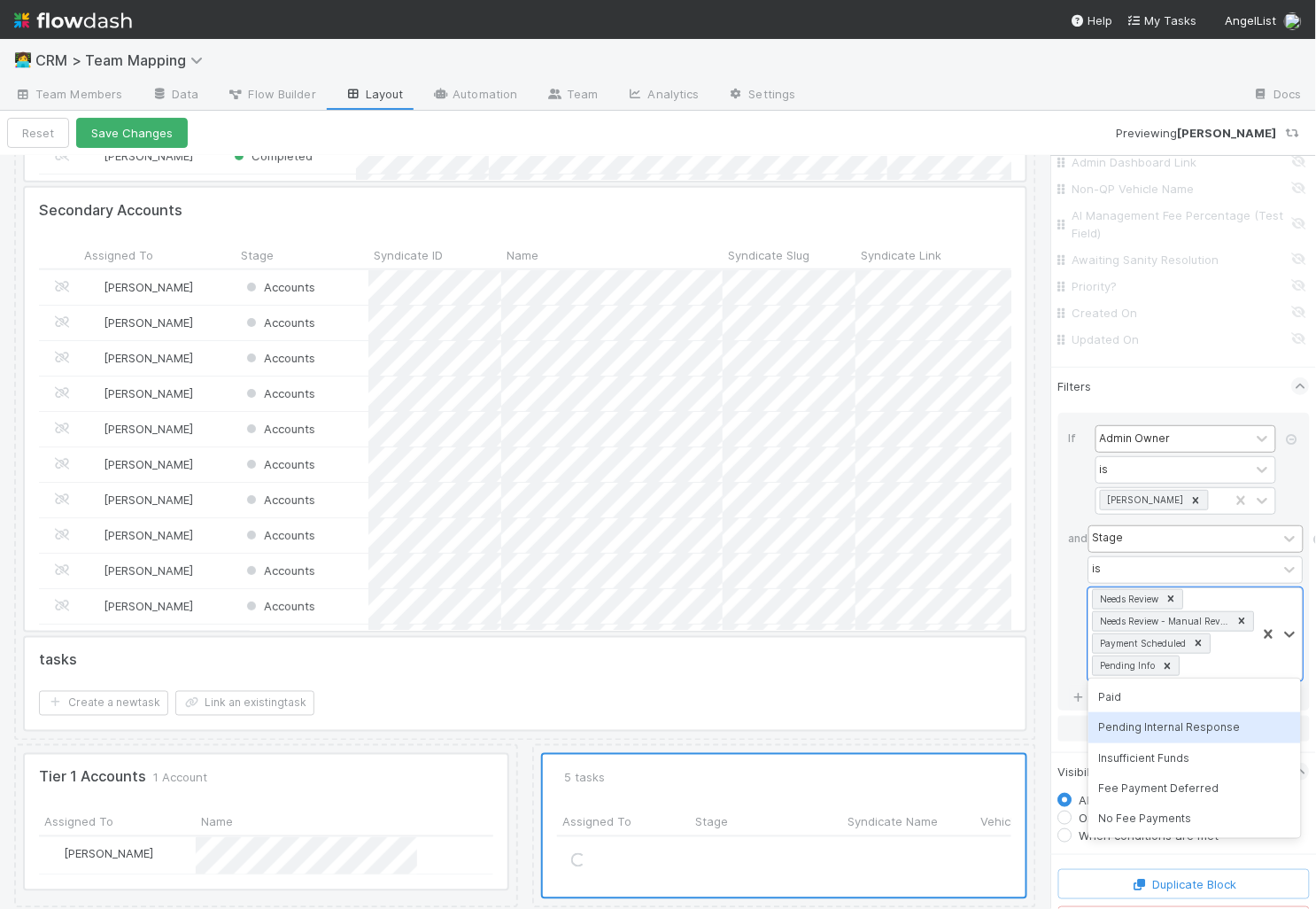
click at [1196, 732] on div "Pending Internal Response" at bounding box center [1194, 726] width 212 height 30
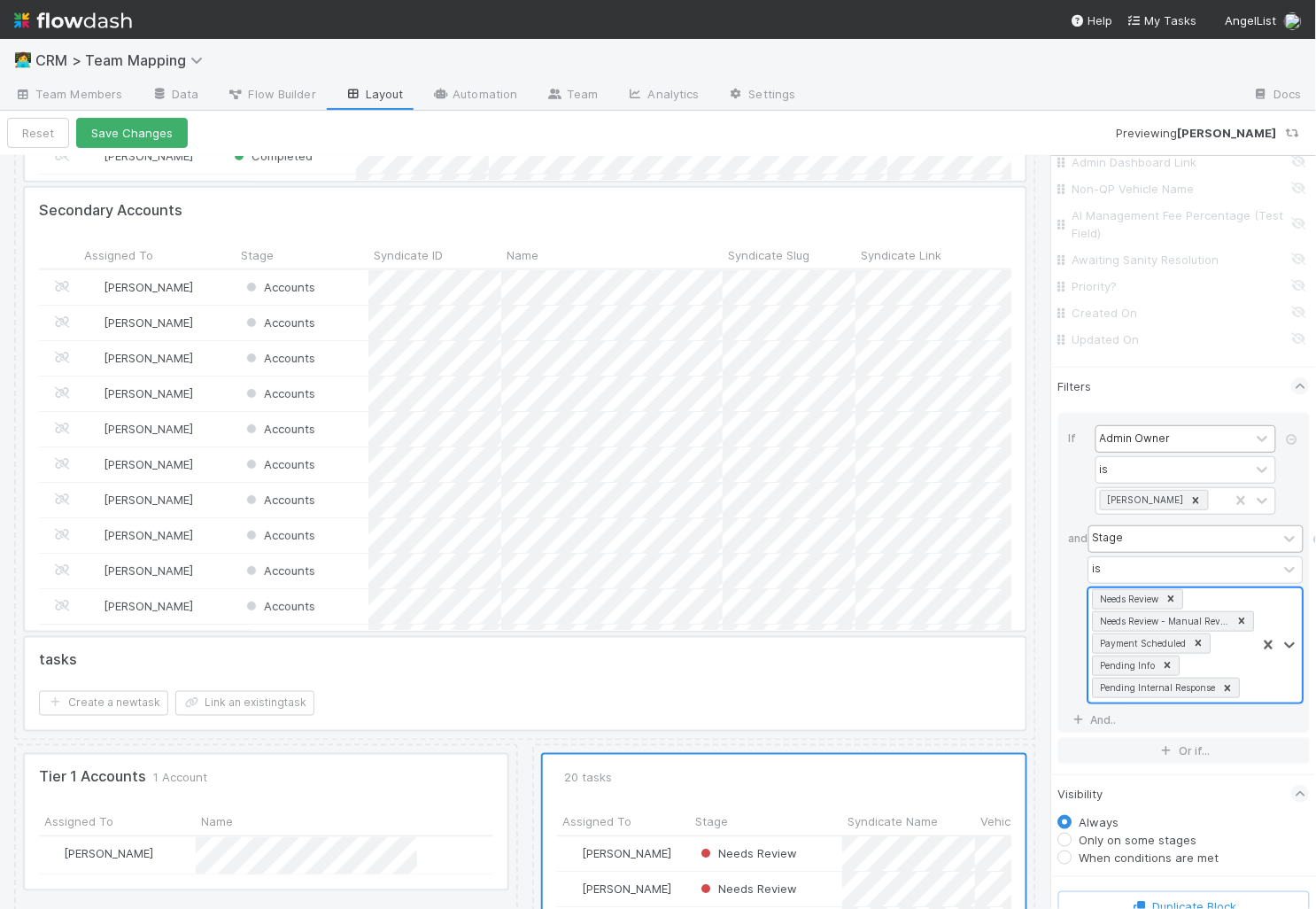
scroll to position [2794, 0]
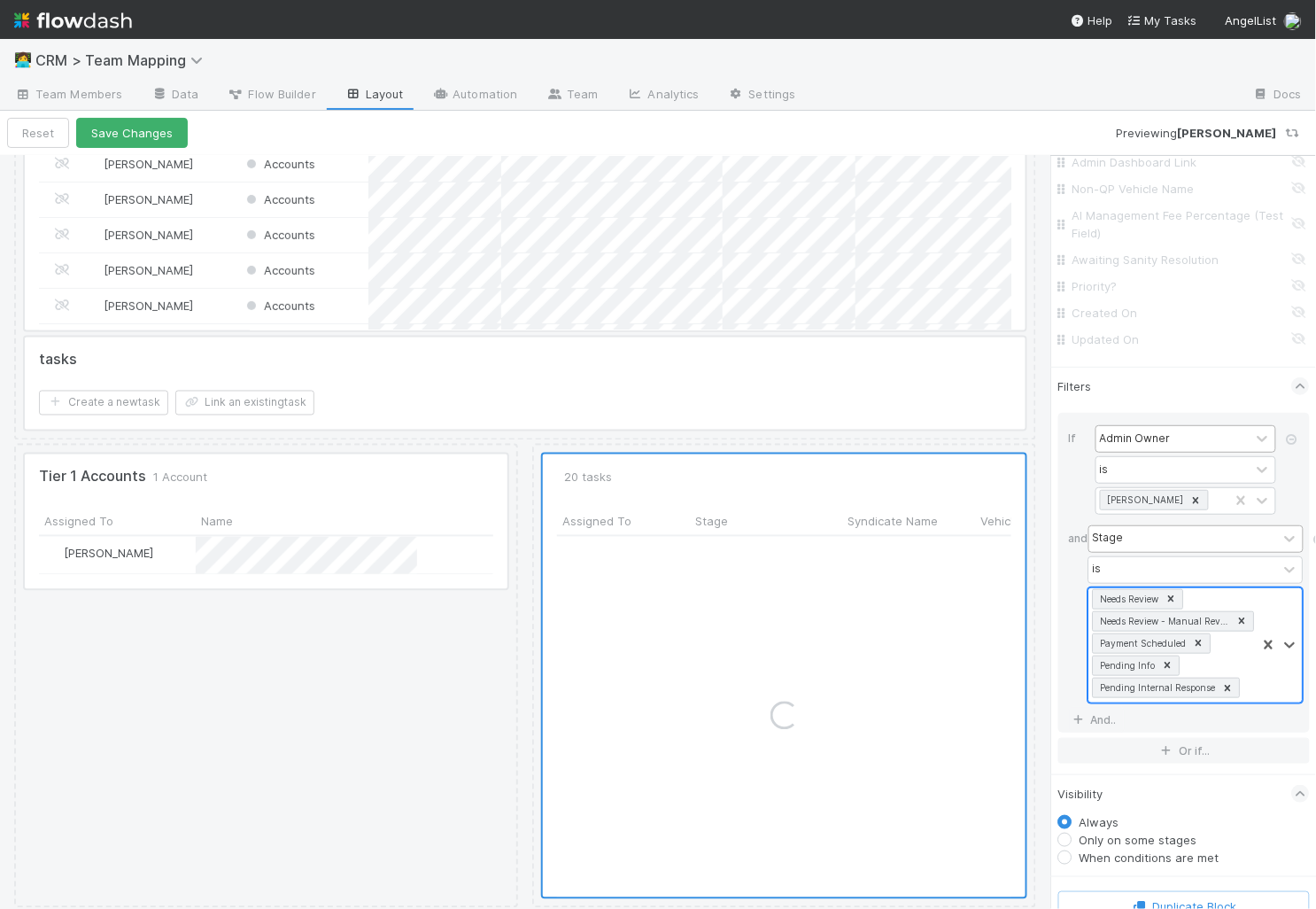
click at [1254, 679] on div "Needs Review Needs Review - Manual Review Required Payment Scheduled Pending In…" at bounding box center [1172, 645] width 167 height 114
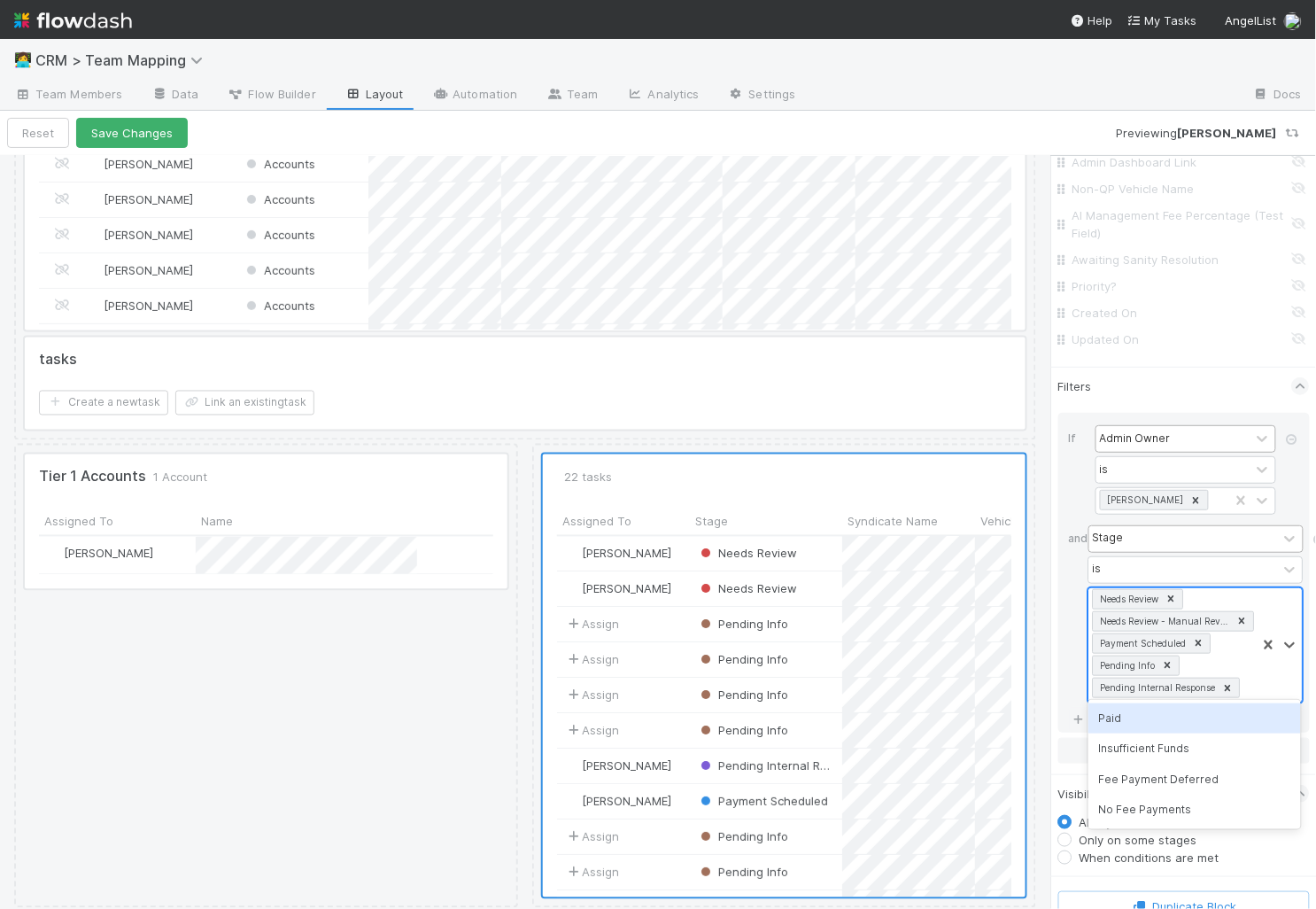
scroll to position [361, 456]
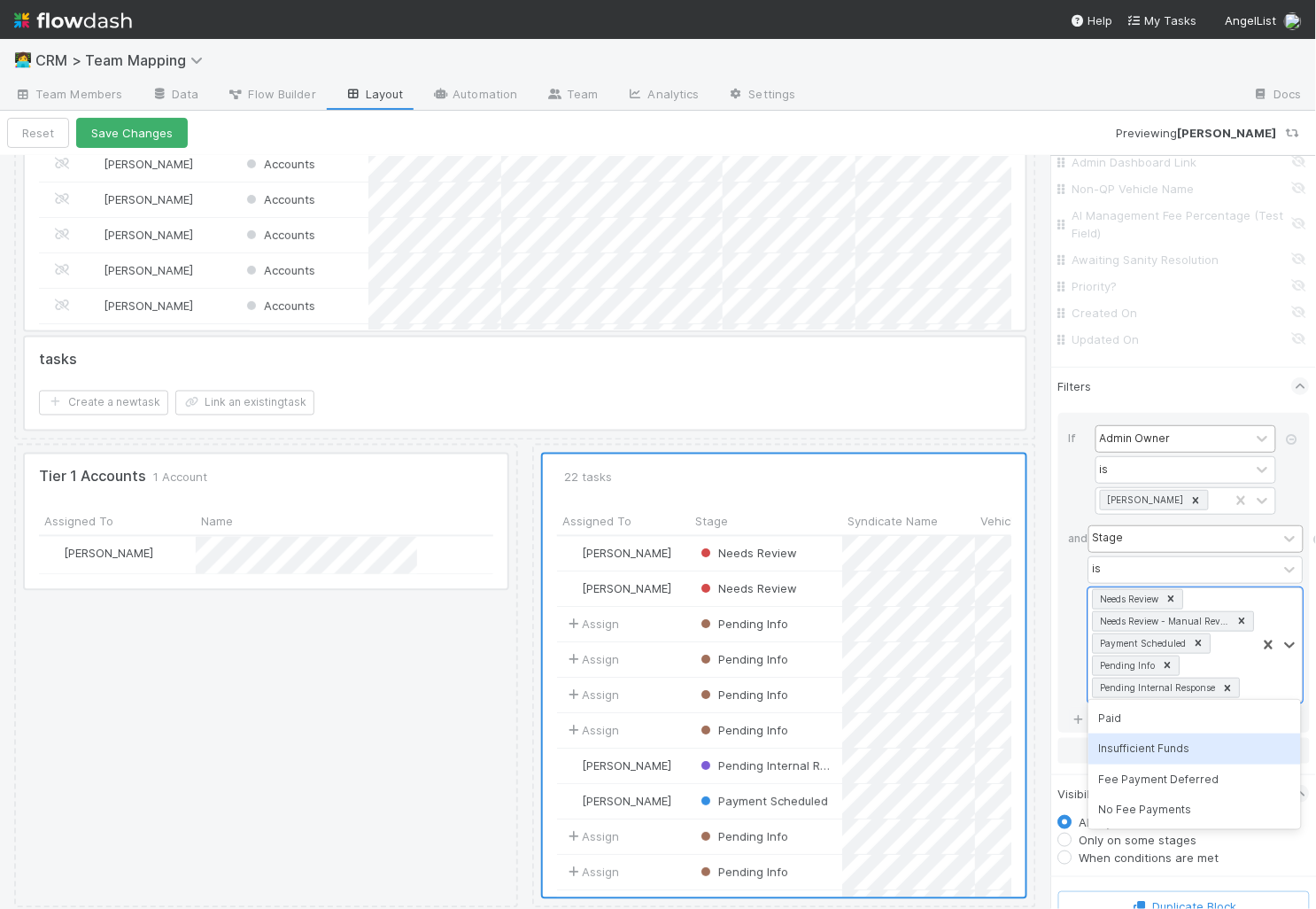
click at [1228, 745] on div "Insufficient Funds" at bounding box center [1194, 747] width 212 height 30
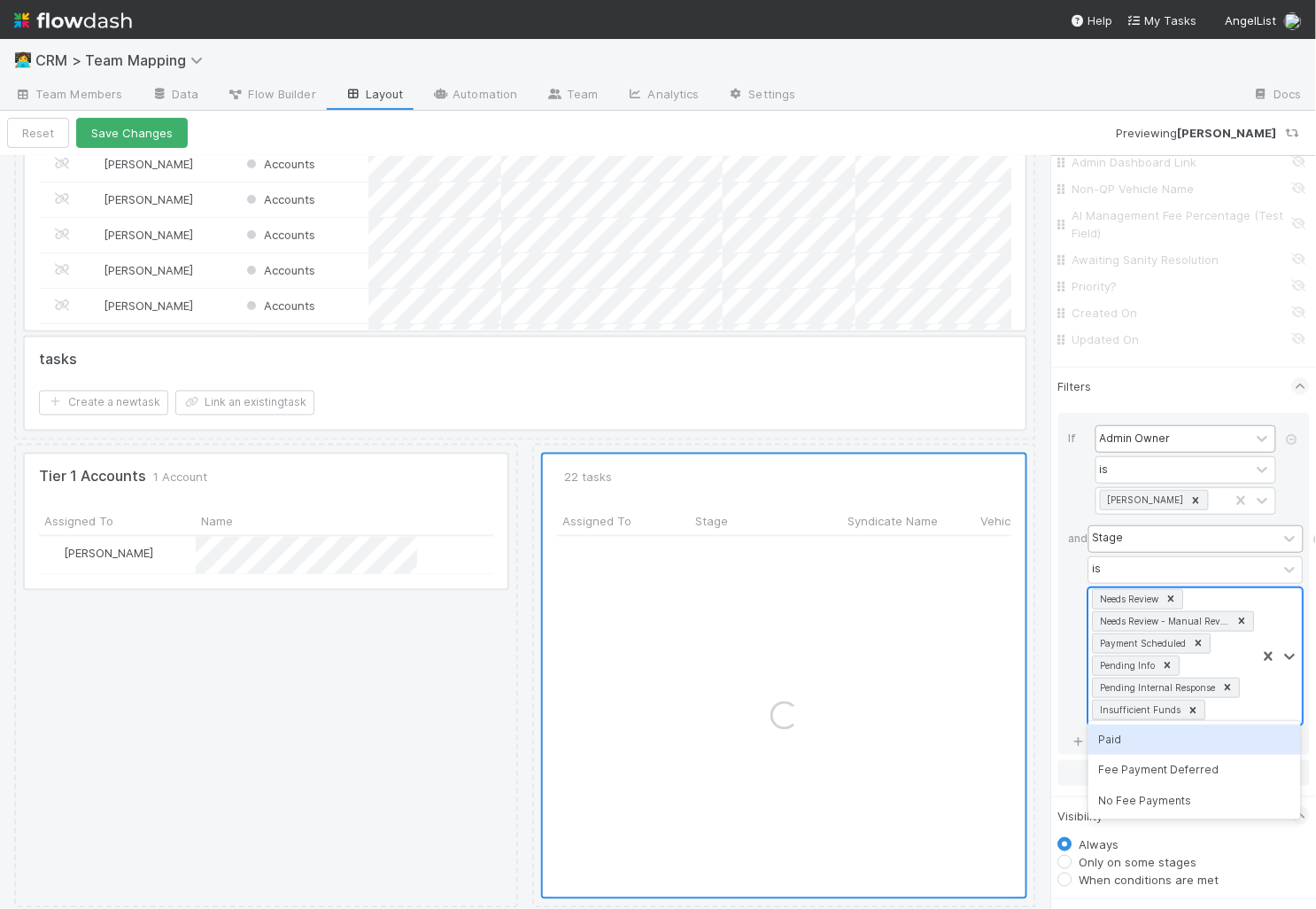
click at [1258, 679] on div at bounding box center [1280, 656] width 46 height 136
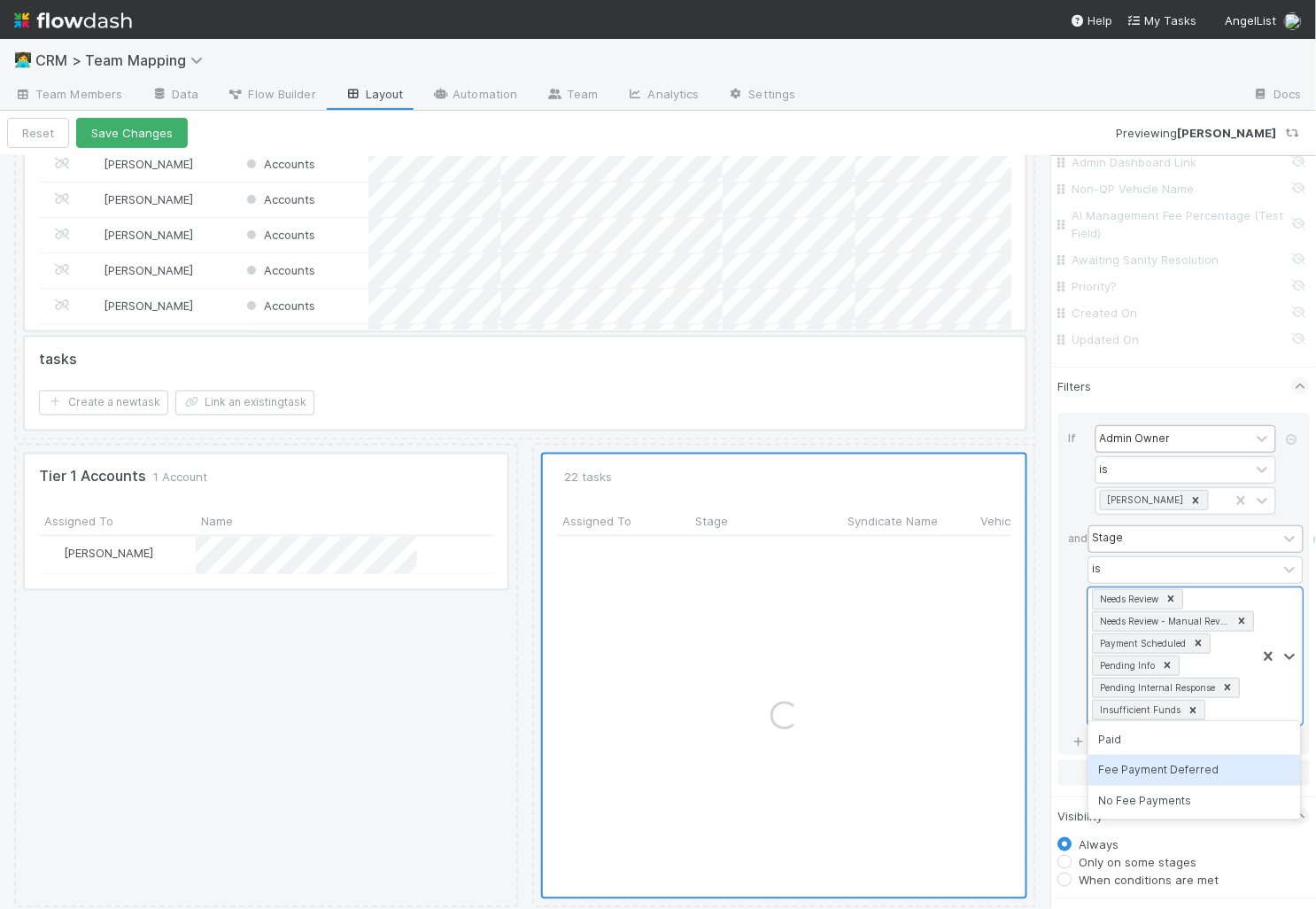
click at [1199, 778] on div "Fee Payment Deferred" at bounding box center [1194, 769] width 212 height 30
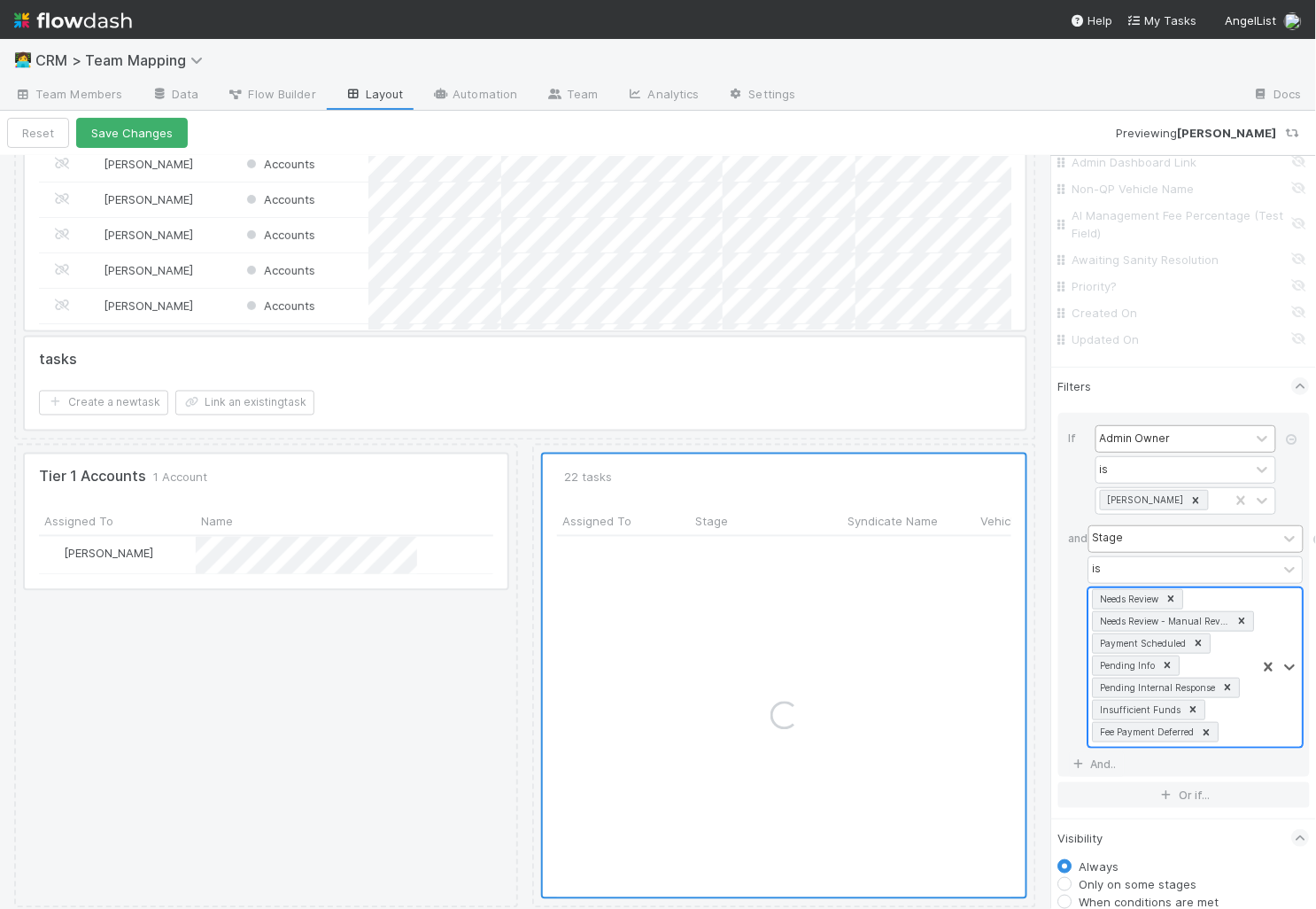
click at [1239, 710] on div "Needs Review Needs Review - Manual Review Required Payment Scheduled Pending In…" at bounding box center [1172, 667] width 167 height 158
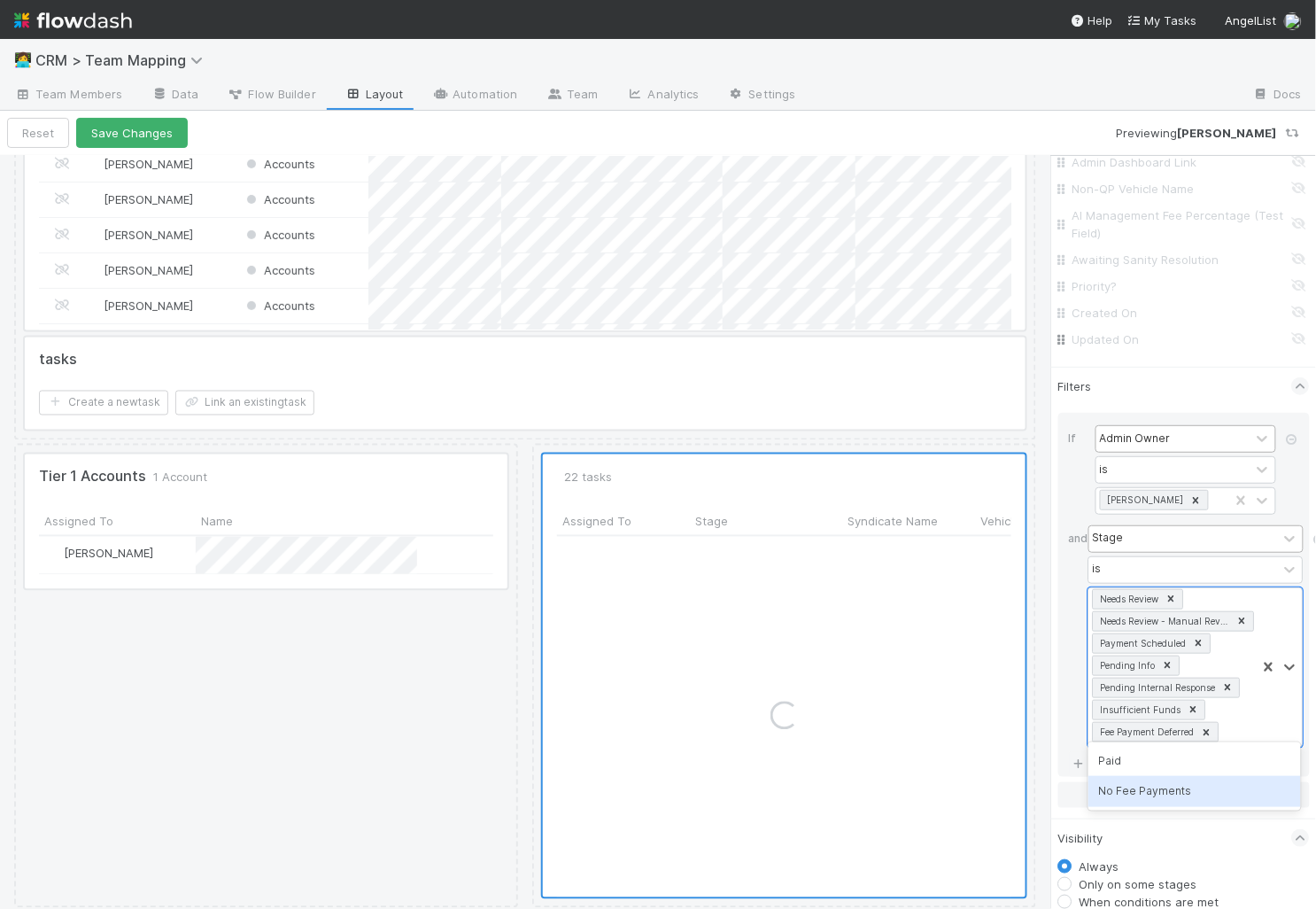
click at [1212, 792] on div "No Fee Payments" at bounding box center [1194, 791] width 212 height 30
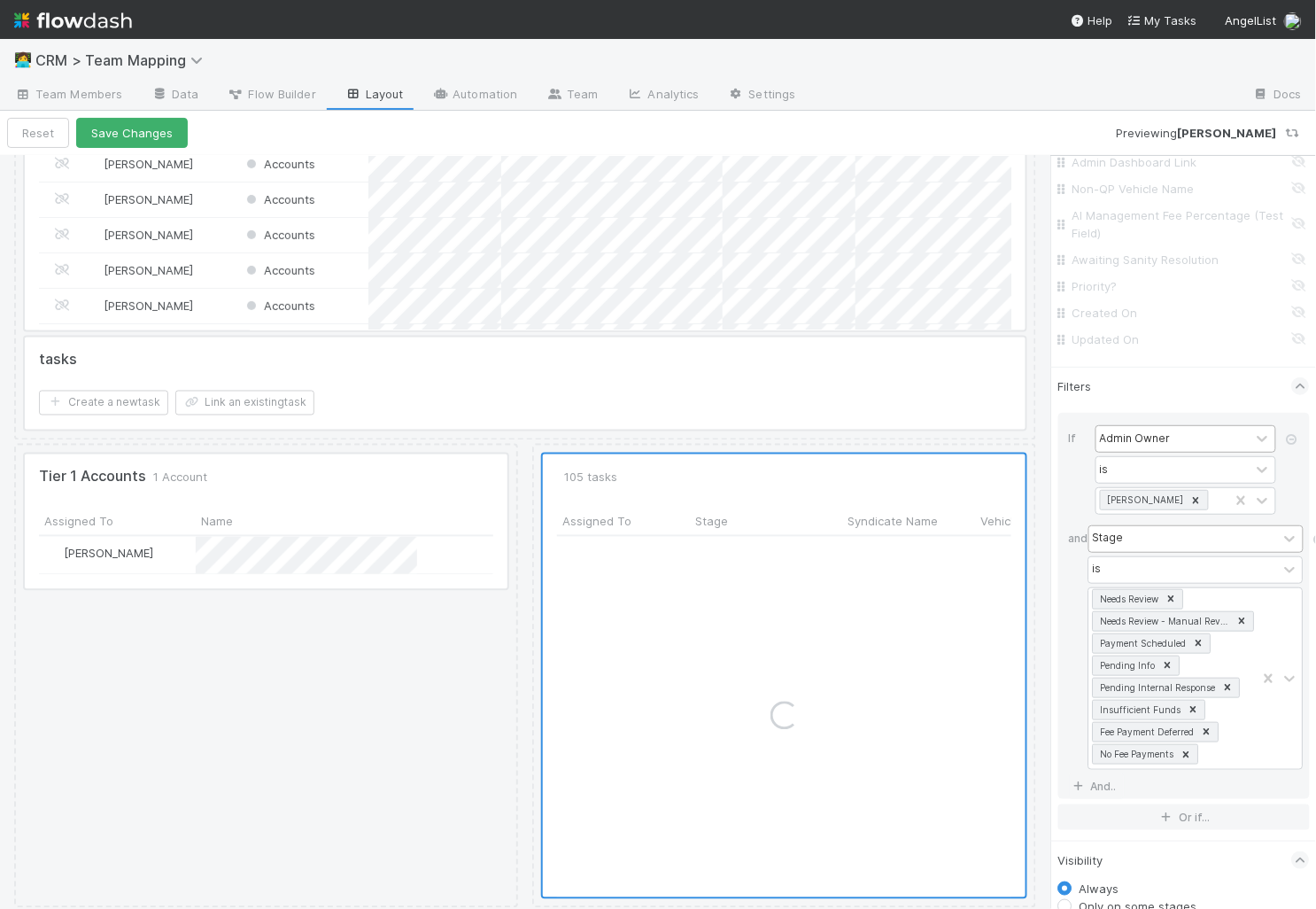
click at [1302, 383] on icon at bounding box center [1302, 386] width 12 height 18
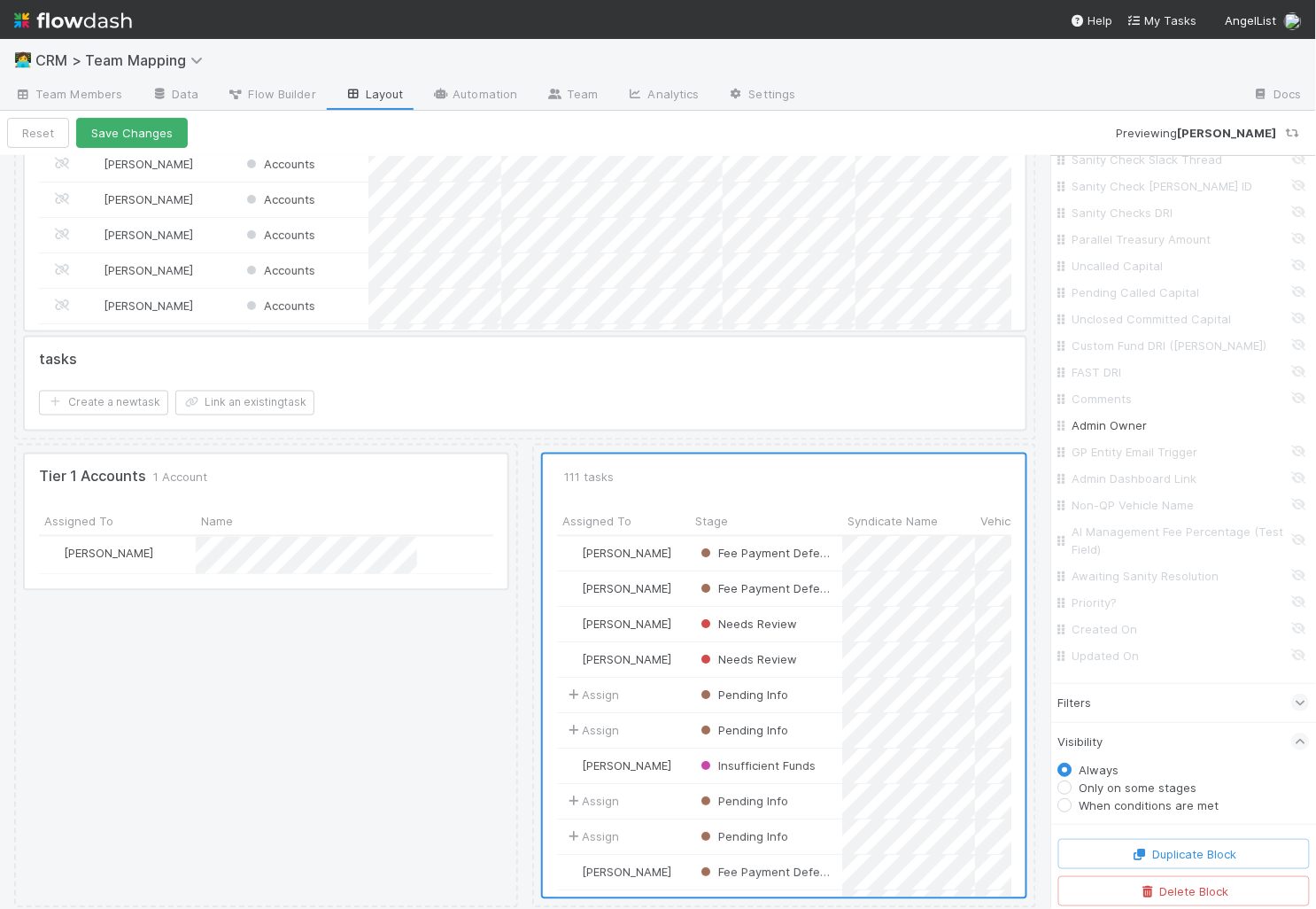
click at [1268, 698] on div "Filters" at bounding box center [1184, 702] width 251 height 39
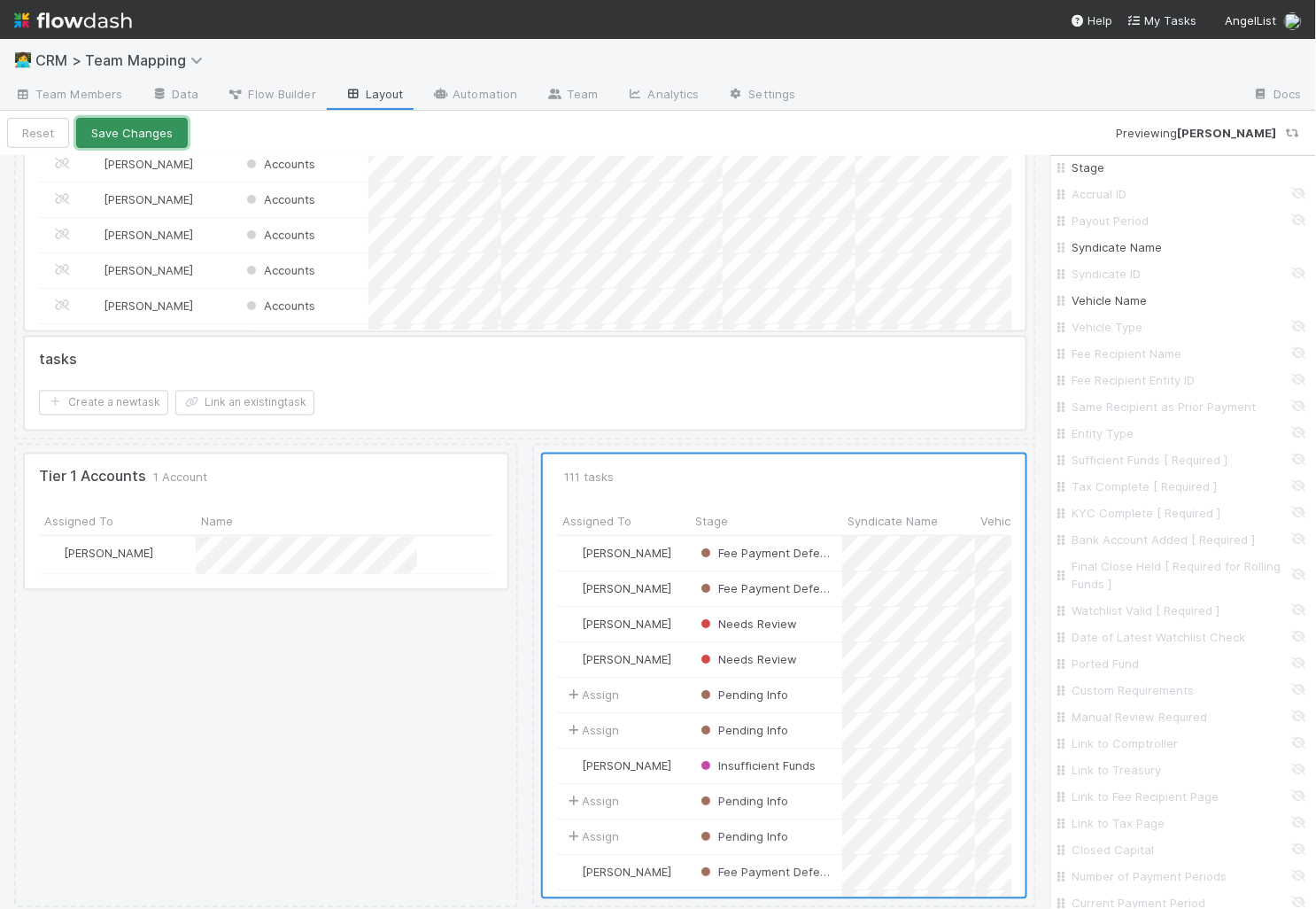
click at [154, 135] on button "Save Changes" at bounding box center [131, 132] width 111 height 30
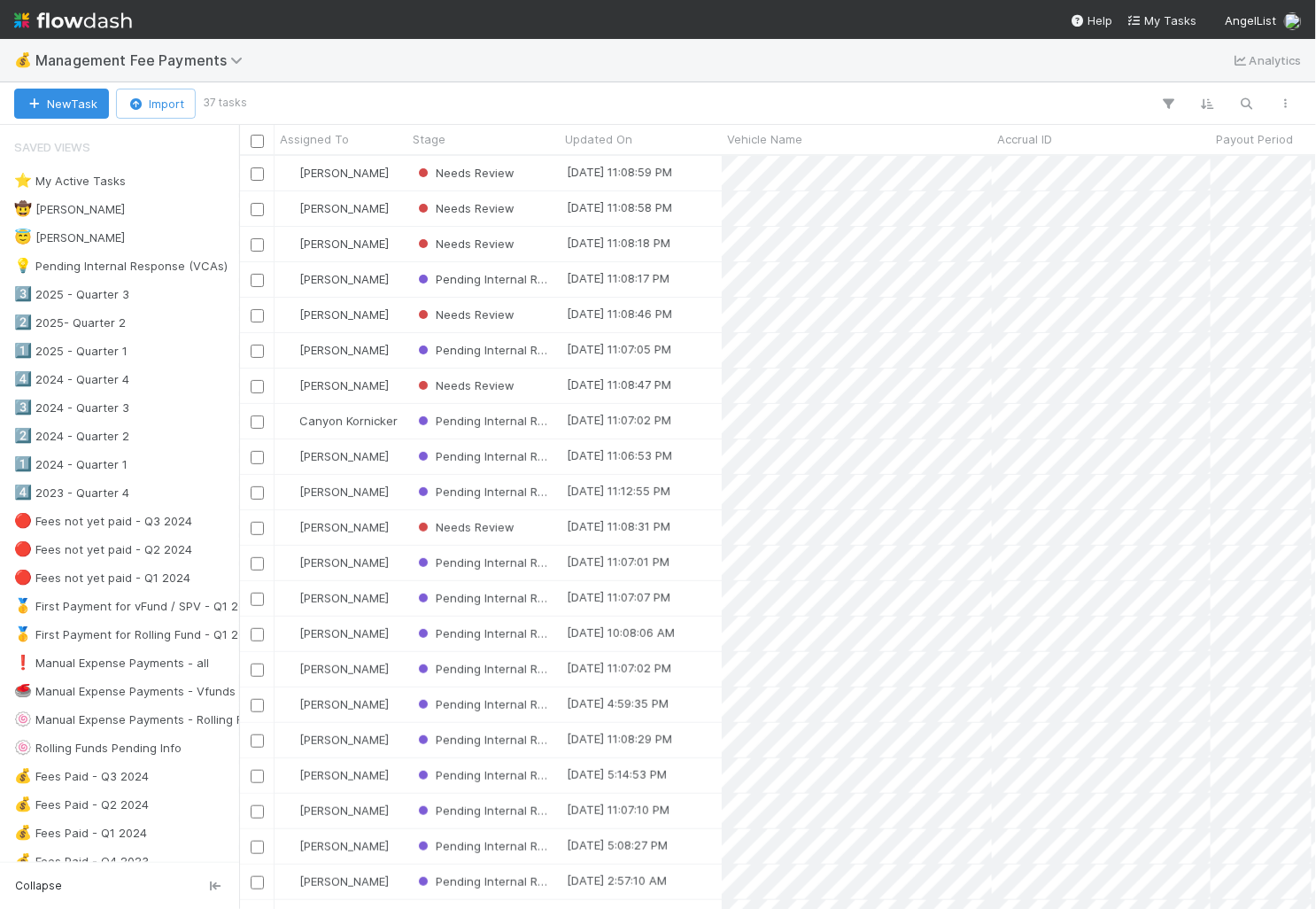
scroll to position [1, 1]
click at [206, 61] on span "Management Fee Payments" at bounding box center [143, 61] width 216 height 18
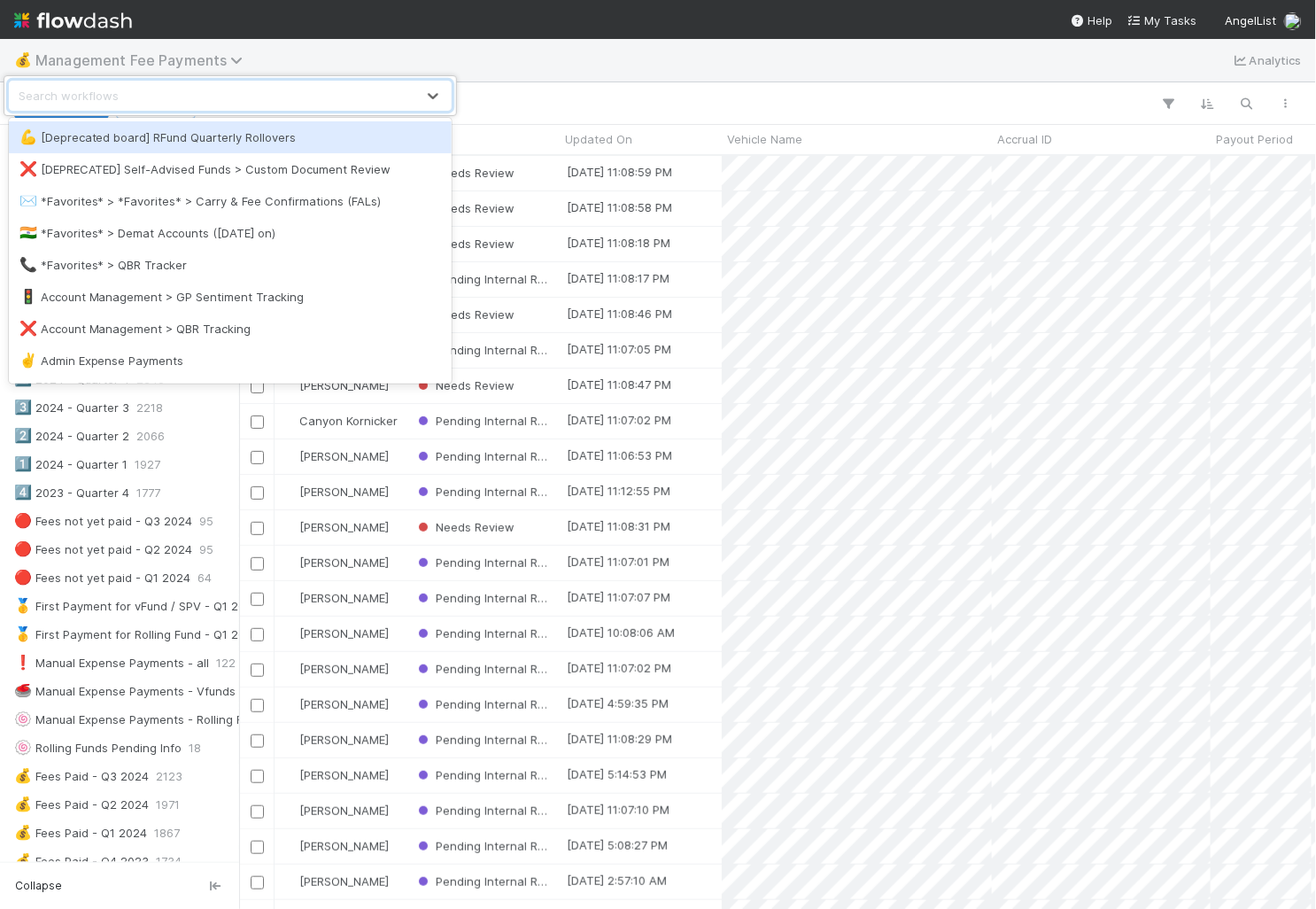
click at [206, 61] on div "option [Deprecated board] RFund Quarterly Rollovers focused, 1 of 114. 114 resu…" at bounding box center [658, 454] width 1316 height 909
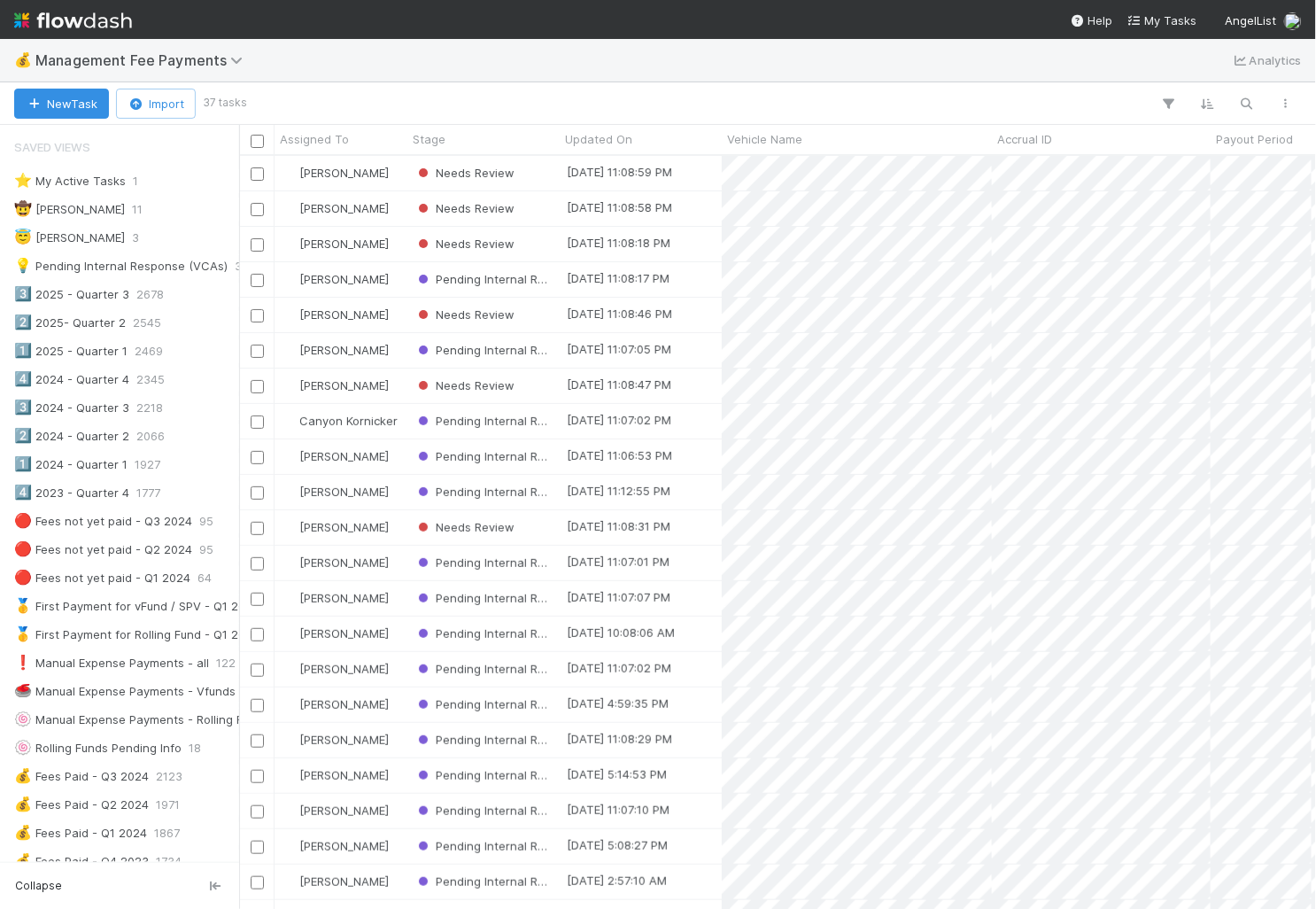
click at [96, 22] on img at bounding box center [73, 20] width 118 height 30
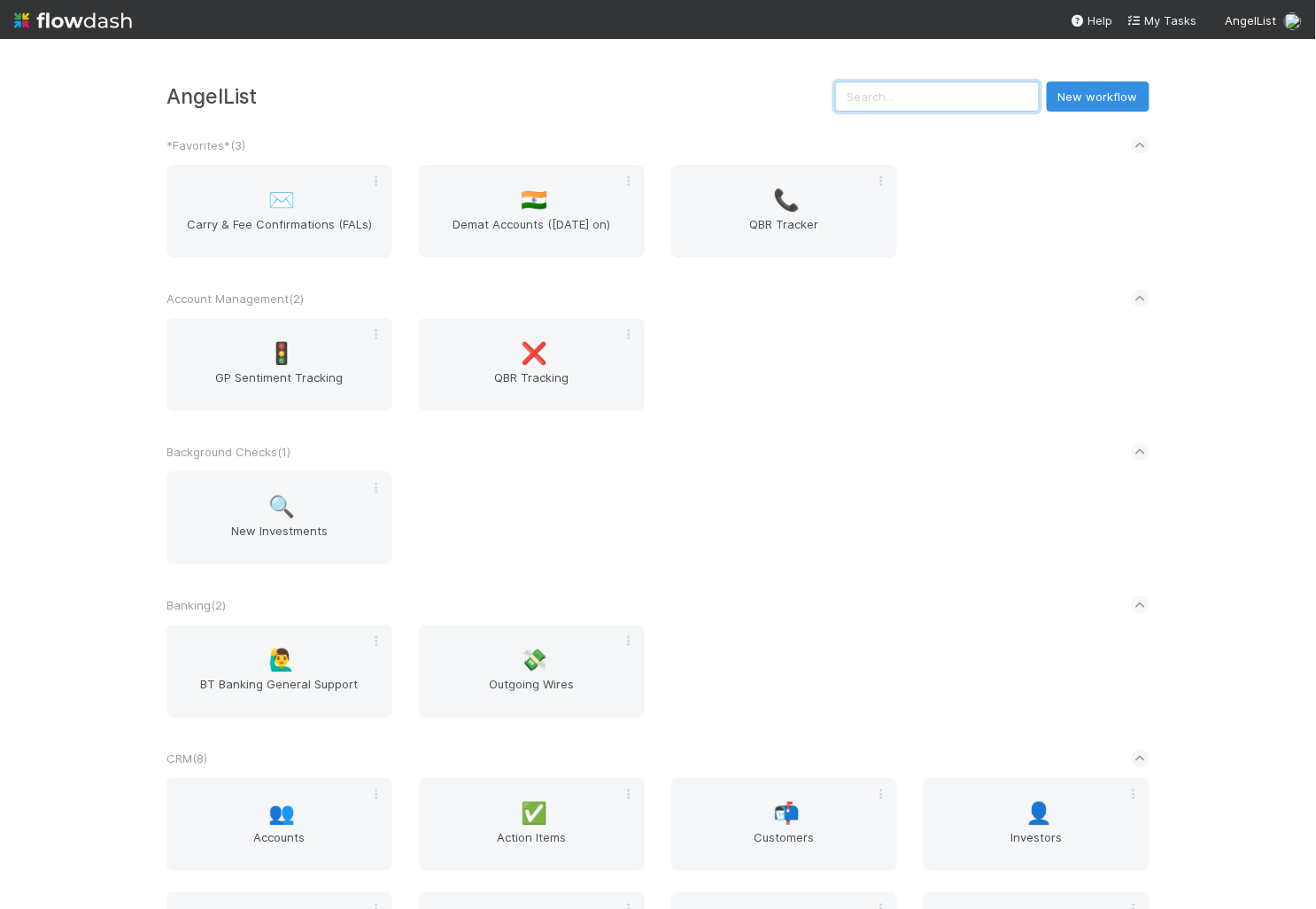
click at [987, 96] on input "text" at bounding box center [937, 96] width 204 height 30
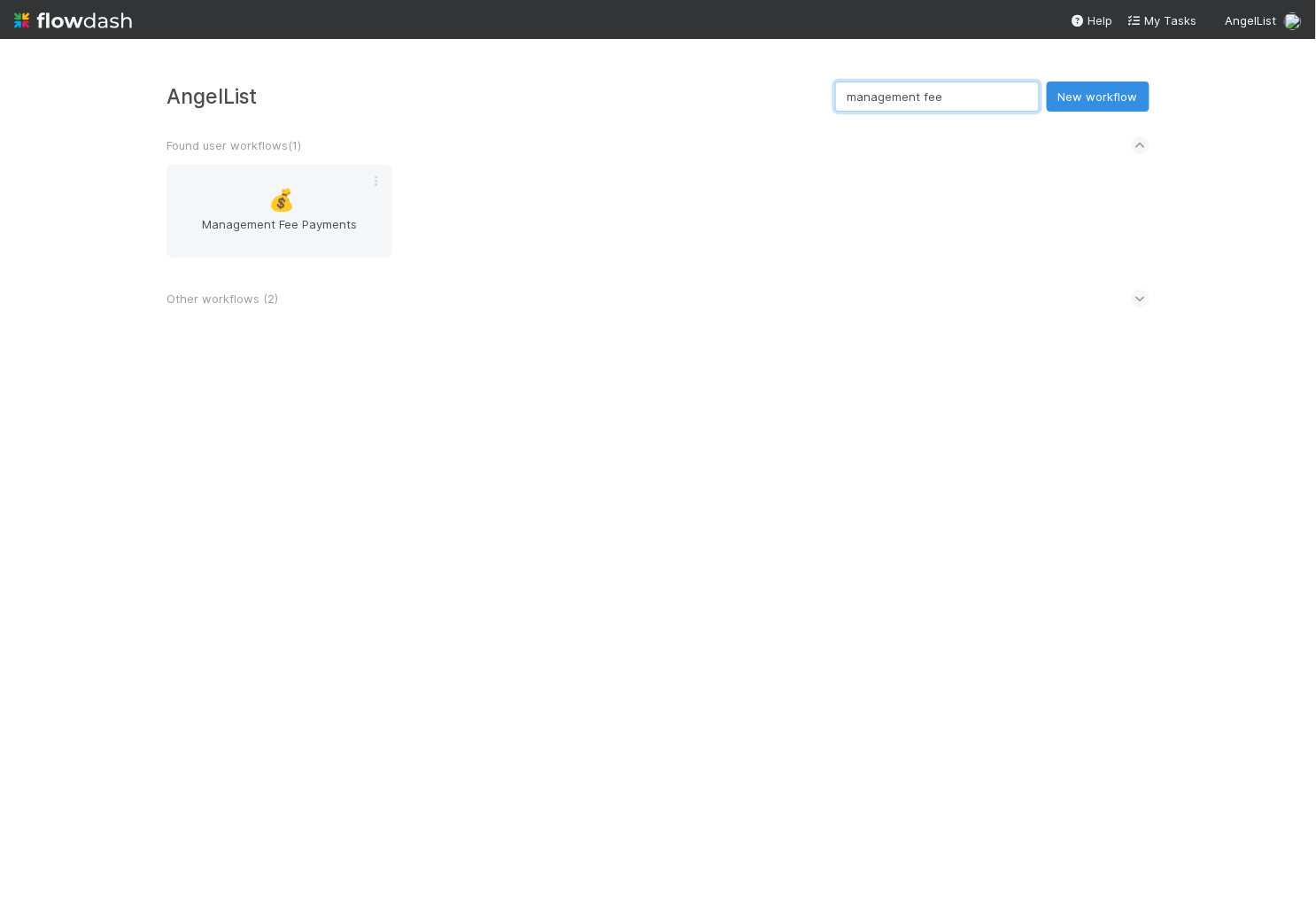
type input "management fee"
click at [256, 296] on span "Other workflows ( 2 )" at bounding box center [221, 298] width 111 height 14
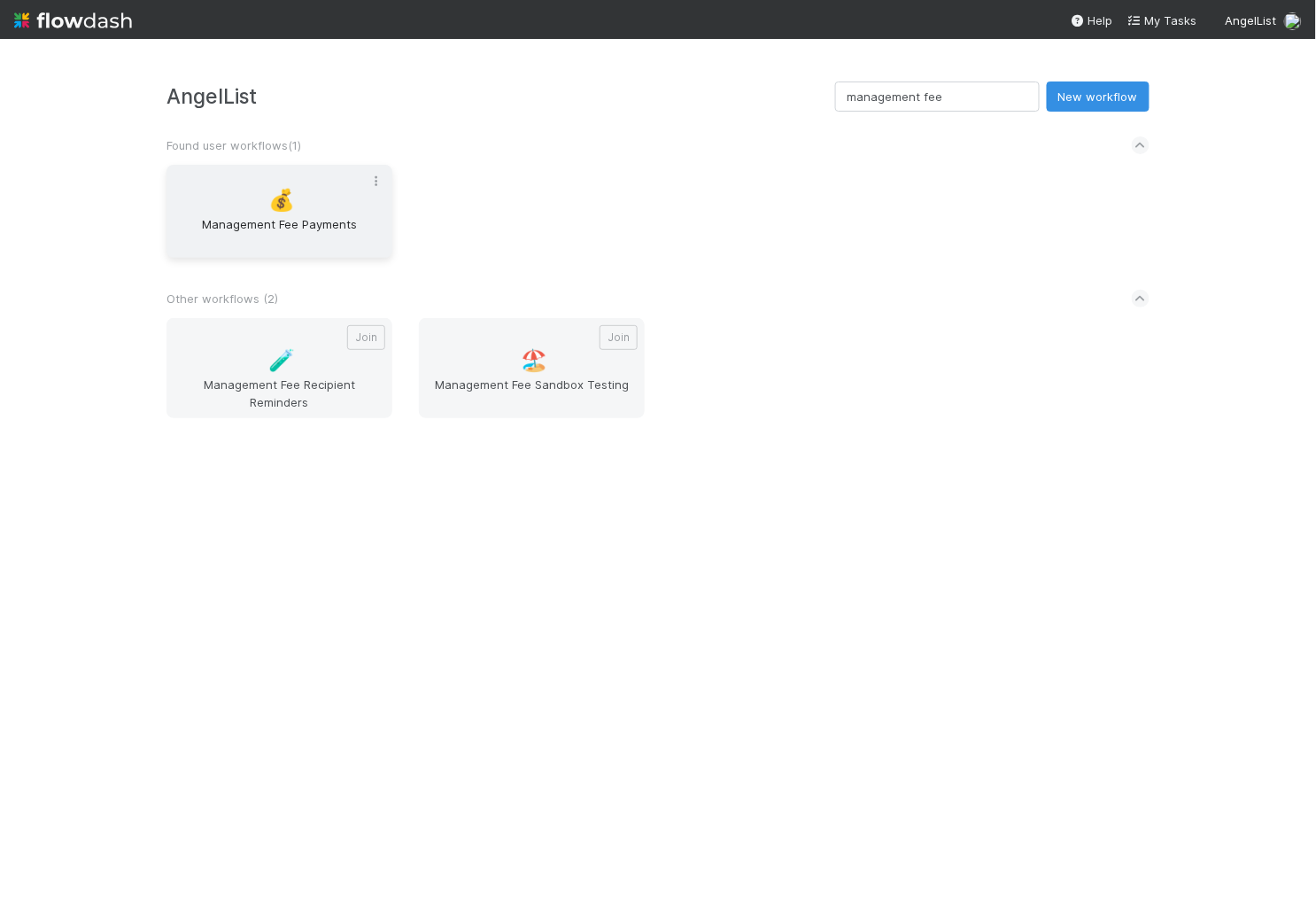
click at [378, 177] on icon at bounding box center [377, 181] width 18 height 12
click at [342, 235] on div "Leave" at bounding box center [314, 237] width 140 height 26
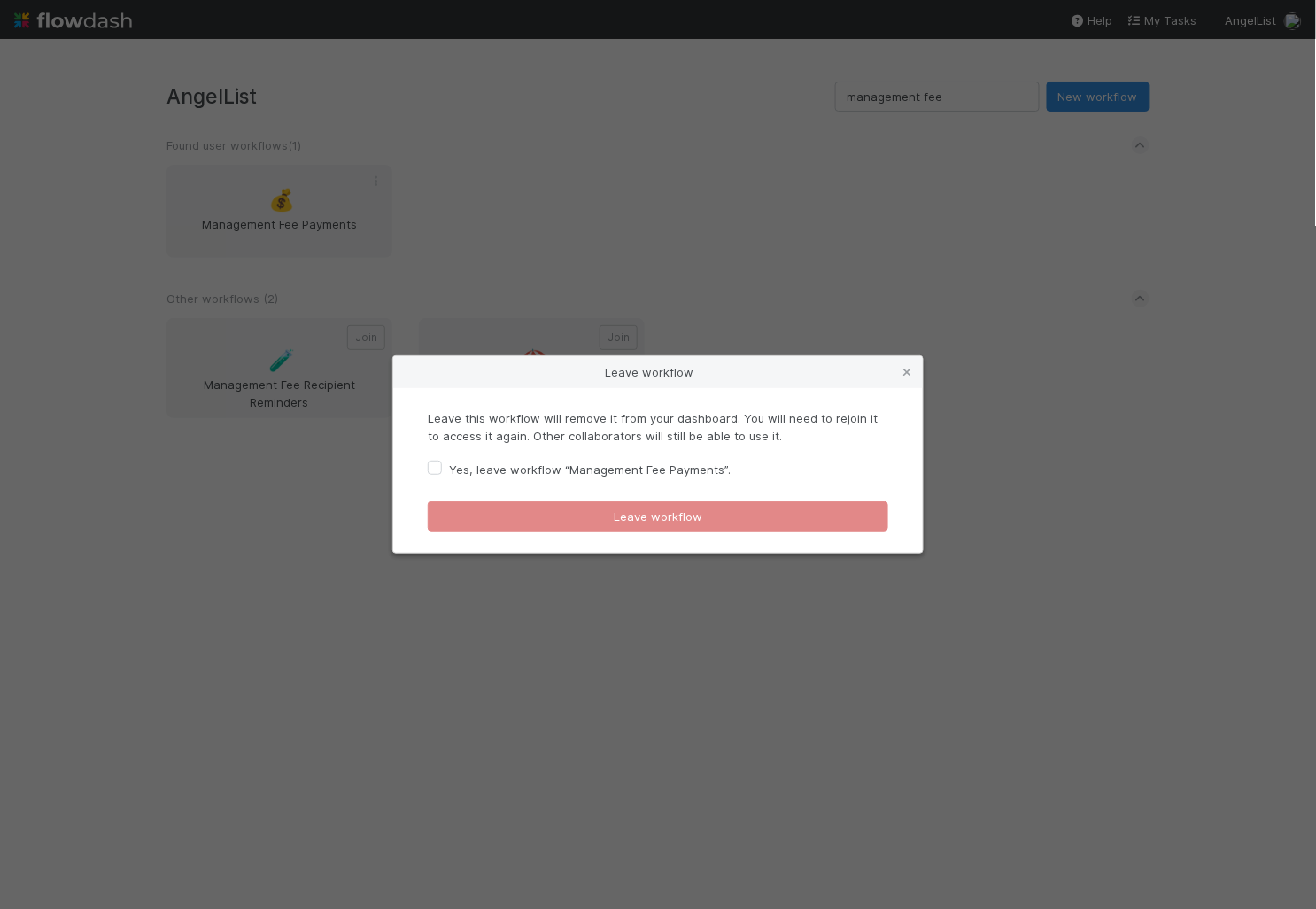
click at [597, 471] on label "Yes, leave workflow “Management Fee Payments”." at bounding box center [590, 470] width 282 height 22
click at [442, 471] on input "Yes, leave workflow “Management Fee Payments”." at bounding box center [435, 467] width 14 height 16
checkbox input "true"
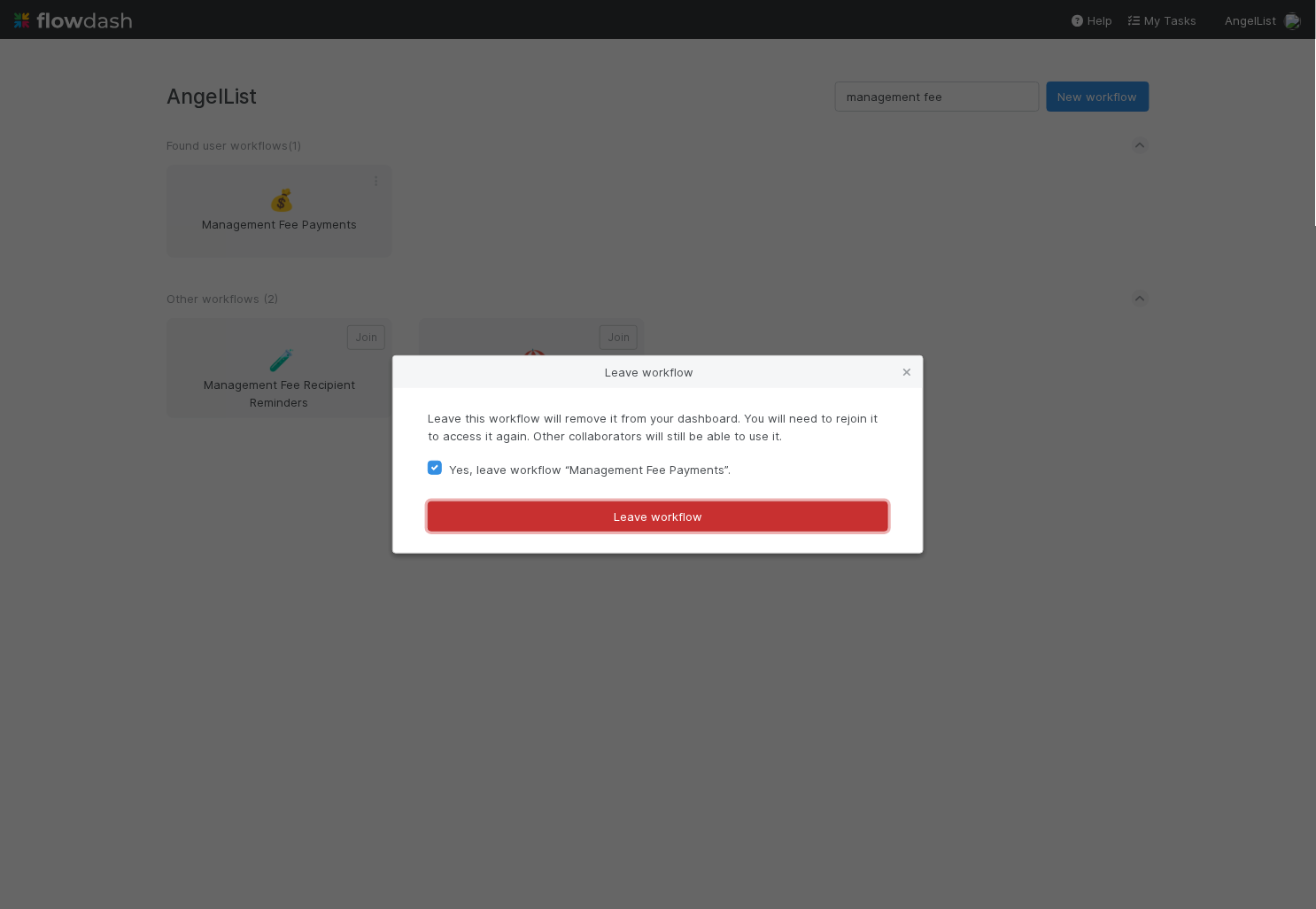
click at [597, 522] on button "Leave workflow" at bounding box center [658, 516] width 461 height 30
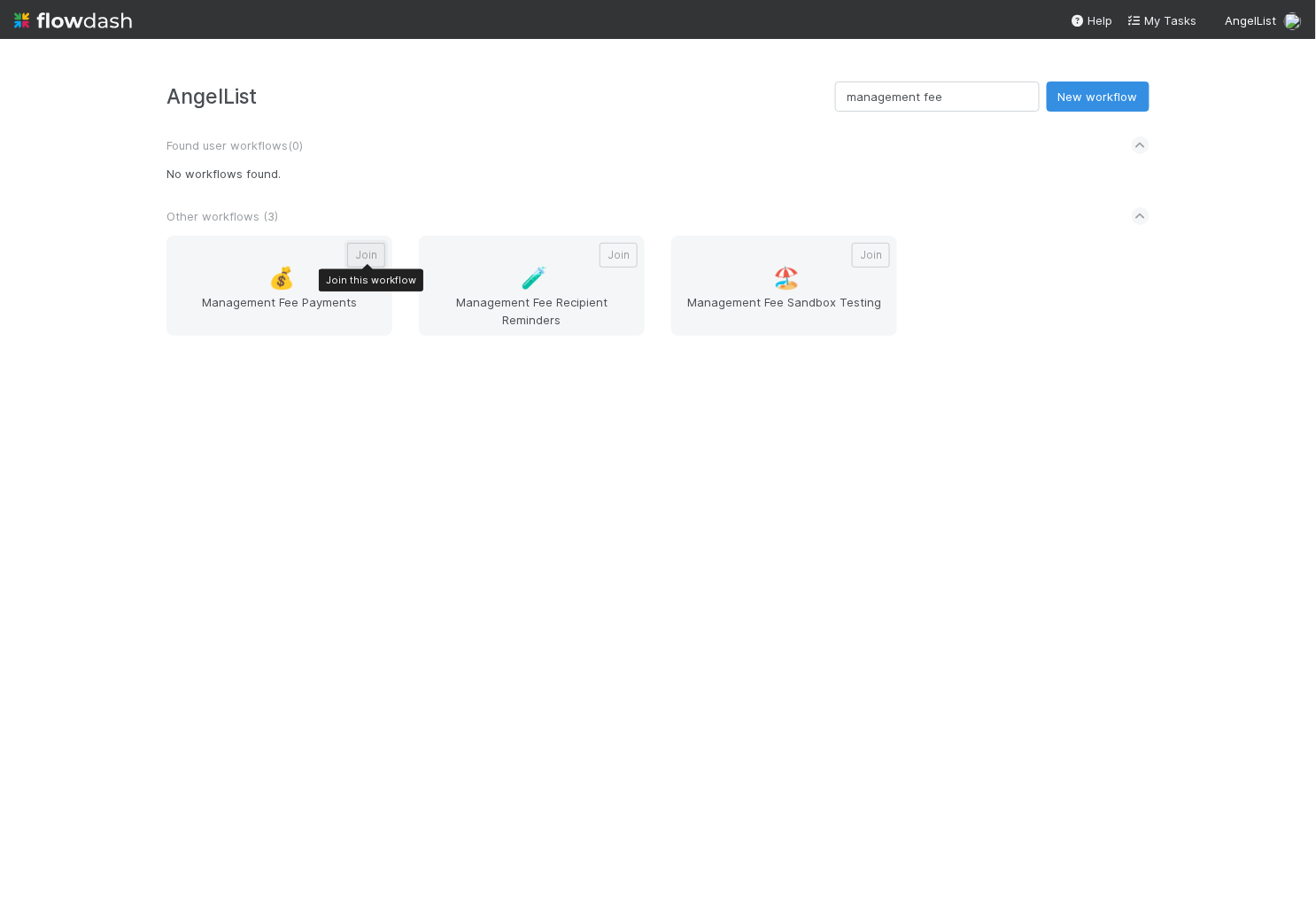
click at [364, 253] on button "Join" at bounding box center [366, 255] width 38 height 24
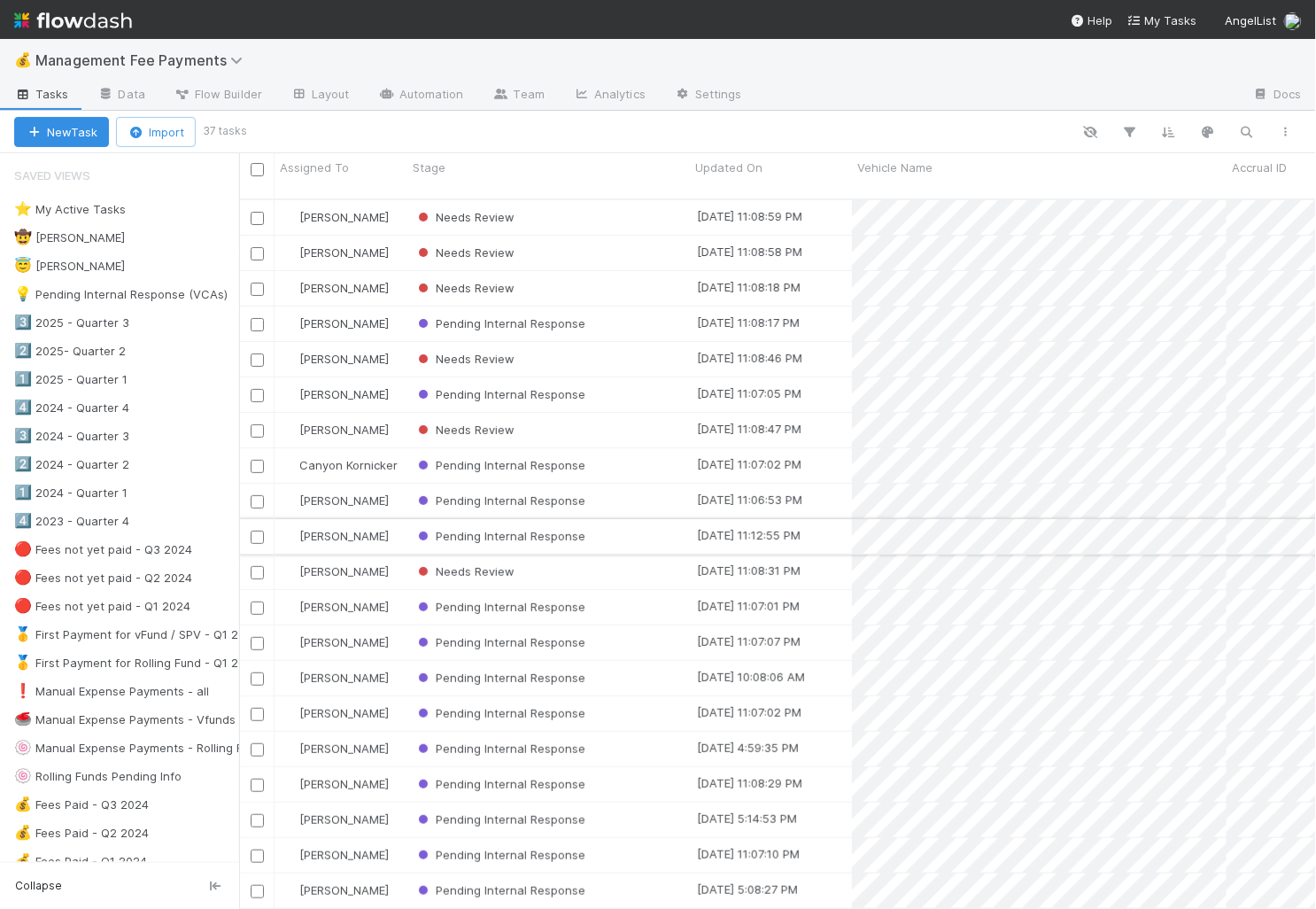
scroll to position [725, 1077]
click at [128, 81] on link "Data" at bounding box center [121, 95] width 76 height 28
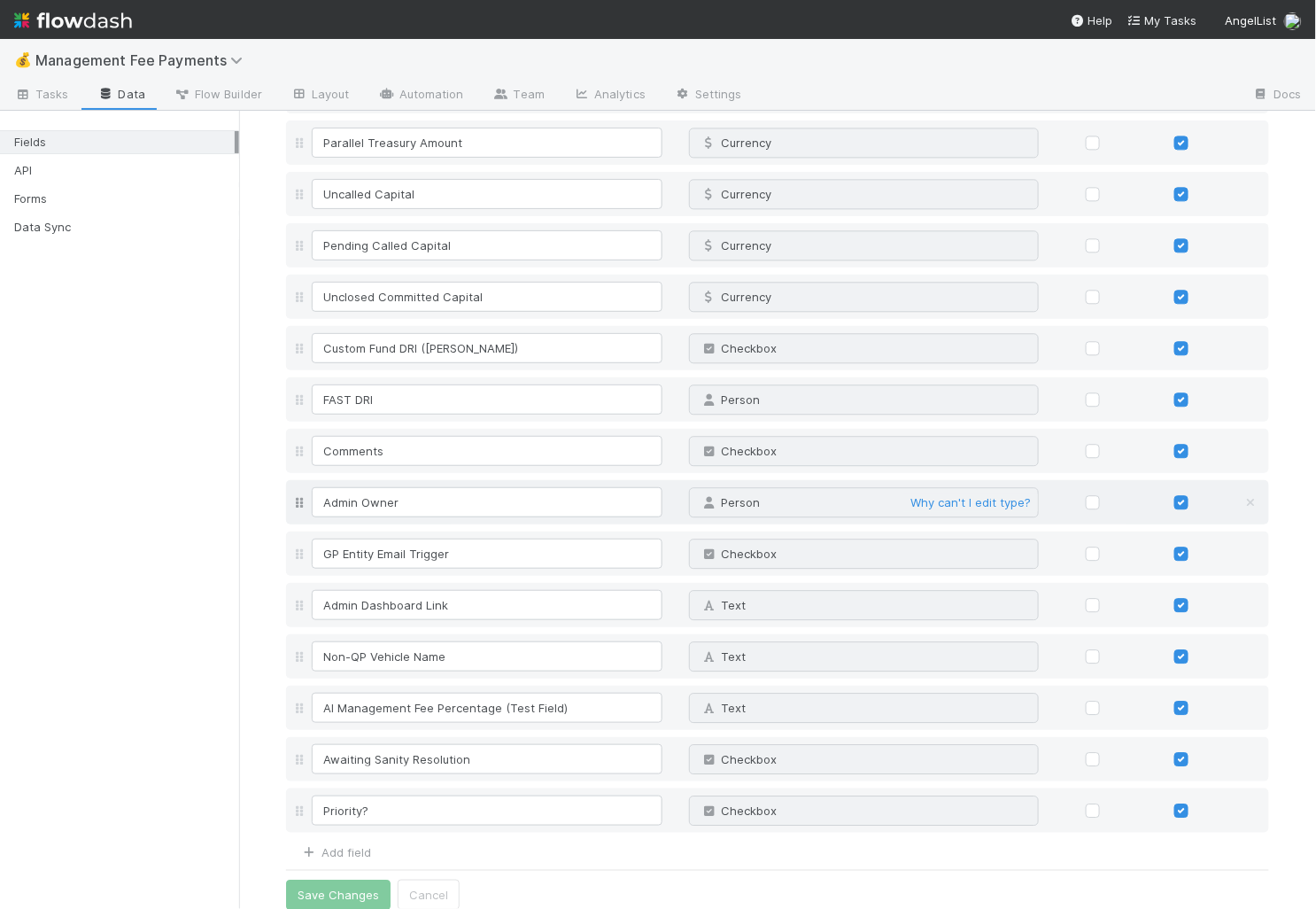
scroll to position [3179, 0]
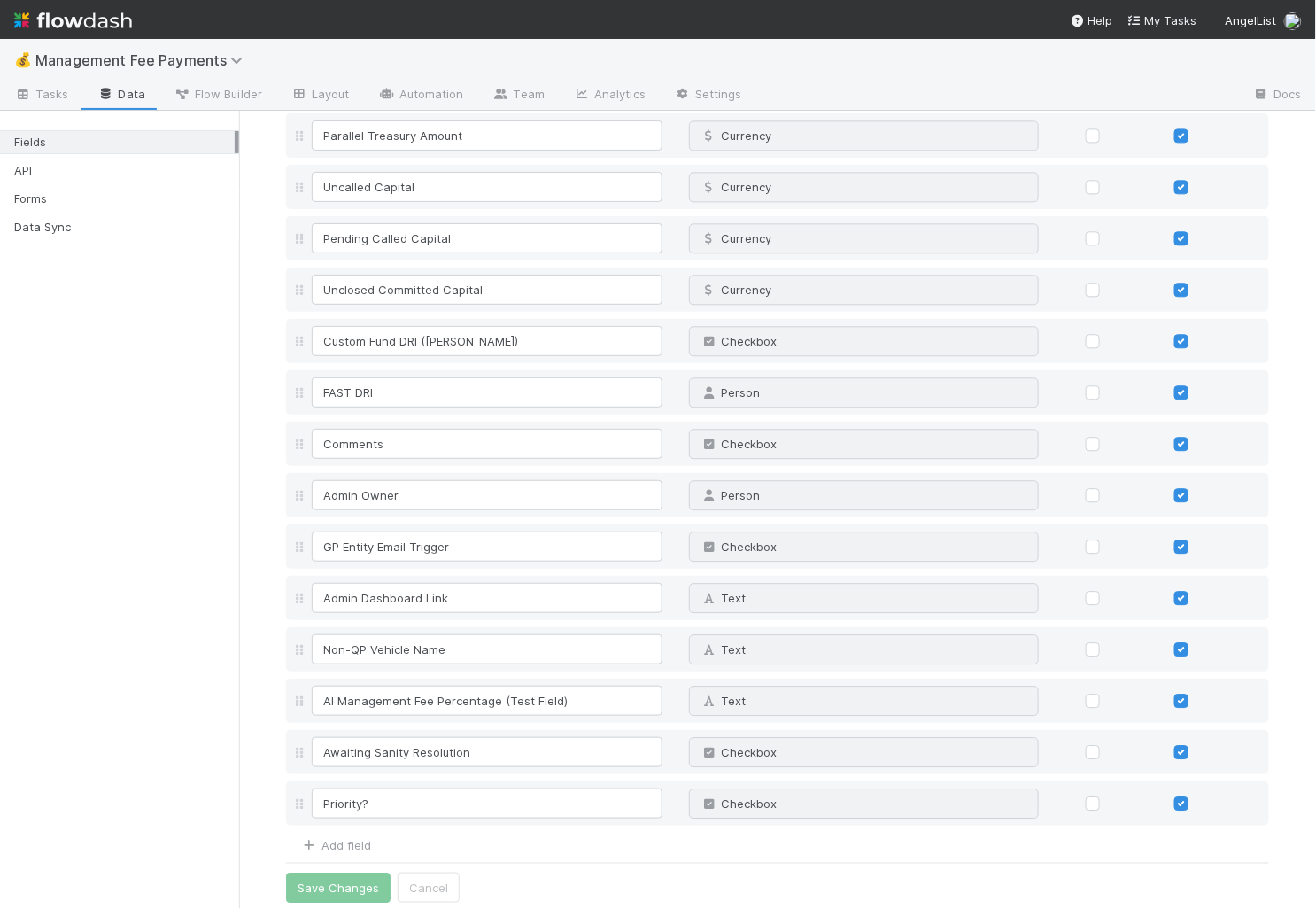
click at [75, 698] on div "Fields API Forms Data Sync" at bounding box center [119, 510] width 240 height 798
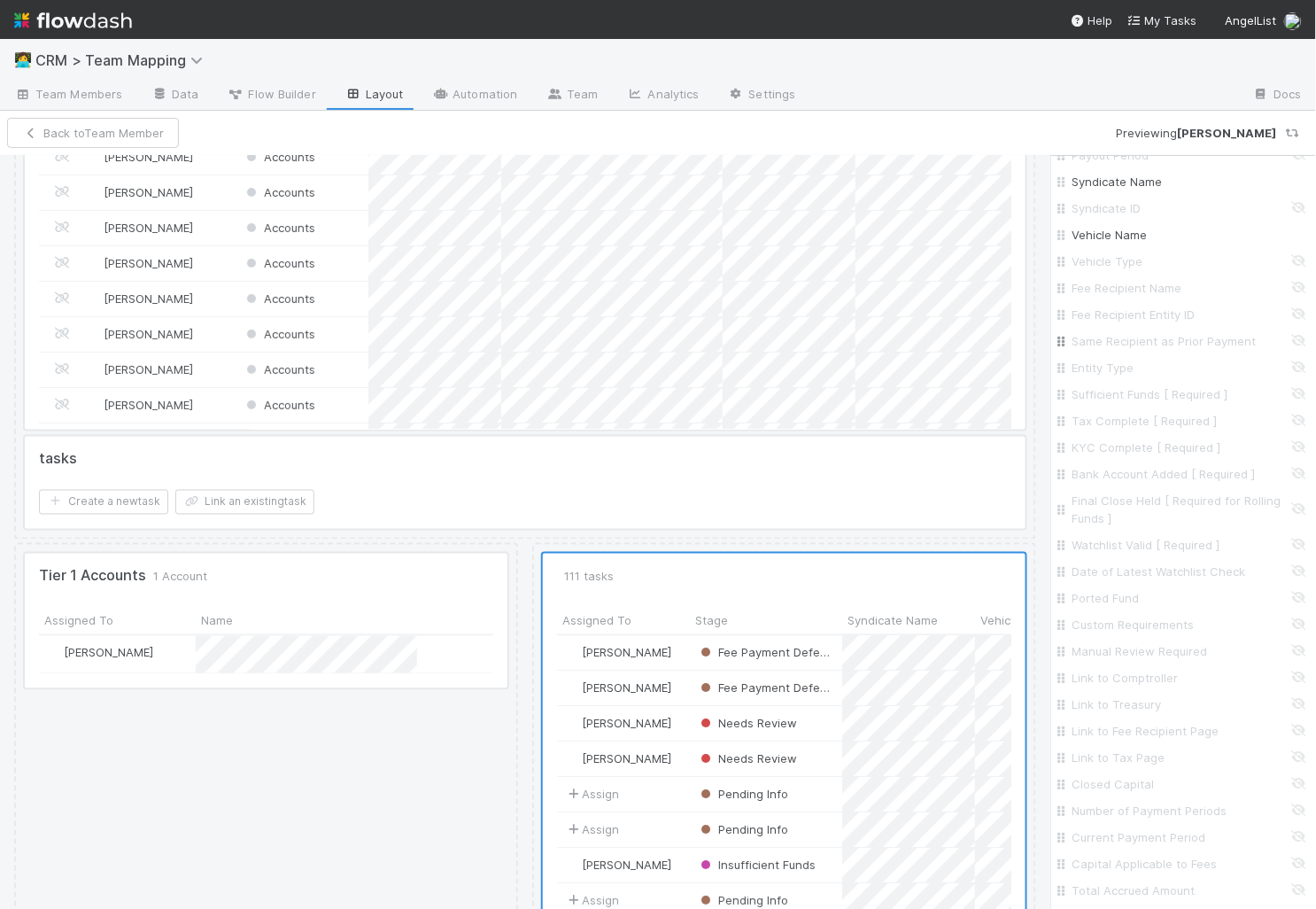
scroll to position [436, 0]
click at [738, 622] on div at bounding box center [785, 775] width 483 height 443
click at [676, 452] on div at bounding box center [524, 483] width 1001 height 92
click at [143, 134] on button "Back to Team Member" at bounding box center [93, 132] width 172 height 30
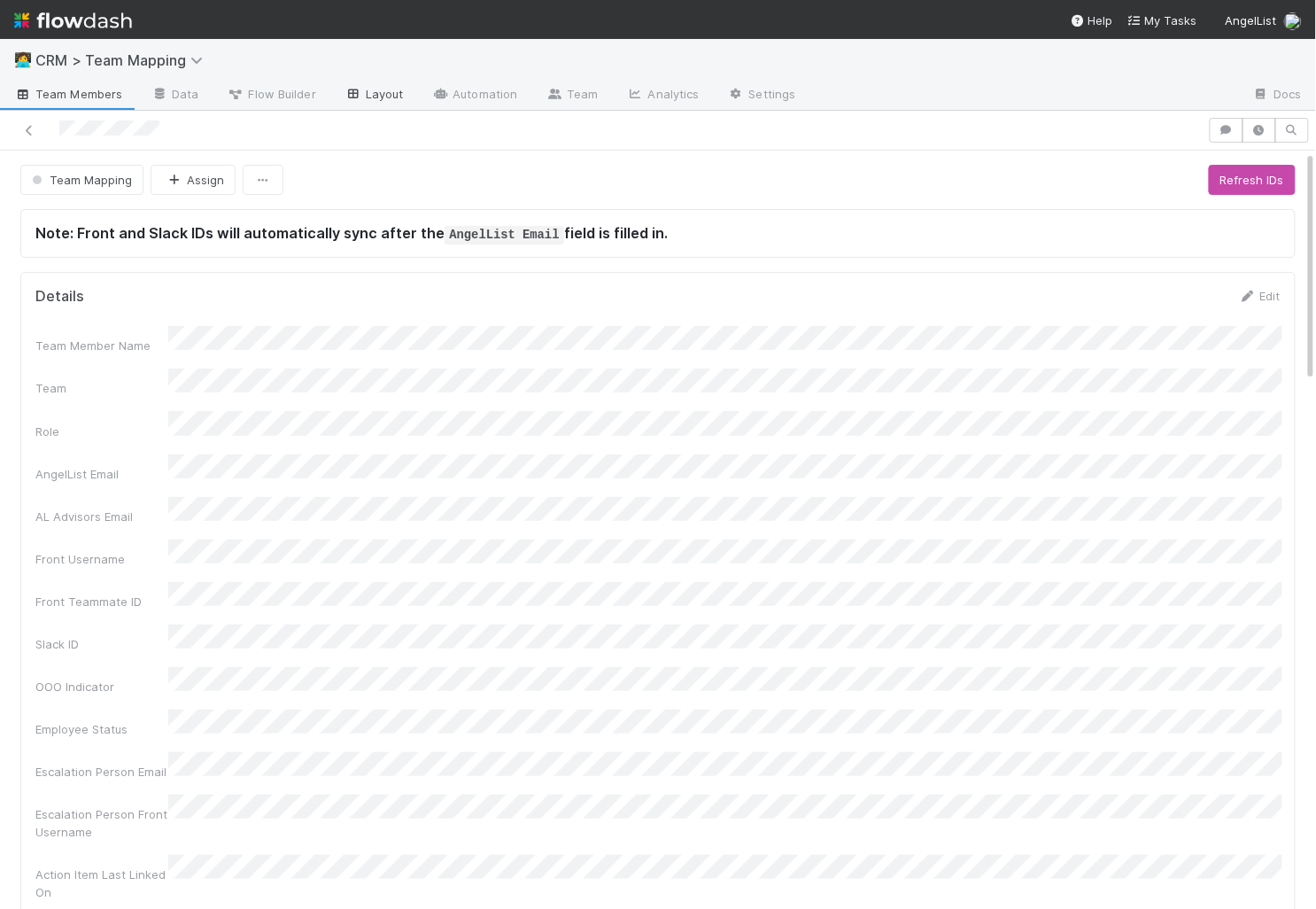
click at [359, 93] on link "Layout" at bounding box center [374, 95] width 88 height 28
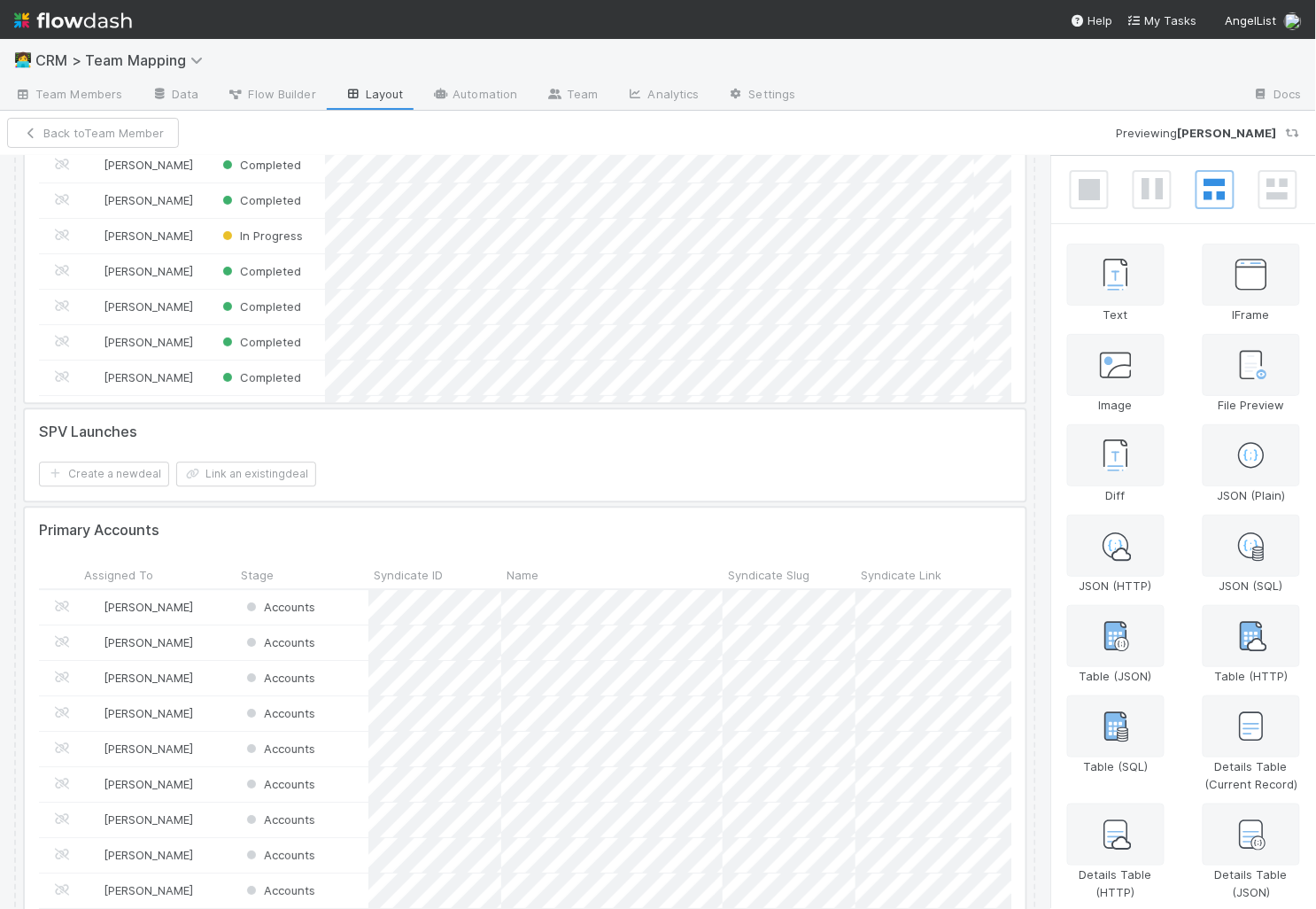
scroll to position [2150, 0]
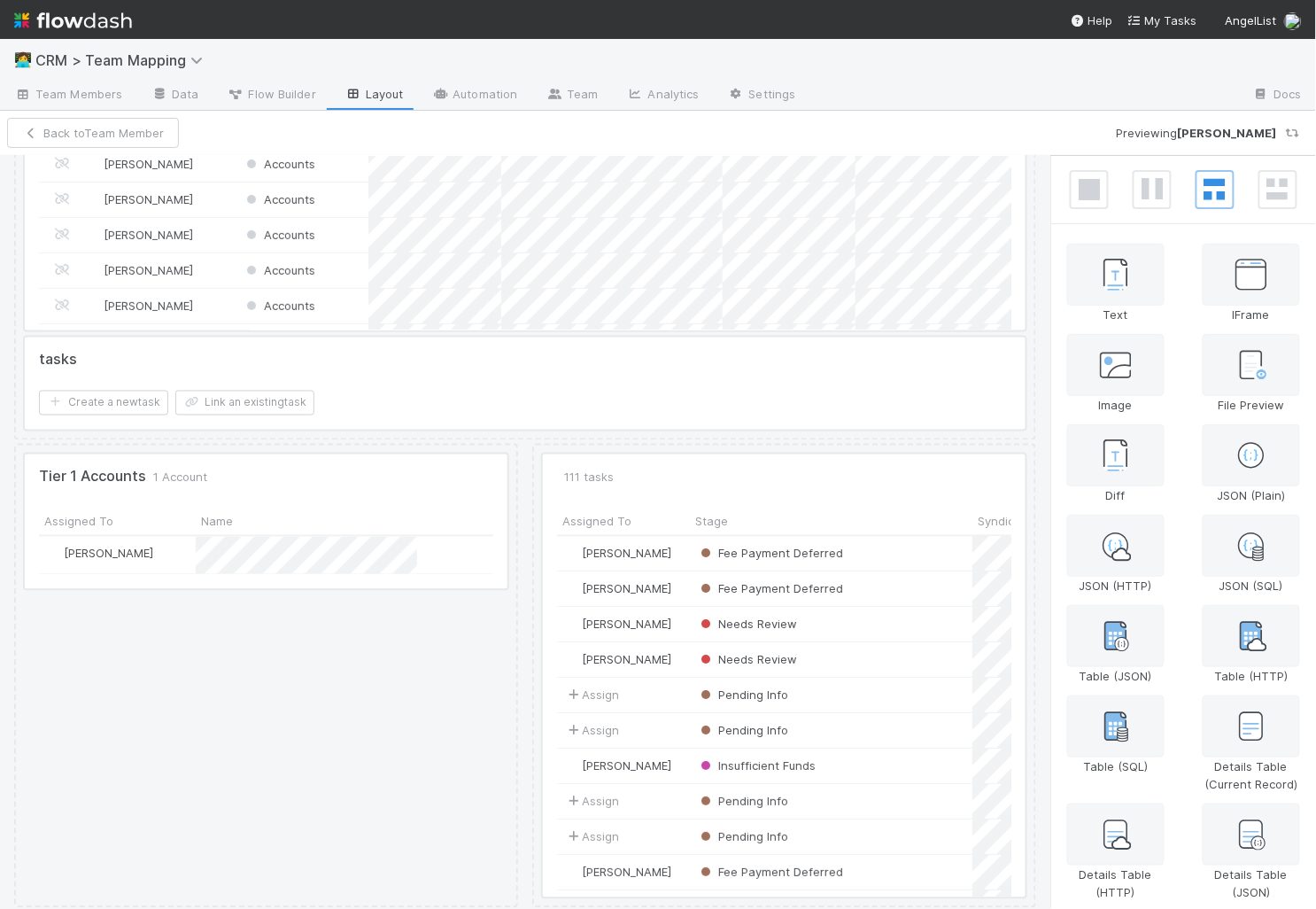
click at [653, 460] on div at bounding box center [785, 676] width 483 height 443
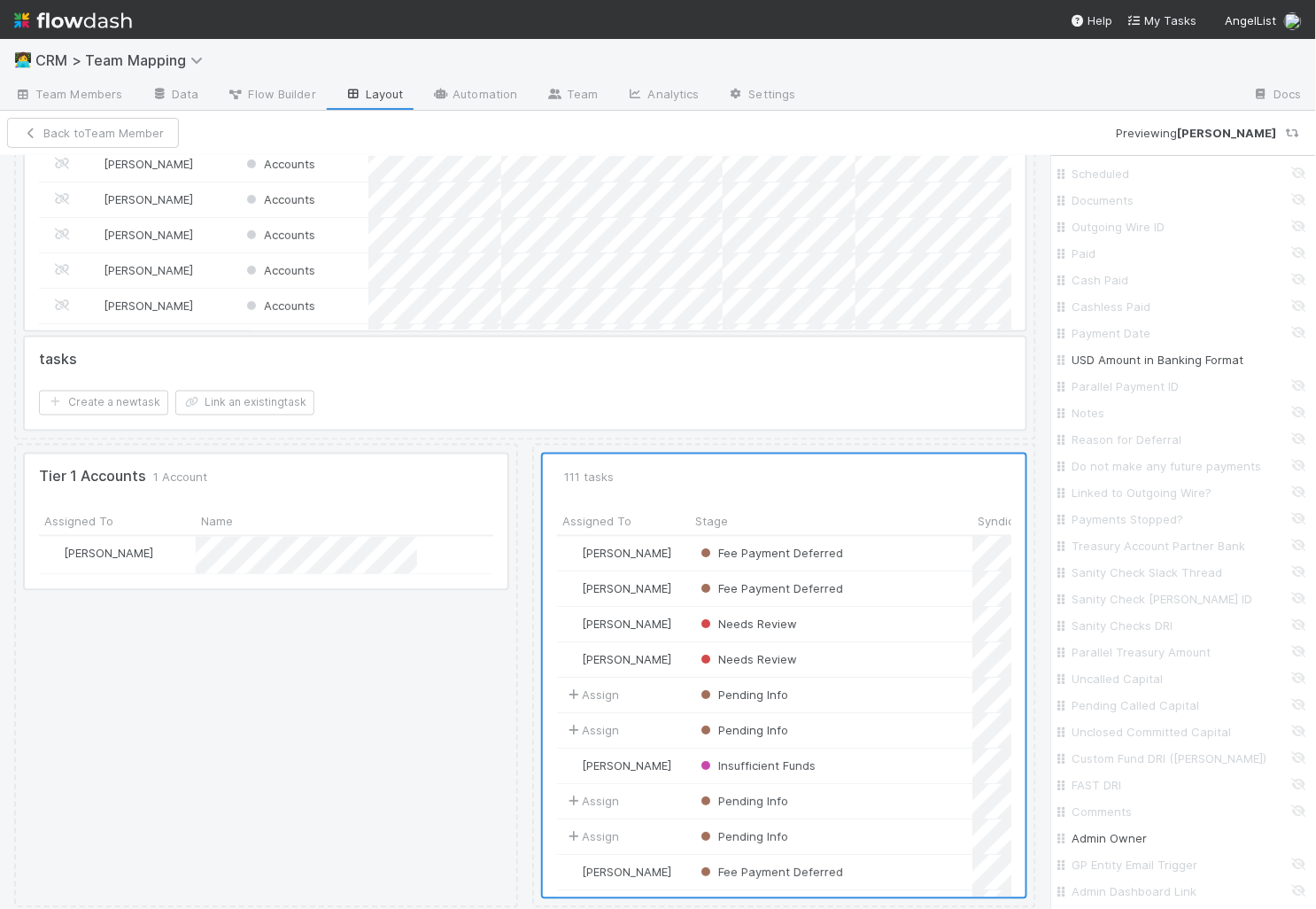
scroll to position [2249, 0]
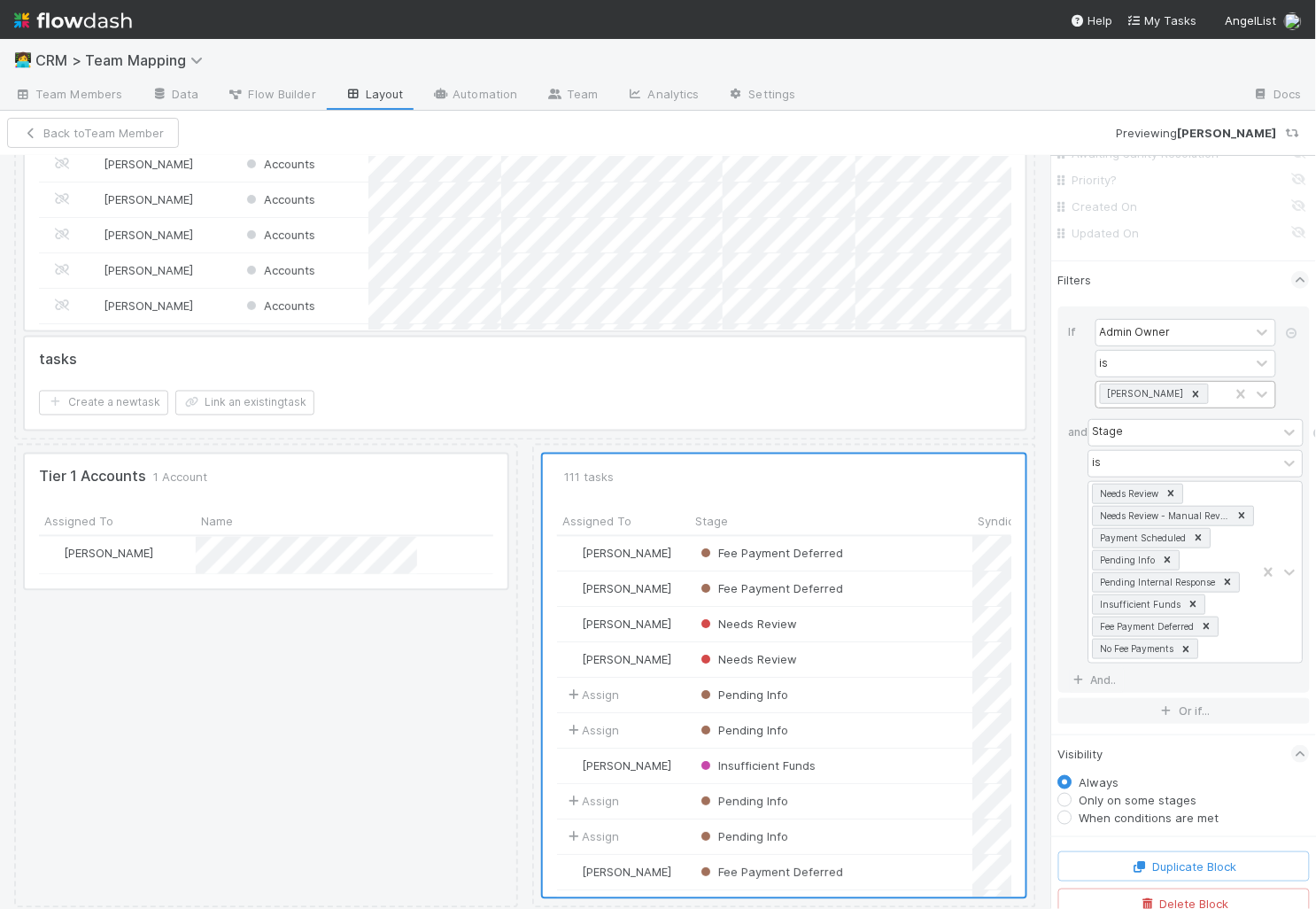
click at [1217, 390] on div "[PERSON_NAME]" at bounding box center [1162, 394] width 133 height 25
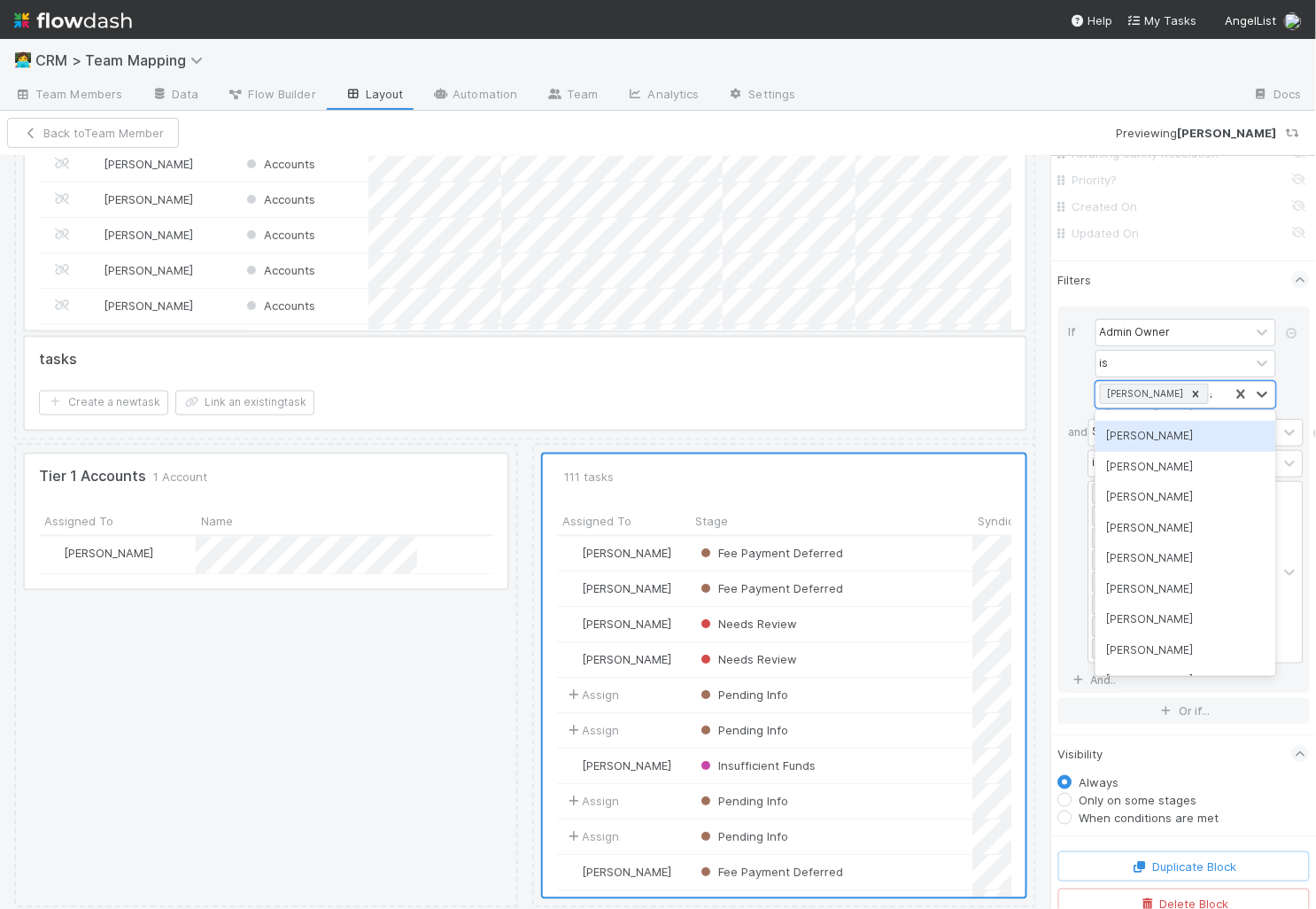
scroll to position [0, 0]
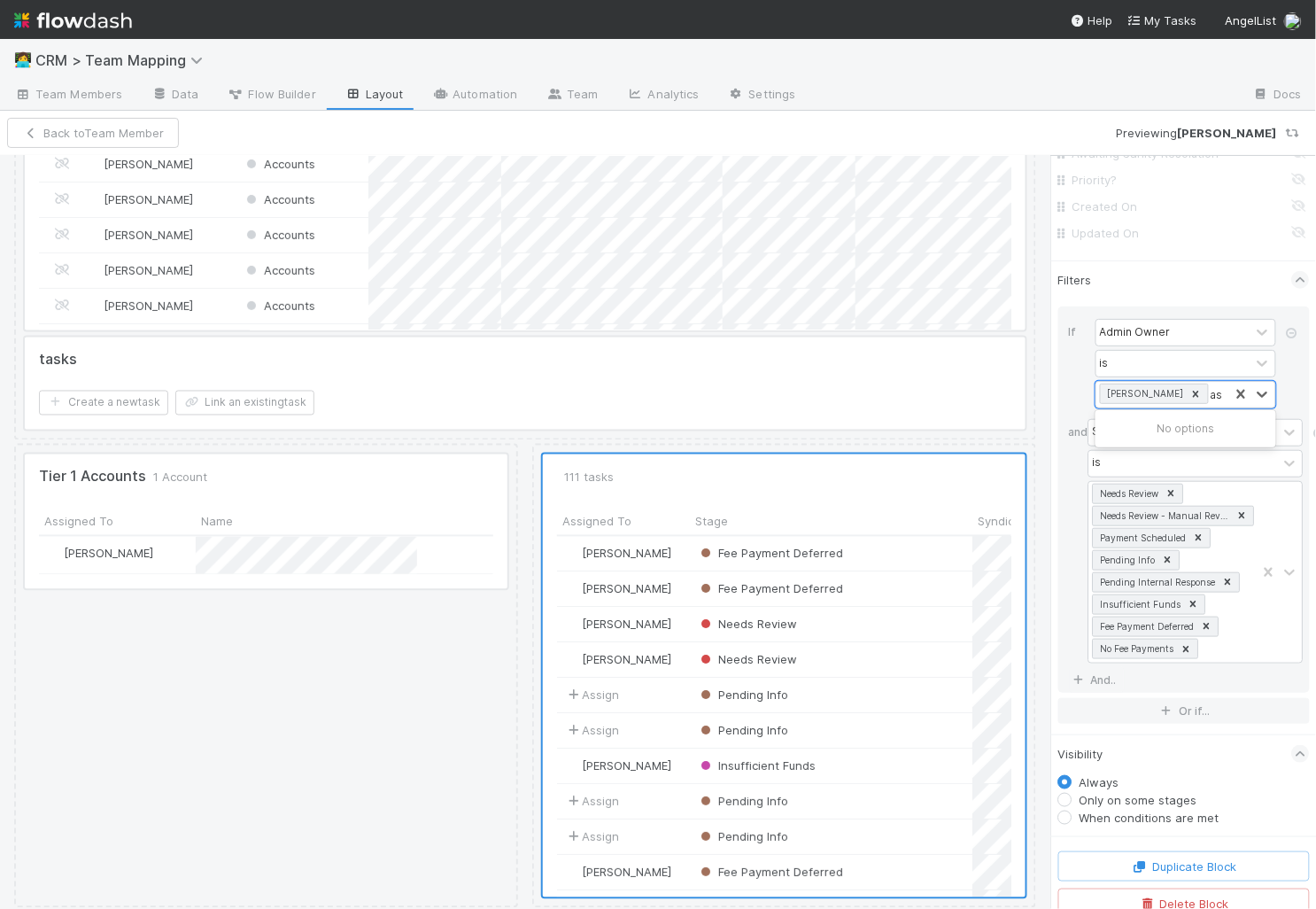
type input "a"
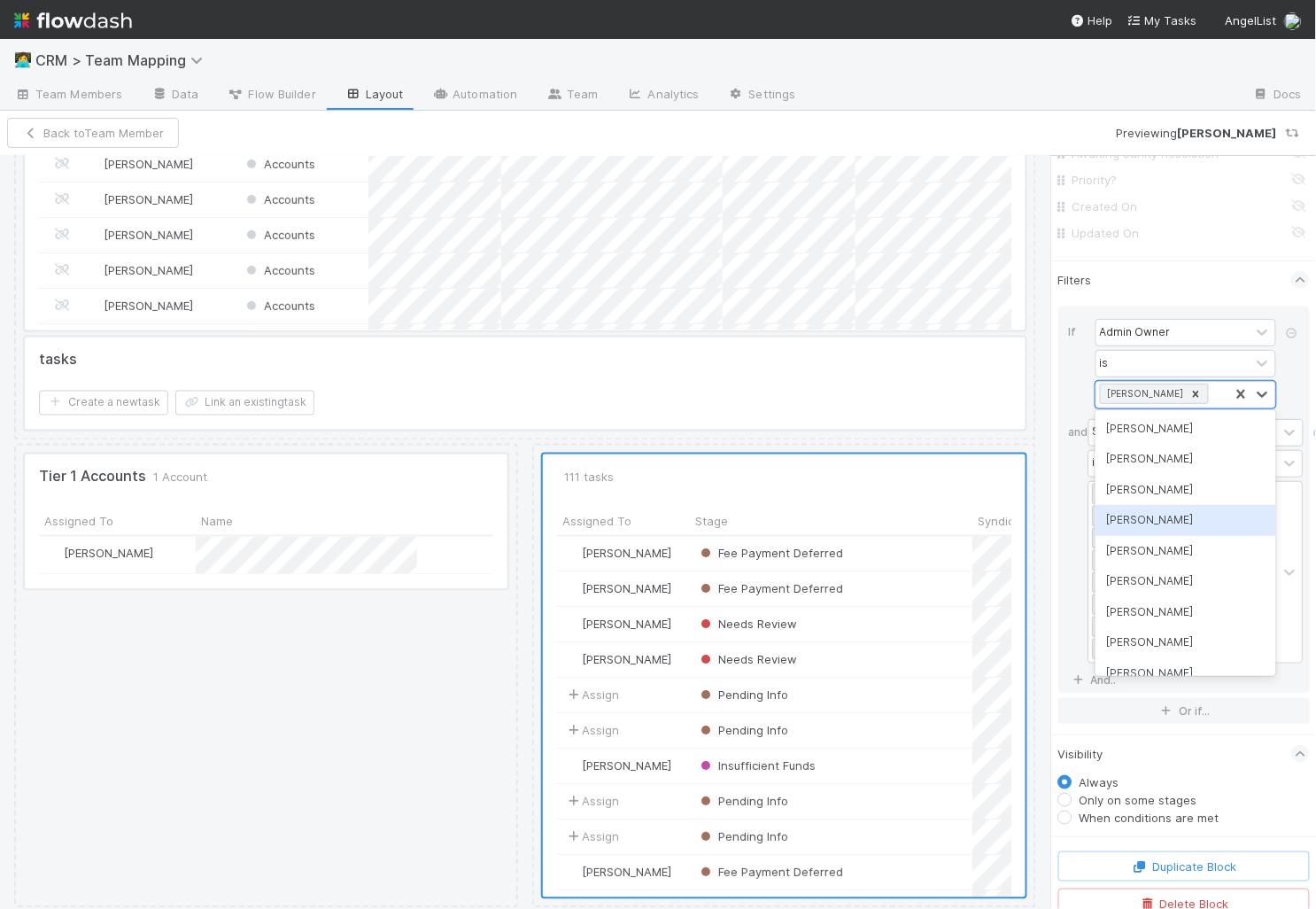
click at [1064, 410] on div "If Admin Owner is option [PERSON_NAME] focused, 4 of 93. 92 results available. …" at bounding box center [1184, 499] width 251 height 386
